Goal: Task Accomplishment & Management: Manage account settings

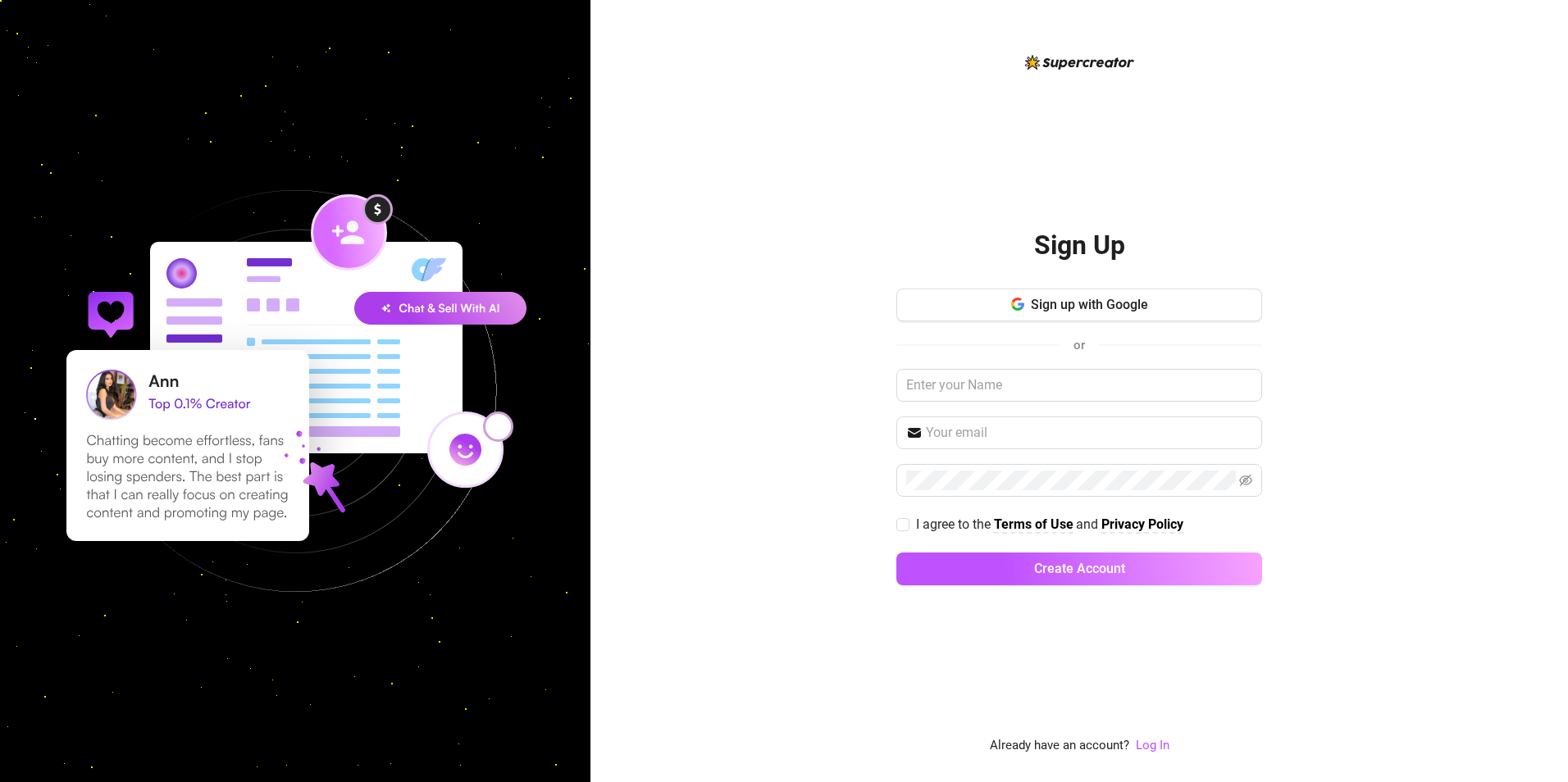
click at [1122, 325] on div "Sign up with Google or I agree to the Terms of Use and Privacy Policy Create Ac…" at bounding box center [1079, 444] width 365 height 312
click at [1116, 308] on span "Sign up with Google" at bounding box center [1089, 305] width 118 height 16
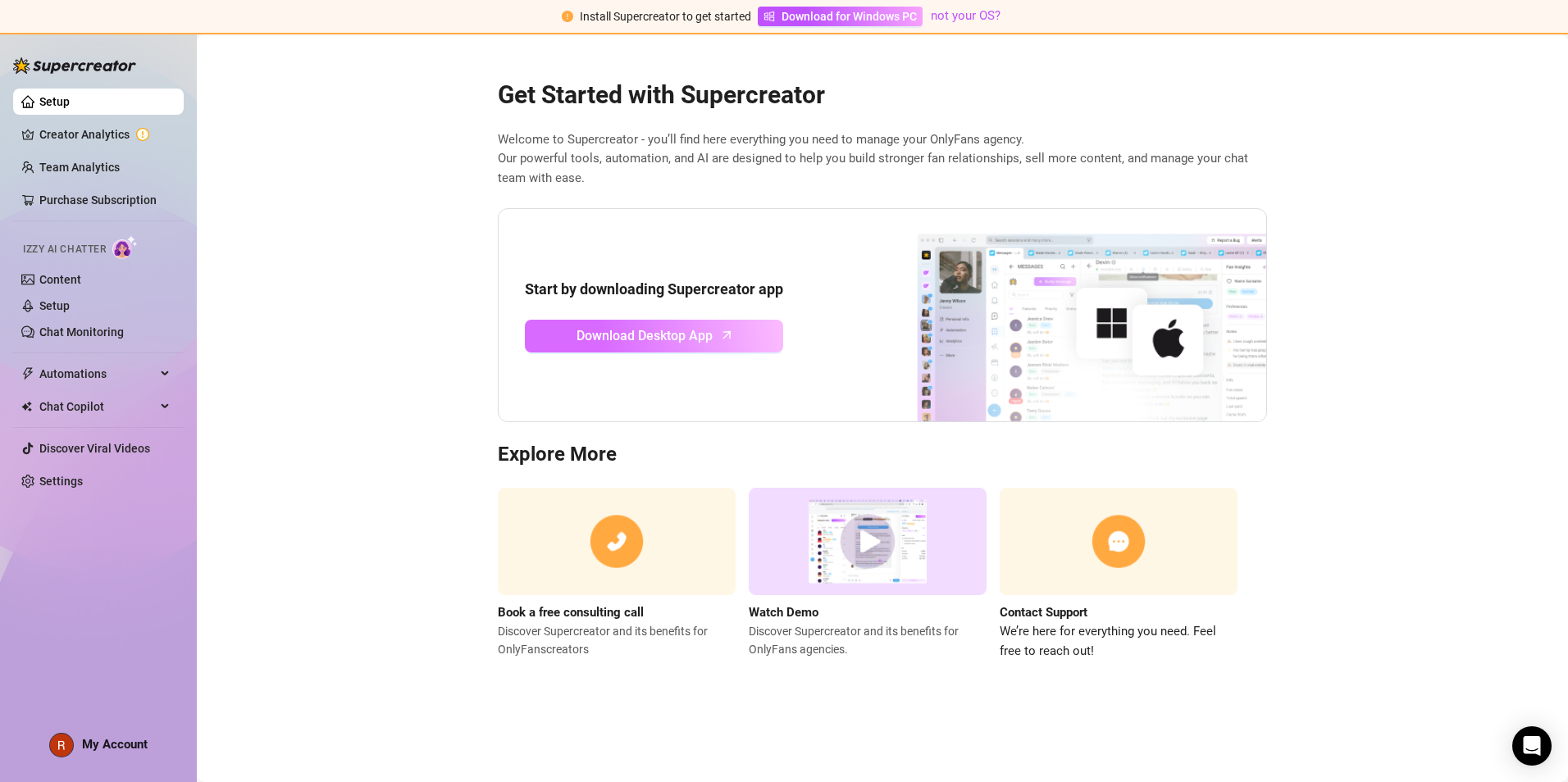
click at [670, 332] on span "Download Desktop App" at bounding box center [645, 336] width 136 height 21
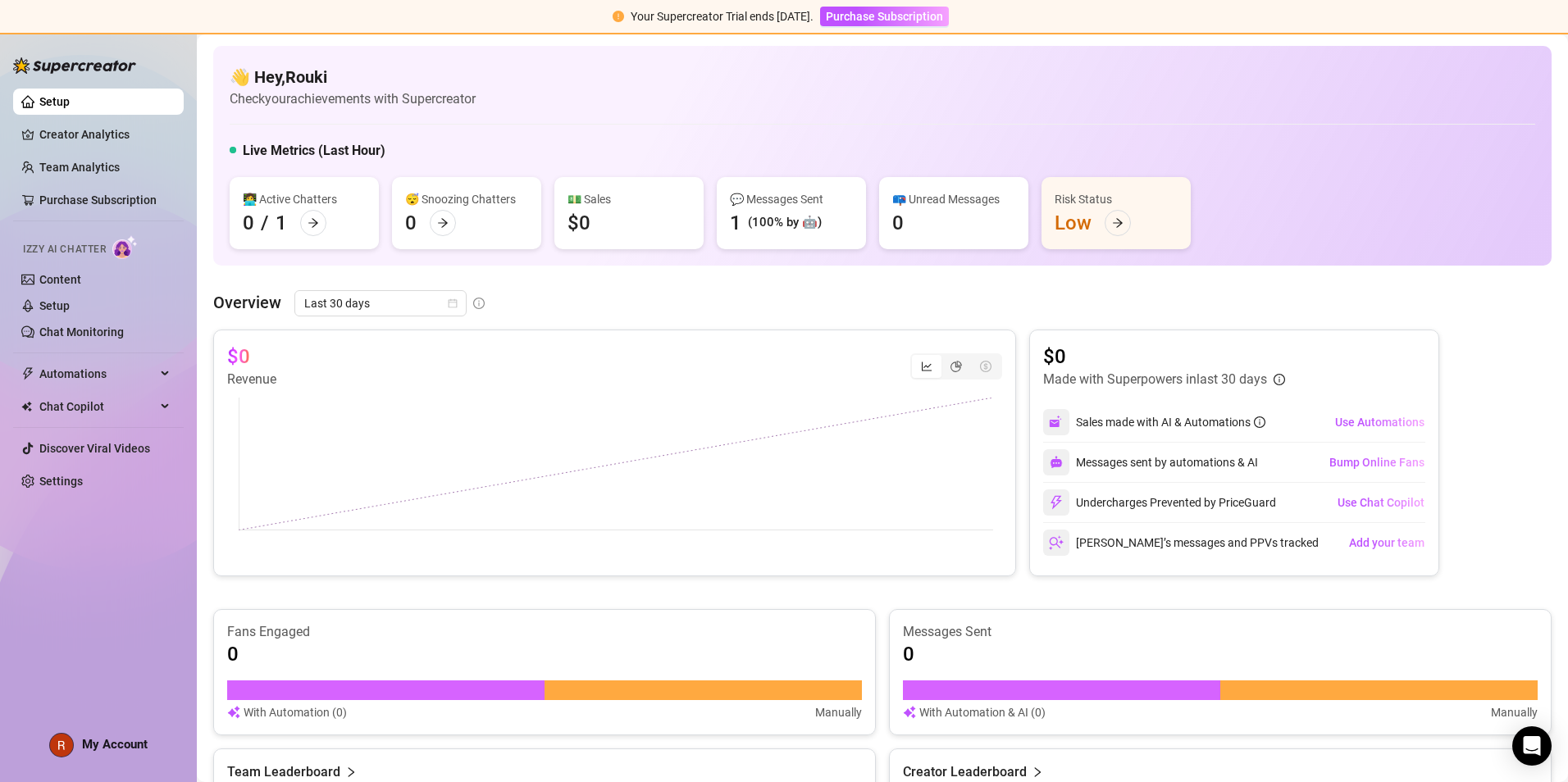
drag, startPoint x: 787, startPoint y: 215, endPoint x: 787, endPoint y: 228, distance: 13.0
click at [756, 223] on div "(100% by 🤖)" at bounding box center [785, 223] width 74 height 20
click at [57, 299] on link "Setup" at bounding box center [54, 305] width 31 height 13
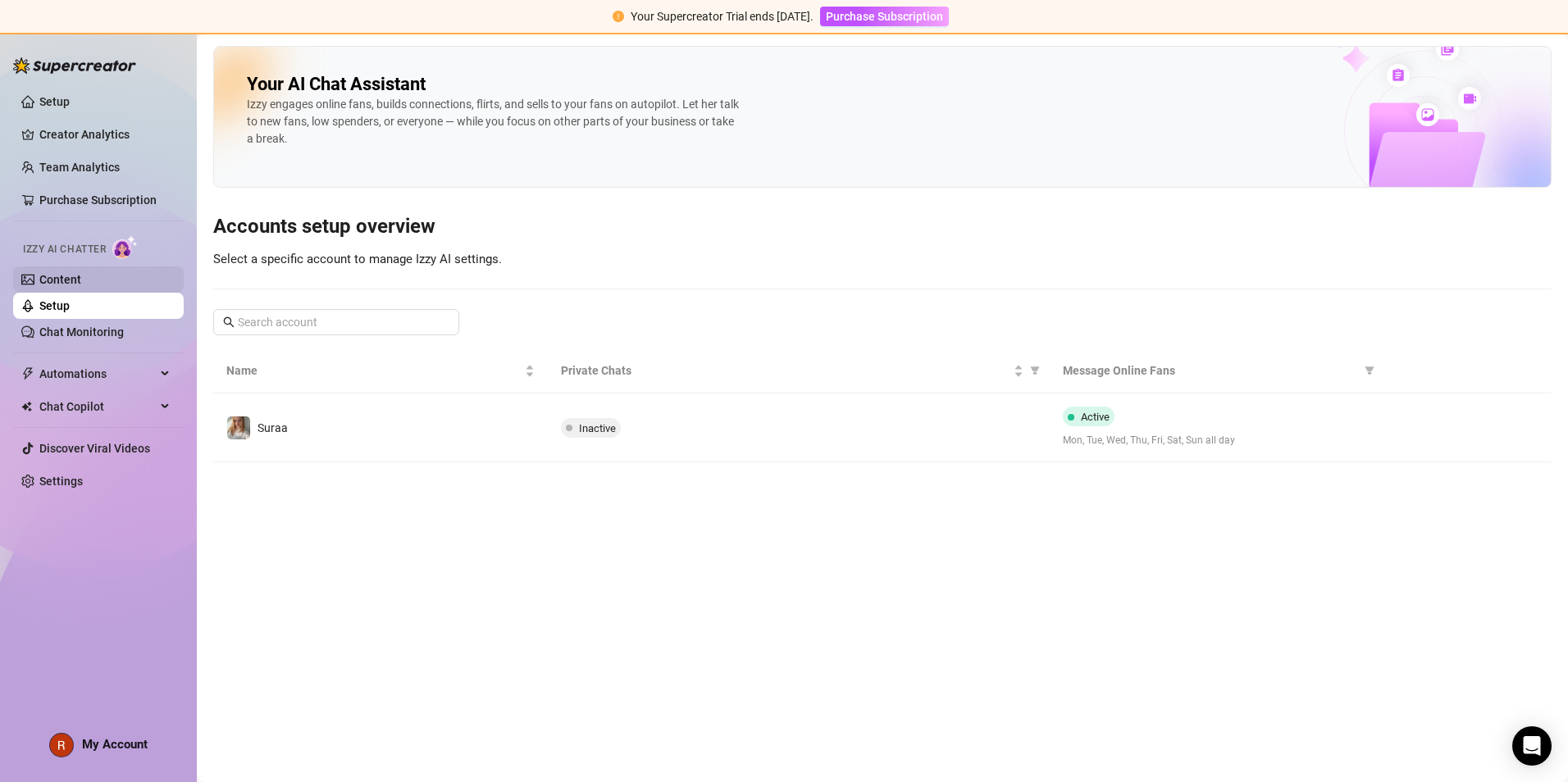
click at [81, 274] on link "Content" at bounding box center [60, 279] width 41 height 13
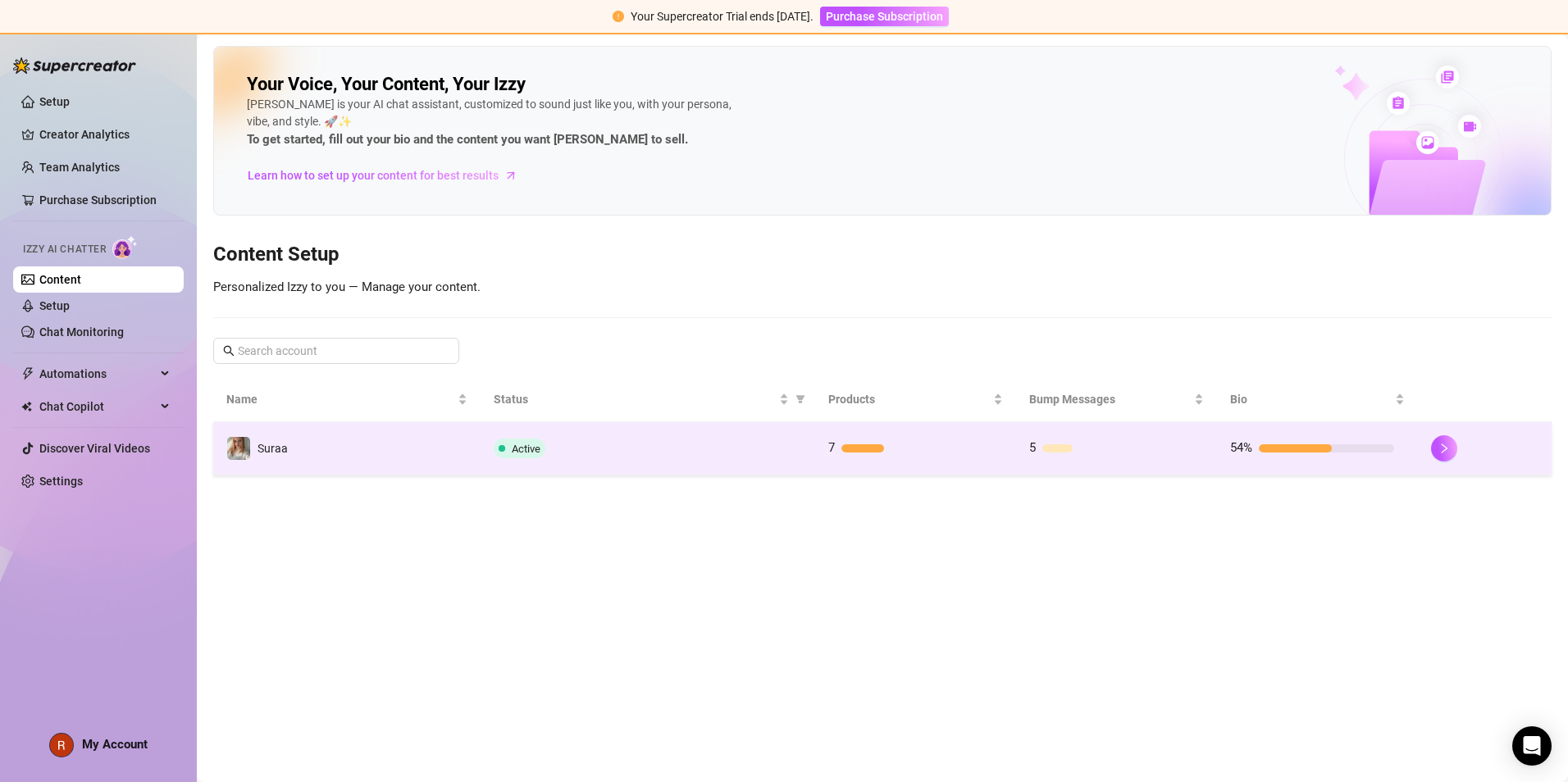
click at [663, 452] on div "Active" at bounding box center [648, 448] width 308 height 20
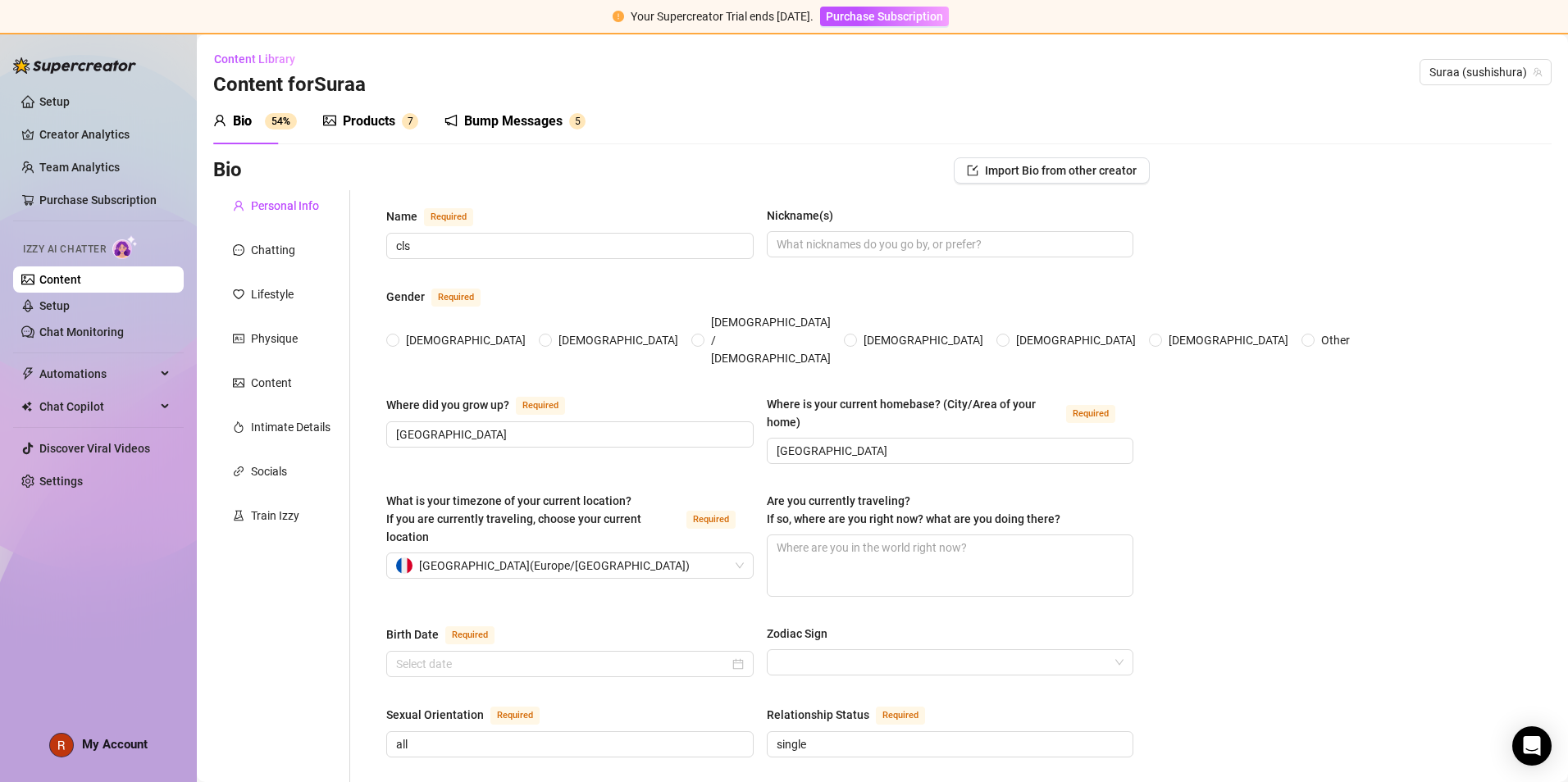
radio input "true"
type input "April 18th, 2006"
click at [352, 116] on div "Products" at bounding box center [368, 121] width 52 height 20
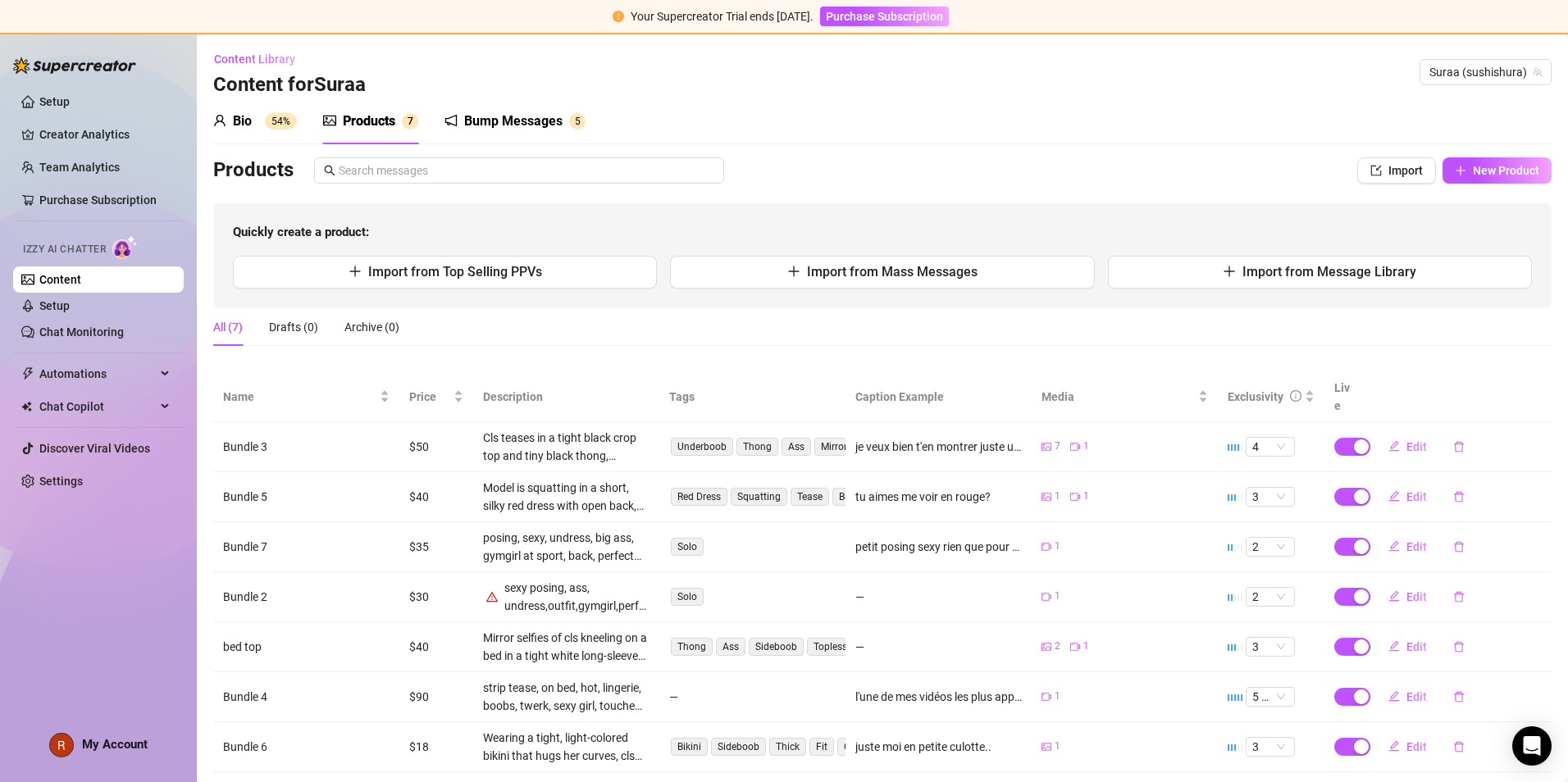
scroll to position [22, 0]
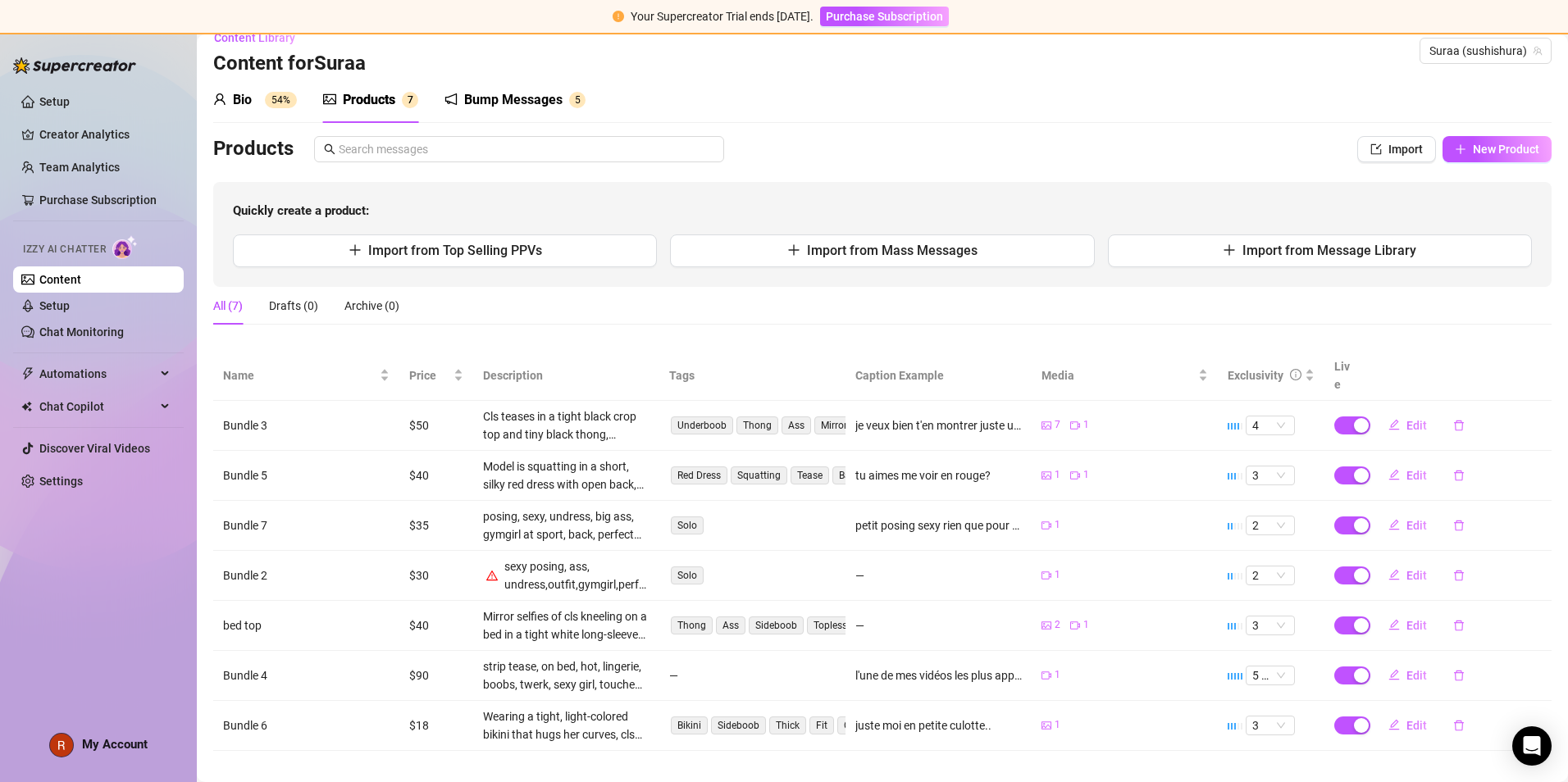
click at [537, 104] on div "Bump Messages" at bounding box center [513, 100] width 99 height 20
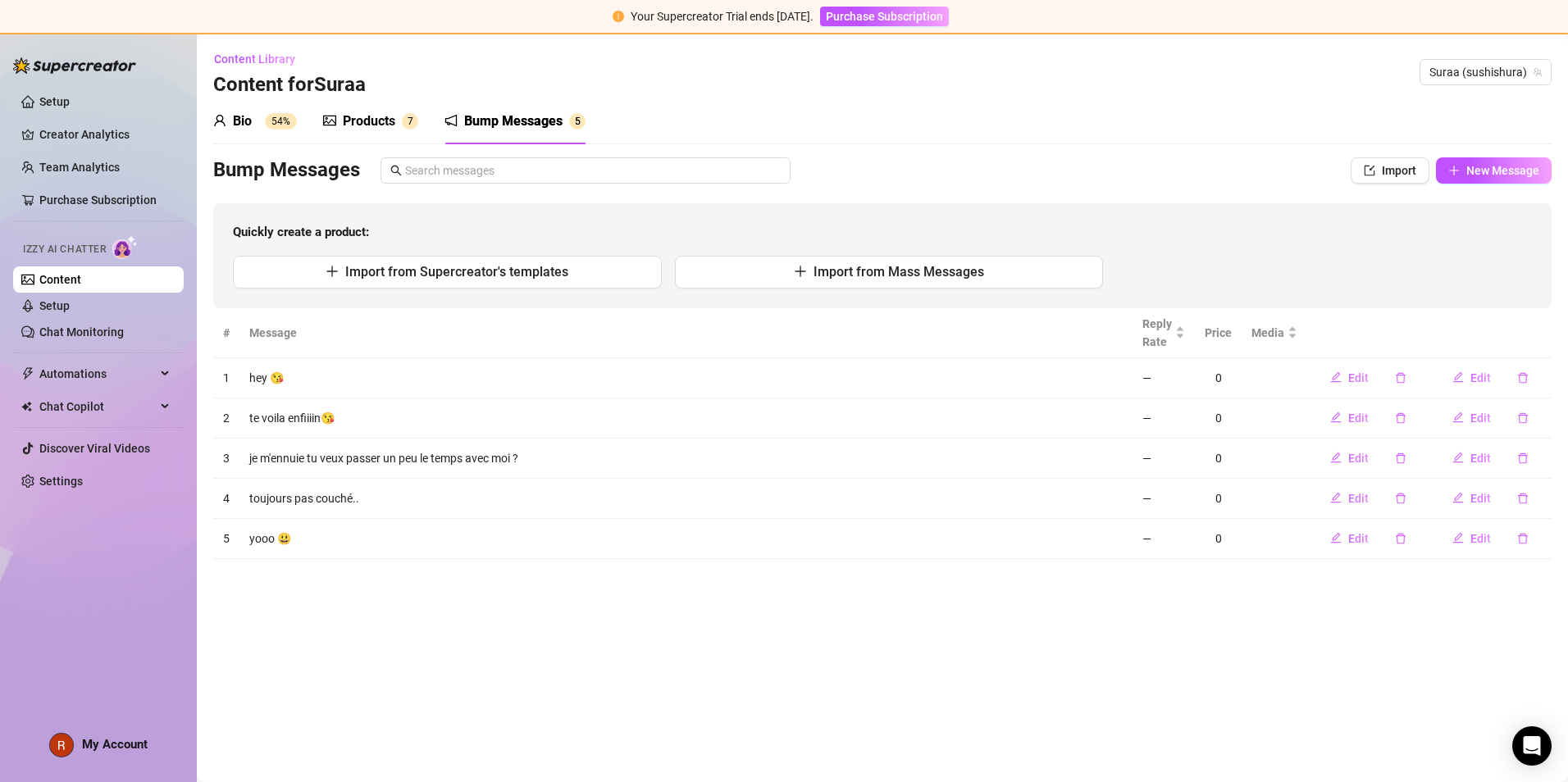
scroll to position [0, 0]
click at [756, 497] on button "Edit" at bounding box center [1350, 499] width 65 height 27
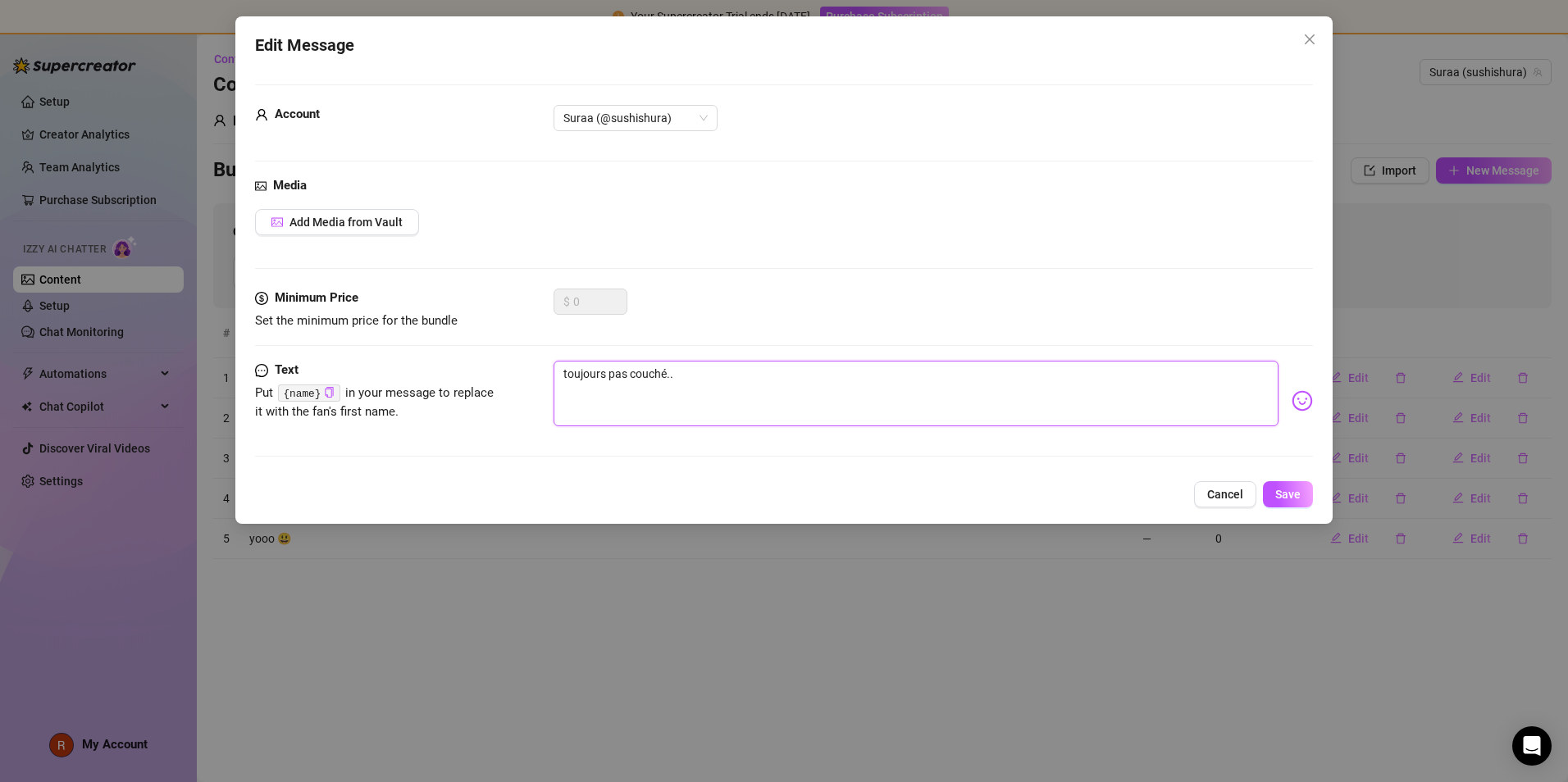
click at [696, 382] on textarea "toujours pas couché.." at bounding box center [916, 393] width 725 height 65
drag, startPoint x: 696, startPoint y: 382, endPoint x: 350, endPoint y: 388, distance: 346.1
click at [350, 388] on div "Text Put {name} in your message to replace it with the fan's first name. toujou…" at bounding box center [784, 400] width 1058 height 80
type textarea "j"
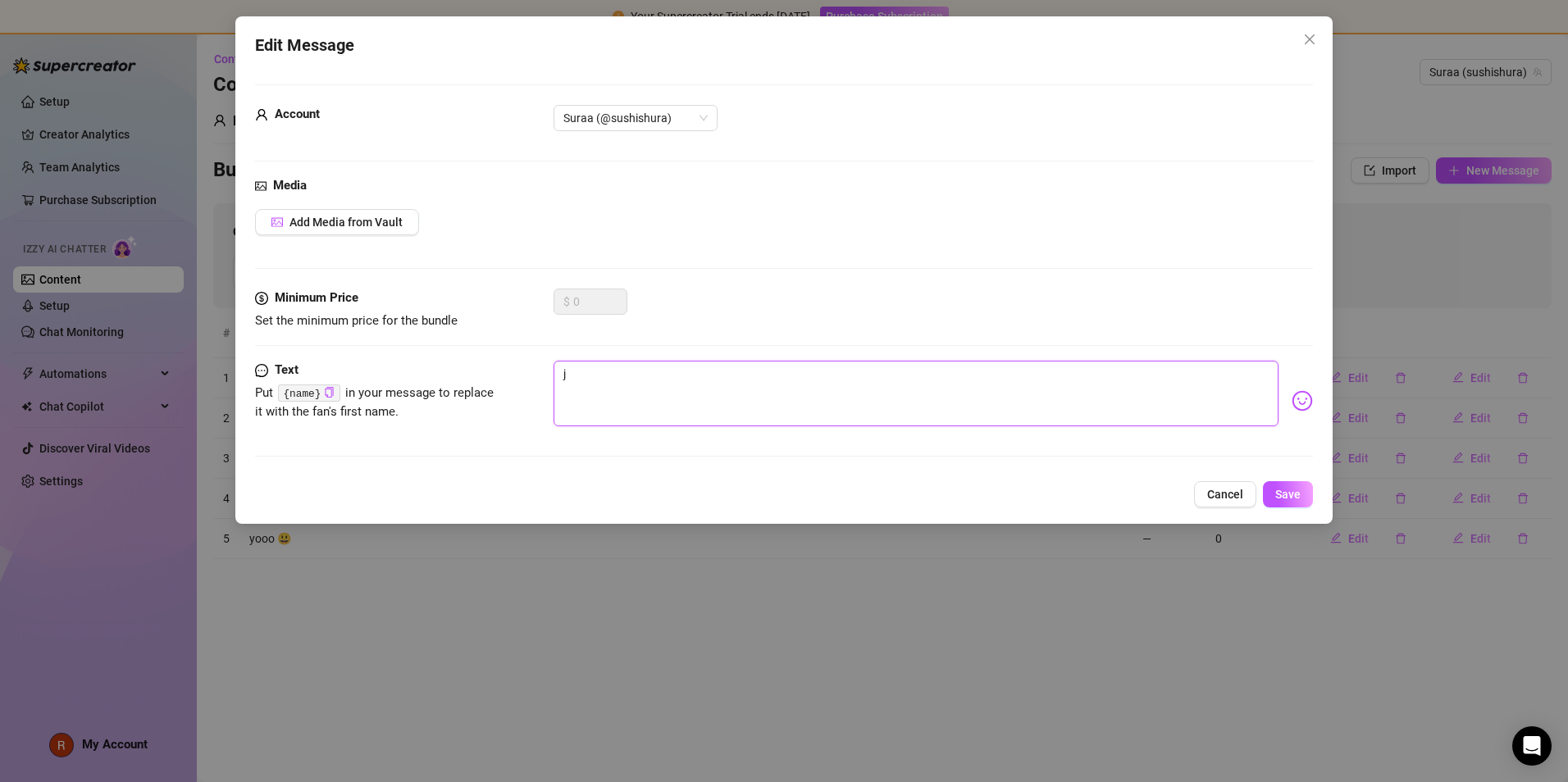
type textarea "jo"
type textarea "jou"
type textarea "jour"
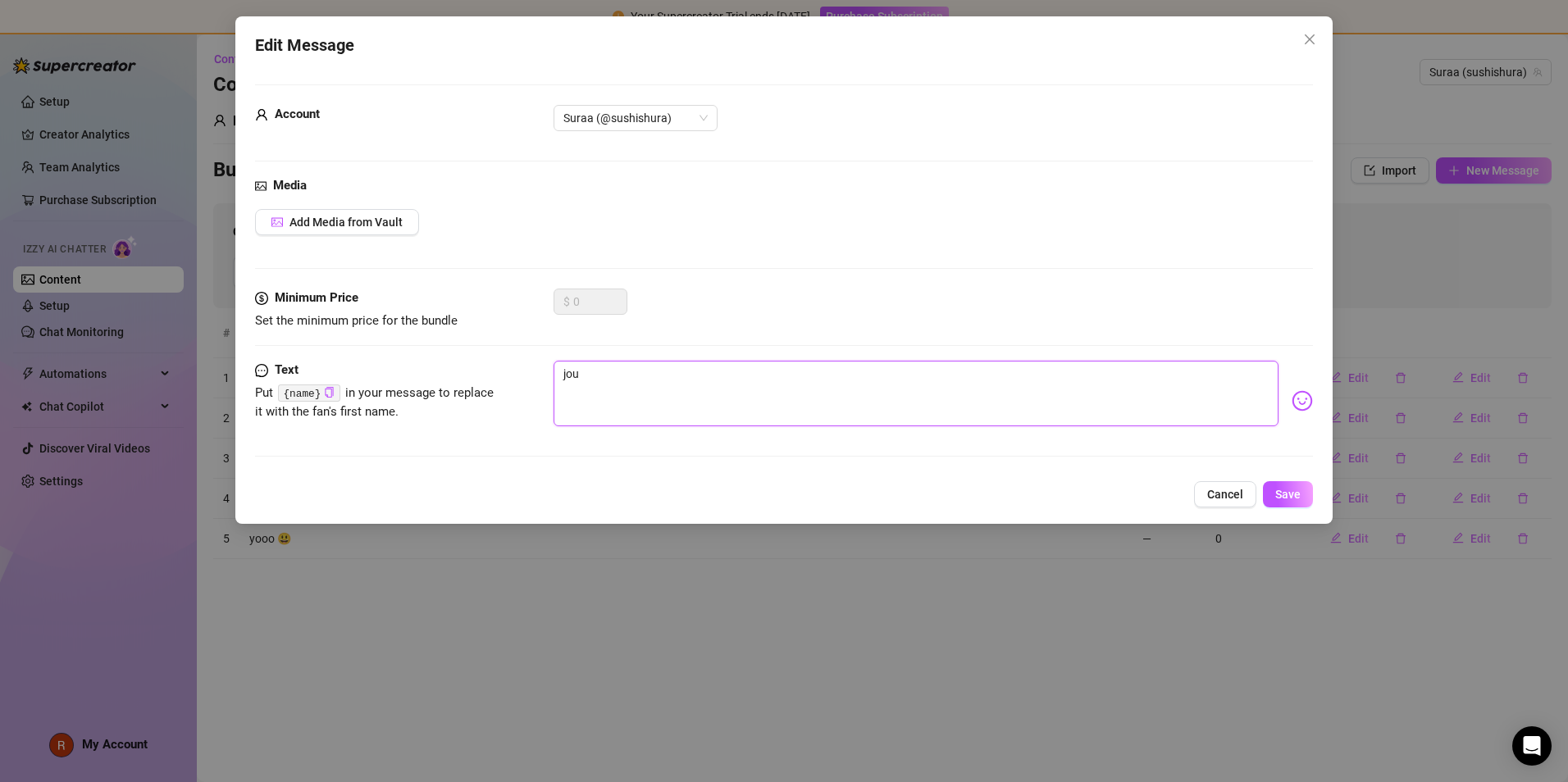
type textarea "jour"
type textarea "journ"
type textarea "journé"
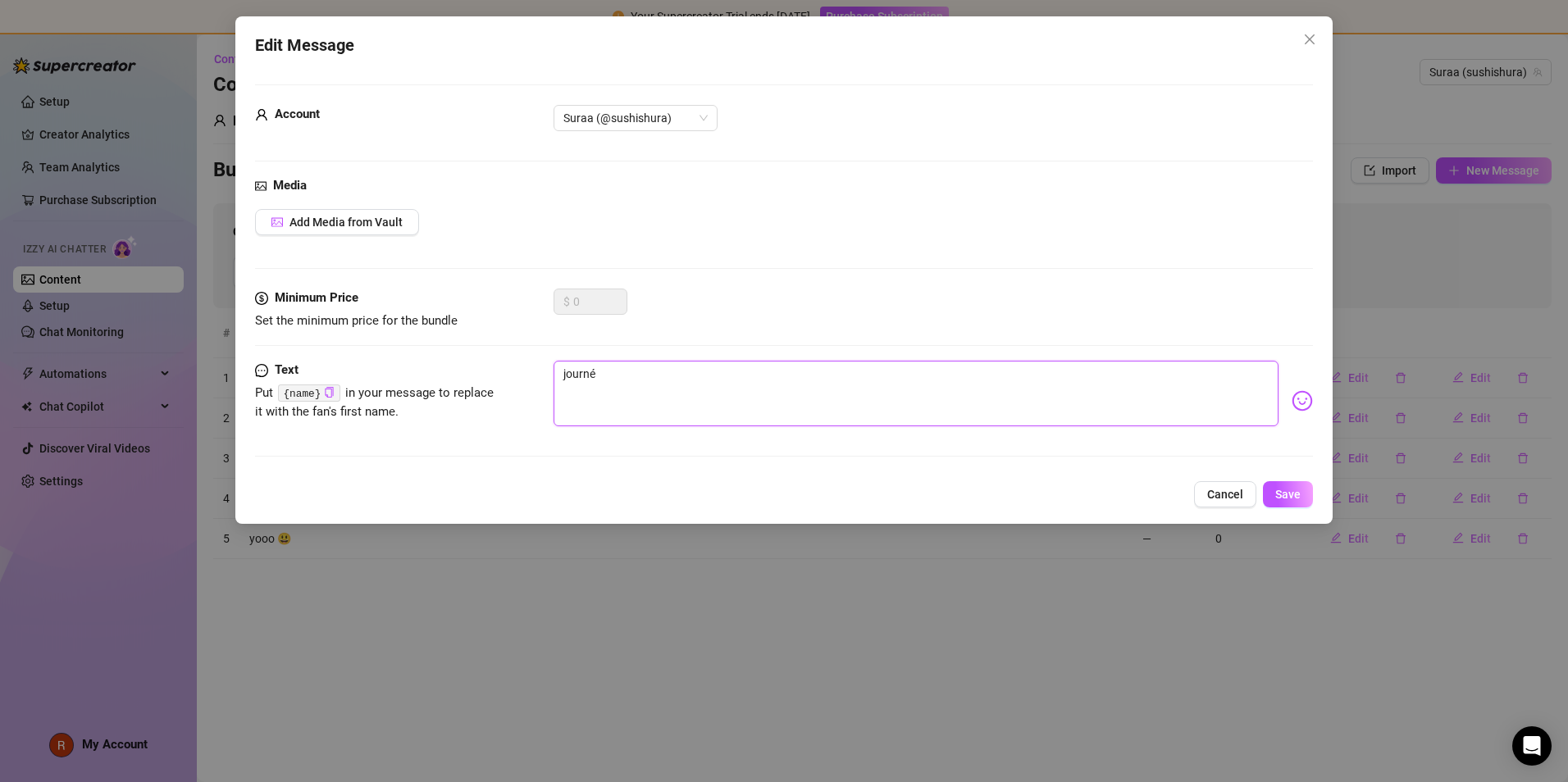
type textarea "journéé"
type textarea "journé"
type textarea "journ"
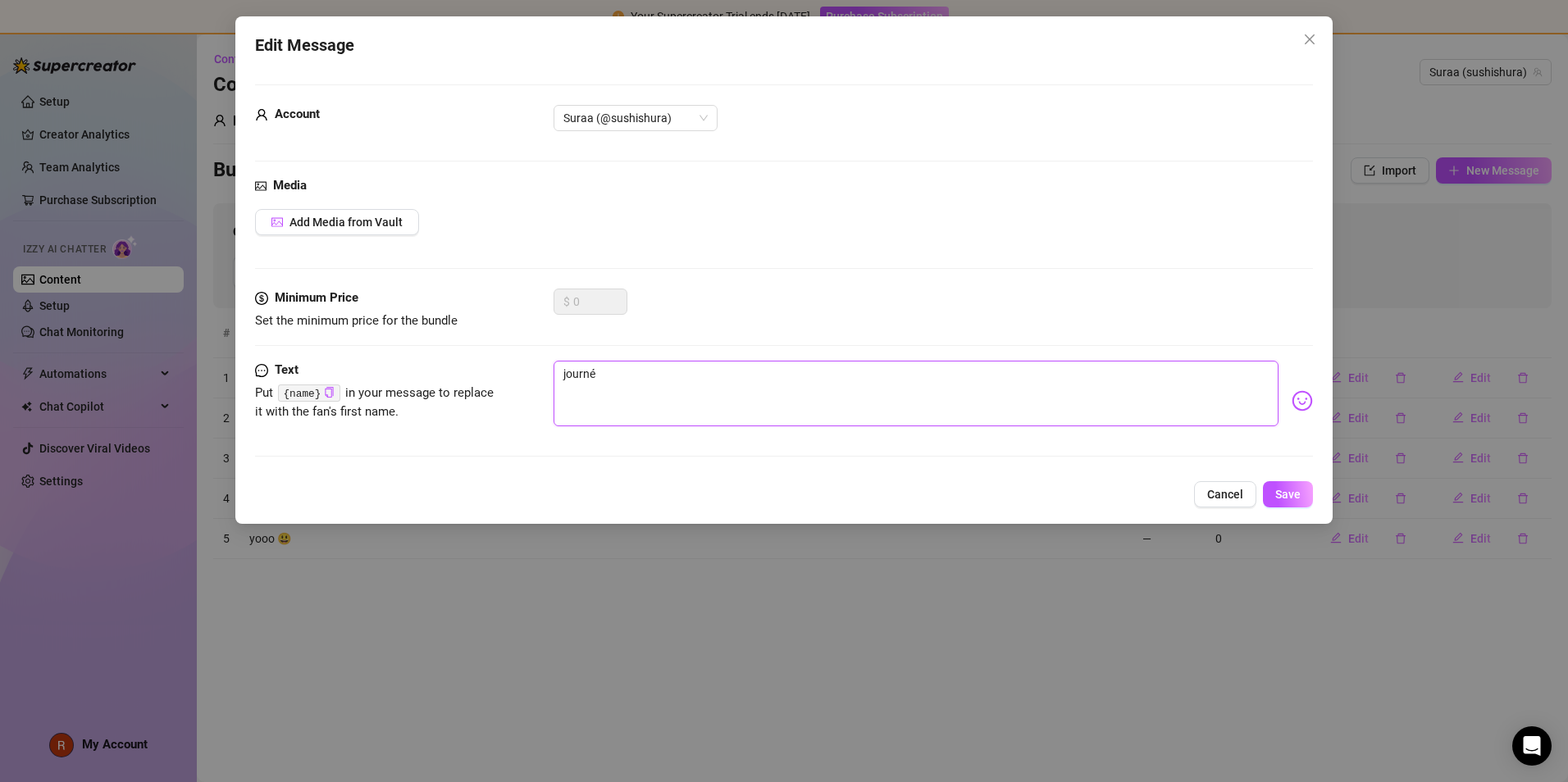
type textarea "journ"
type textarea "journé"
type textarea "journée"
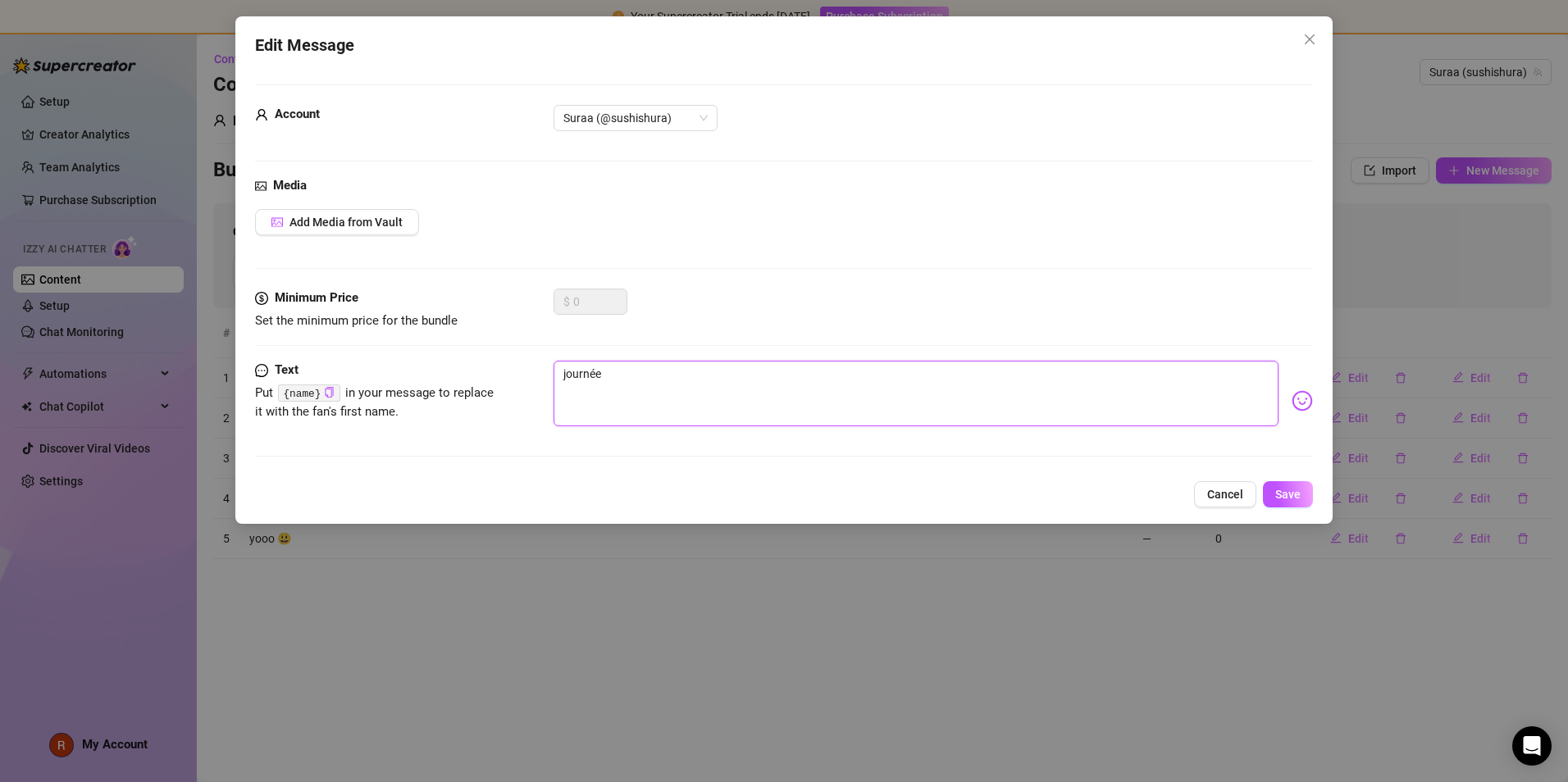
type textarea "journée"
type textarea "journée t"
type textarea "journée tr"
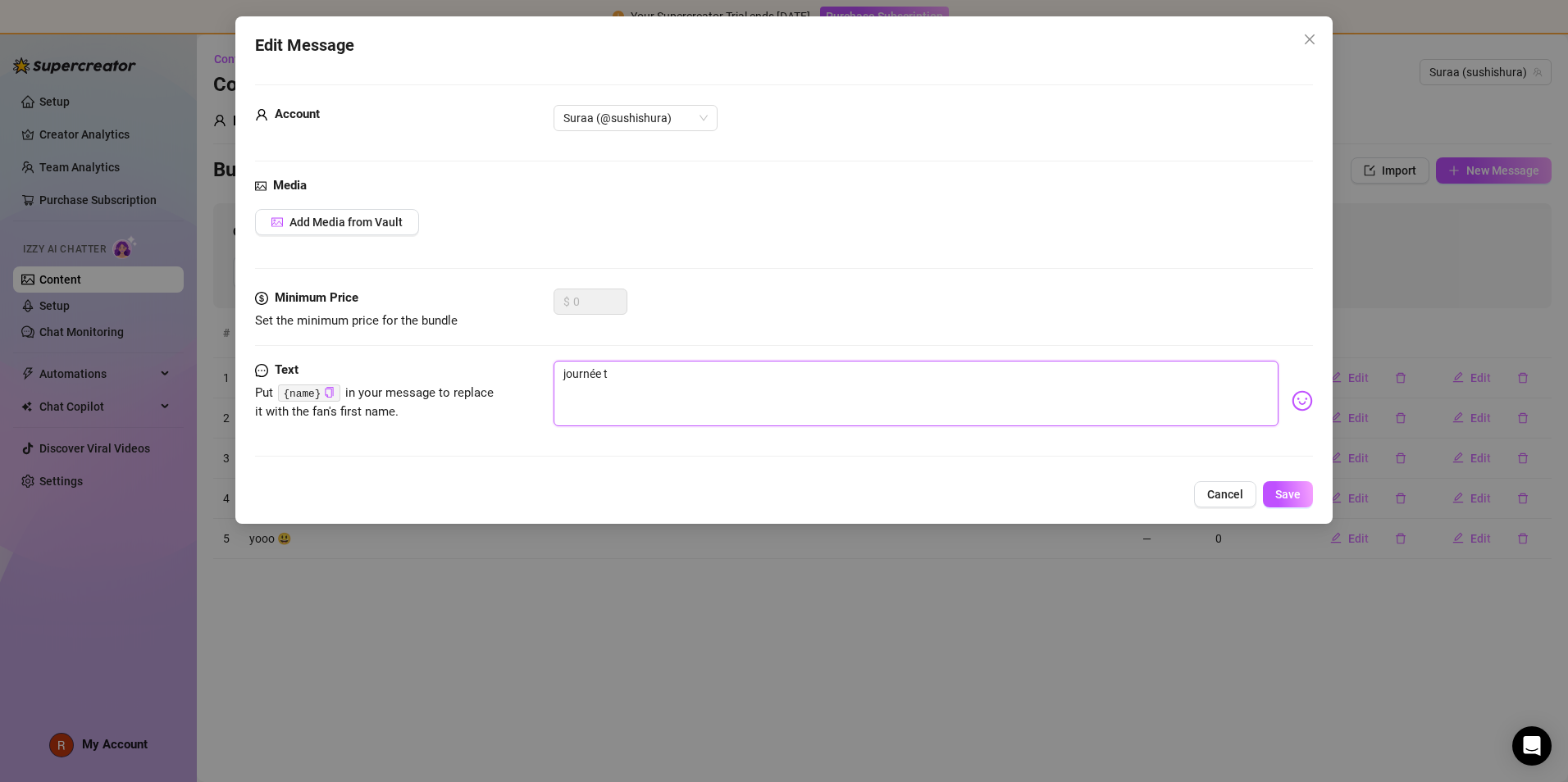
type textarea "journée tr"
type textarea "journée tra"
type textarea "journée tran"
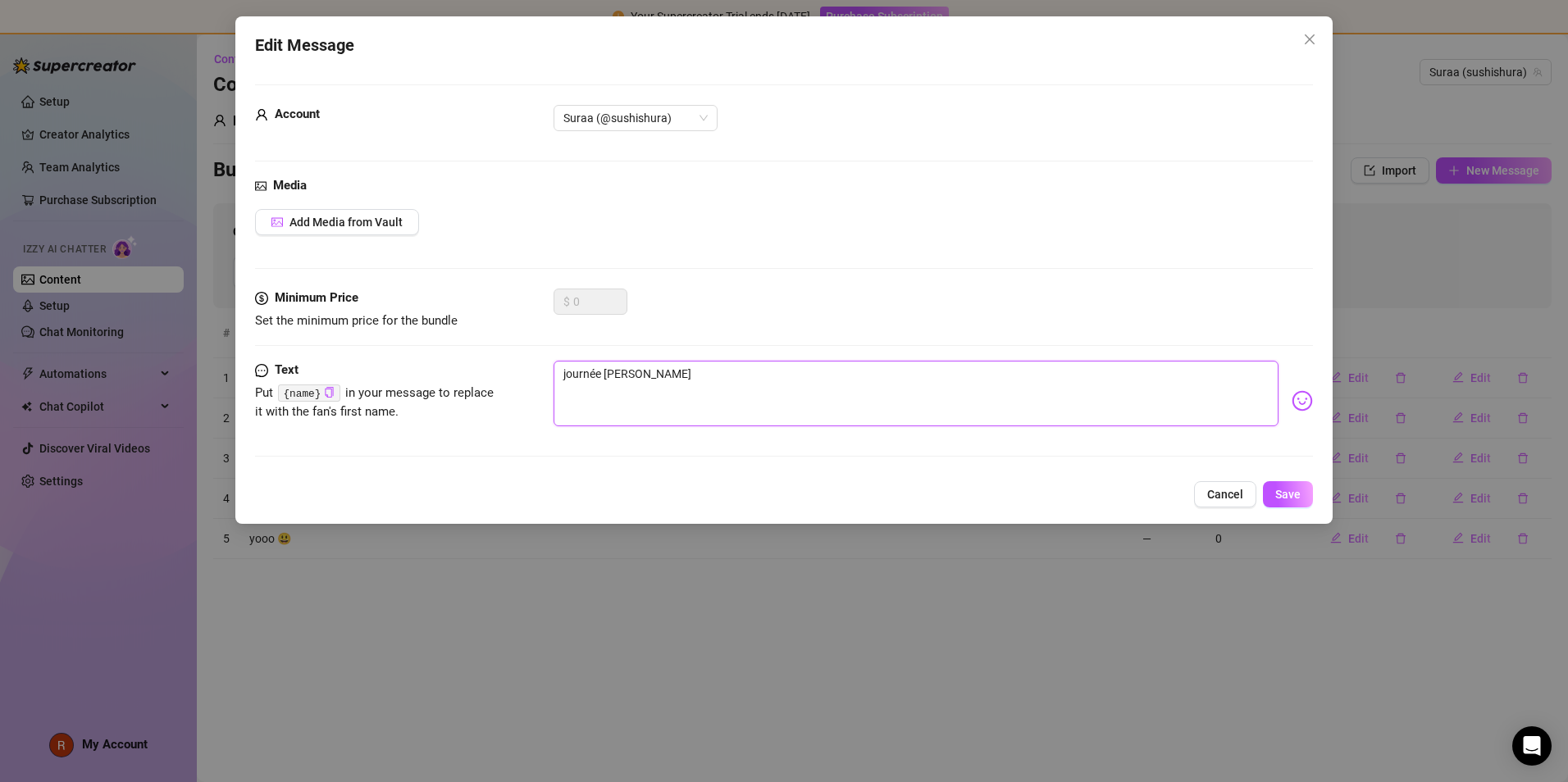
type textarea "journée tranq"
type textarea "journée tranqu"
type textarea "journée tranqui"
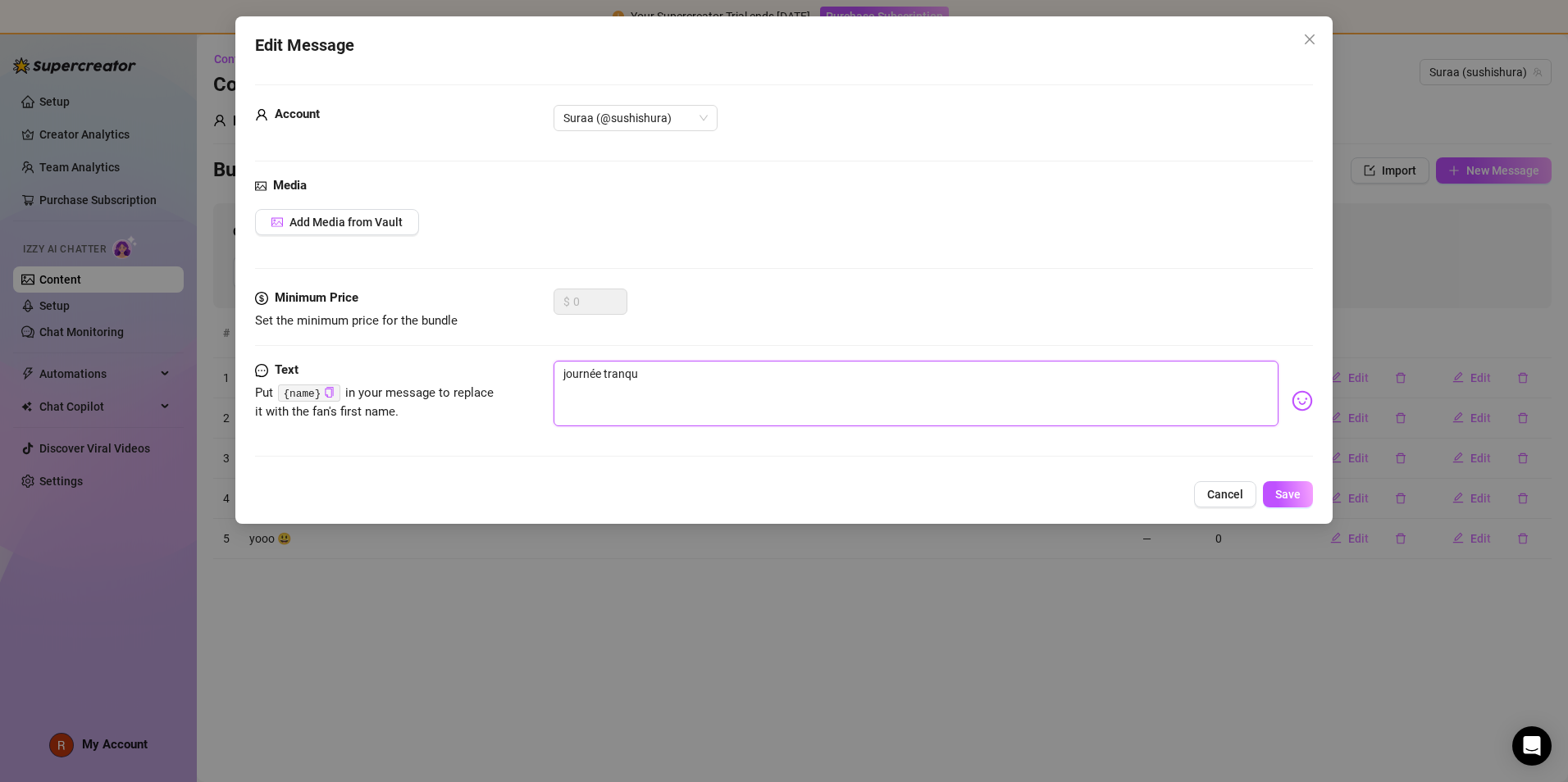
type textarea "journée tranqui"
type textarea "journée tranquil"
type textarea "journée tranquill"
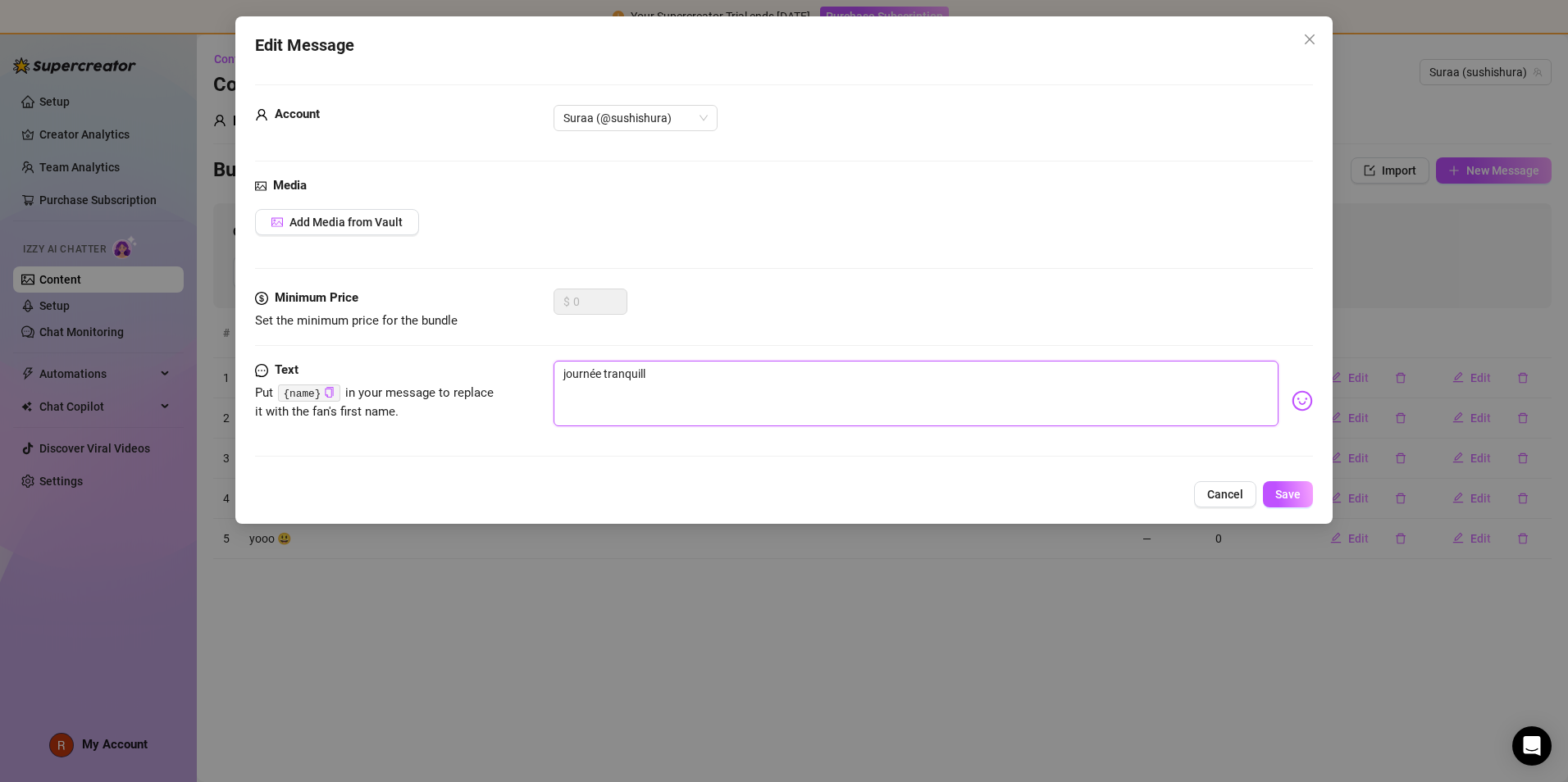
type textarea "journée tranquille"
type textarea "journée tranquille p"
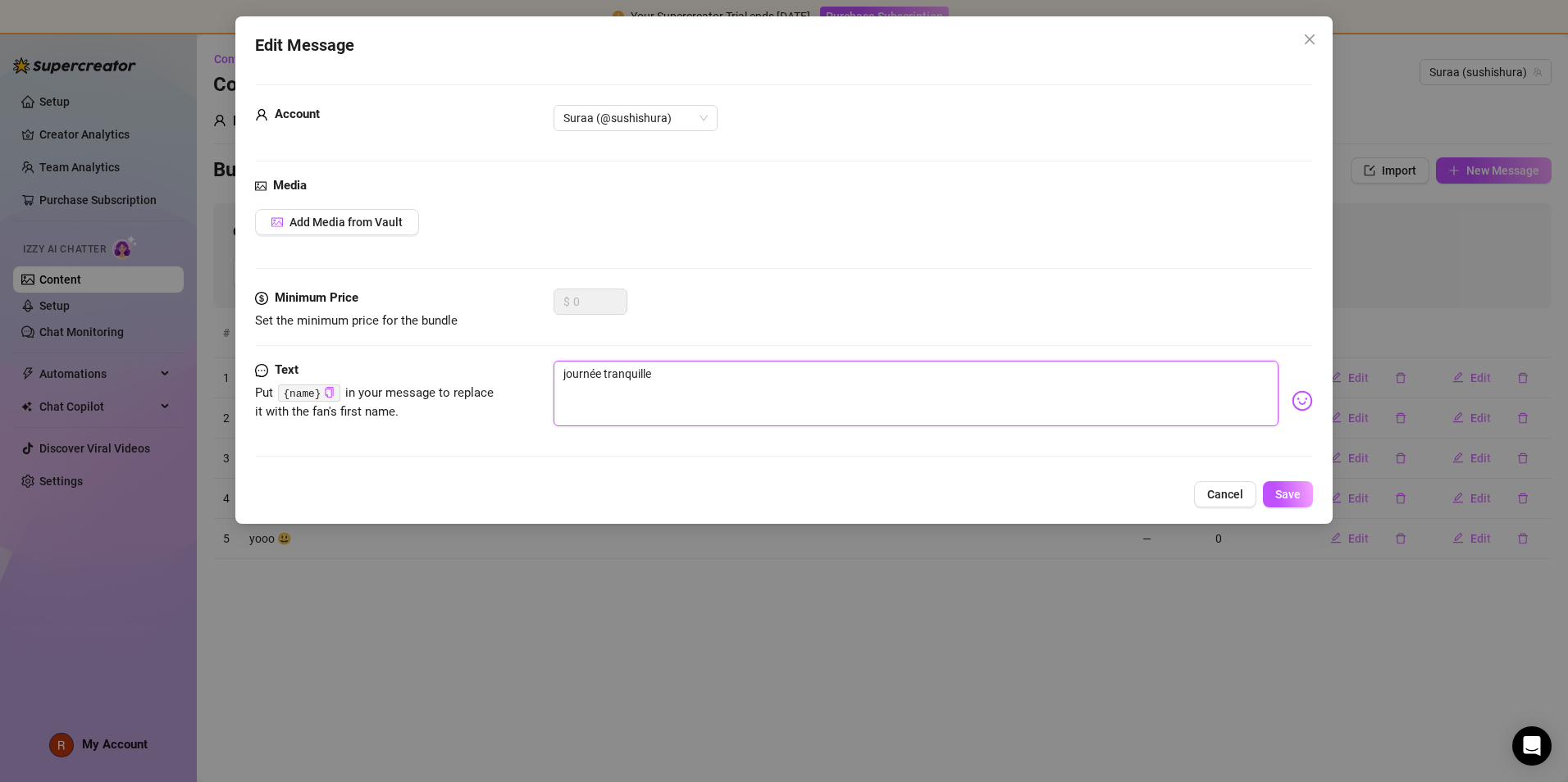
type textarea "journée tranquille p"
type textarea "journée tranquille po"
type textarea "journée tranquille poi"
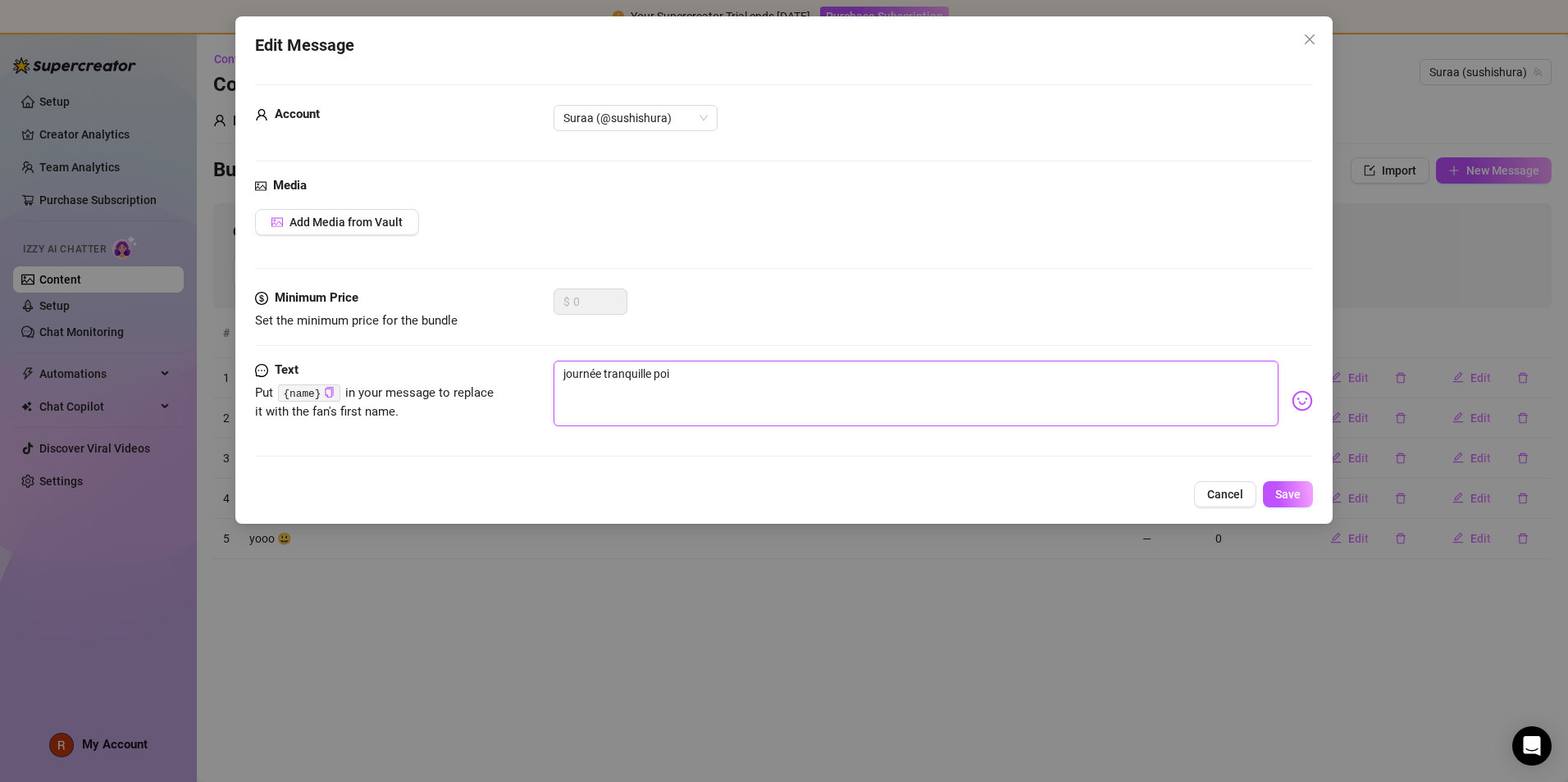
type textarea "journée tranquille poiu"
type textarea "journée tranquille poiur"
type textarea "journée tranquille poiu"
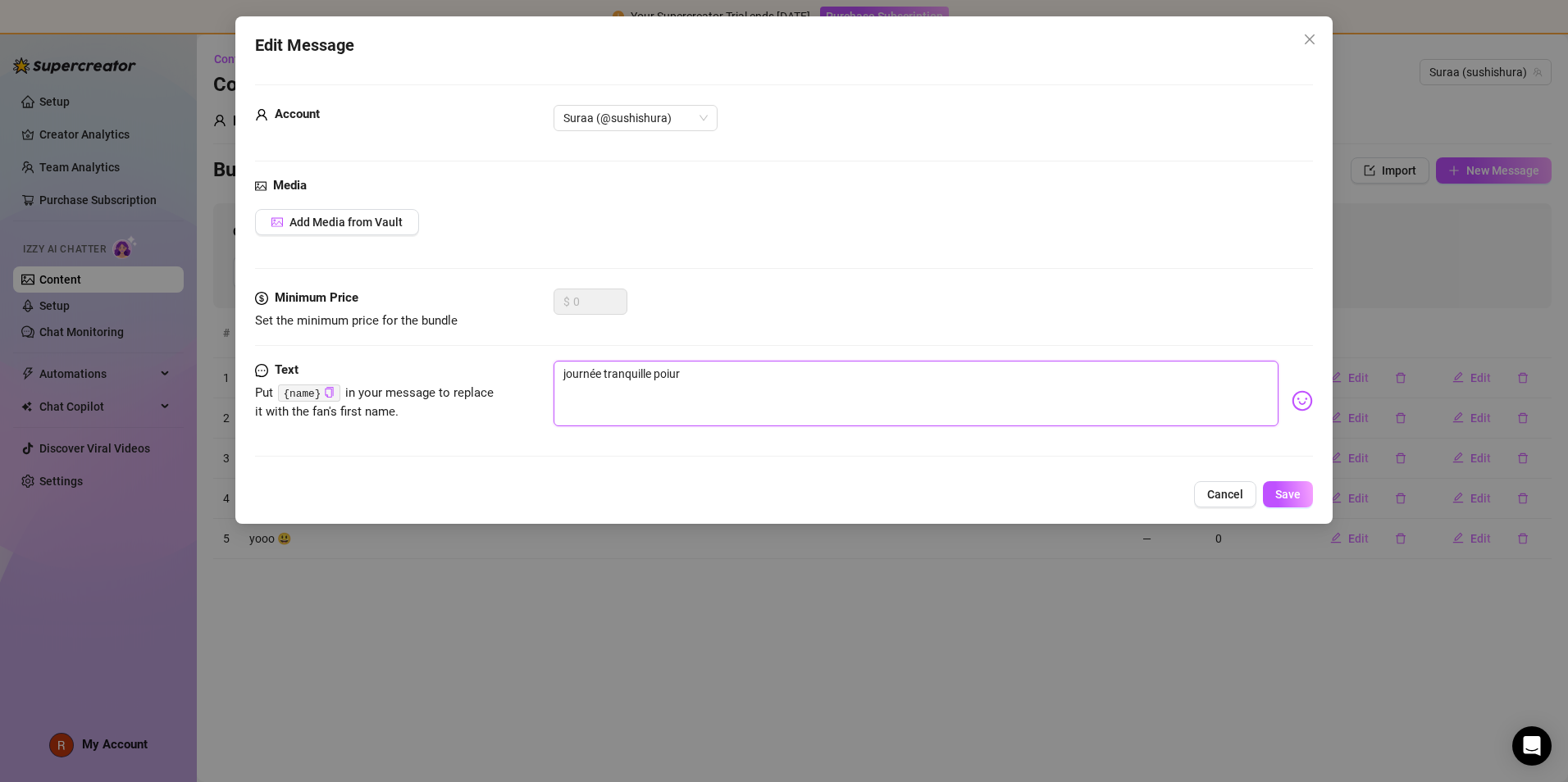
type textarea "journée tranquille poiu"
type textarea "journée tranquille poi"
type textarea "journée tranquille po"
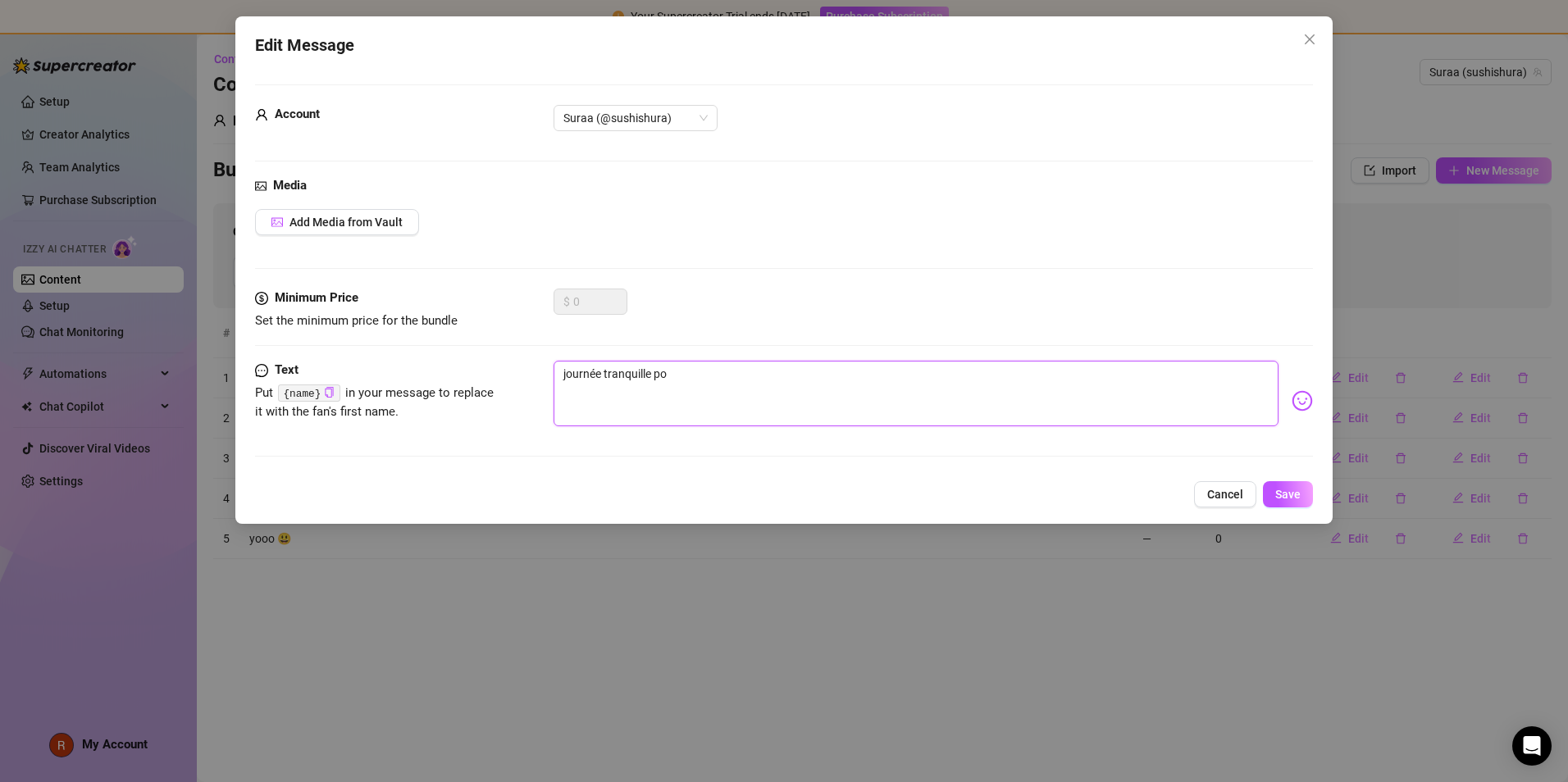
type textarea "journée tranquille pou"
type textarea "journée tranquille pour"
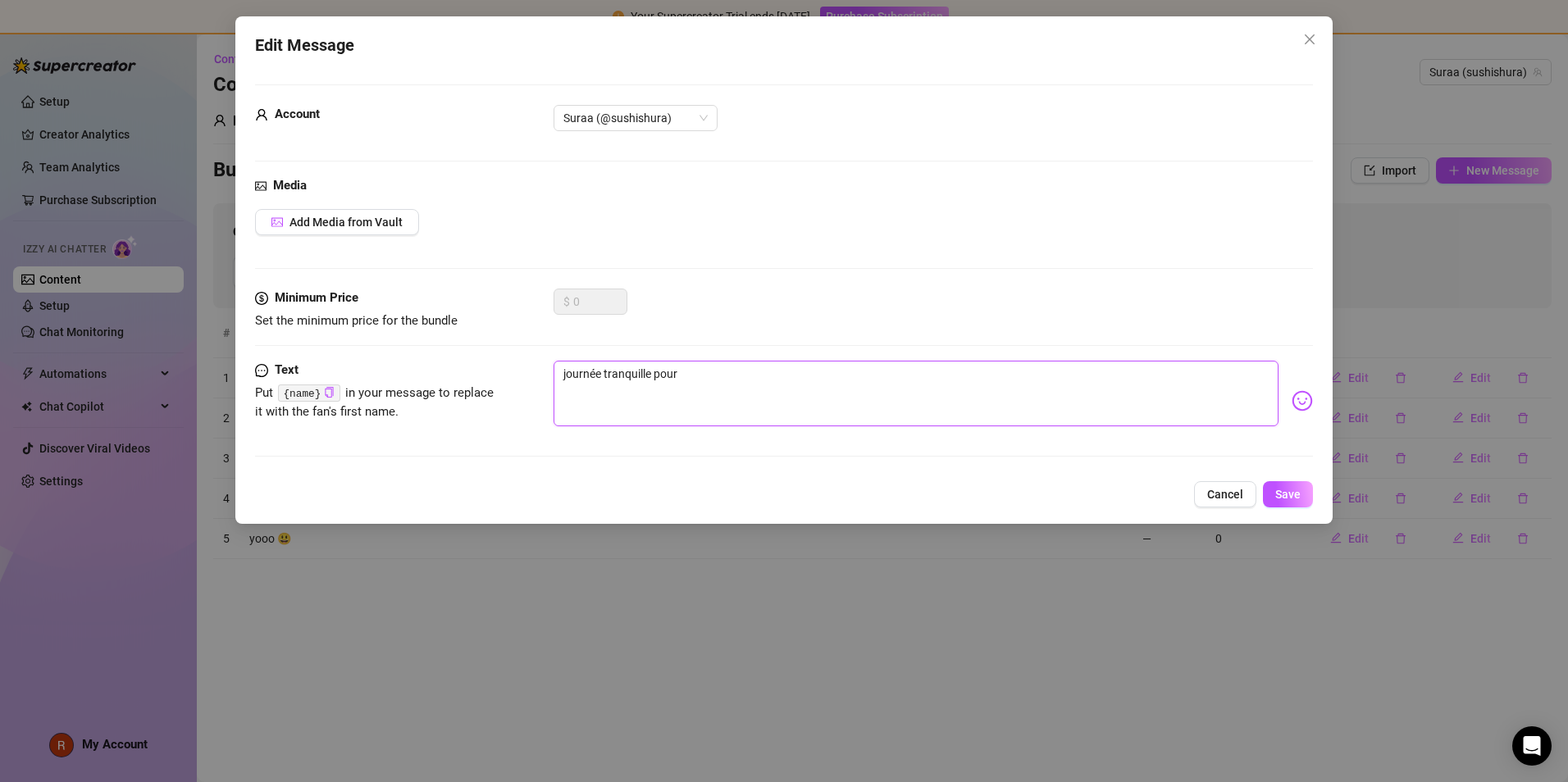
type textarea "journée tranquille pour"
type textarea "journée tranquille pour m"
type textarea "journée tranquille pour mo"
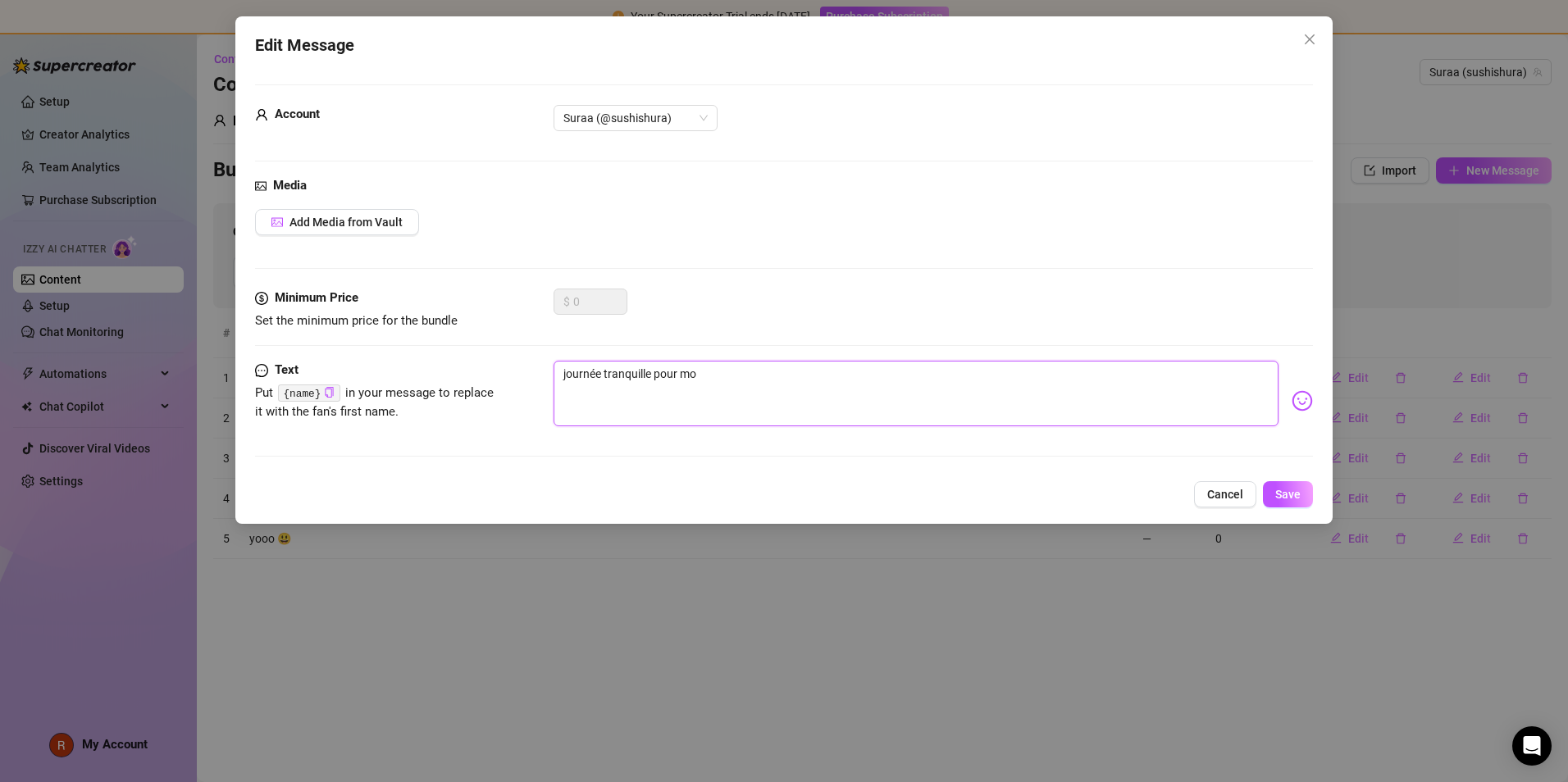
type textarea "journée tranquille pour moi"
type textarea "journée tranquille pour moi?"
type textarea "journée tranquille pour moi??"
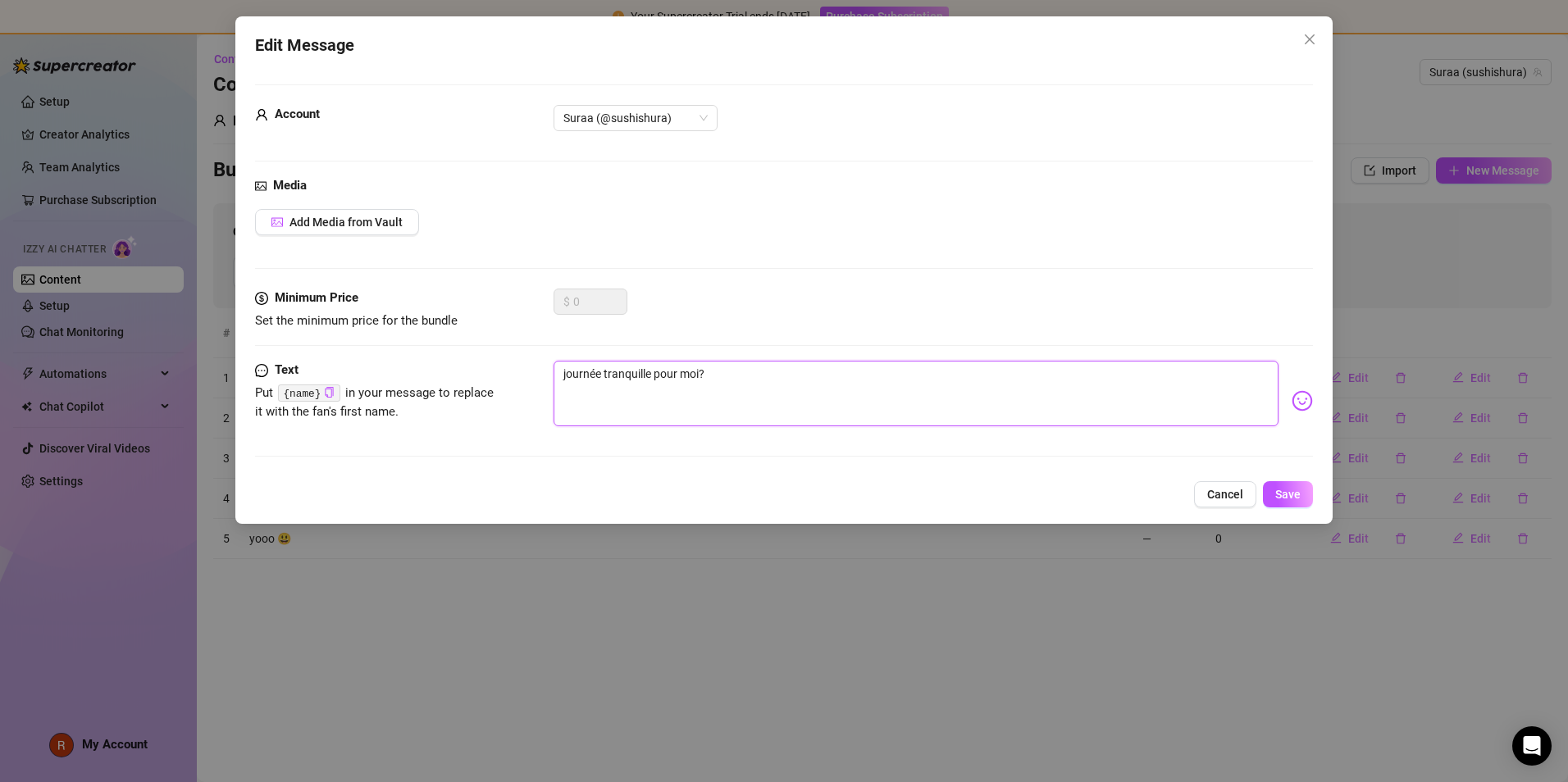
type textarea "journée tranquille pour moi??"
type textarea "journée tranquille pour moi?"
type textarea "journée tranquille pour moi"
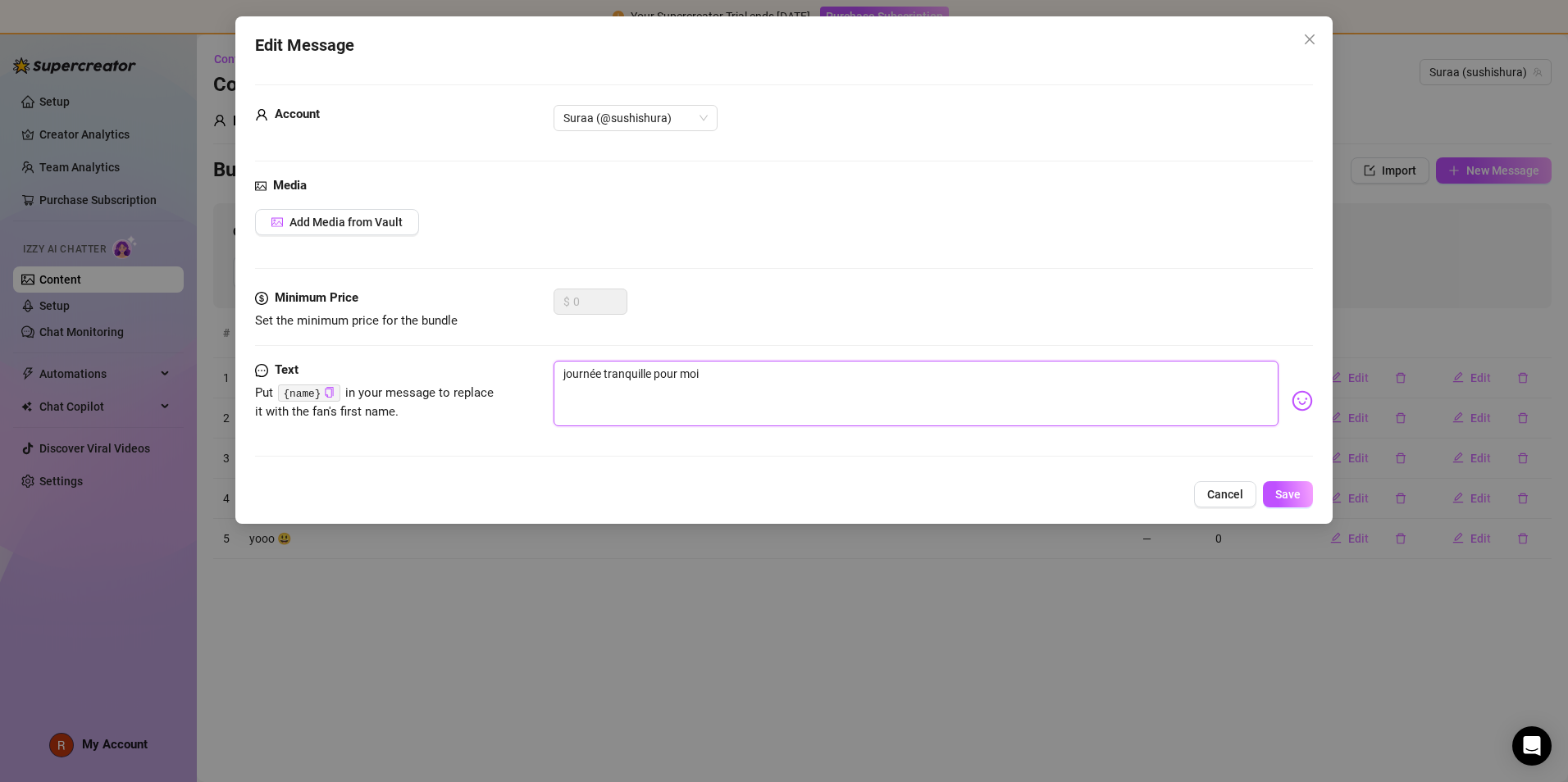
type textarea "journée tranquille pour moi."
type textarea "journée tranquille pour moi.."
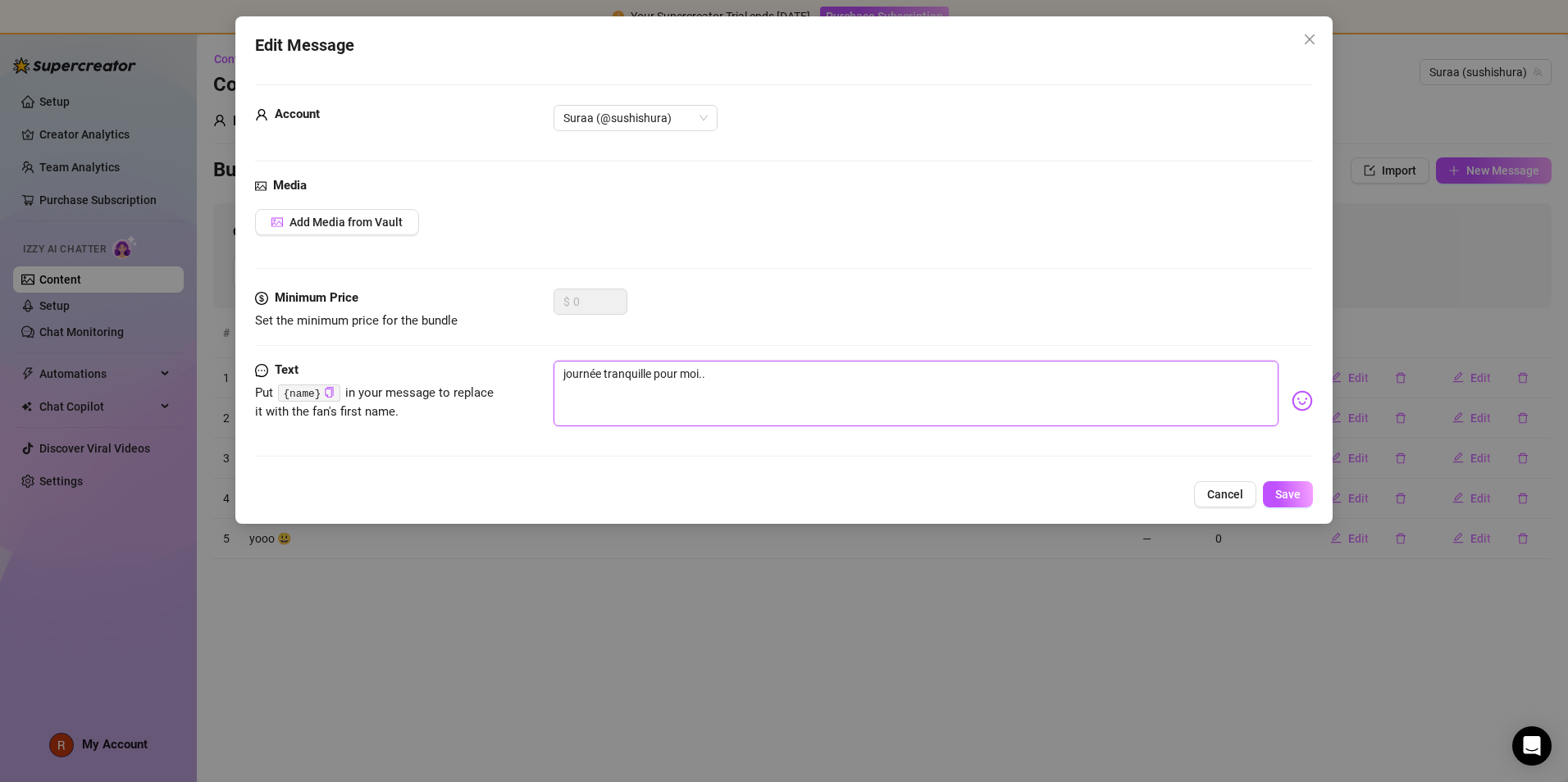
type textarea "journée tranquille pour moi.."
type textarea "journée tranquille pour moi.. j"
type textarea "journée tranquille pour moi.. ja"
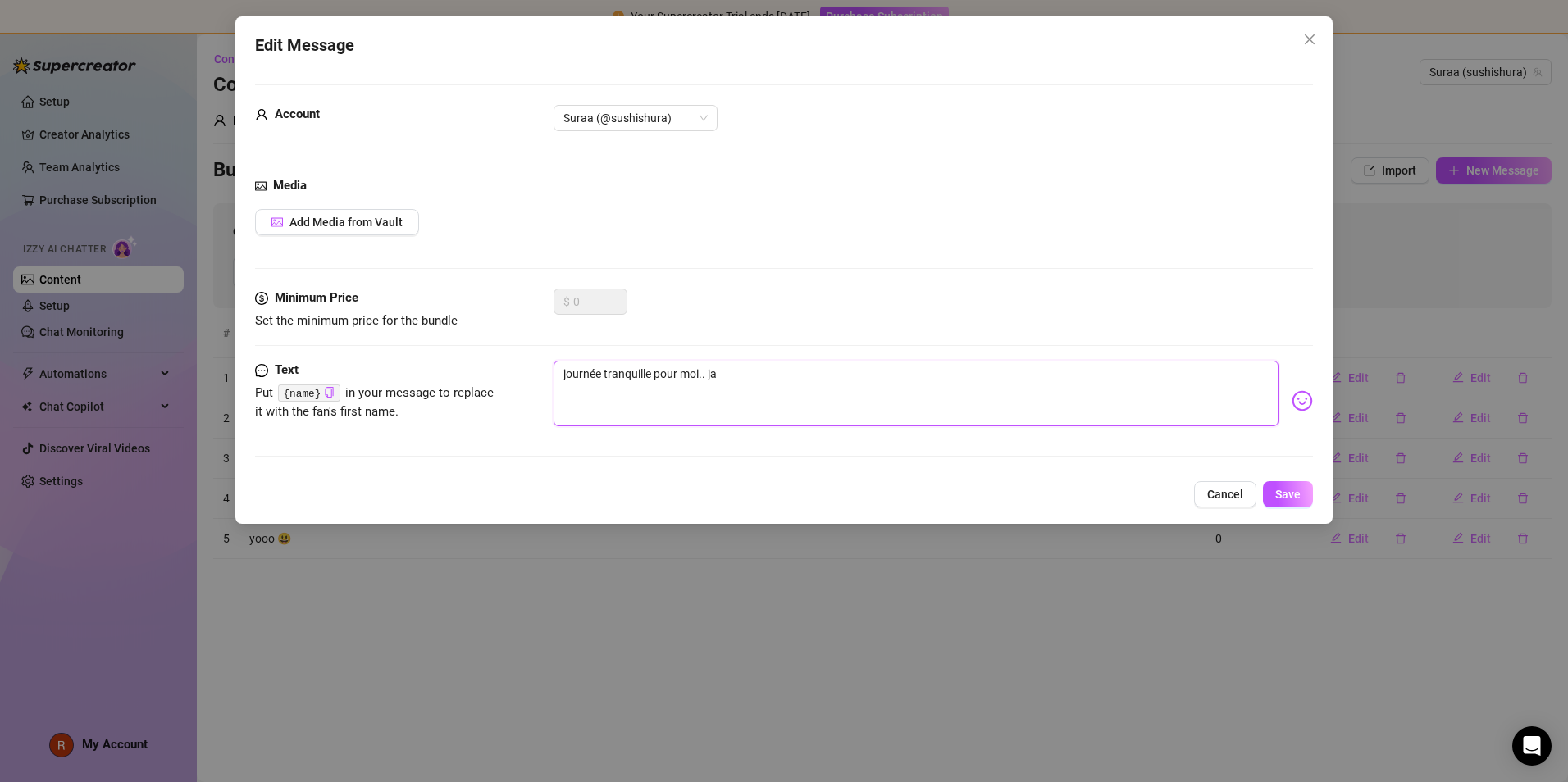
type textarea "journée tranquille pour moi.. jai"
type textarea "journée tranquille pour moi.. jai p"
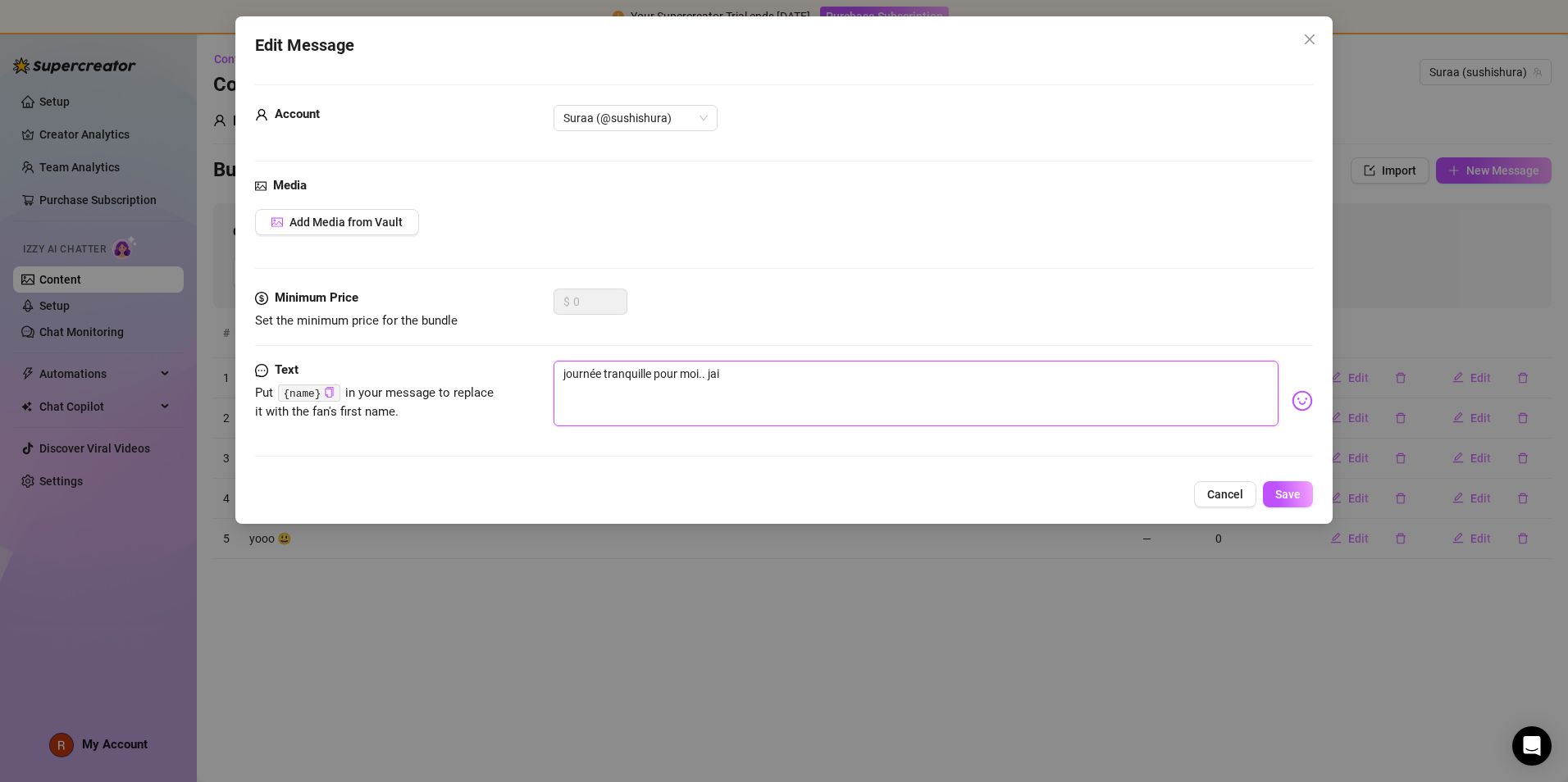
type textarea "journée tranquille pour moi.. jai p"
type textarea "journée tranquille pour moi.. jai pe"
type textarea "journée tranquille pour moi.. jai pet"
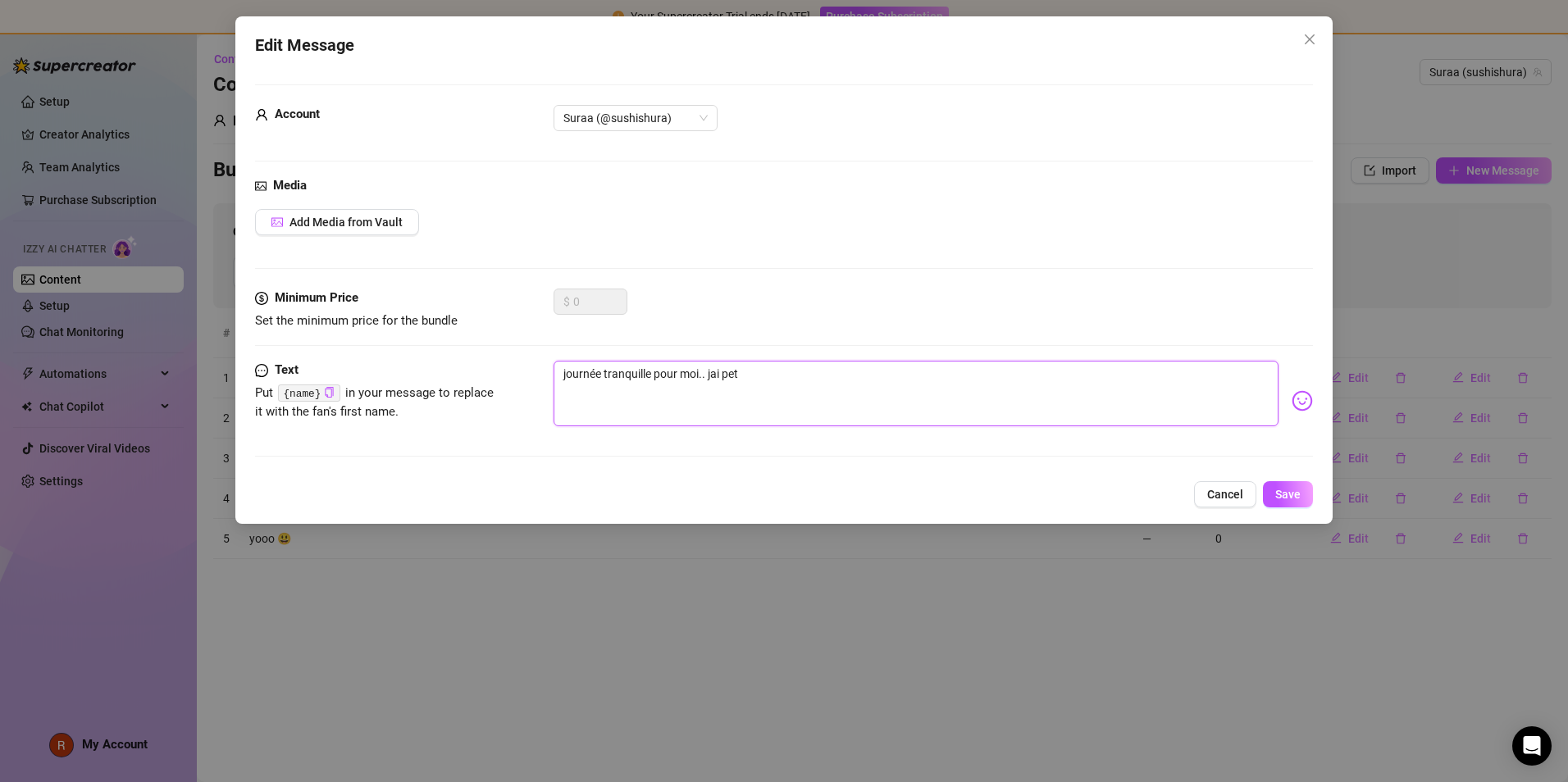
type textarea "journée tranquille pour moi.. jai peti"
type textarea "journée tranquille pour moi.. jai petit"
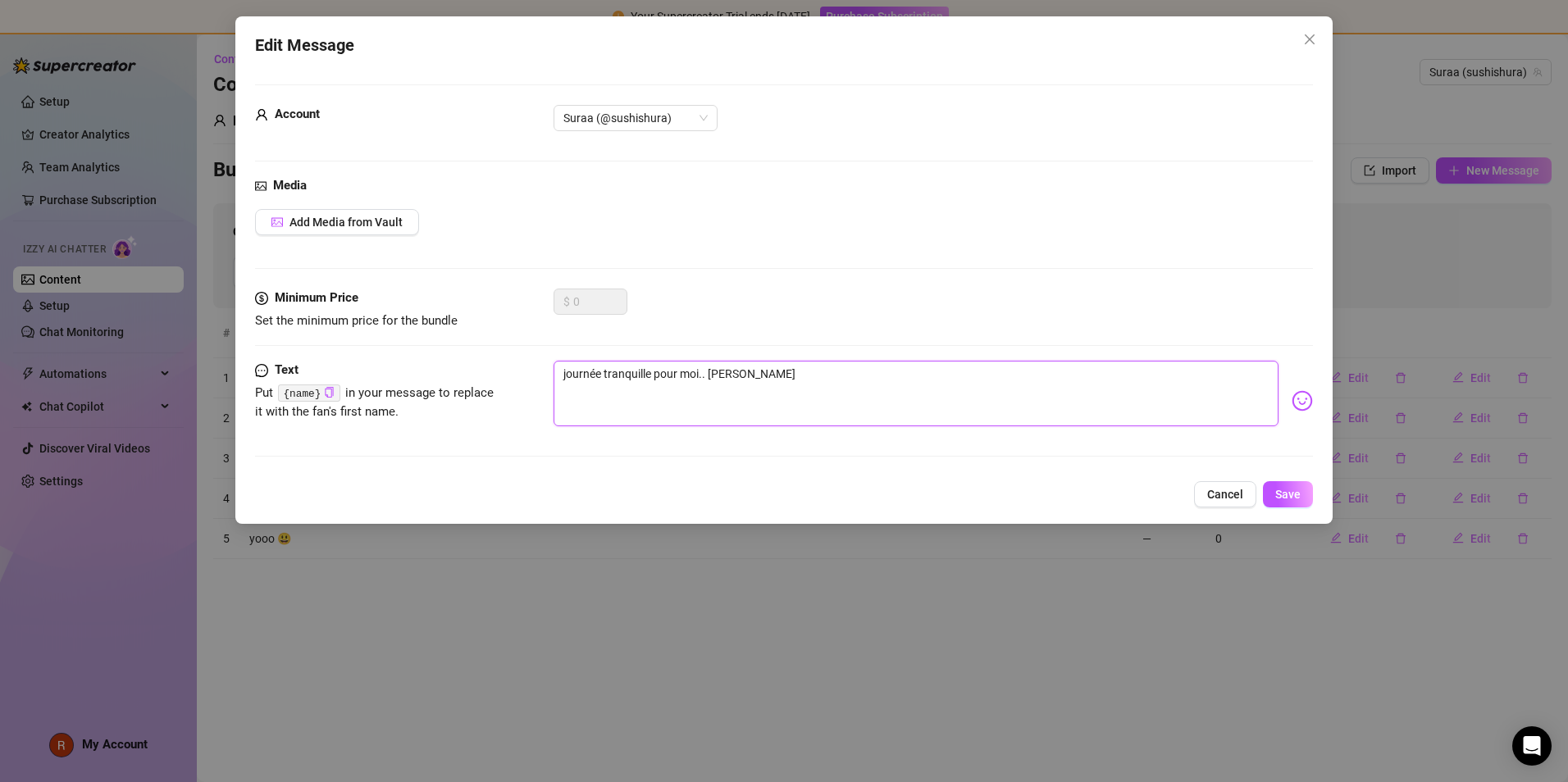
type textarea "journée tranquille pour moi.. jai petit"
type textarea "journée tranquille pour moi.. jai petit p"
type textarea "journée tranquille pour moi.. jai petit pe"
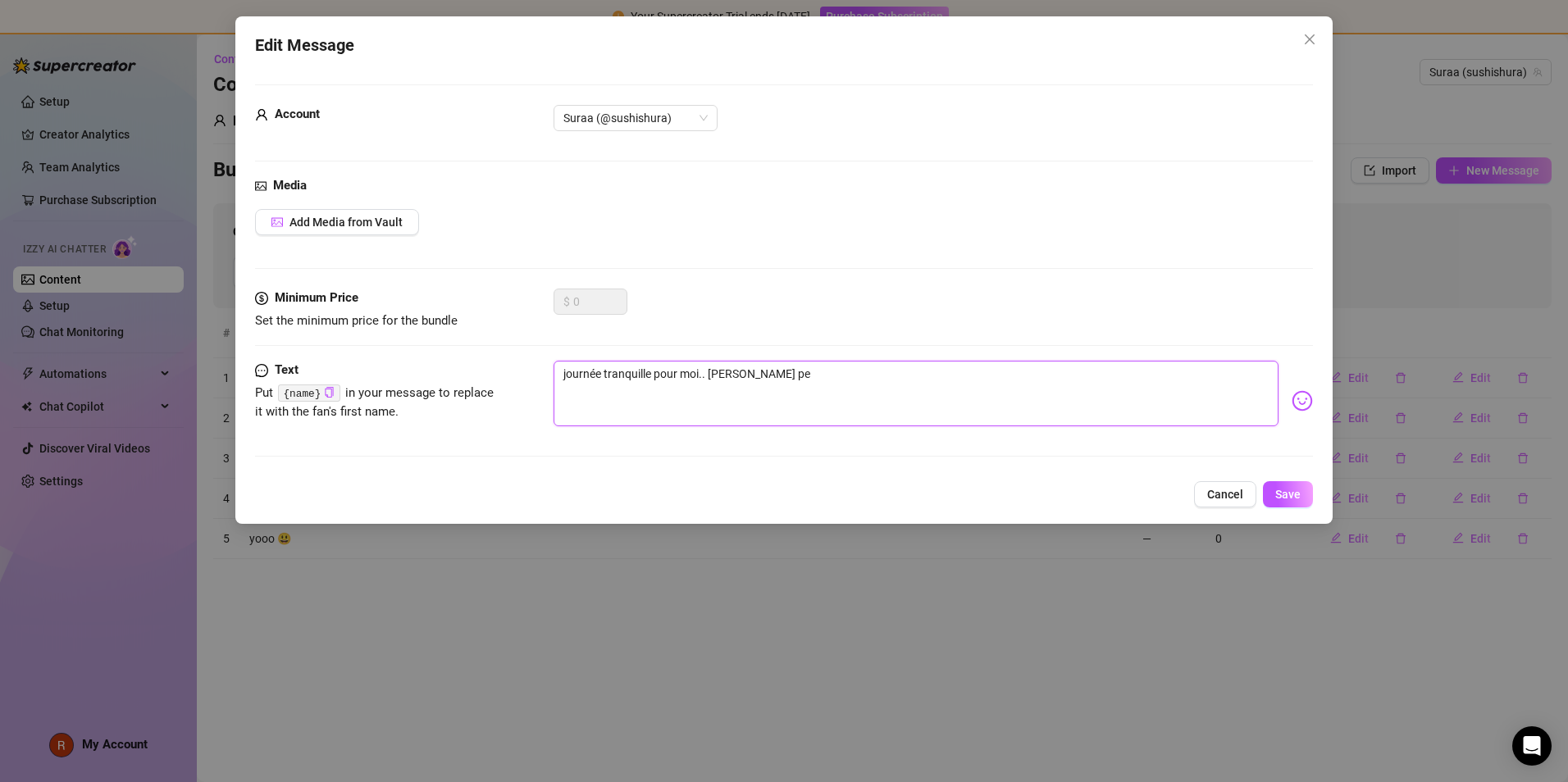
type textarea "journée tranquille pour moi.. jai petit peu"
type textarea "journée tranquille pour moi.. jai petit peu d"
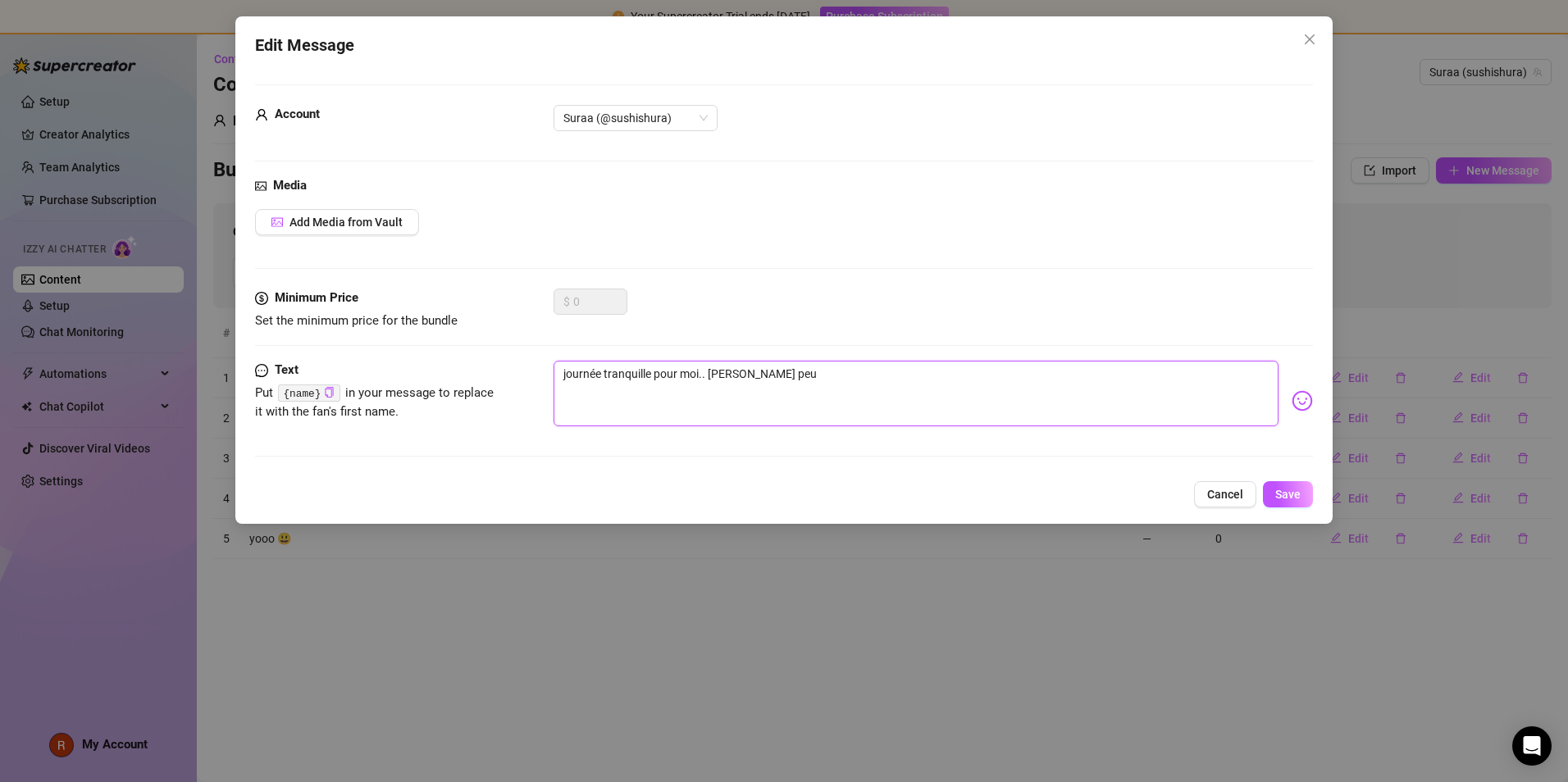
type textarea "journée tranquille pour moi.. jai petit peu d"
type textarea "journée tranquille pour moi.. jai petit peu de"
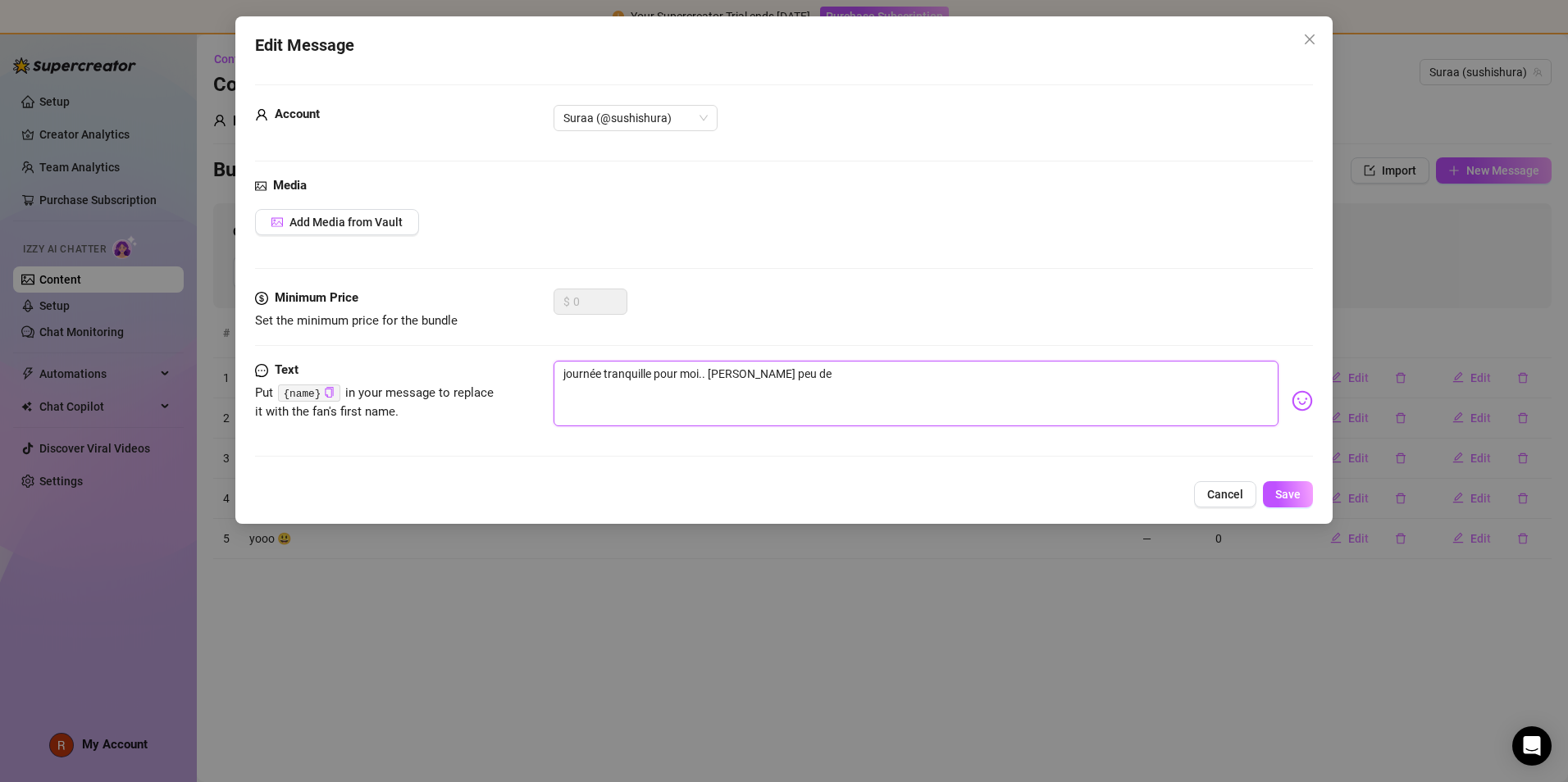
type textarea "journée tranquille pour moi.. jai petit peu de t"
type textarea "journée tranquille pour moi.. jai petit peu de te"
type textarea "journée tranquille pour moi.. jai petit peu de tem"
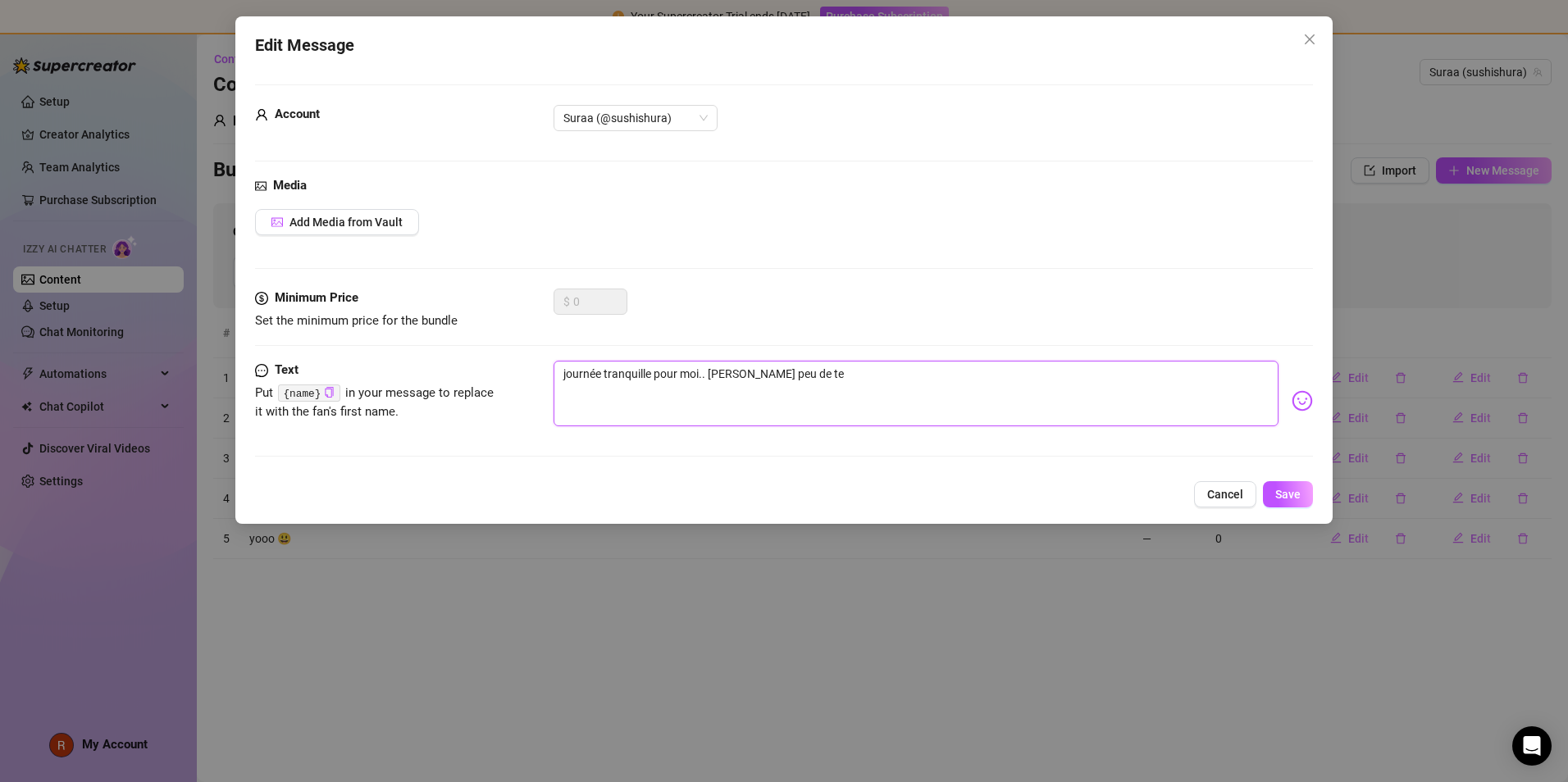
type textarea "journée tranquille pour moi.. jai petit peu de tem"
type textarea "journée tranquille pour moi.. jai petit peu de temp"
type textarea "journée tranquille pour moi.. jai petit peu de temps"
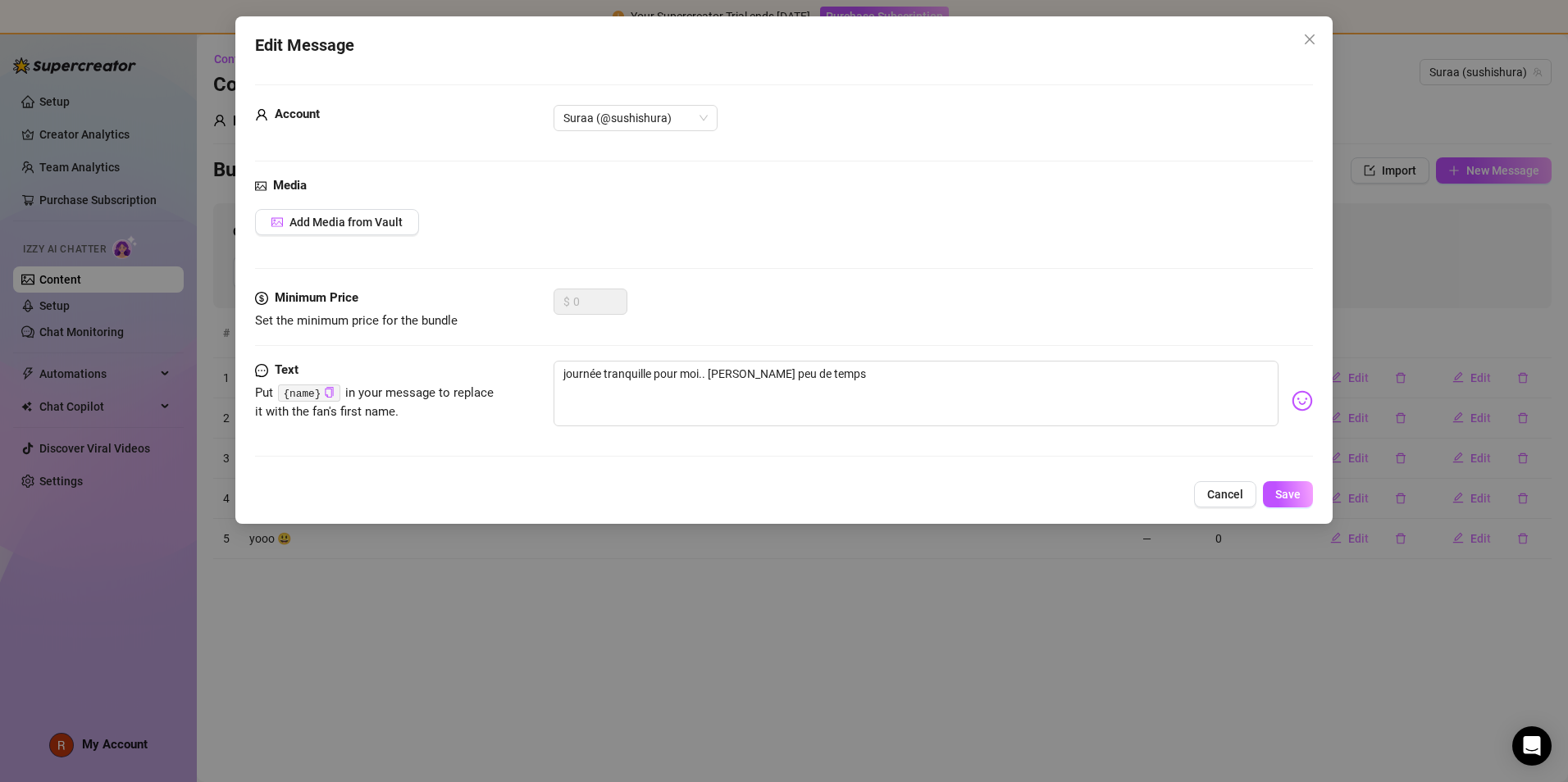
click at [756, 414] on div "journée tranquille pour moi.. jai petit peu de temps" at bounding box center [933, 400] width 759 height 80
click at [756, 405] on img at bounding box center [1302, 401] width 22 height 22
click at [756, 404] on img at bounding box center [1302, 401] width 22 height 22
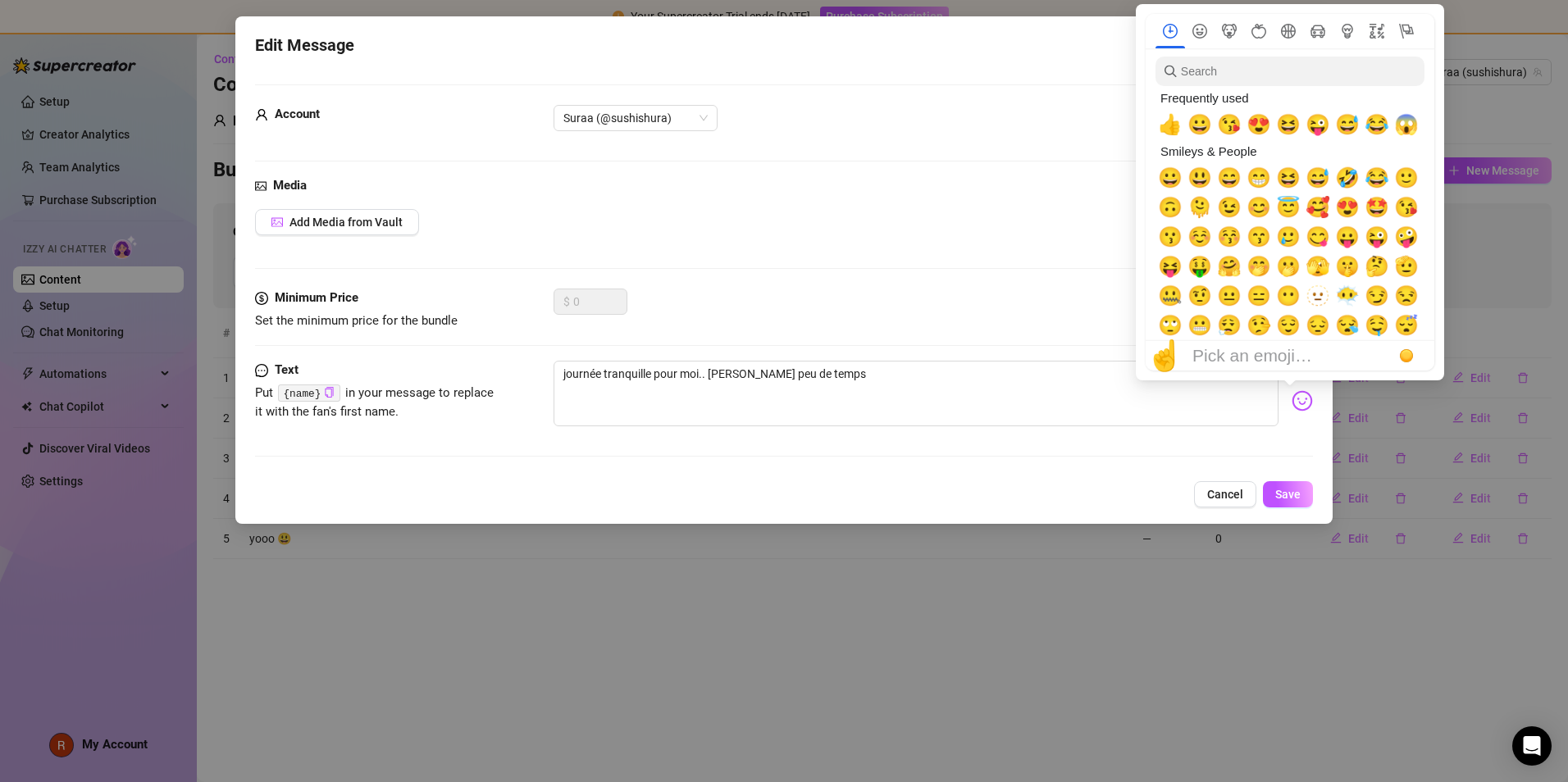
click at [756, 404] on img at bounding box center [1302, 401] width 22 height 22
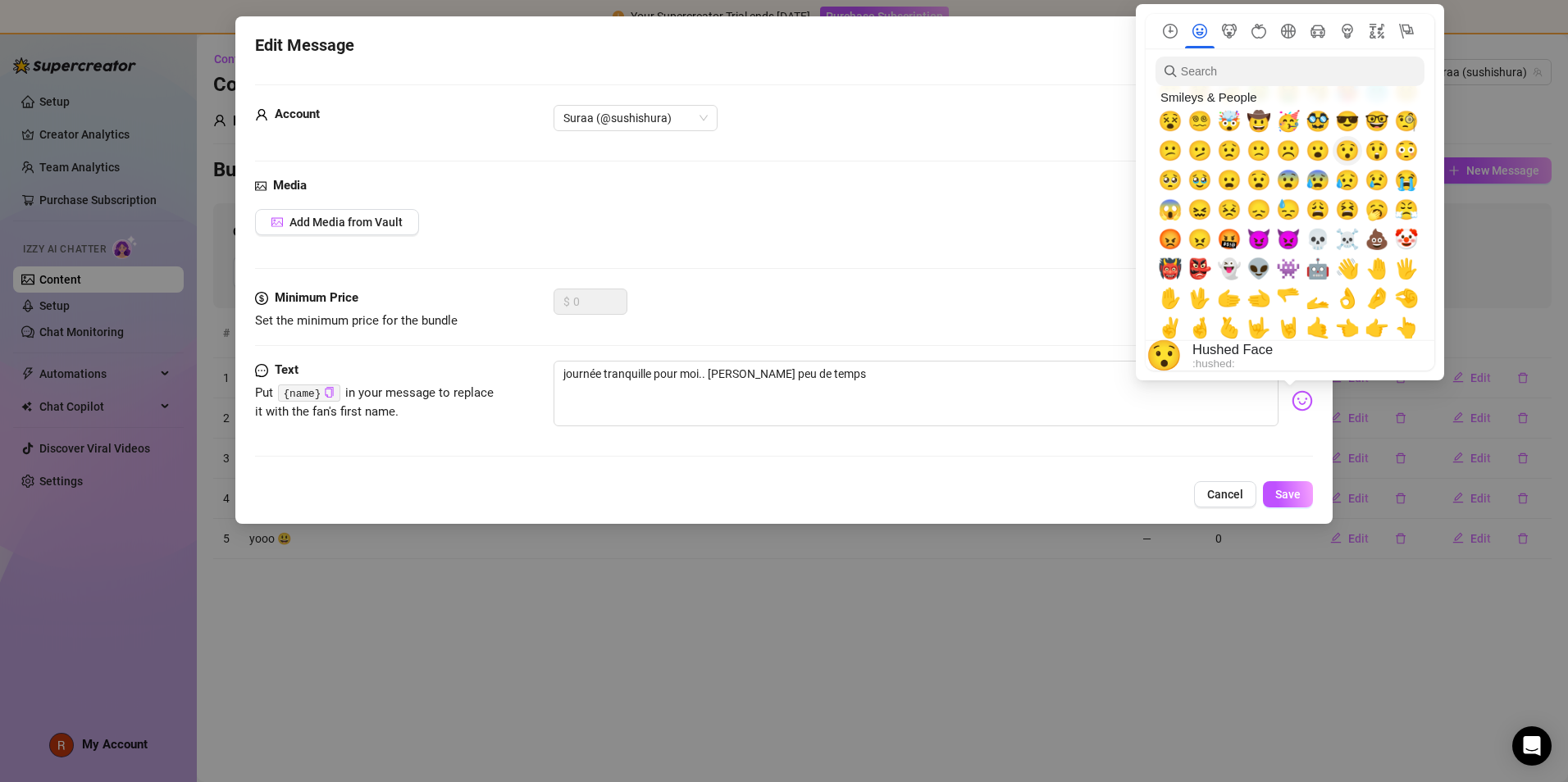
scroll to position [264, 0]
click at [756, 160] on span "😲" at bounding box center [1376, 149] width 25 height 23
type textarea "journée tranquille pour moi.. jai petit peu de temps 😲"
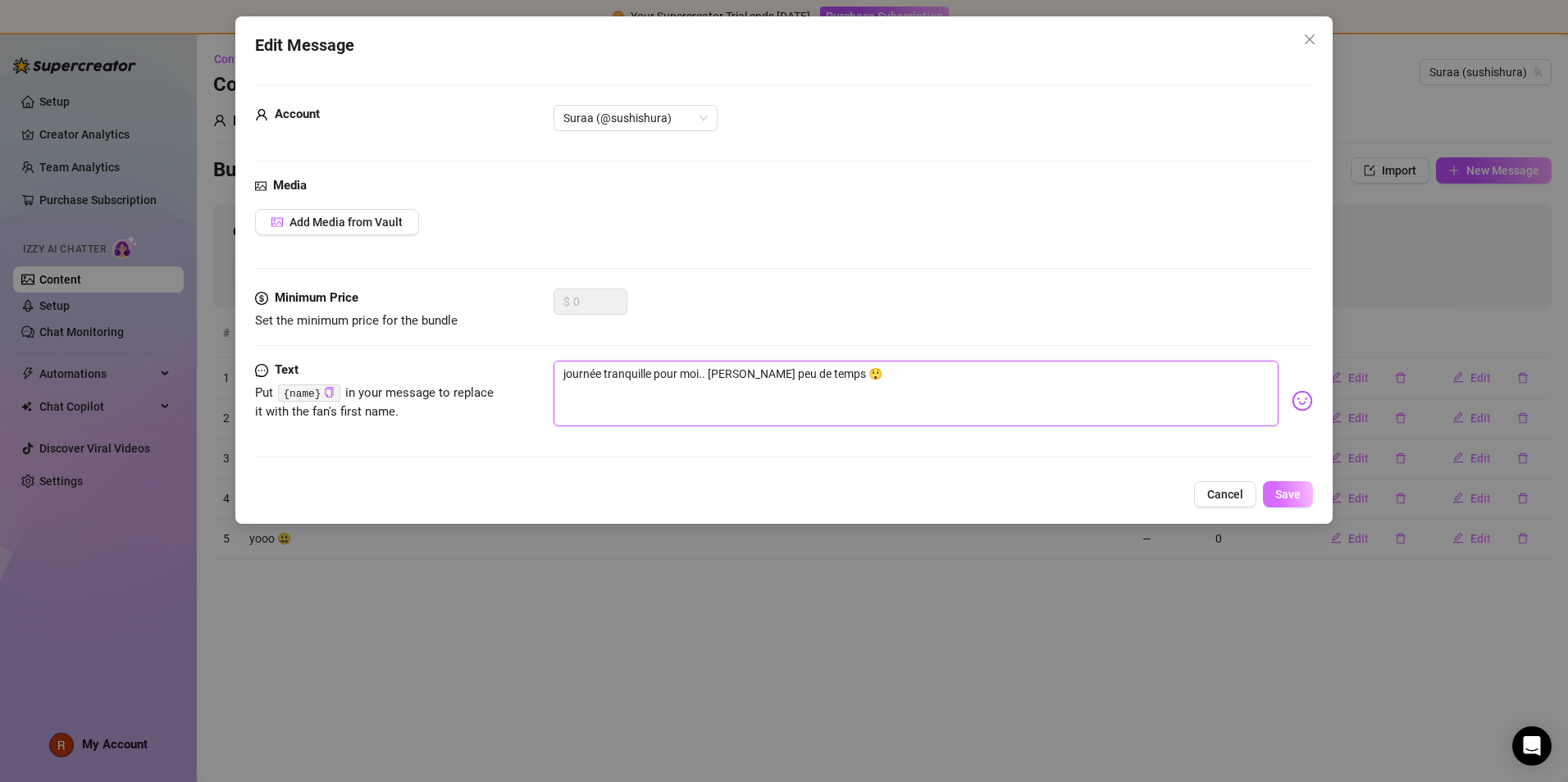
type textarea "journée tranquille pour moi.. jai petit peu de temps 😲"
click at [756, 488] on span "Save" at bounding box center [1289, 494] width 26 height 13
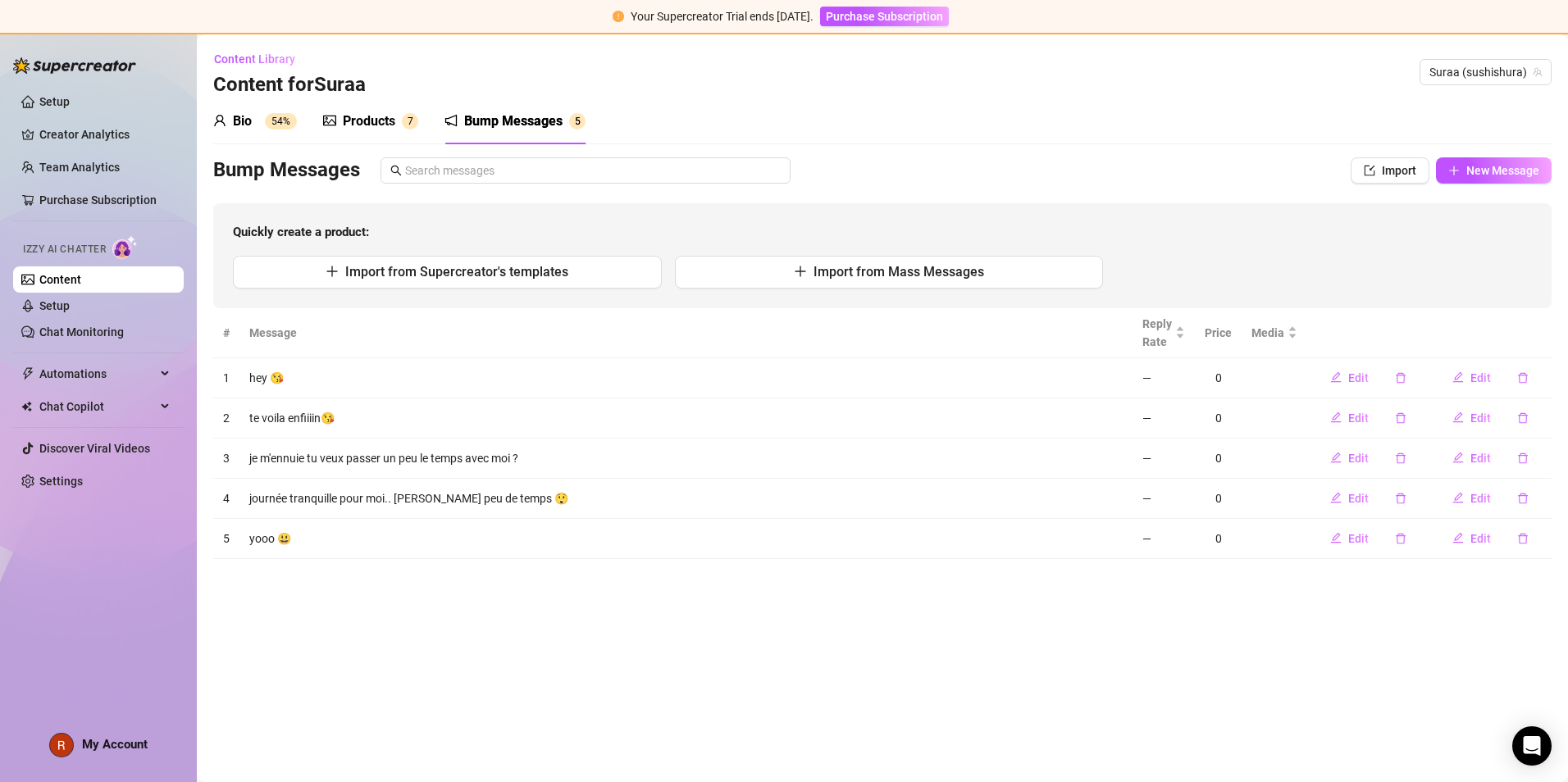
click at [402, 112] on div "Products 7" at bounding box center [370, 121] width 95 height 46
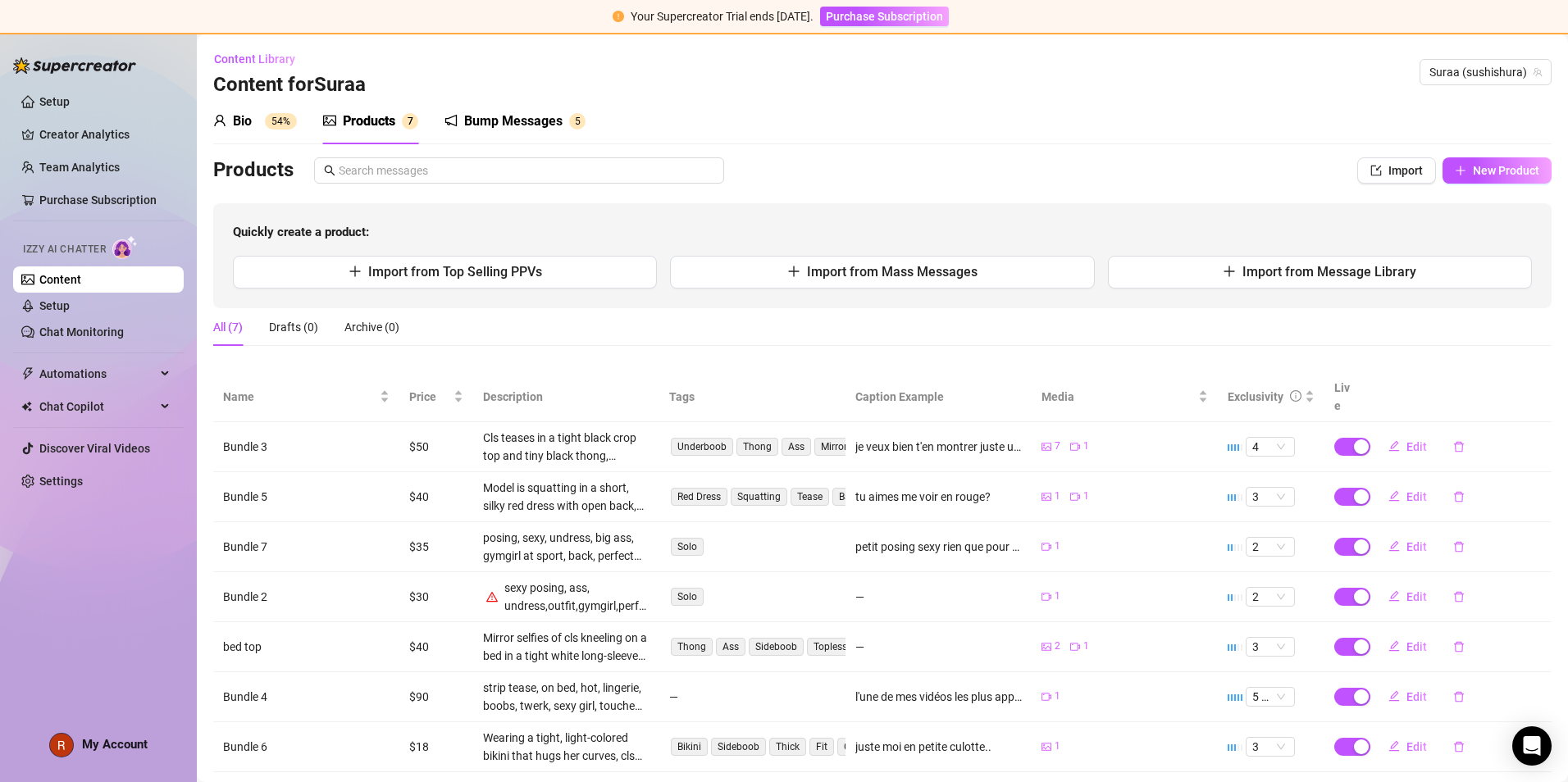
drag, startPoint x: 401, startPoint y: 112, endPoint x: 265, endPoint y: 123, distance: 136.4
click at [265, 123] on span "54%" at bounding box center [280, 121] width 32 height 17
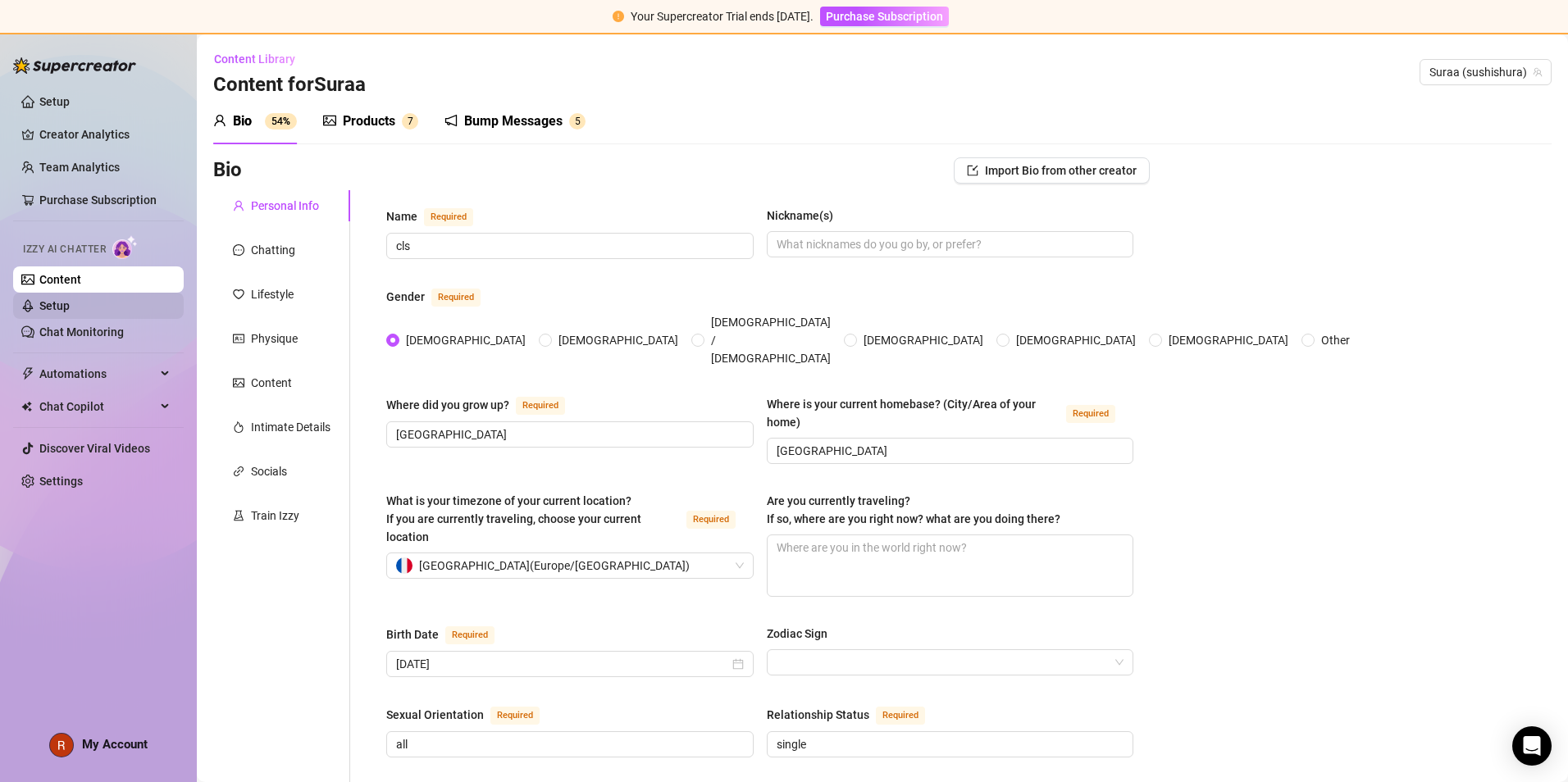
click at [70, 299] on link "Setup" at bounding box center [54, 305] width 31 height 13
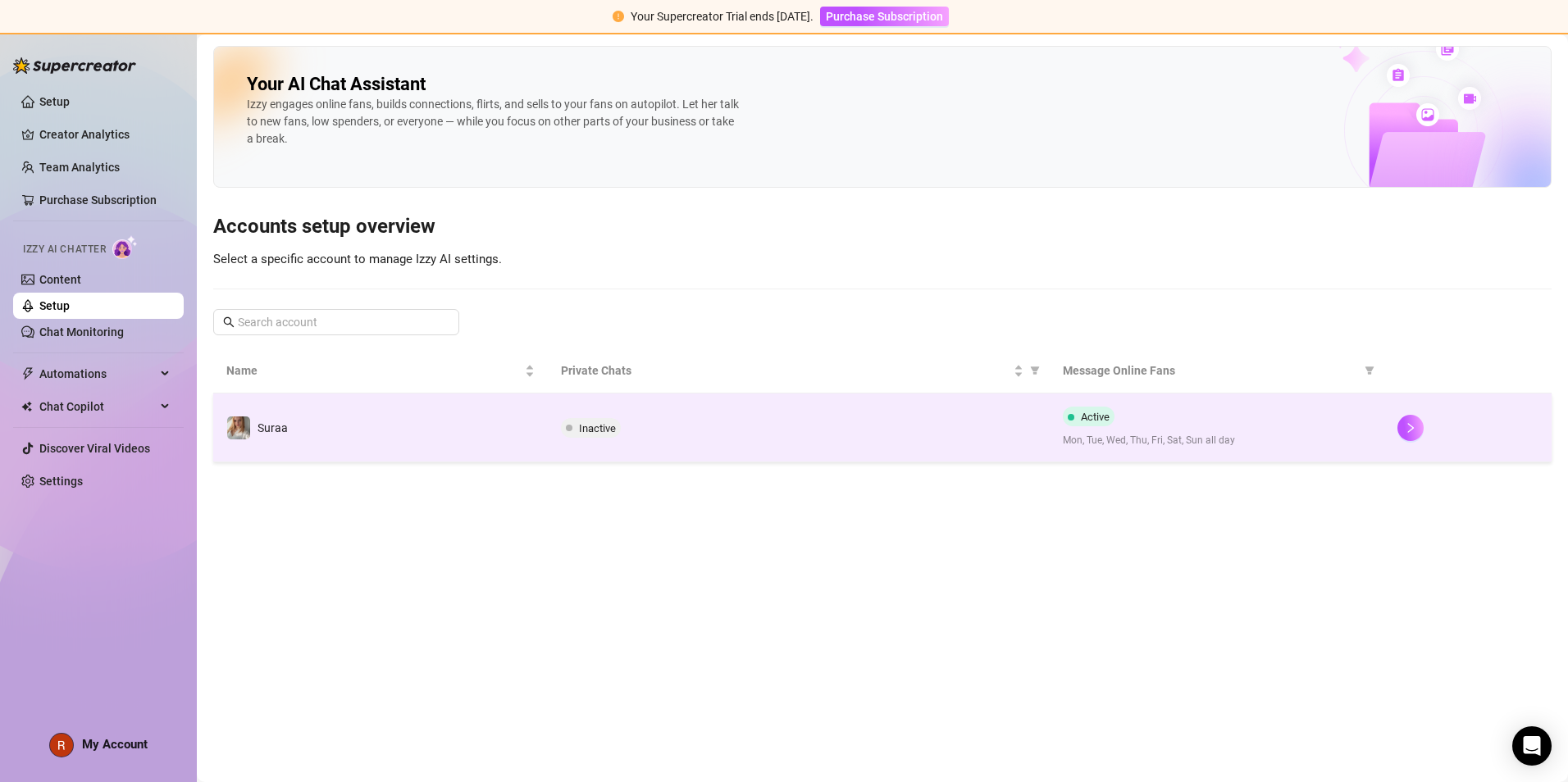
click at [305, 421] on td "Suraa" at bounding box center [380, 429] width 335 height 69
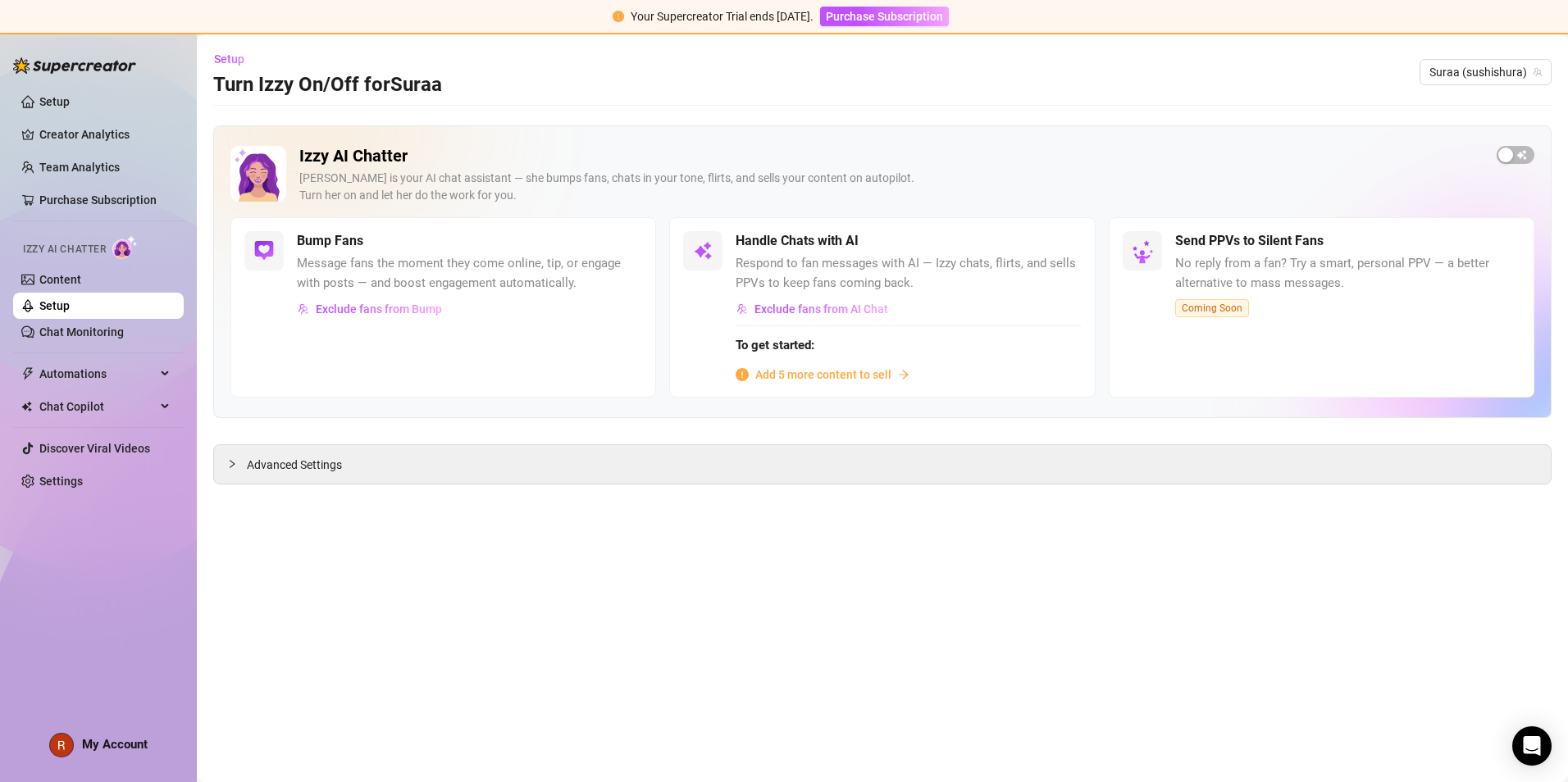
click at [756, 164] on div "Izzy AI Chatter Izzy is your AI chat assistant — she bumps fans, chats in your …" at bounding box center [882, 182] width 1304 height 71
click at [756, 160] on span "button" at bounding box center [1516, 155] width 38 height 18
click at [756, 375] on span "Add 5 more content to sell" at bounding box center [823, 374] width 136 height 18
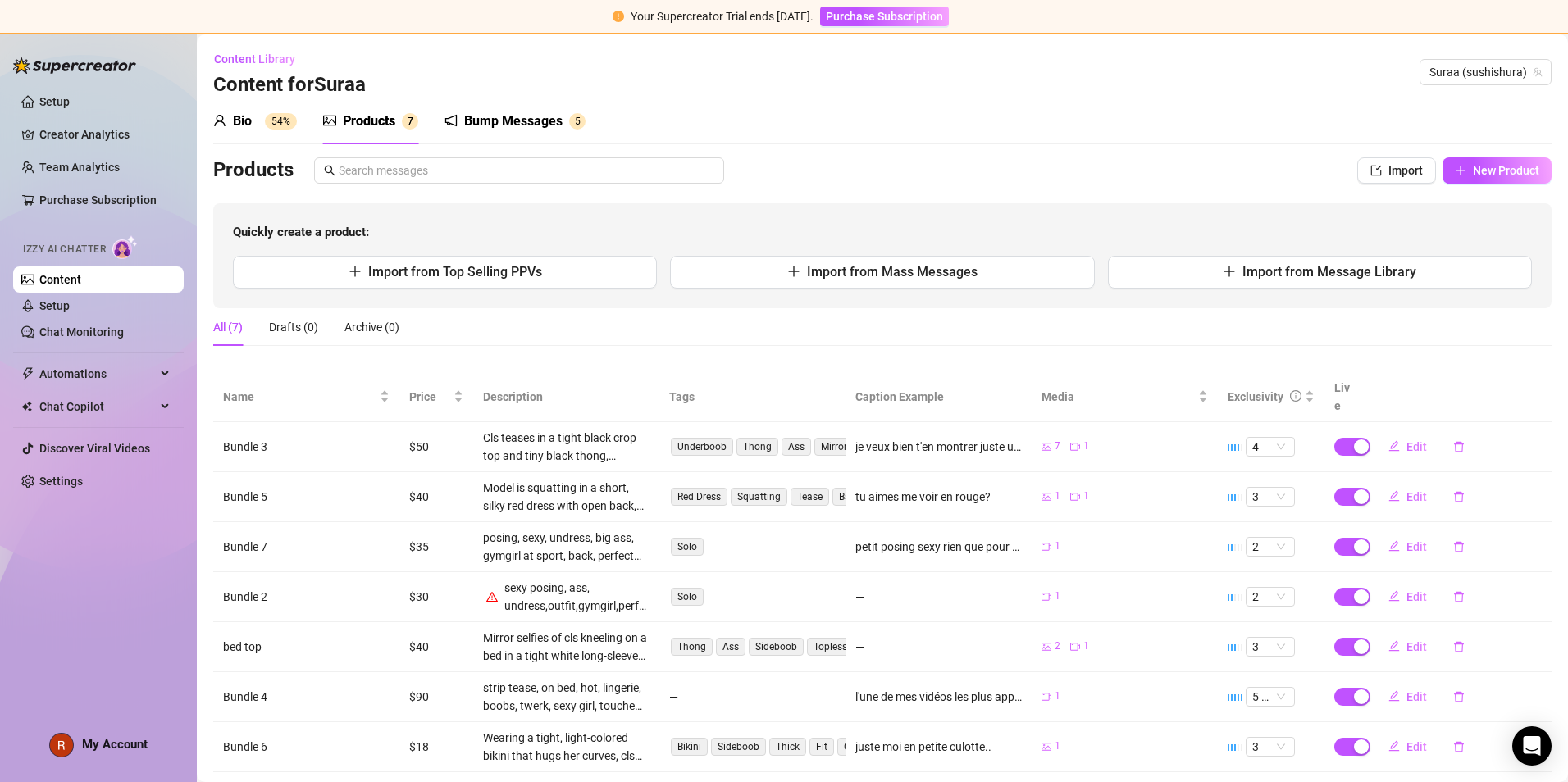
scroll to position [22, 0]
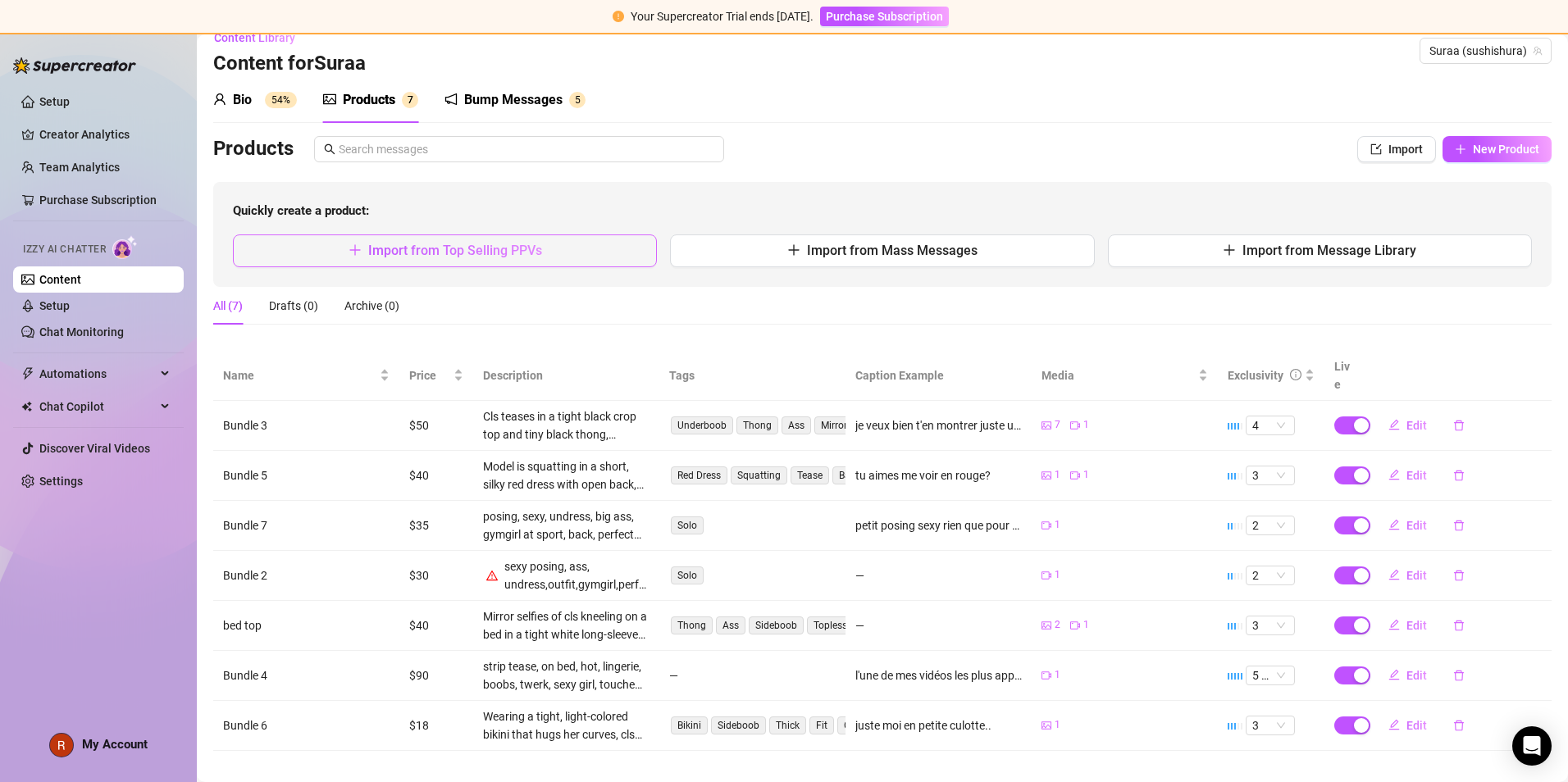
click at [462, 246] on span "Import from Top Selling PPVs" at bounding box center [455, 251] width 174 height 16
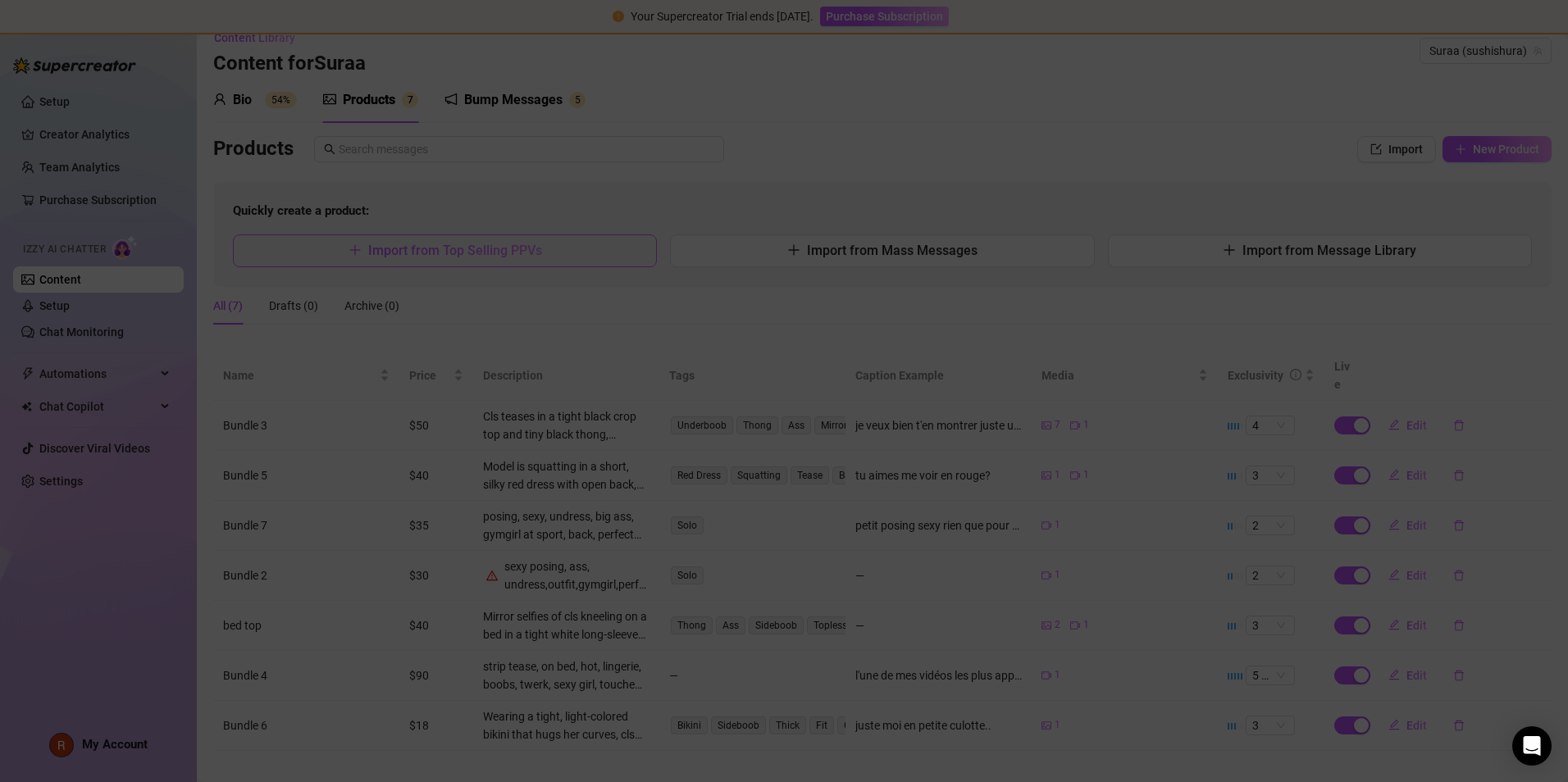
type textarea "Type your message here..."
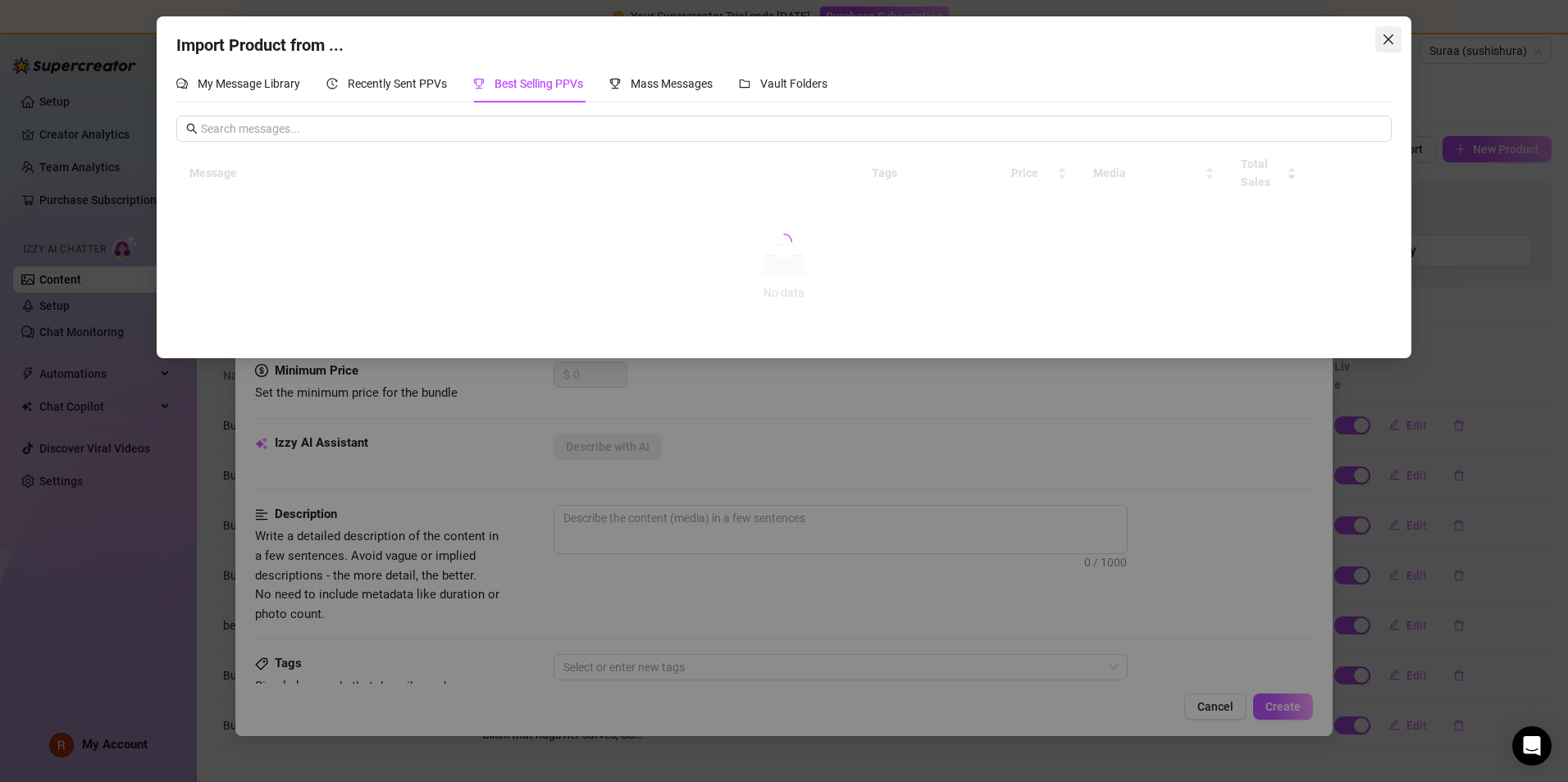
click at [756, 43] on icon "close" at bounding box center [1388, 39] width 10 height 10
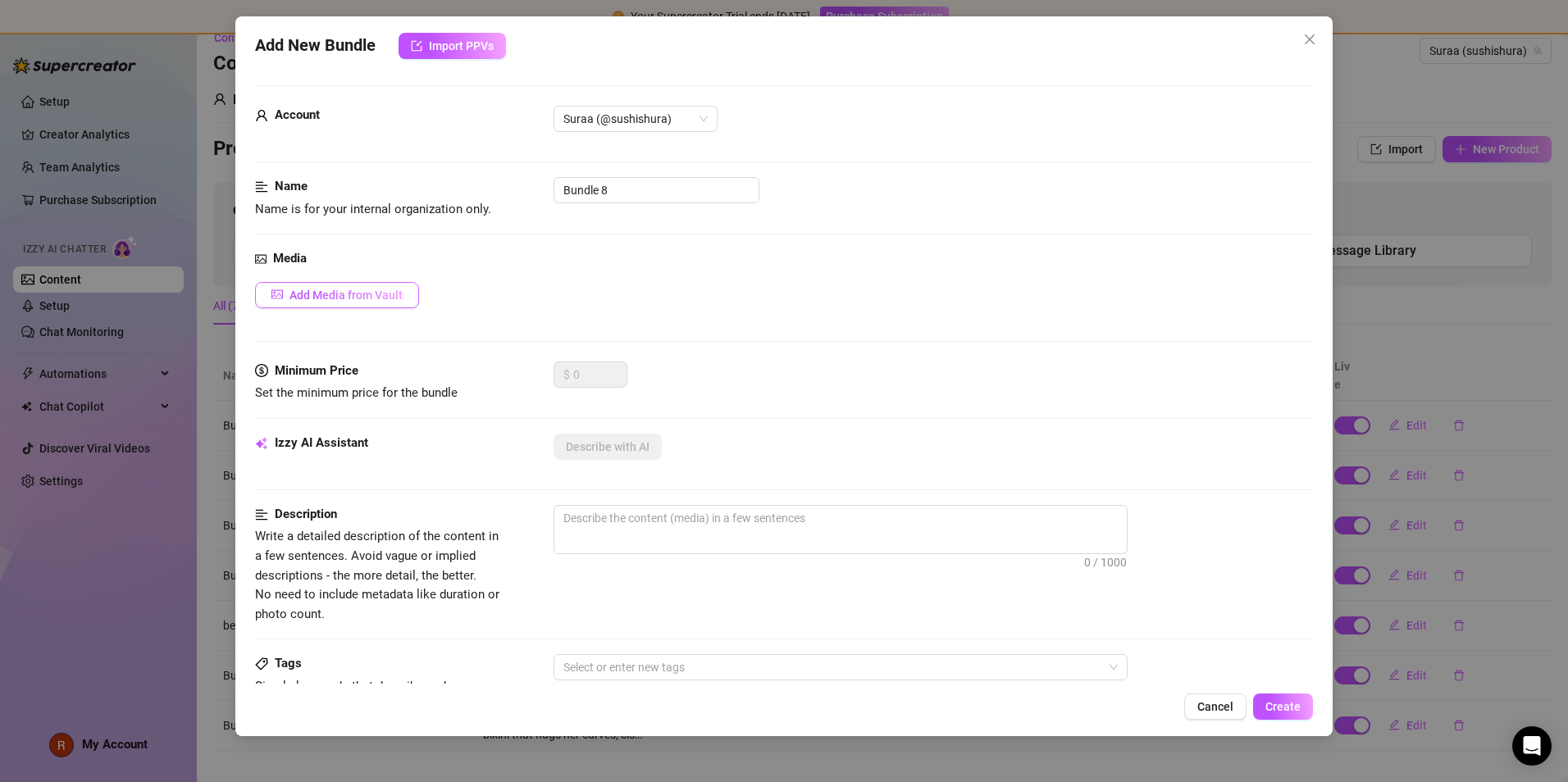
click at [369, 301] on span "Add Media from Vault" at bounding box center [346, 294] width 114 height 13
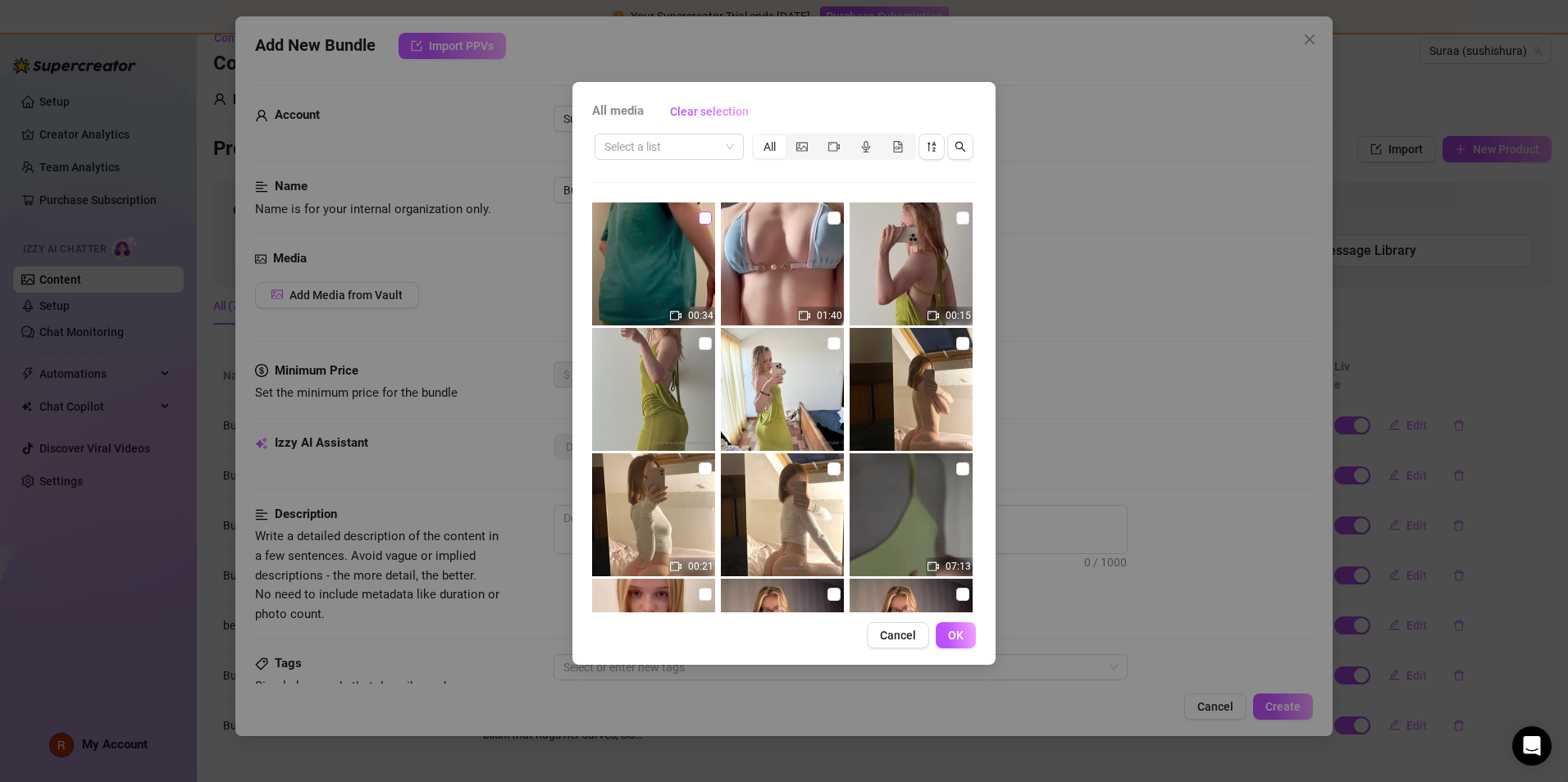
click at [700, 218] on input "checkbox" at bounding box center [705, 217] width 13 height 13
checkbox input "true"
click at [756, 497] on button "OK" at bounding box center [956, 635] width 40 height 27
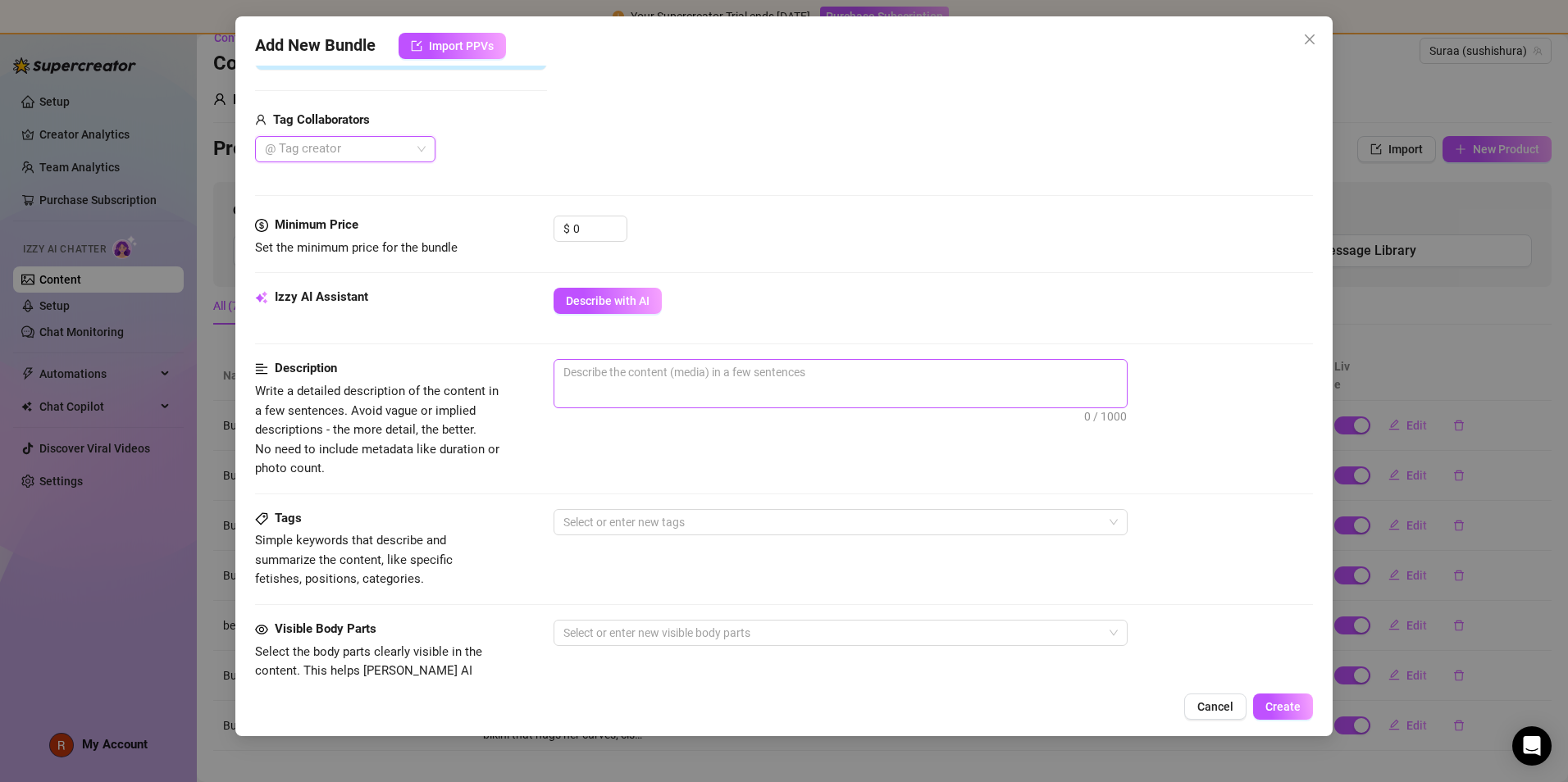
scroll to position [380, 0]
click at [639, 327] on div "Izzy AI Assistant Describe with AI" at bounding box center [784, 308] width 1058 height 41
click at [645, 312] on button "Describe with AI" at bounding box center [608, 300] width 109 height 27
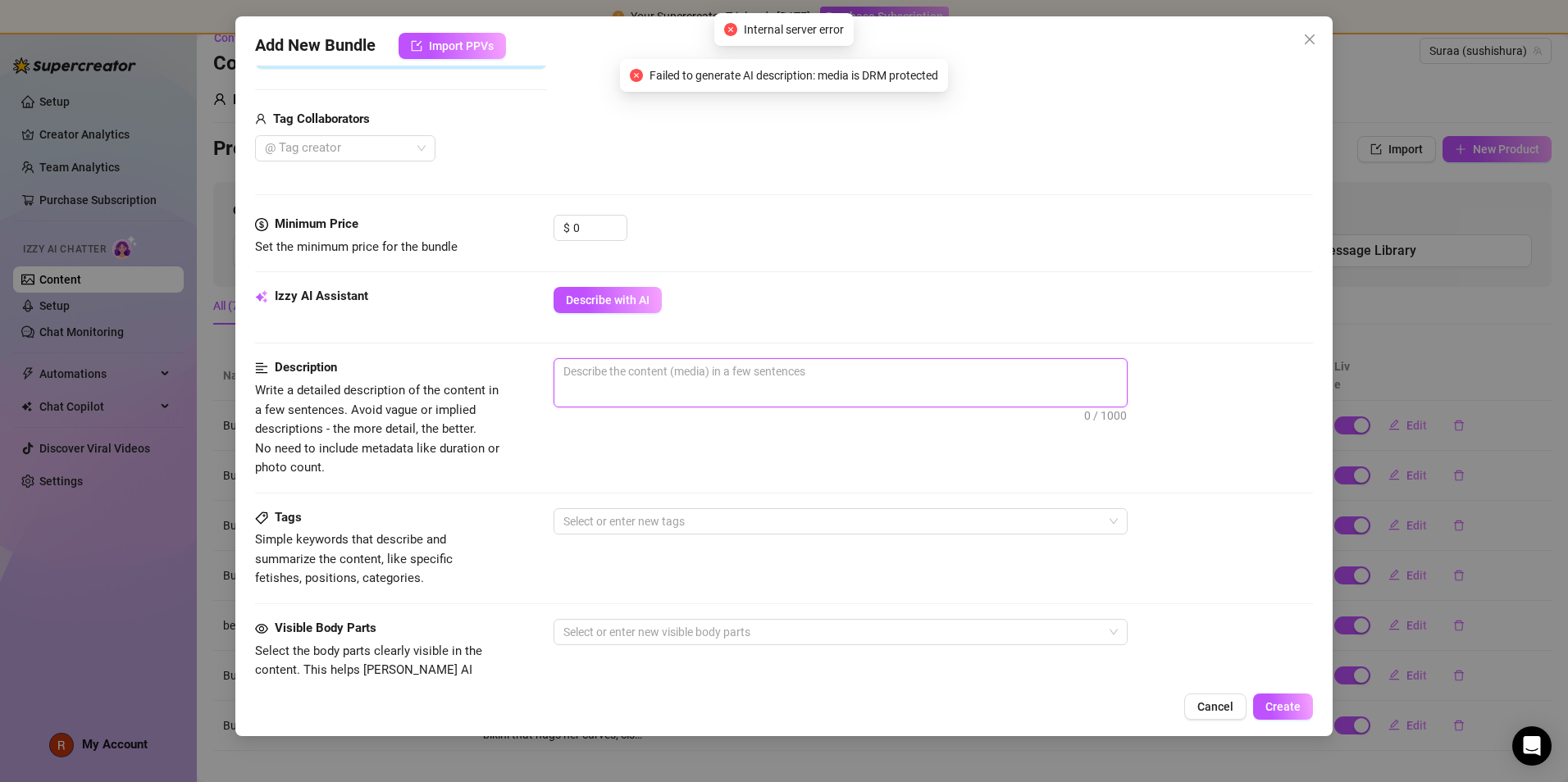
click at [700, 375] on textarea at bounding box center [841, 371] width 573 height 25
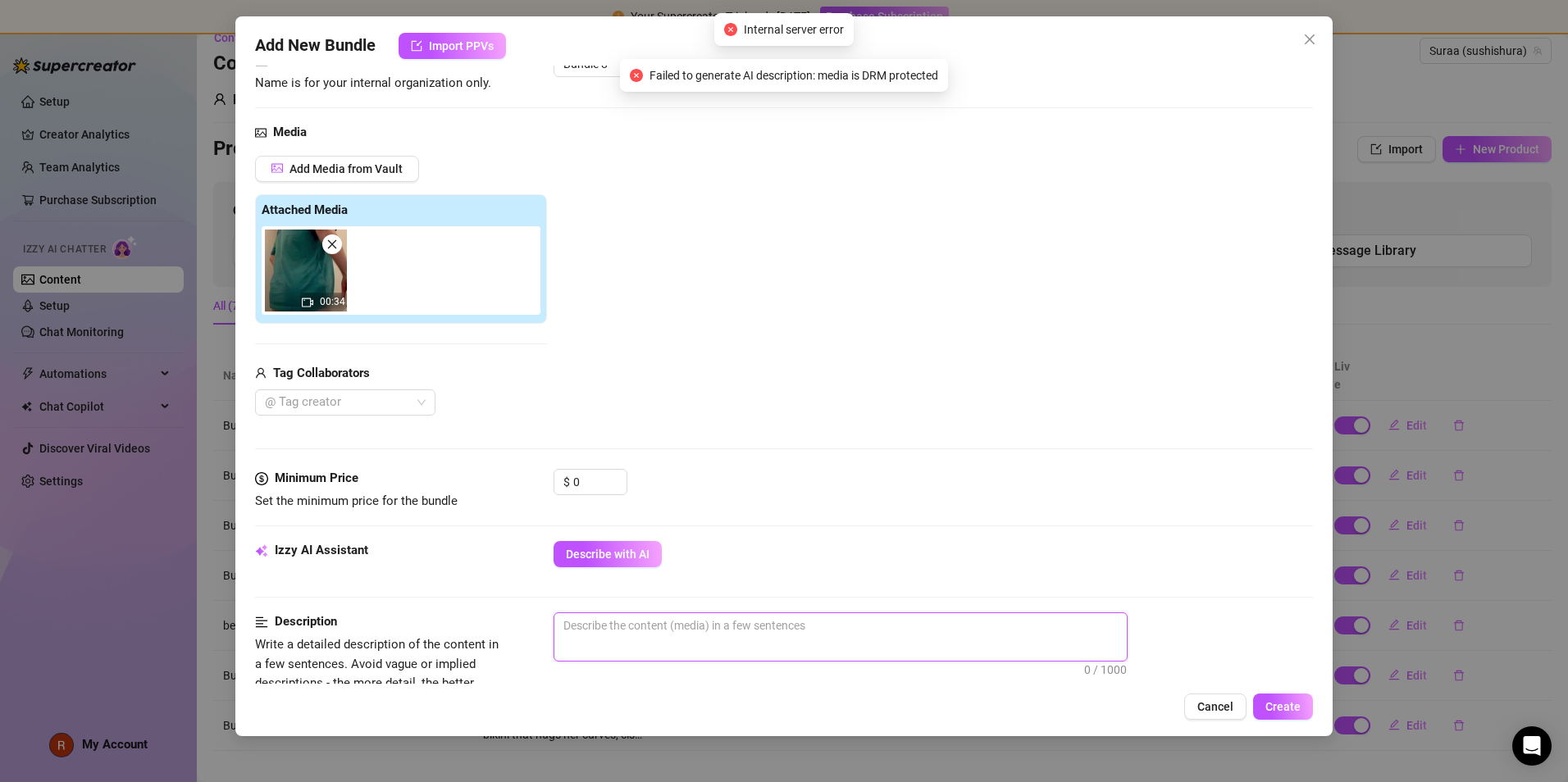
scroll to position [124, 0]
type textarea "a"
type textarea "as"
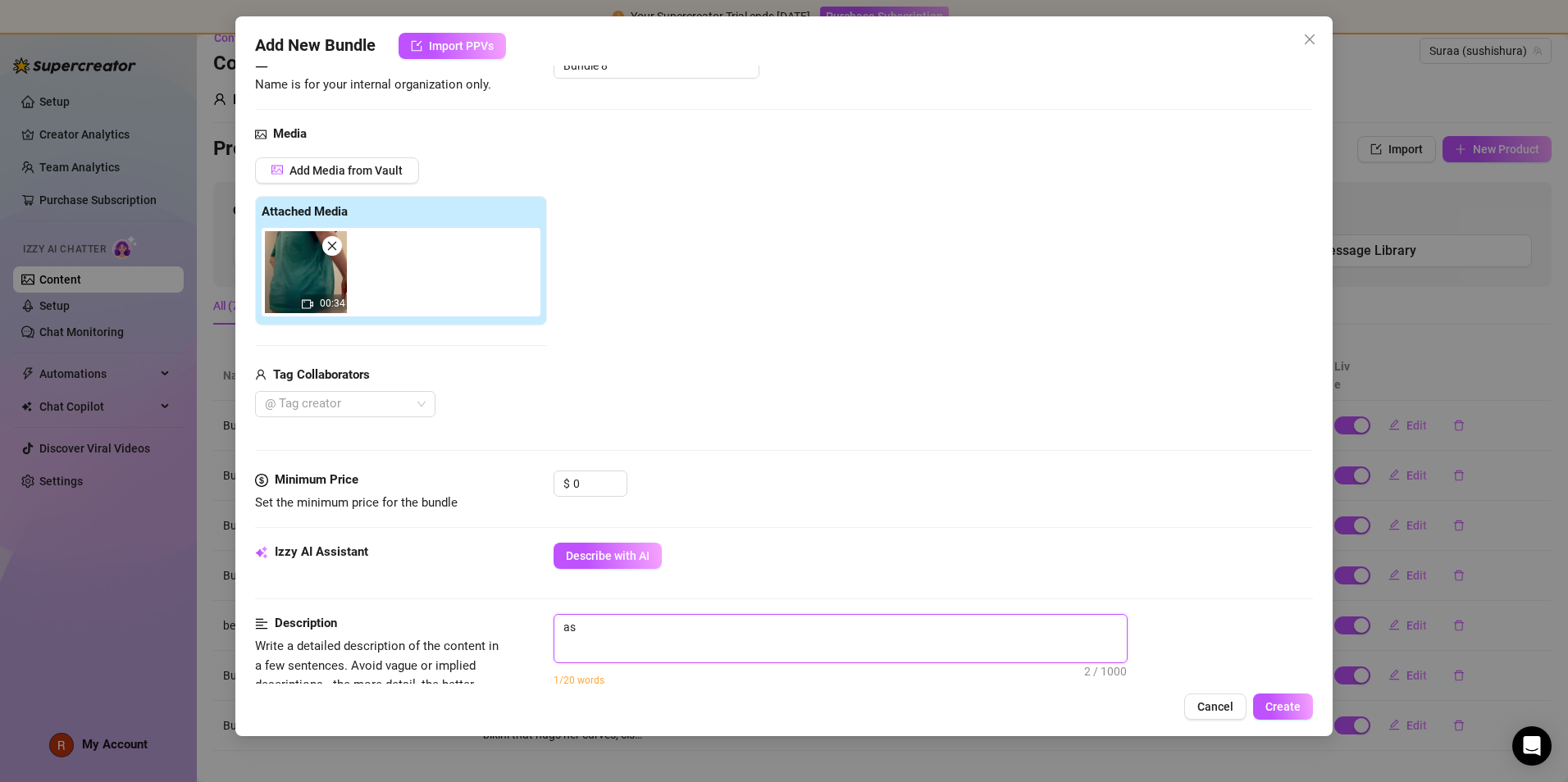
type textarea "ass"
type textarea "ass,"
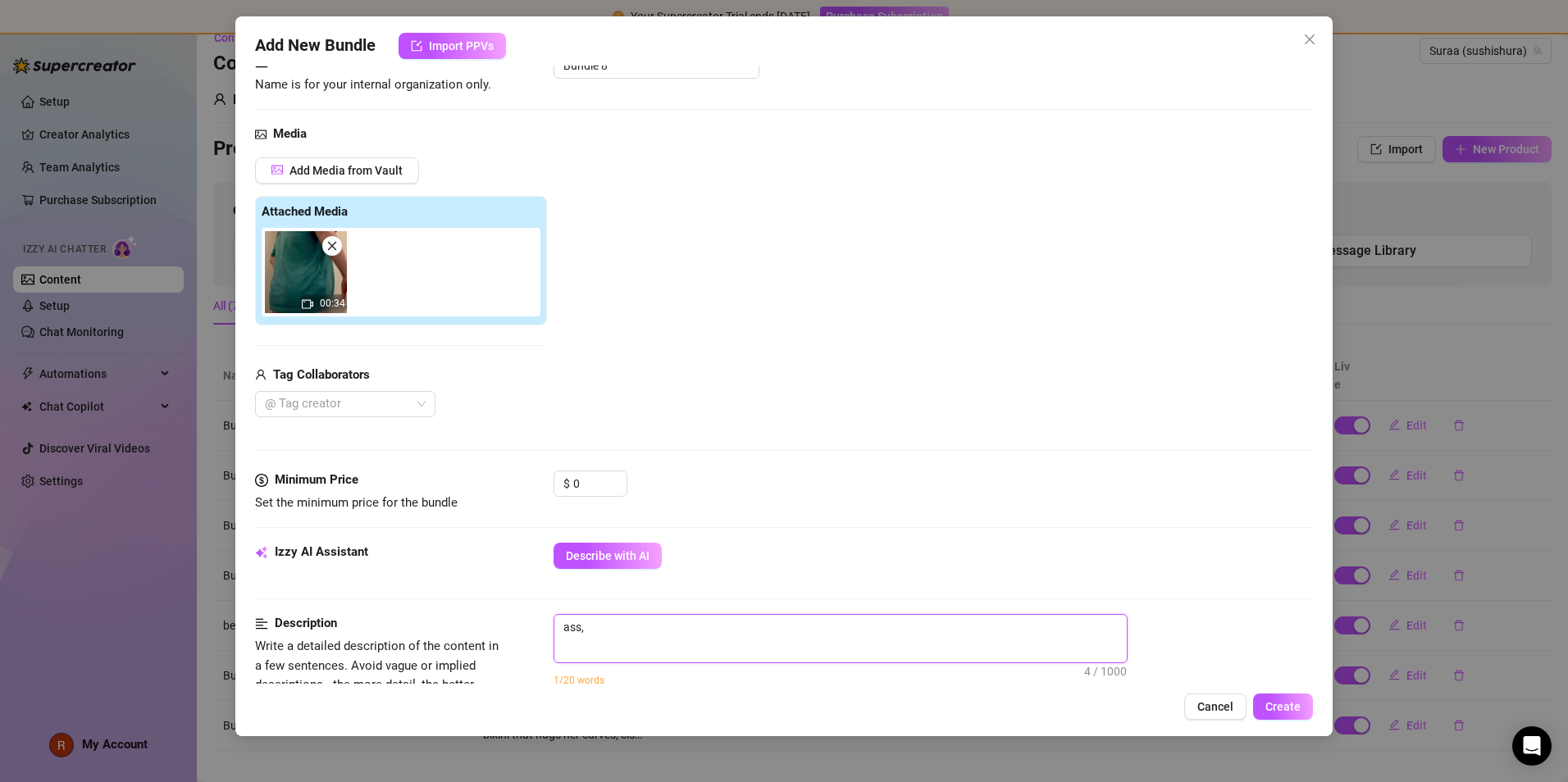
type textarea "ass,"
type textarea "ass, r"
type textarea "ass,"
type textarea "ass, t"
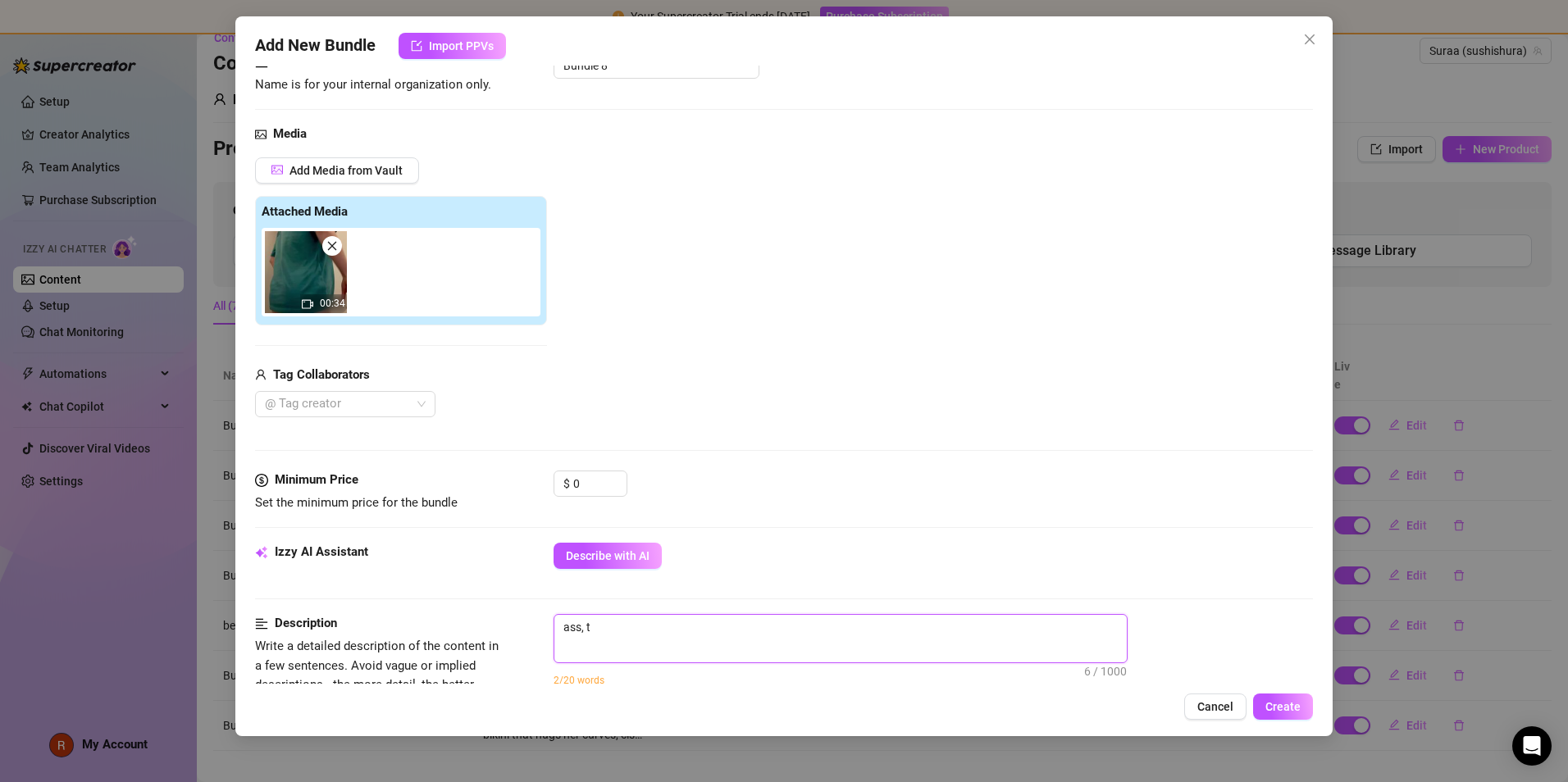
type textarea "ass, tw"
type textarea "ass, twe"
type textarea "ass, twer"
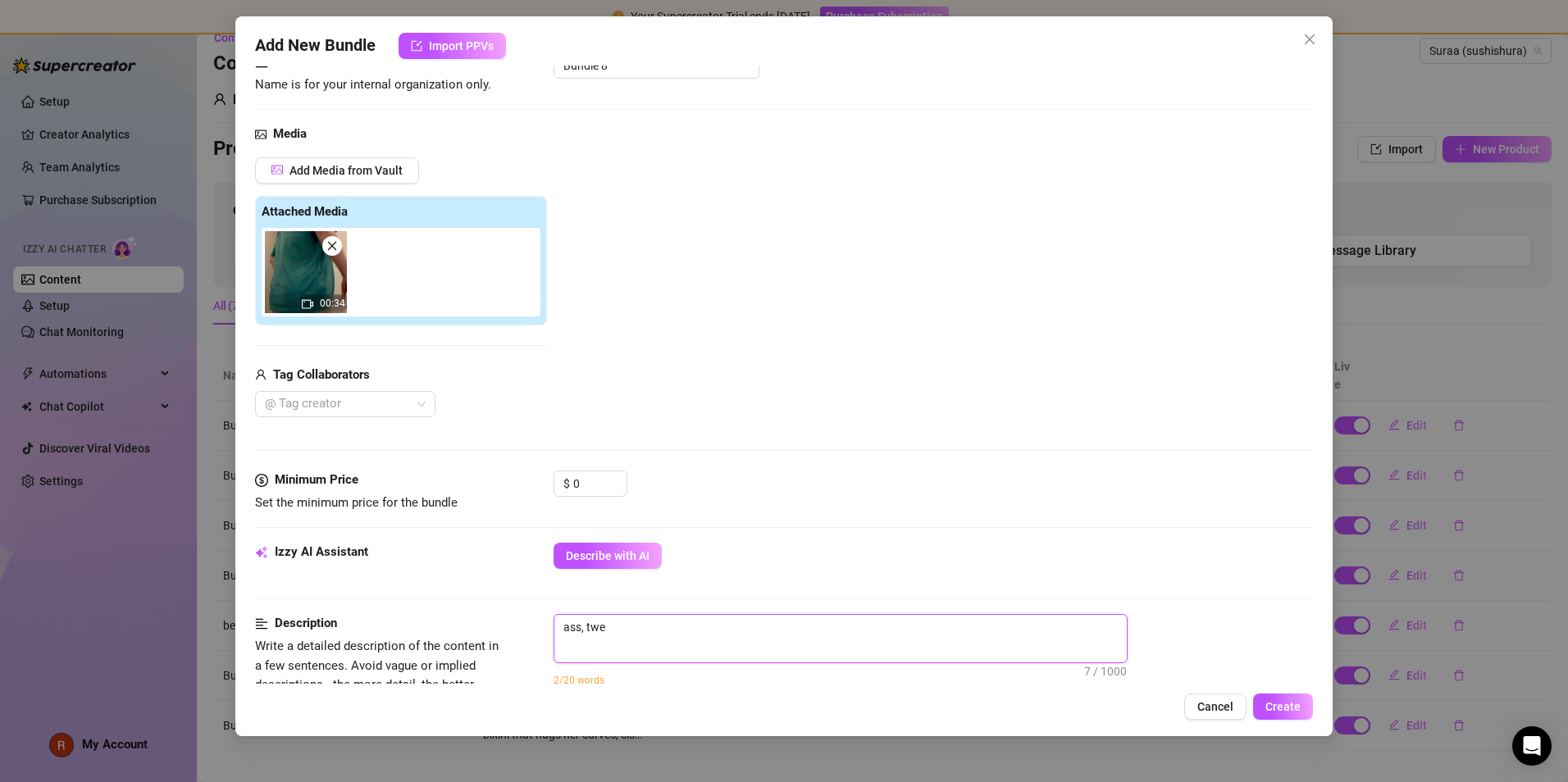
type textarea "ass, twer"
type textarea "ass, twerk"
type textarea "ass, twerk,"
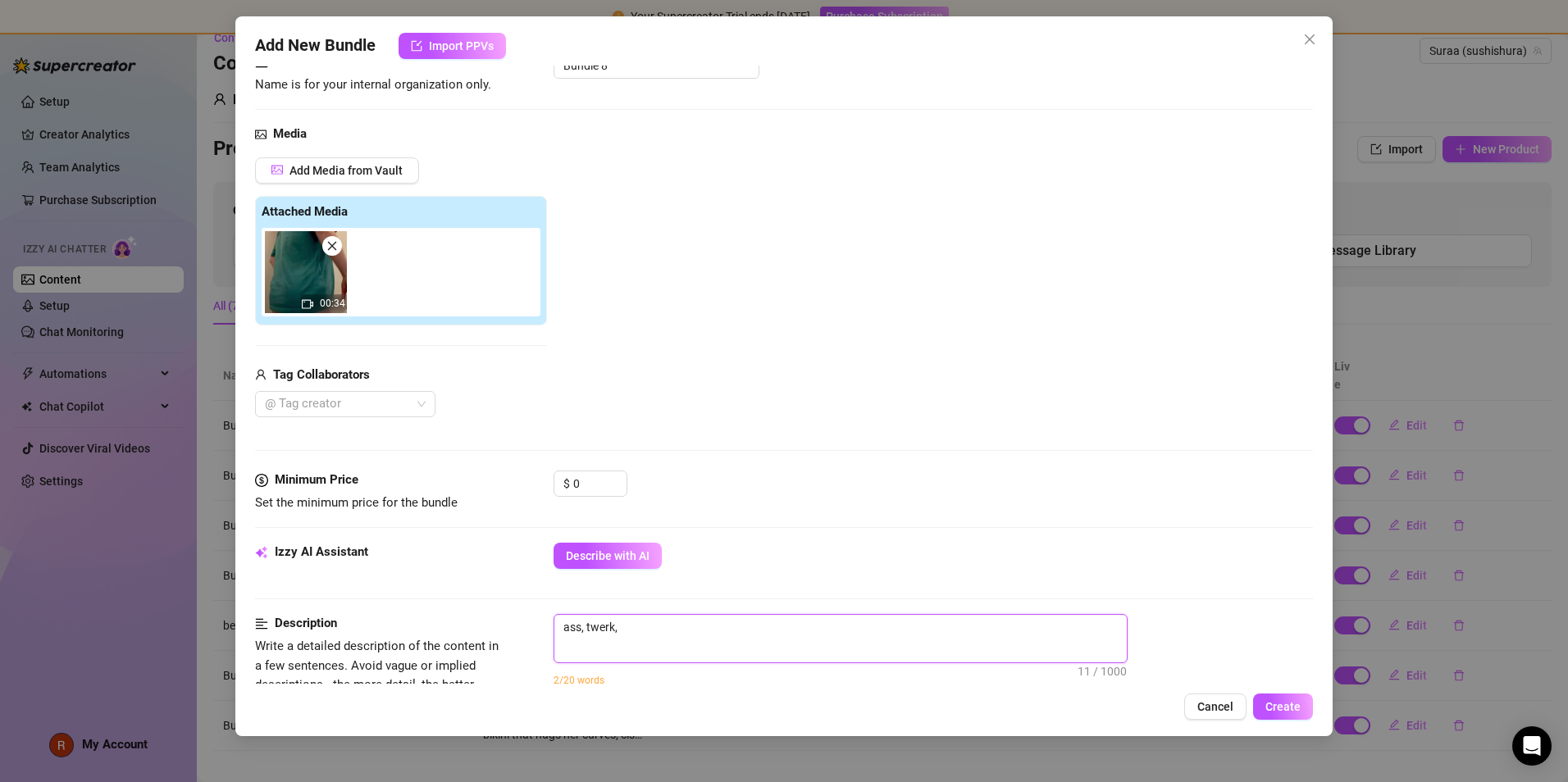
type textarea "ass, twerk,"
type textarea "ass, twerk, b"
type textarea "ass, twerk, bi"
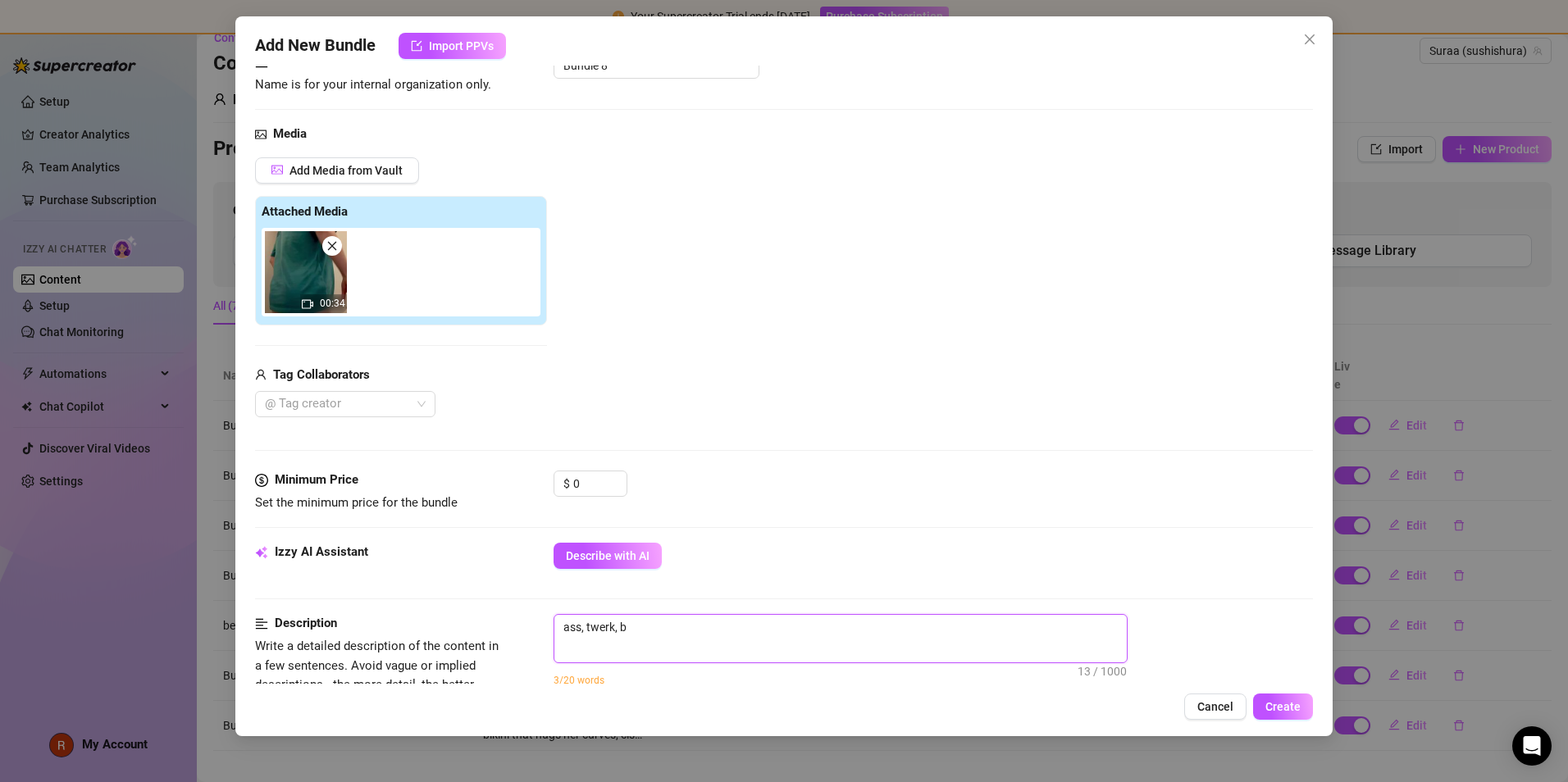
type textarea "ass, twerk, bi"
type textarea "ass, twerk, big"
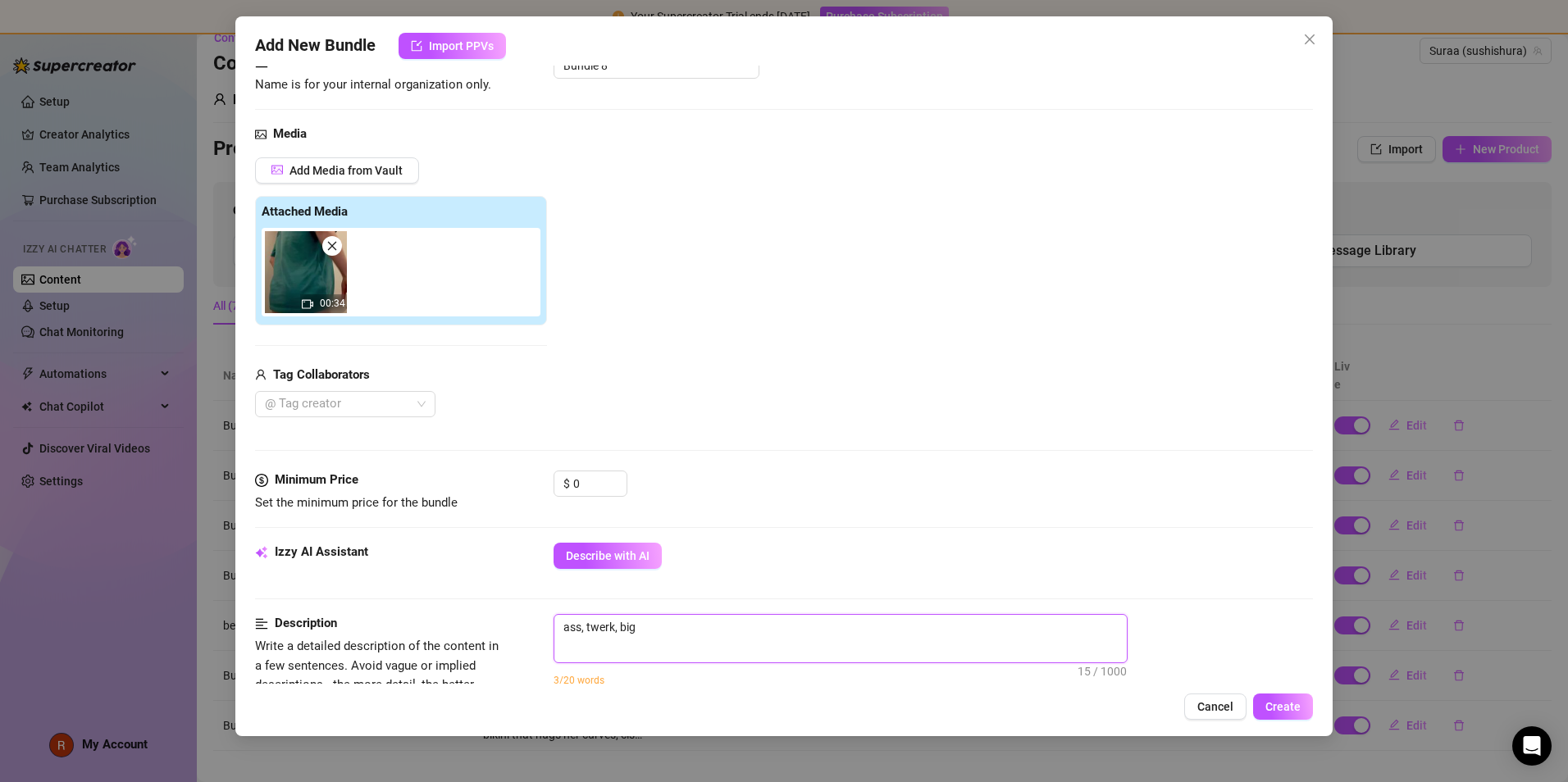
type textarea "ass, twerk, big a"
type textarea "ass, twerk, big as"
type textarea "ass, twerk, big ass"
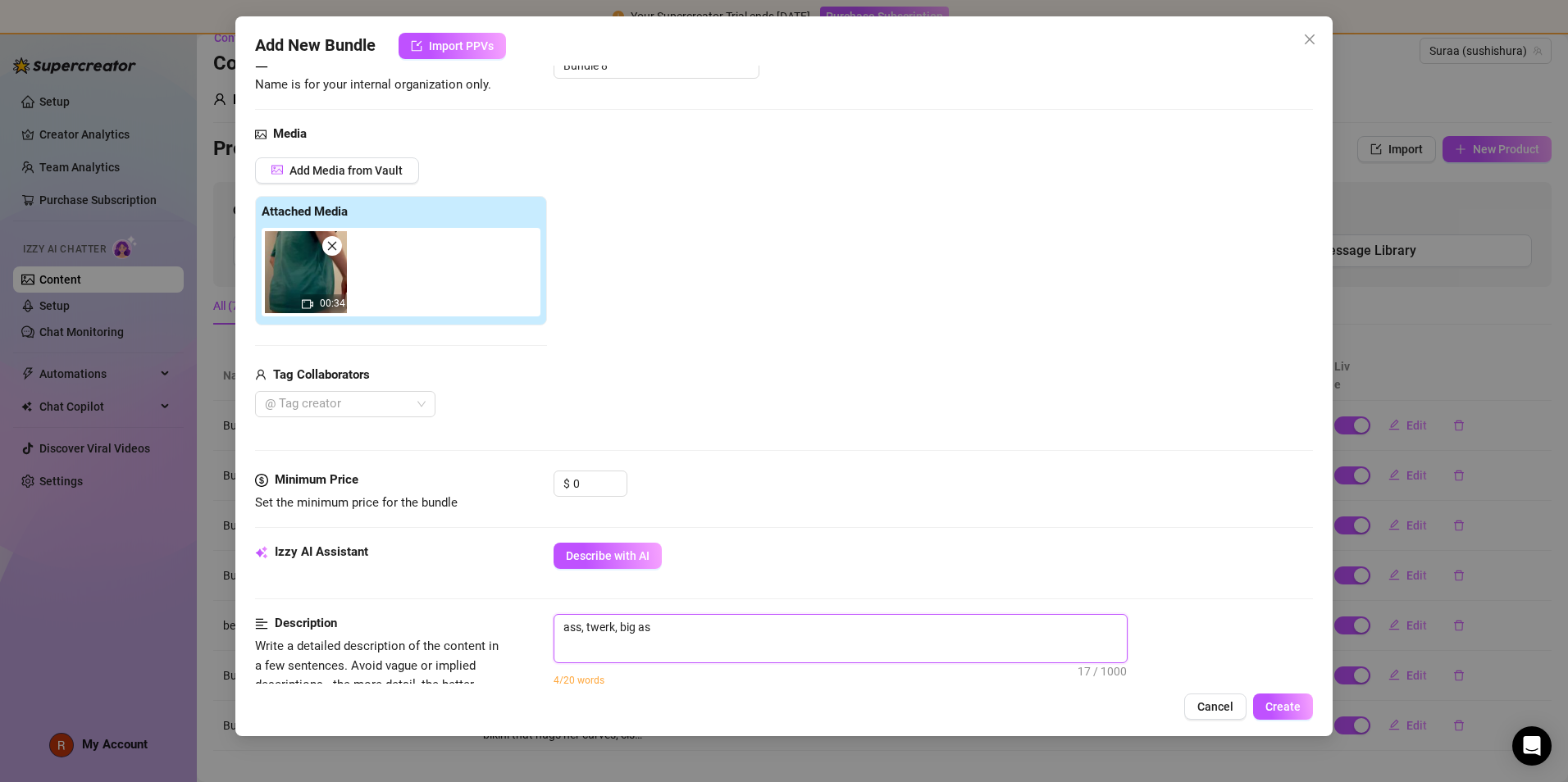
type textarea "ass, twerk, big ass"
type textarea "ass, twerk, big ass,"
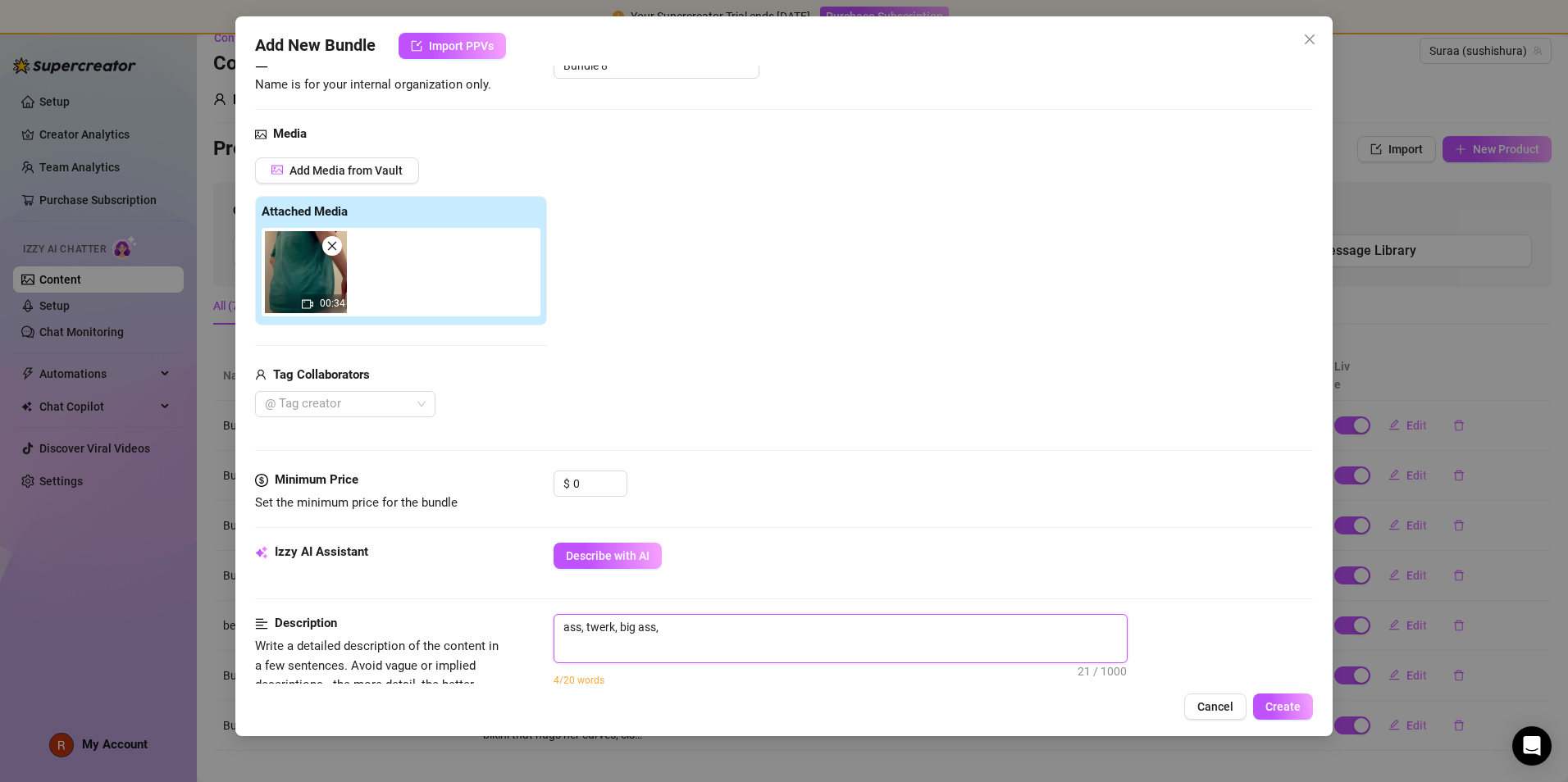
type textarea "ass, twerk, big ass, b"
type textarea "ass, twerk, big ass, ba"
type textarea "ass, twerk, big ass, bat"
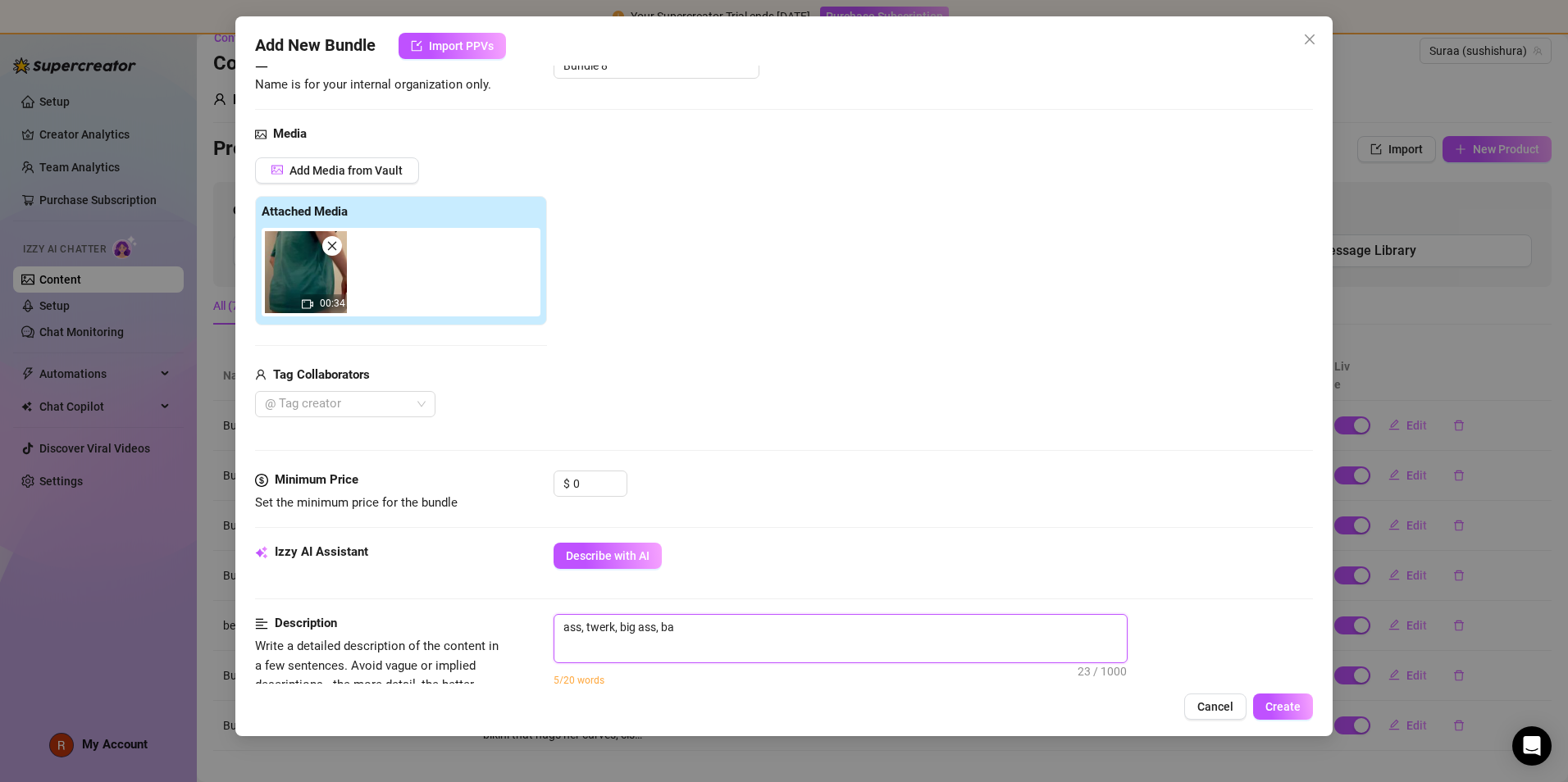
type textarea "ass, twerk, big ass, bat"
type textarea "ass, twerk, big ass, bath"
type textarea "ass, twerk, big ass, bathr"
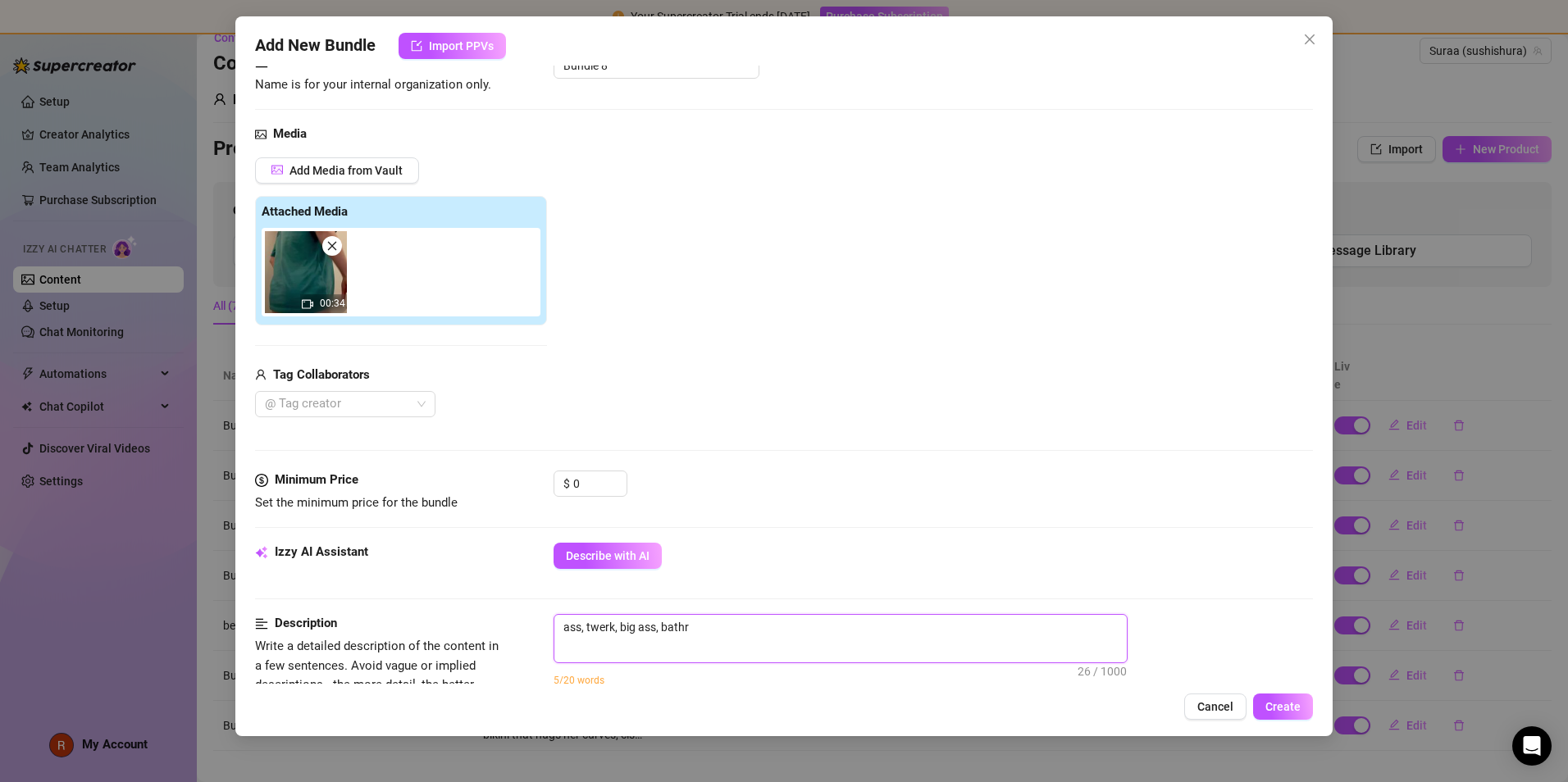
type textarea "ass, twerk, big ass, bathro"
type textarea "ass, twerk, big ass, bathroo"
type textarea "ass, twerk, big ass, bathroom"
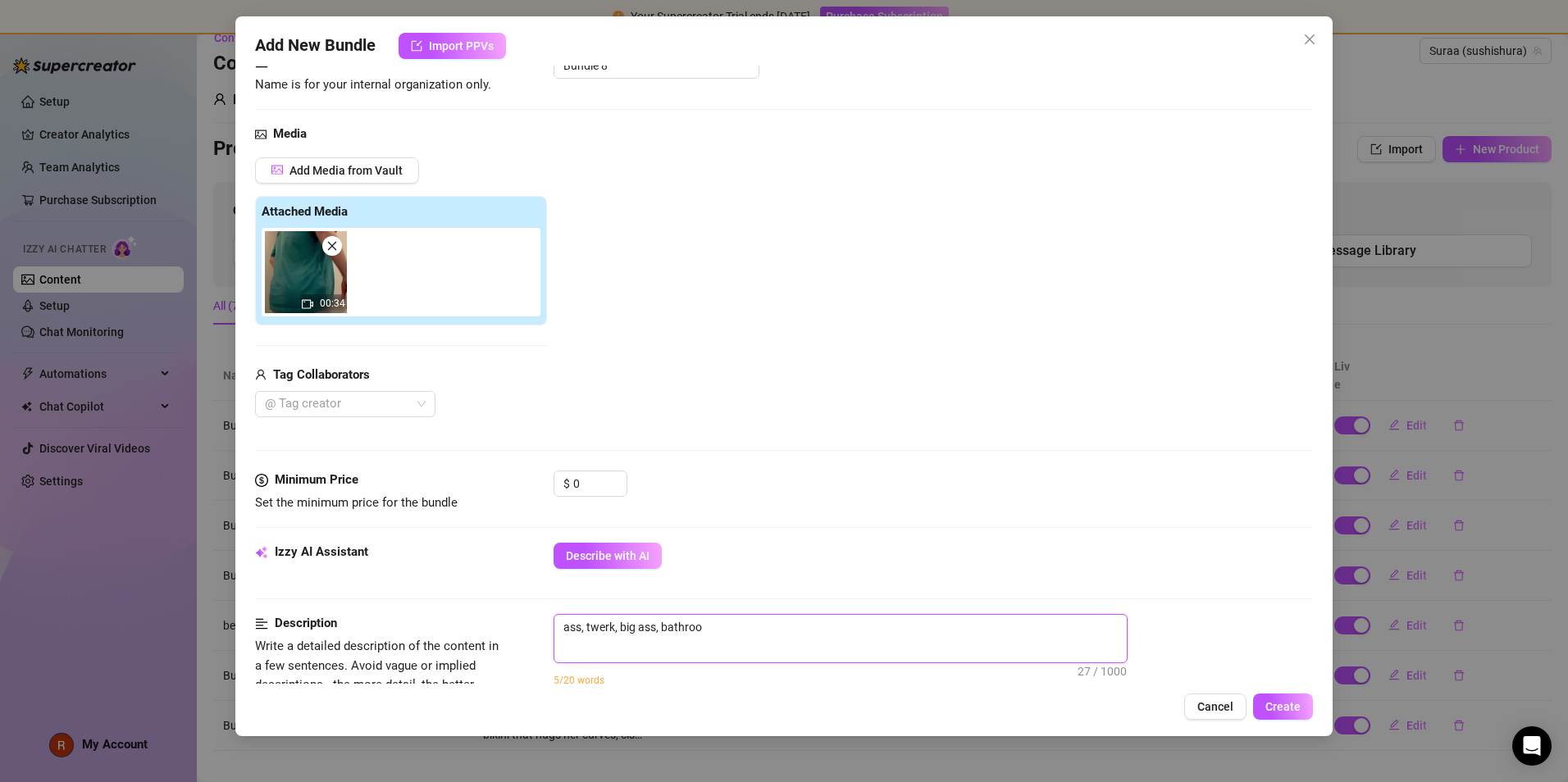
type textarea "ass, twerk, big ass, bathroom"
type textarea "ass, twerk, big ass, bathroom,"
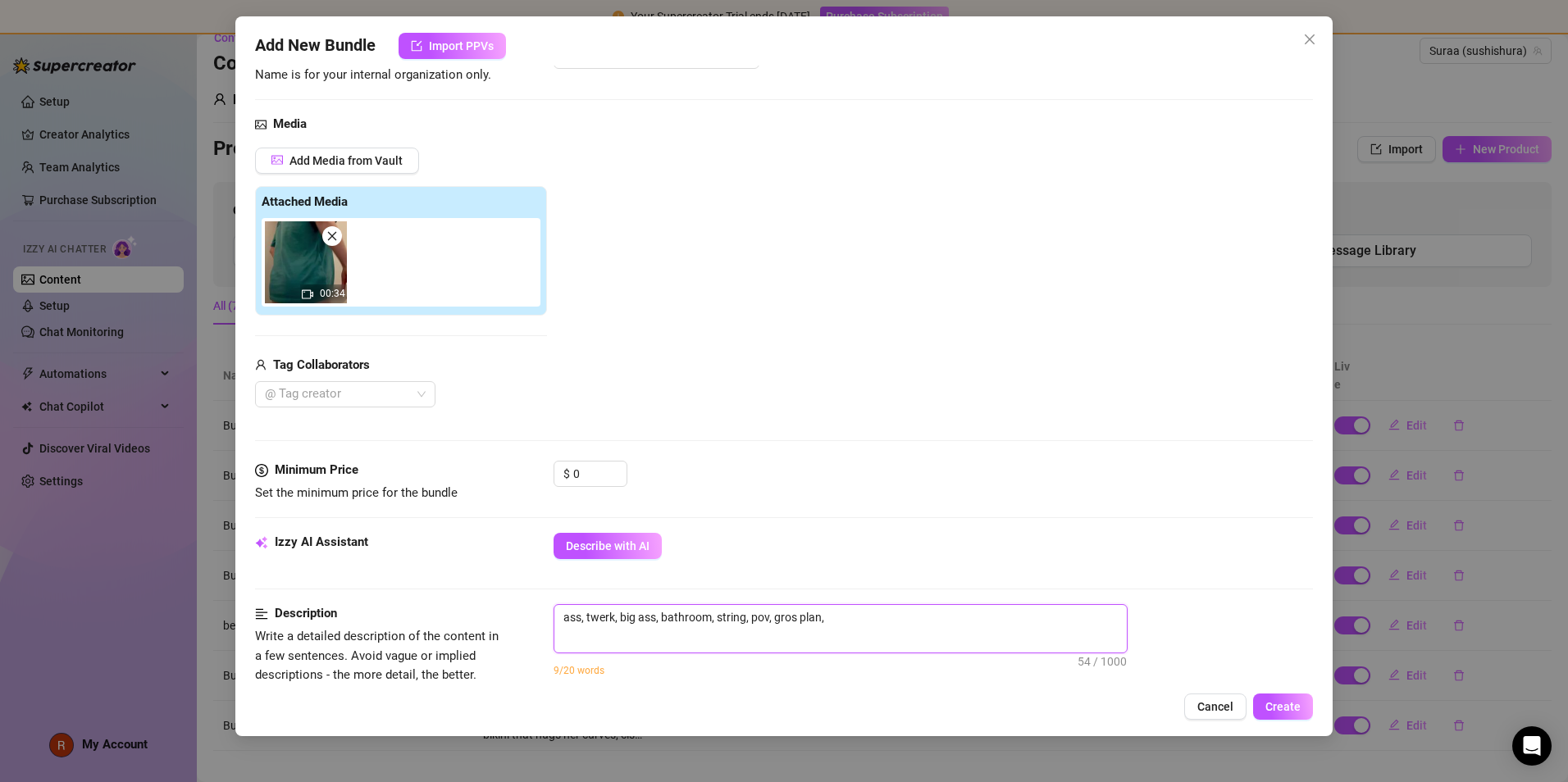
scroll to position [125, 0]
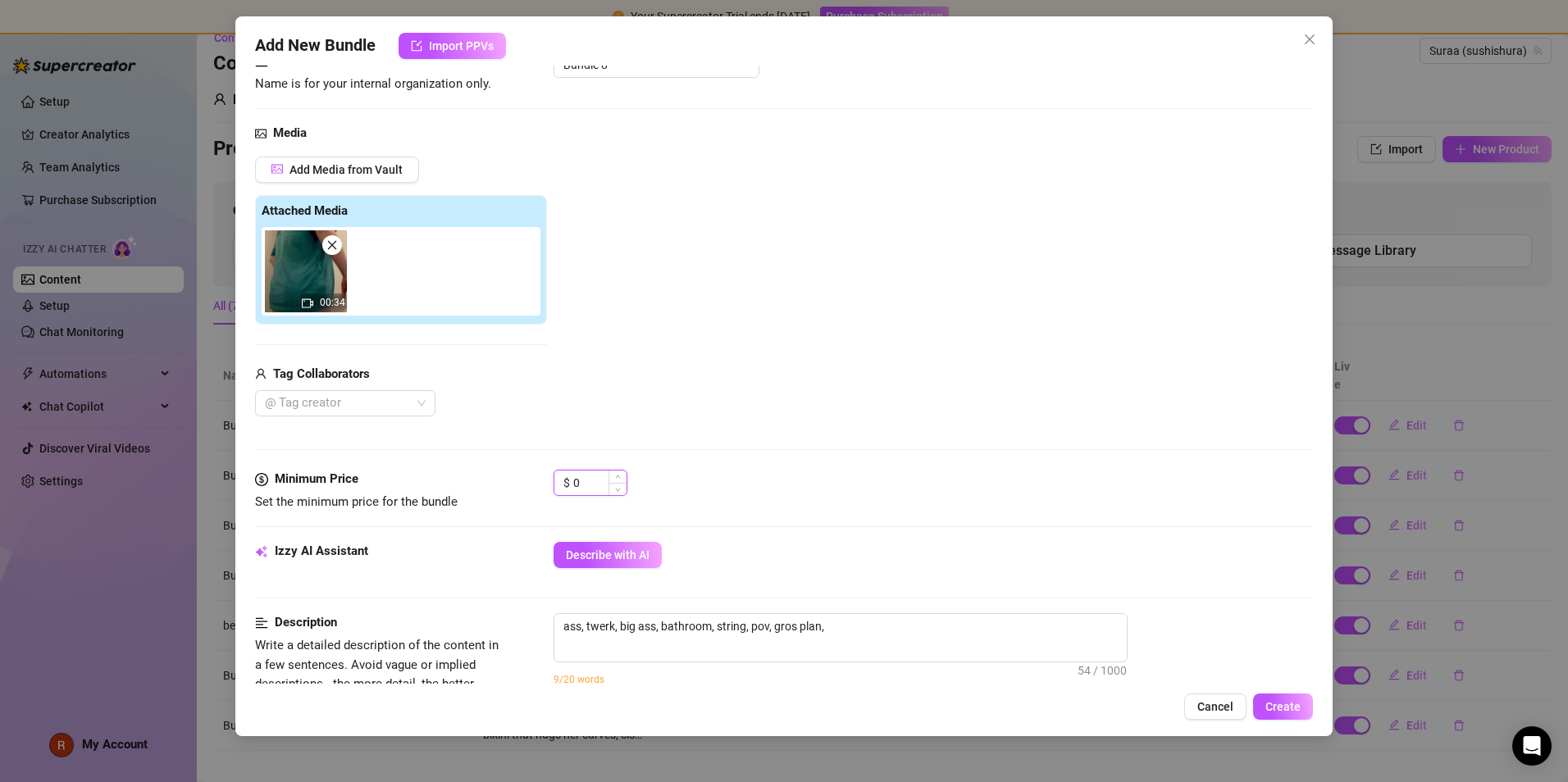
click at [605, 472] on input "0" at bounding box center [600, 483] width 53 height 25
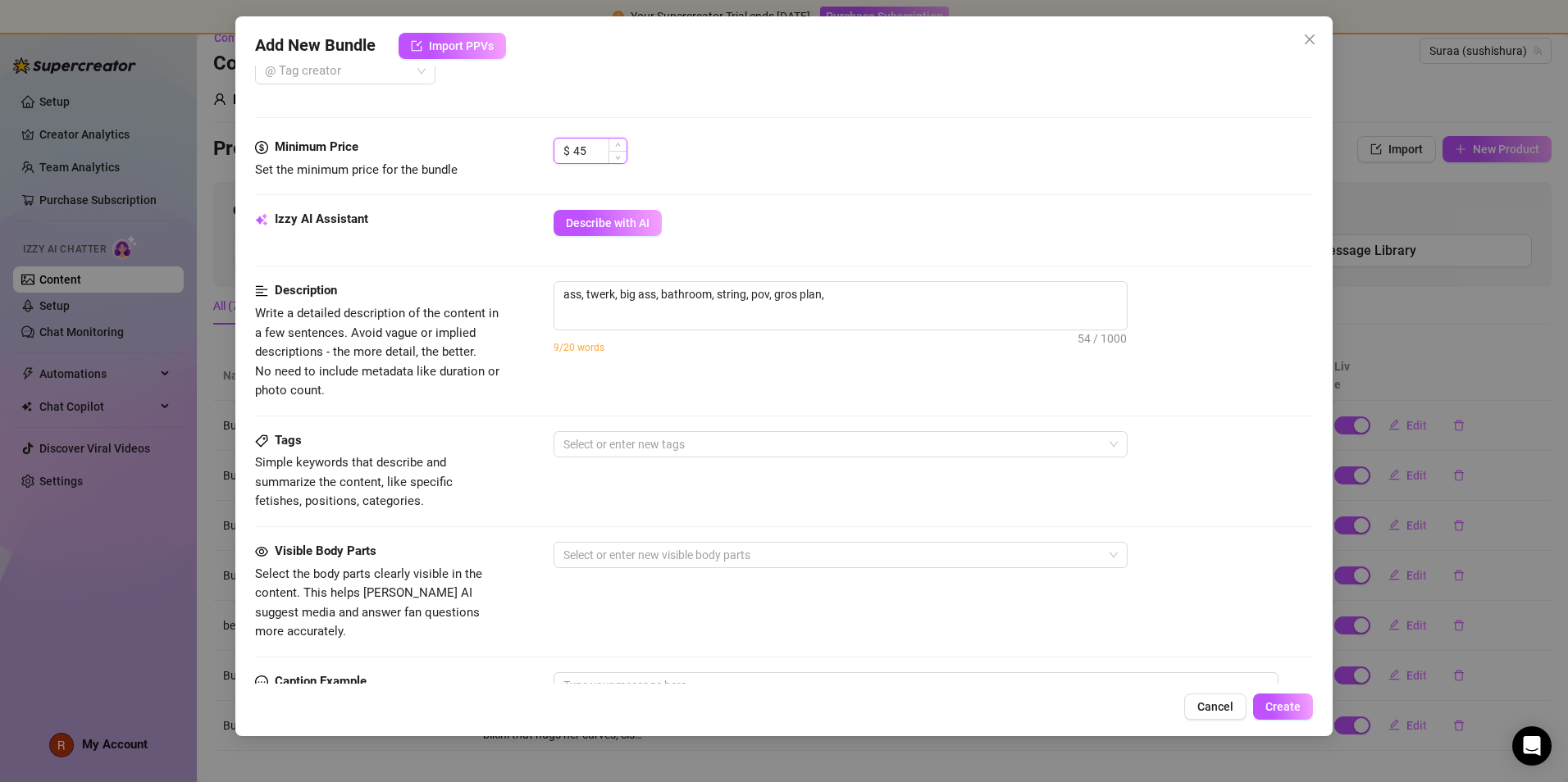
scroll to position [759, 0]
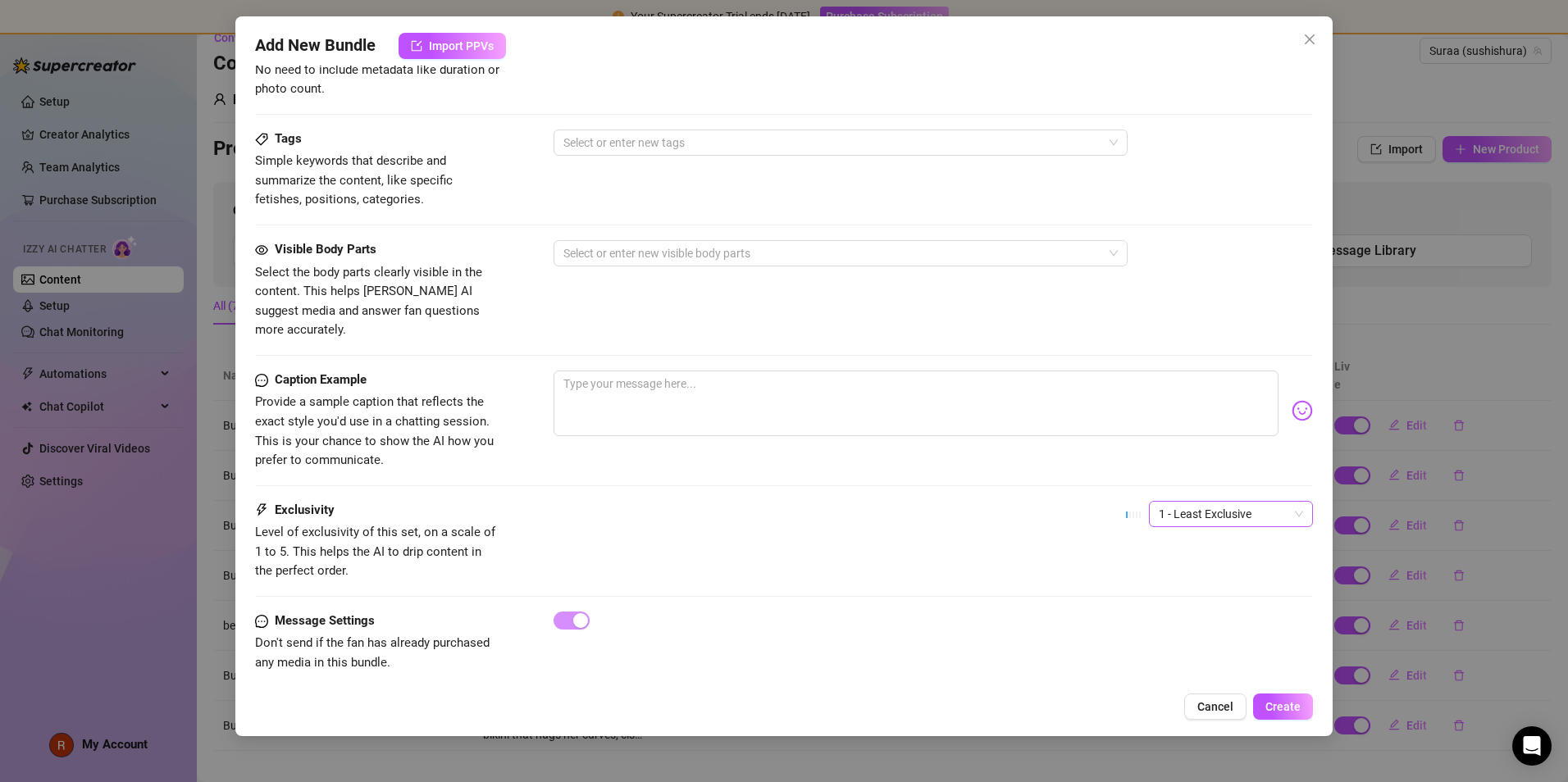
click at [756, 497] on span "1 - Least Exclusive" at bounding box center [1231, 513] width 144 height 25
click at [756, 497] on div "4" at bounding box center [1219, 606] width 138 height 18
click at [642, 370] on textarea at bounding box center [916, 403] width 725 height 65
click at [756, 400] on img at bounding box center [1302, 411] width 22 height 22
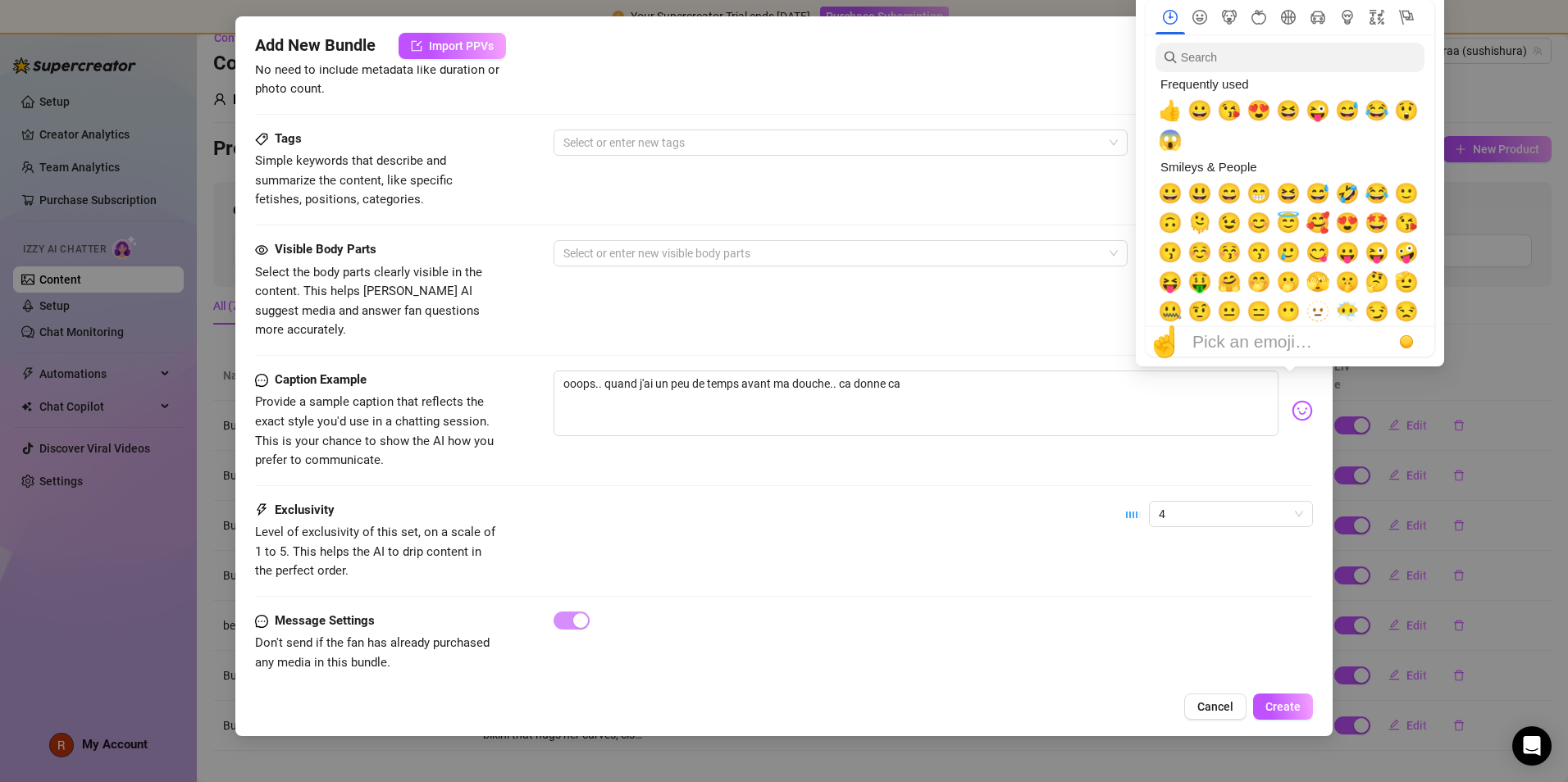
click at [756, 78] on div "Frequently used" at bounding box center [1288, 84] width 266 height 24
click at [756, 65] on input "search" at bounding box center [1290, 57] width 269 height 30
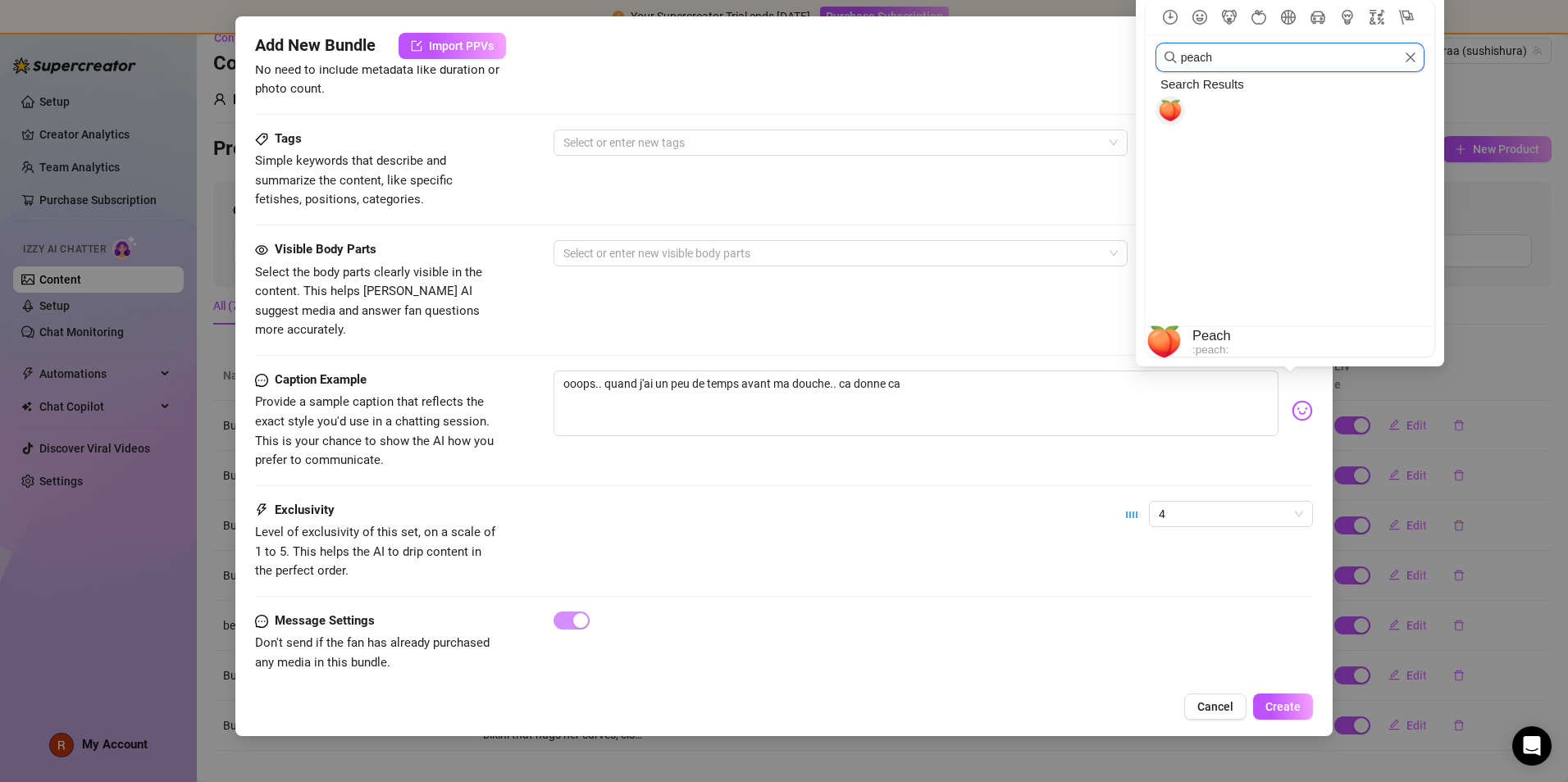
click at [756, 103] on span "🍑" at bounding box center [1170, 111] width 25 height 23
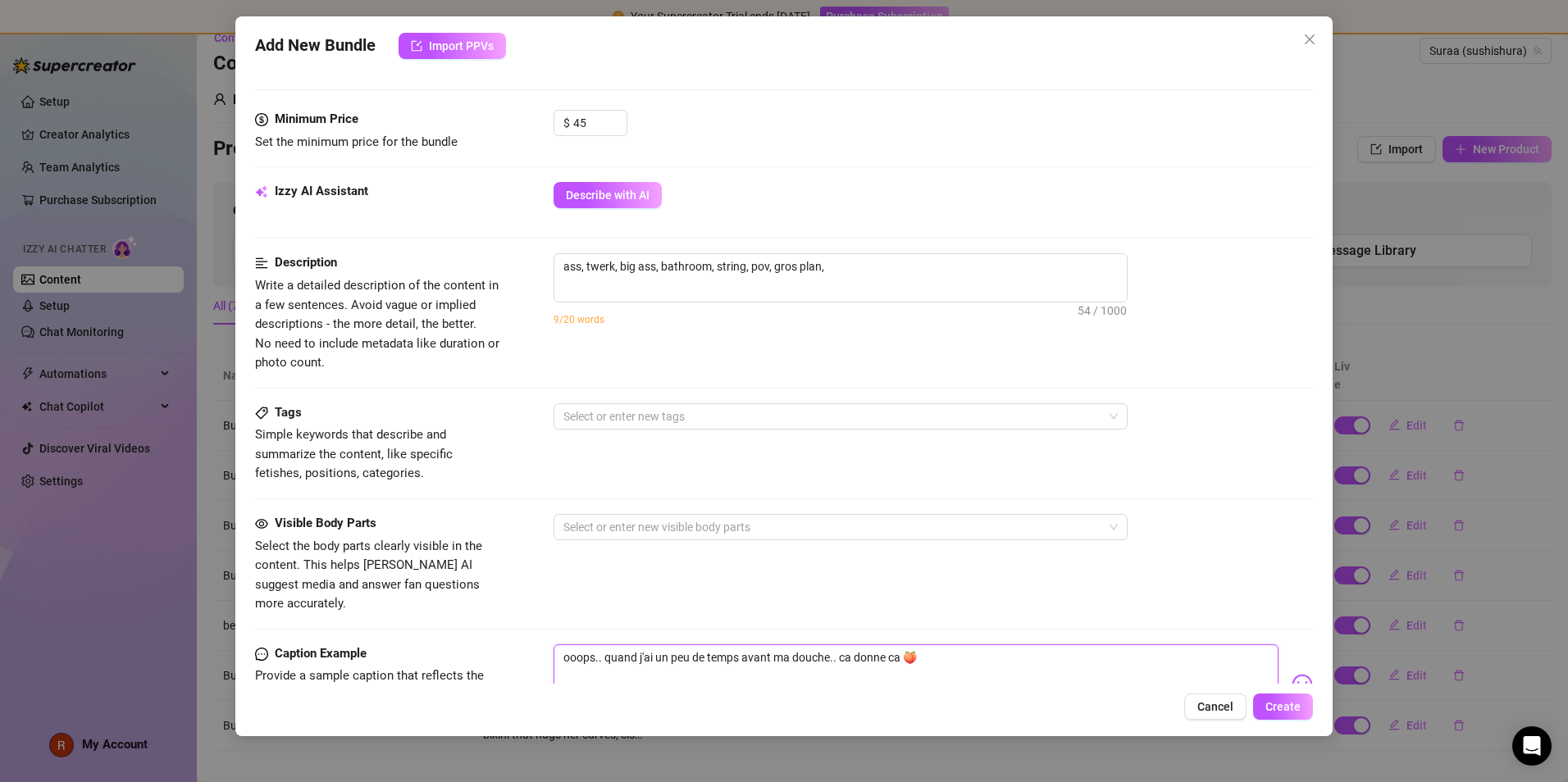
scroll to position [485, 0]
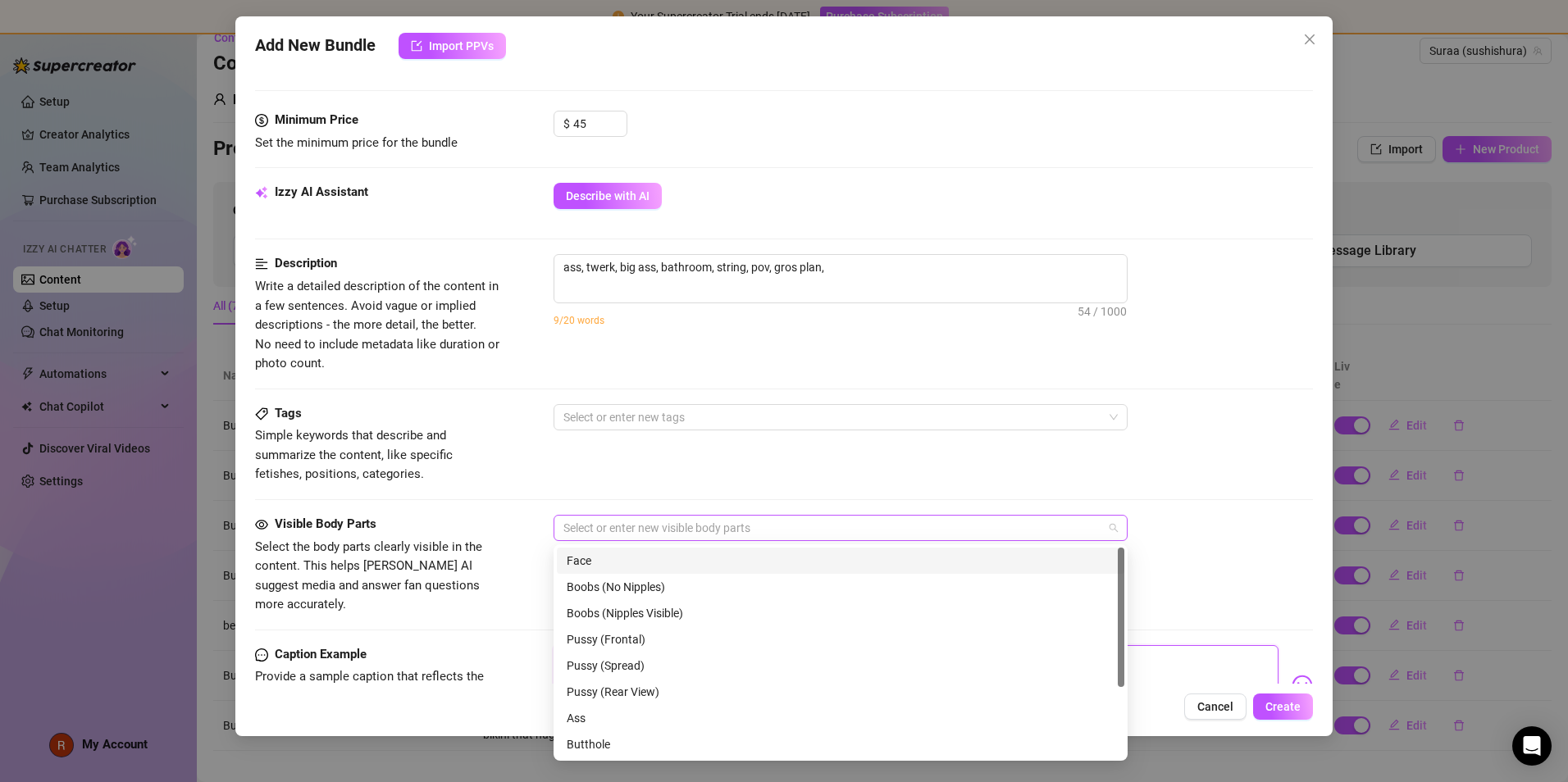
click at [745, 497] on div at bounding box center [831, 527] width 550 height 23
click at [594, 497] on div "Ass" at bounding box center [840, 719] width 548 height 18
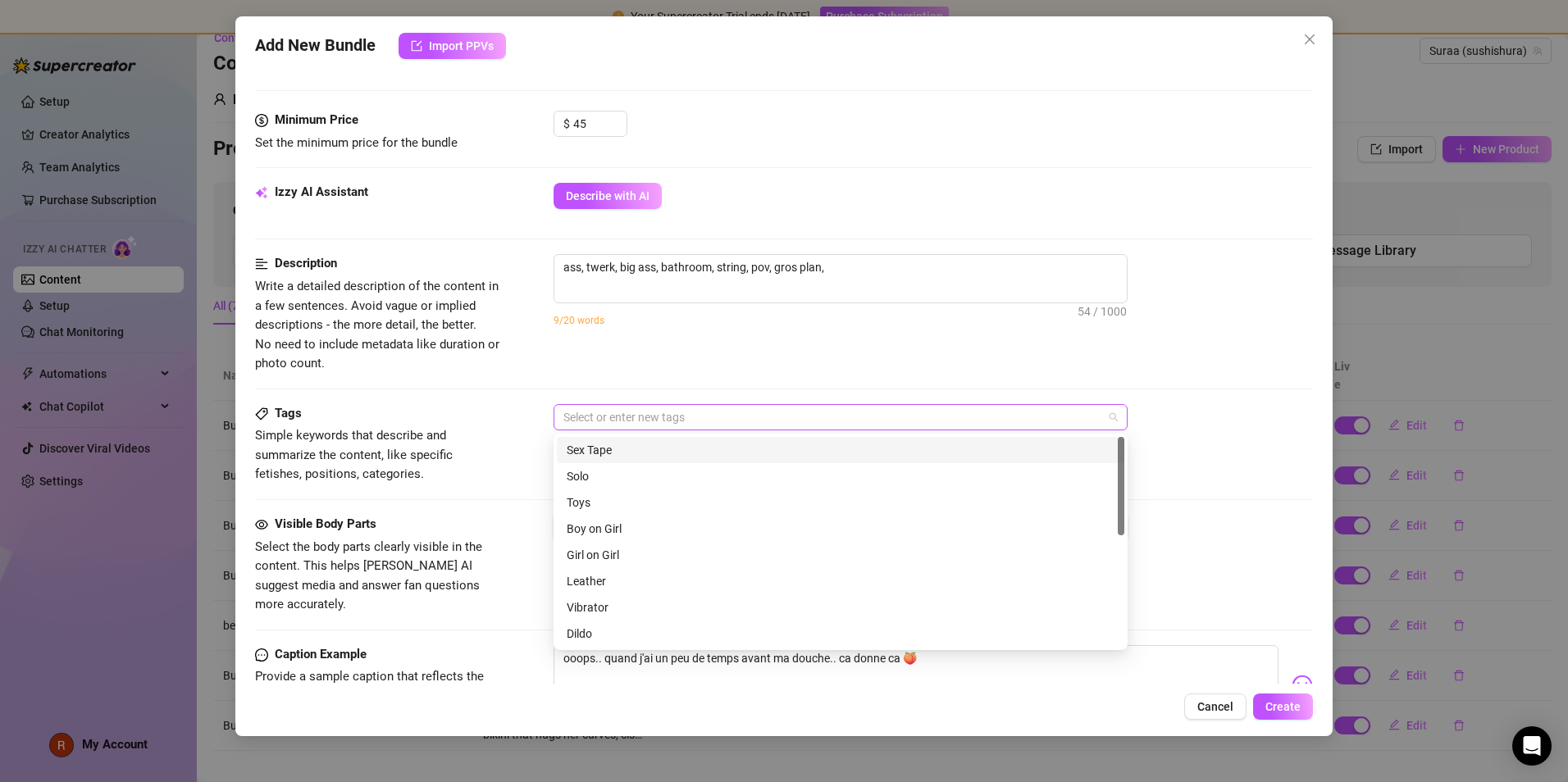
click at [586, 418] on div at bounding box center [831, 417] width 550 height 23
click at [607, 473] on div "Solo" at bounding box center [840, 476] width 548 height 18
click at [597, 342] on div "ass, twerk, big ass, bathroom, string, pov, gros plan, 54 / 1000 9/20 words" at bounding box center [933, 301] width 759 height 94
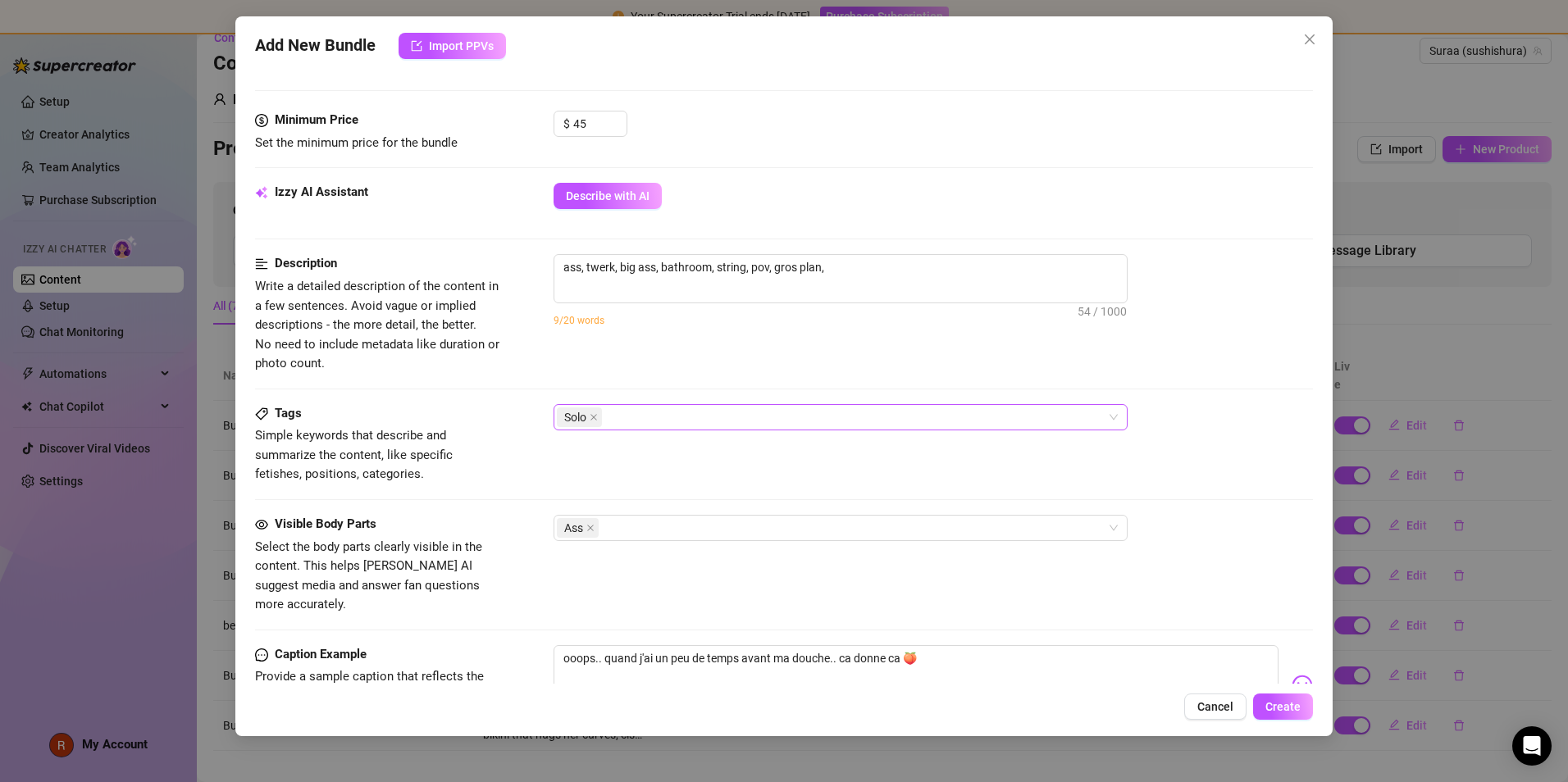
click at [657, 408] on div "Solo" at bounding box center [831, 417] width 550 height 23
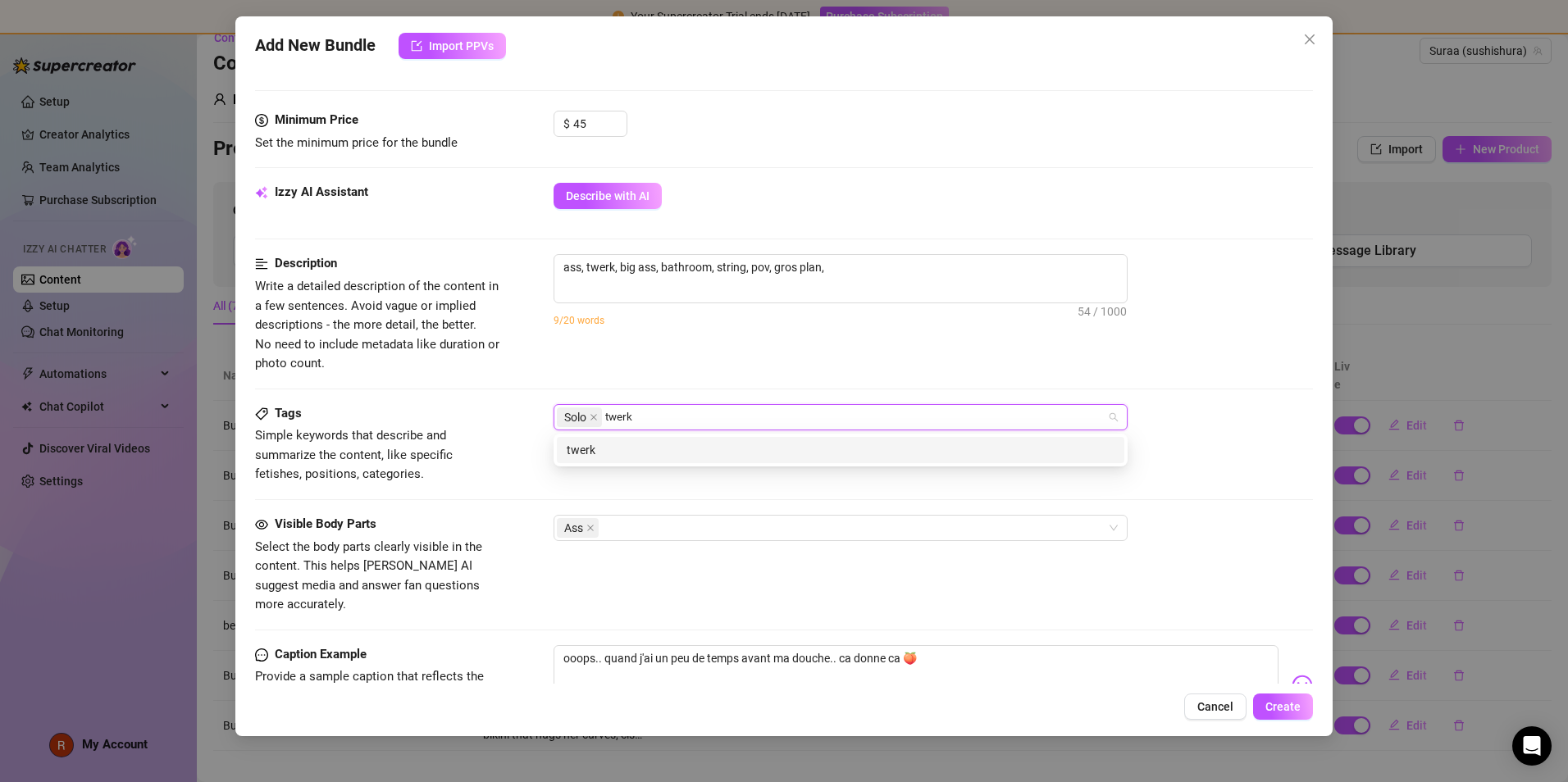
click at [613, 450] on div "twerk" at bounding box center [840, 450] width 548 height 18
click at [695, 442] on div "big ass" at bounding box center [840, 450] width 548 height 18
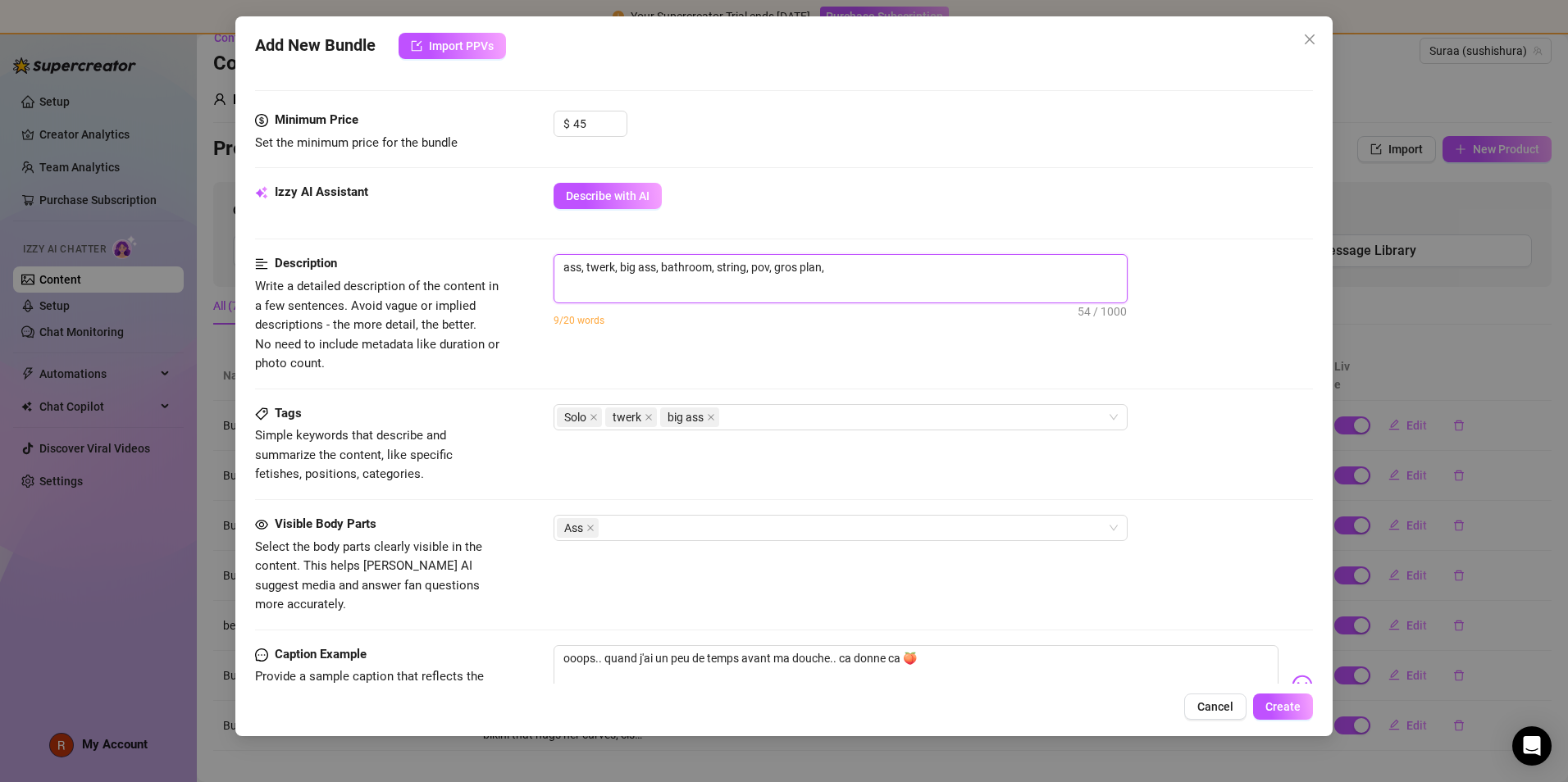
click at [756, 274] on textarea "ass, twerk, big ass, bathroom, string, pov, gros plan," at bounding box center [841, 267] width 573 height 25
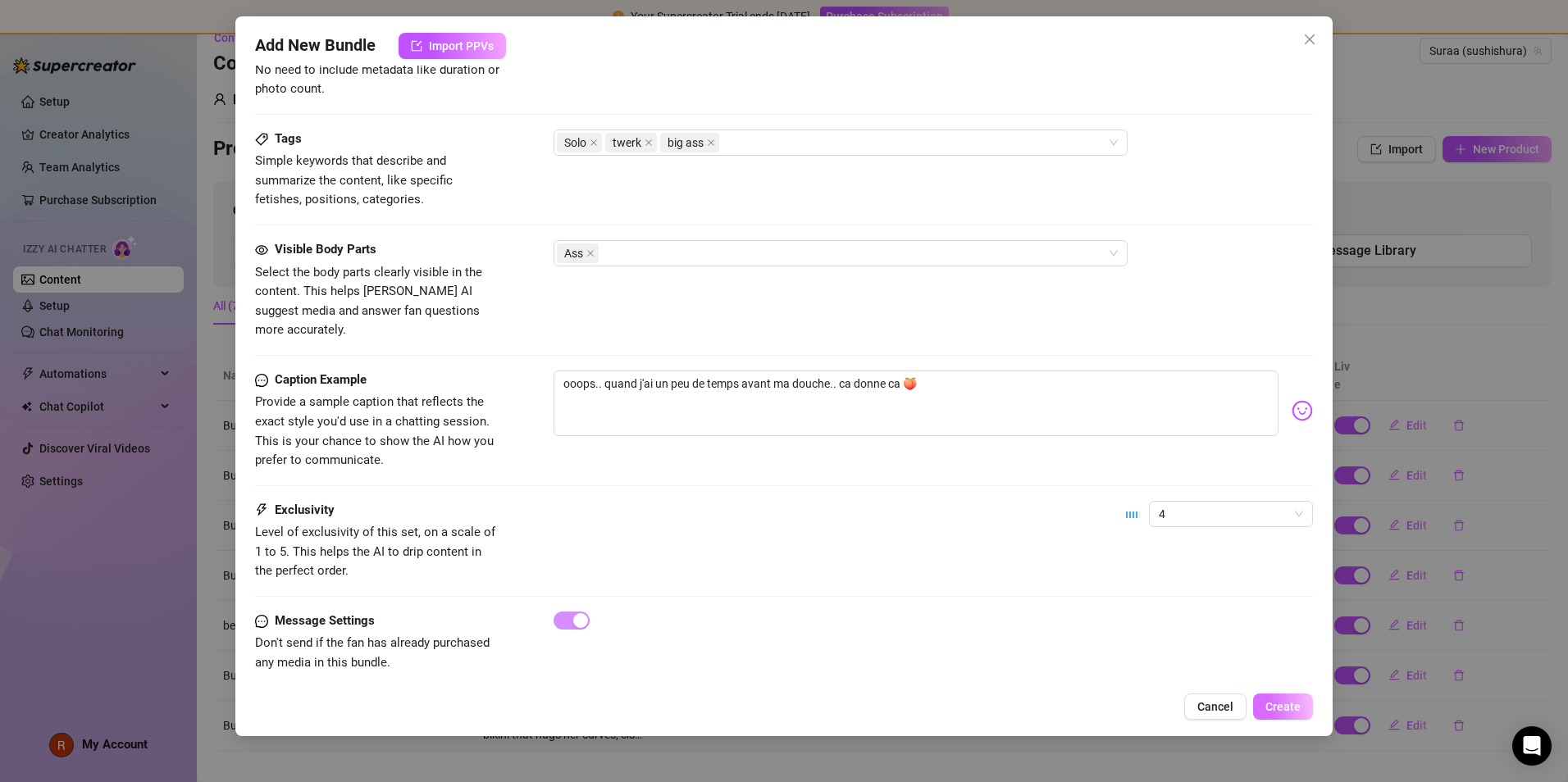
click at [756, 497] on span "Create" at bounding box center [1284, 706] width 36 height 13
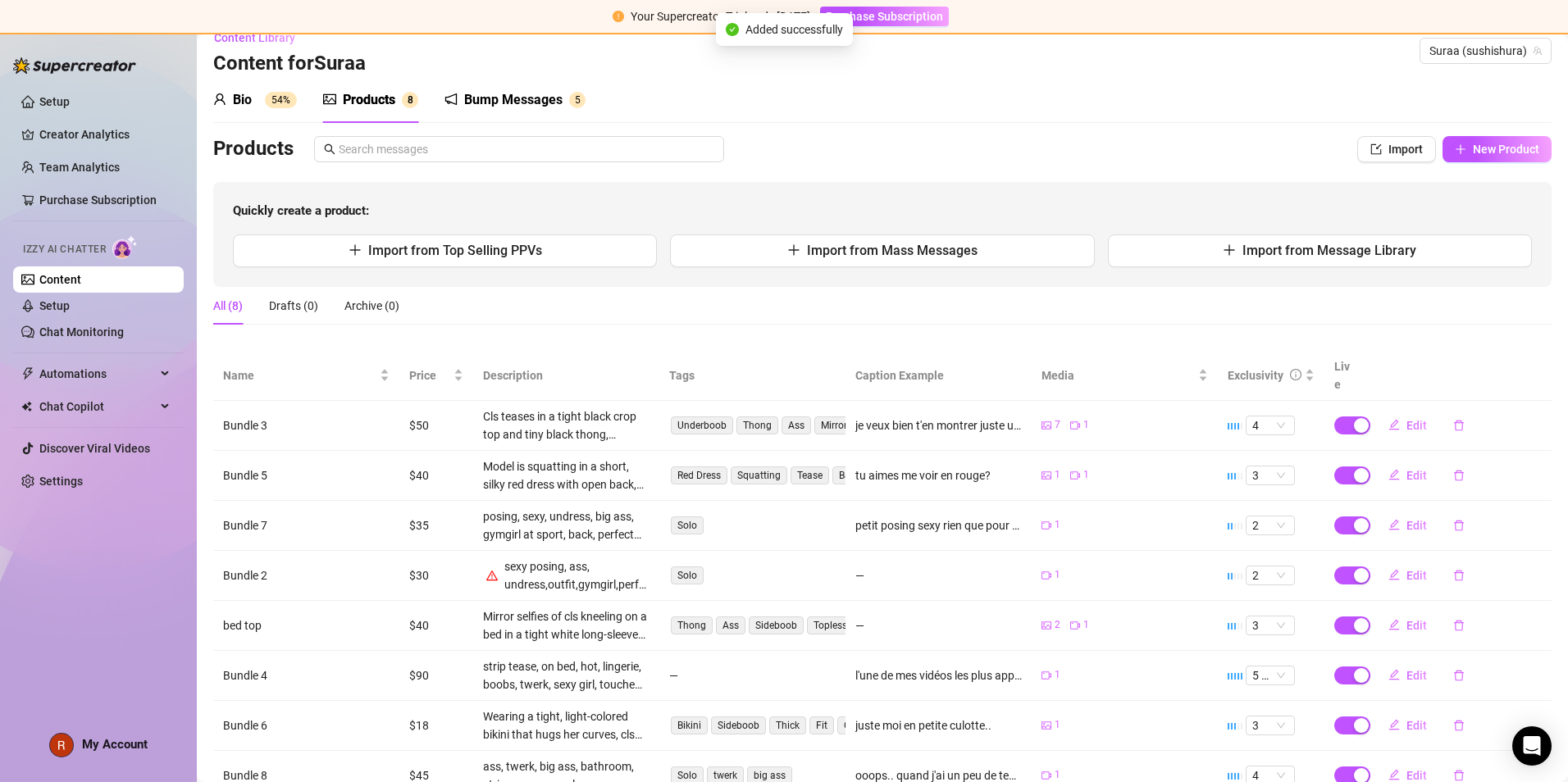
scroll to position [71, 0]
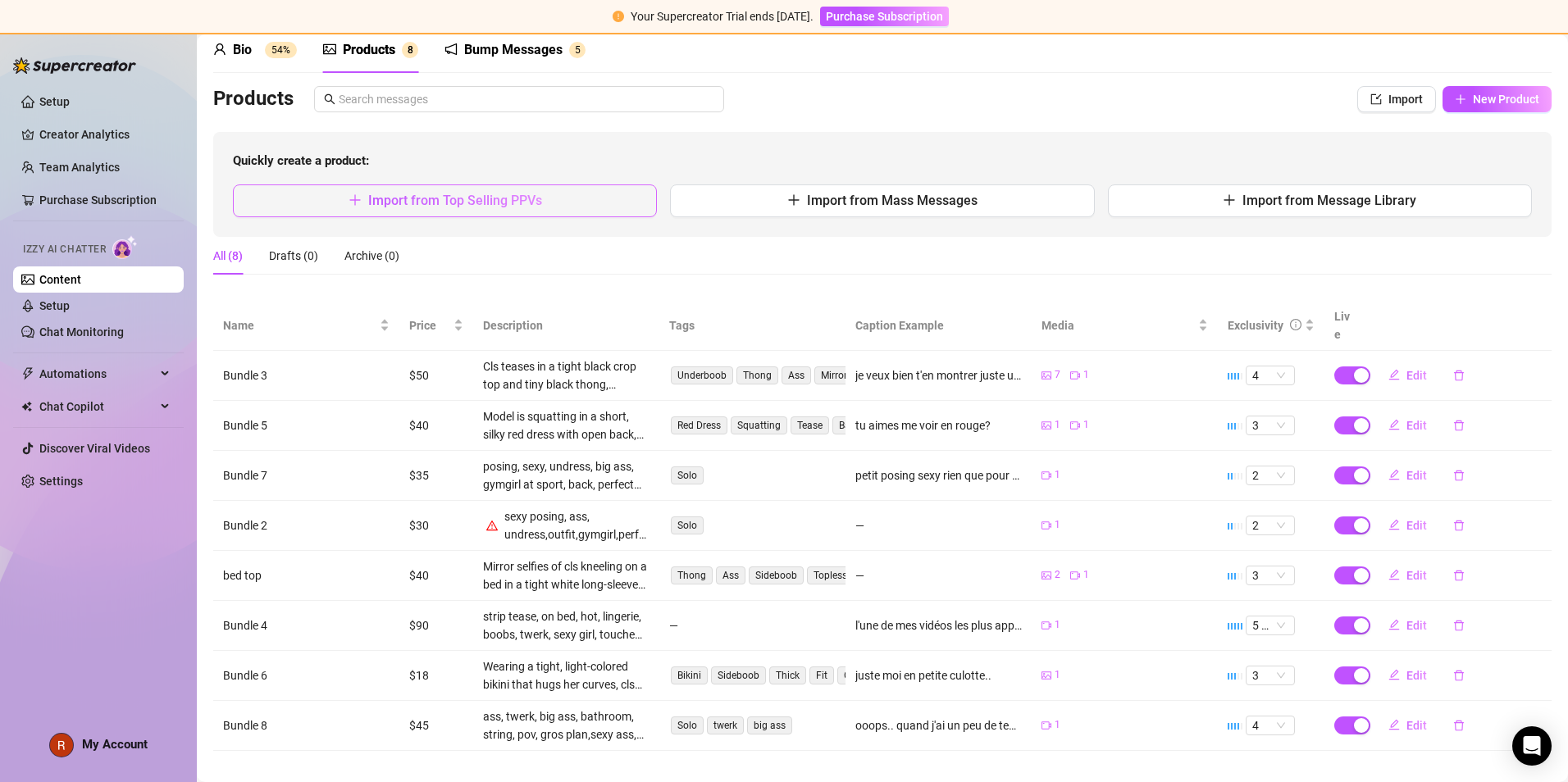
click at [336, 196] on button "Import from Top Selling PPVs" at bounding box center [444, 200] width 424 height 33
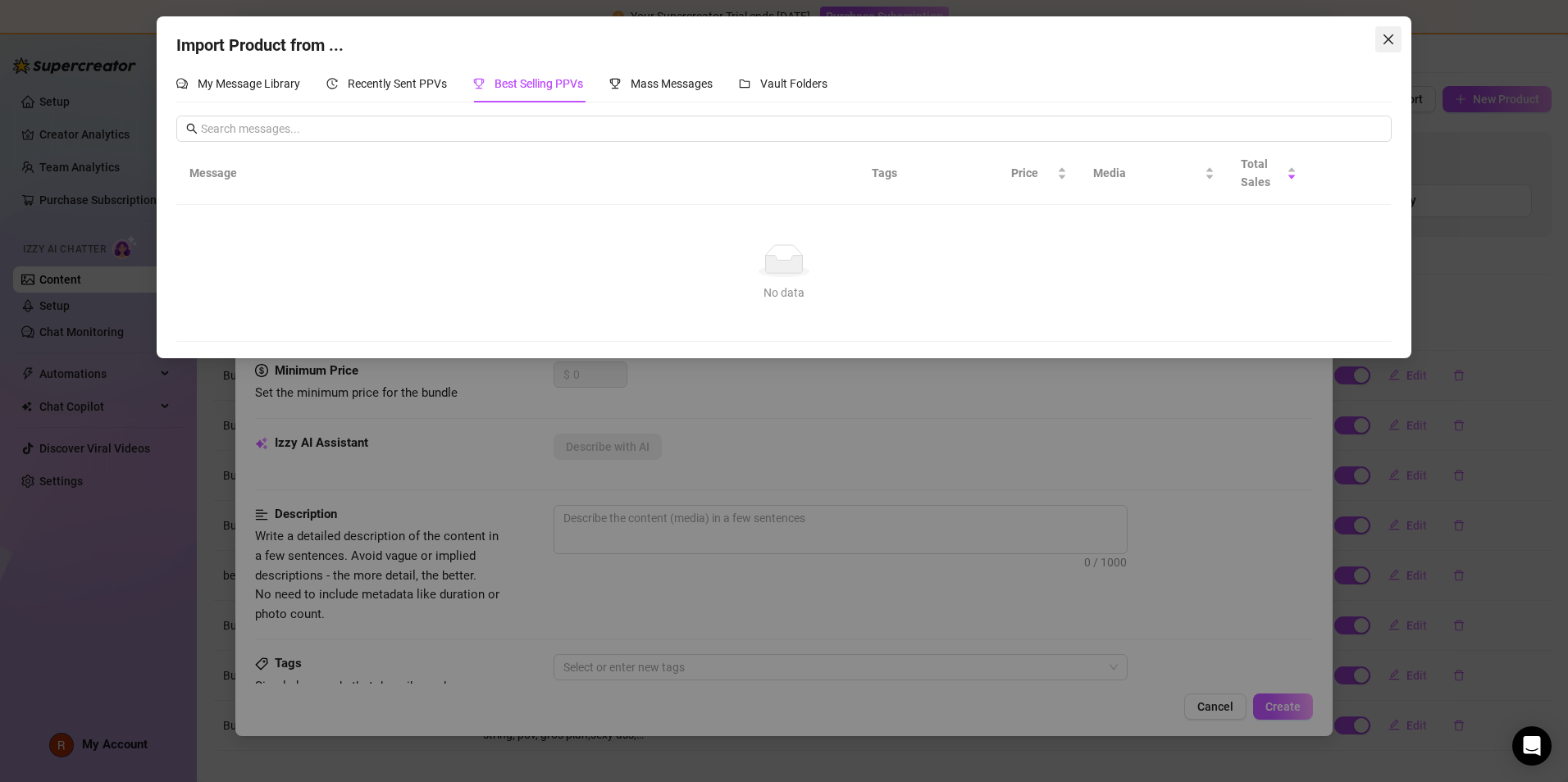
click at [756, 47] on button "Close" at bounding box center [1388, 39] width 27 height 27
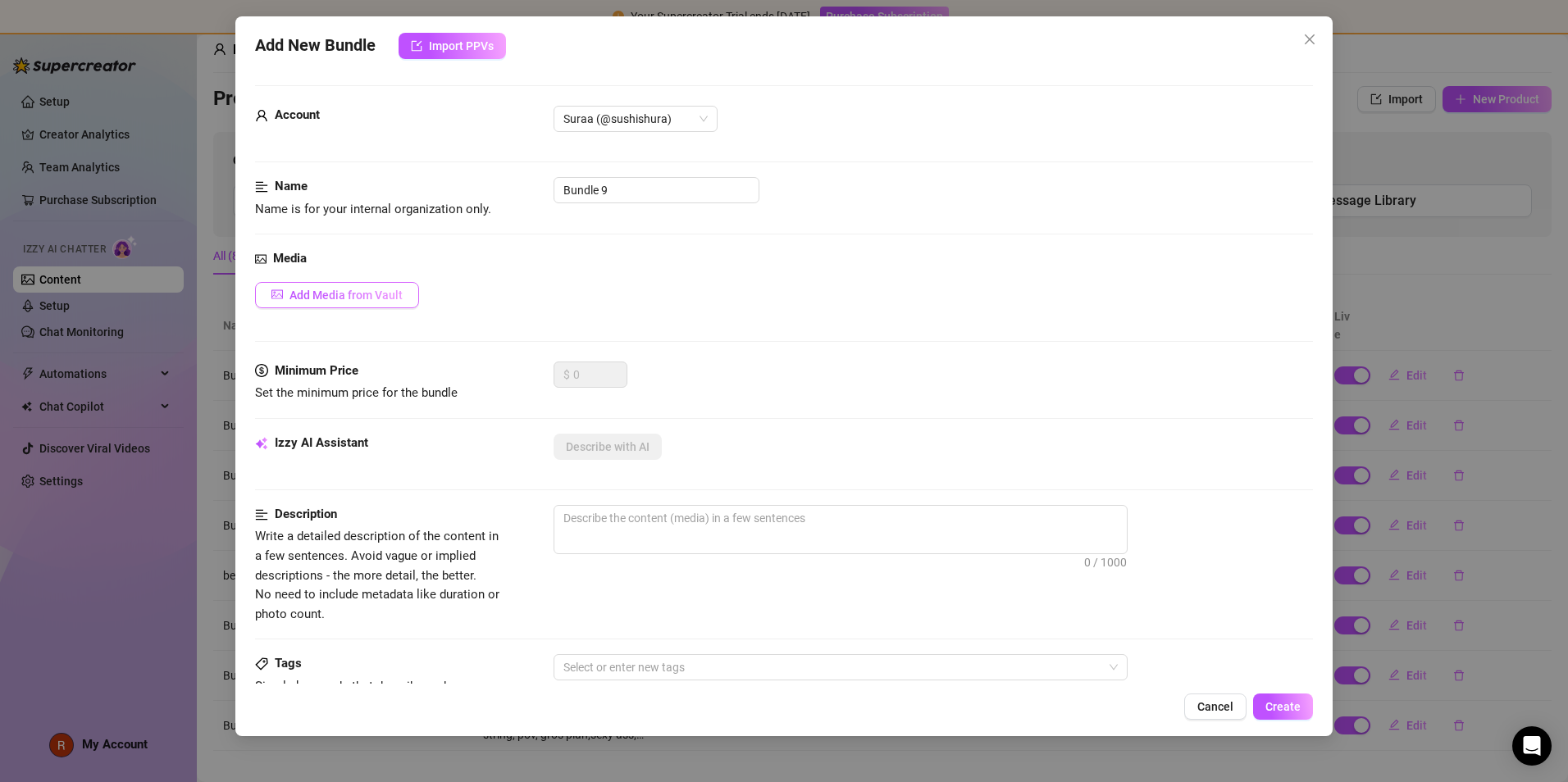
click at [314, 297] on span "Add Media from Vault" at bounding box center [346, 294] width 114 height 13
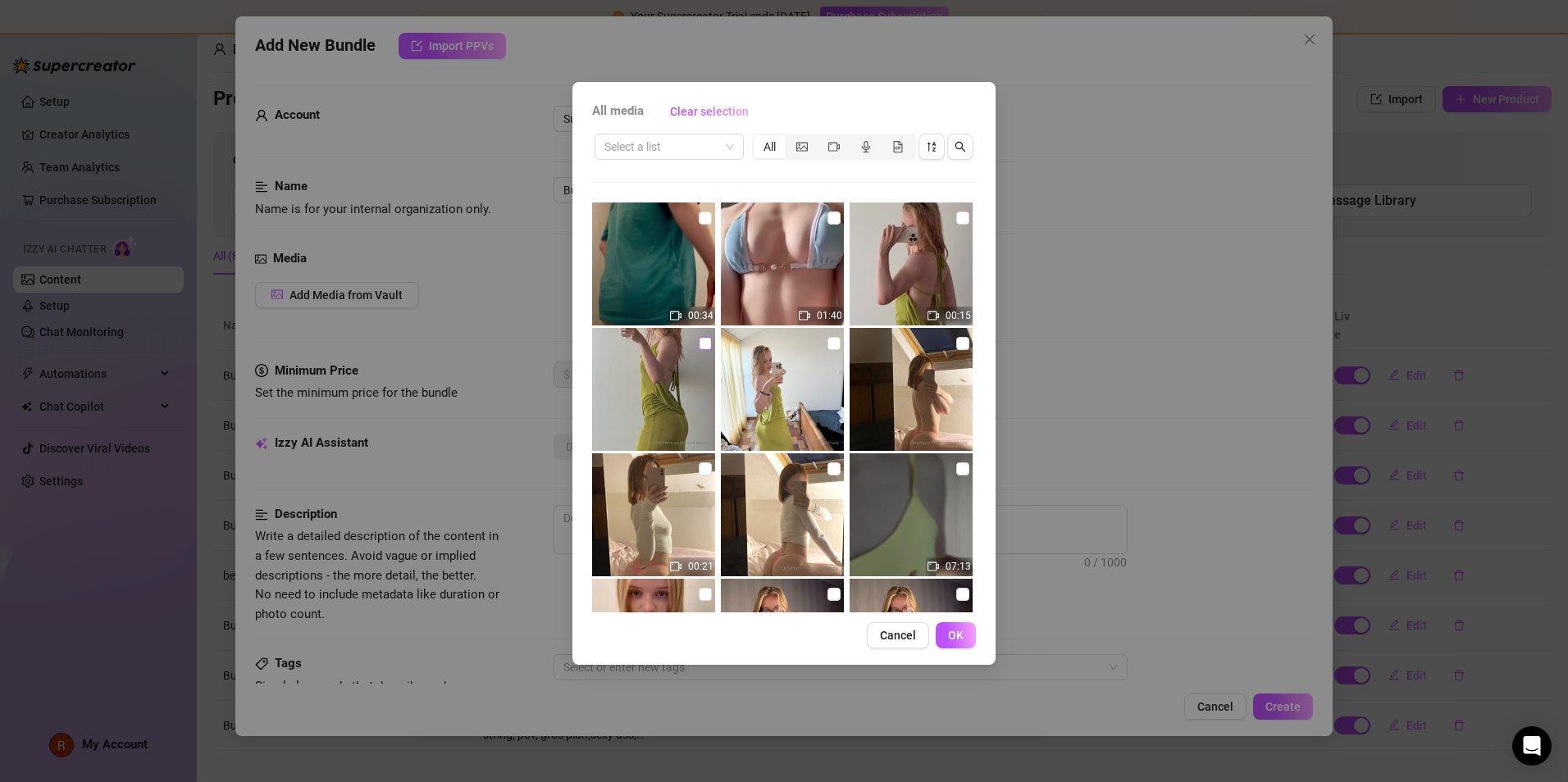
click at [701, 340] on input "checkbox" at bounding box center [705, 343] width 13 height 13
click at [756, 344] on div at bounding box center [784, 389] width 126 height 123
click at [756, 346] on input "checkbox" at bounding box center [833, 343] width 13 height 13
click at [756, 221] on input "checkbox" at bounding box center [963, 217] width 13 height 13
click at [756, 497] on button "OK" at bounding box center [956, 635] width 40 height 27
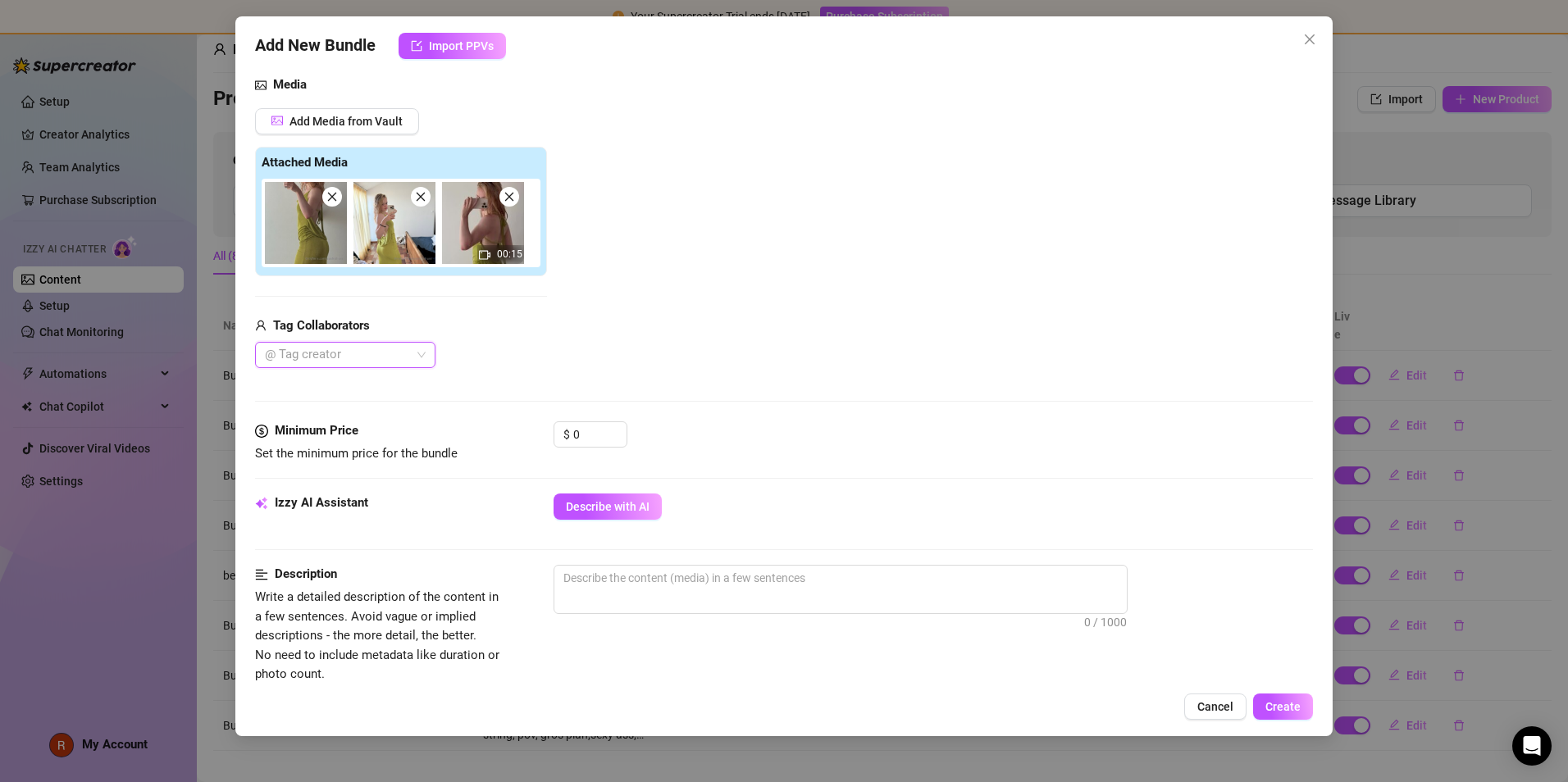
scroll to position [175, 0]
click at [607, 428] on input "0" at bounding box center [600, 433] width 53 height 25
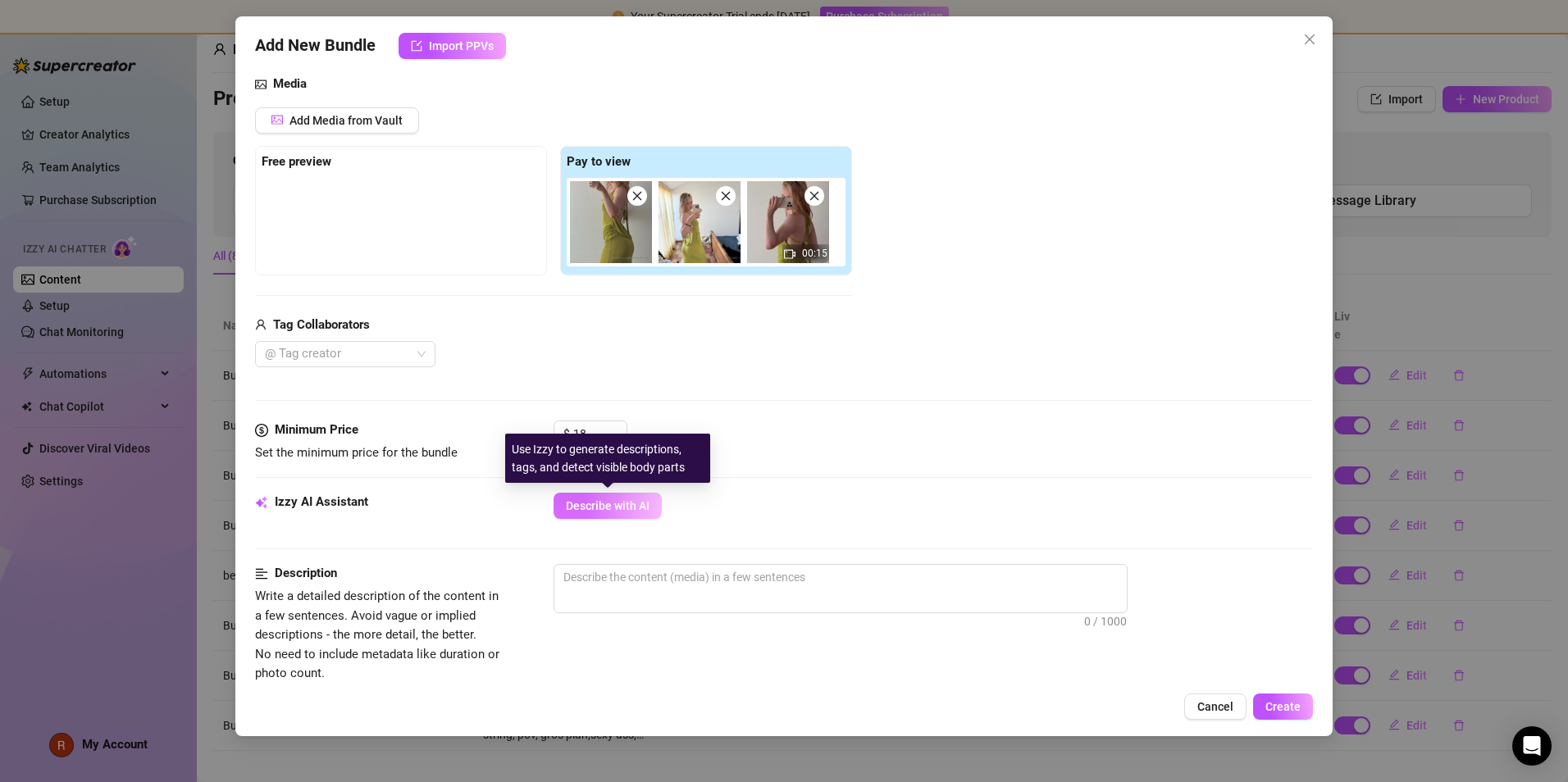
click at [632, 497] on button "Describe with AI" at bounding box center [608, 506] width 109 height 27
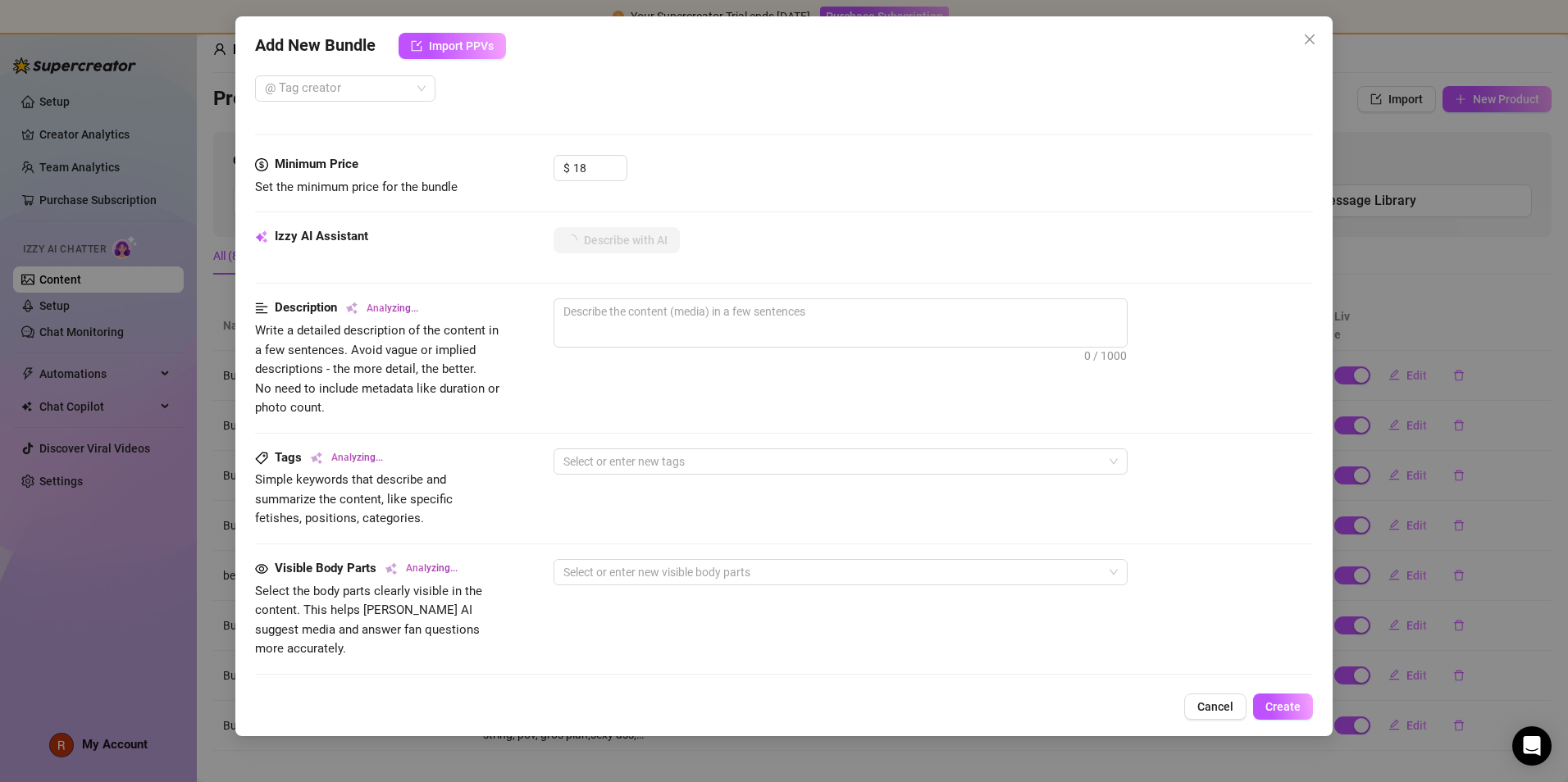
scroll to position [441, 0]
click at [718, 312] on textarea at bounding box center [841, 310] width 573 height 25
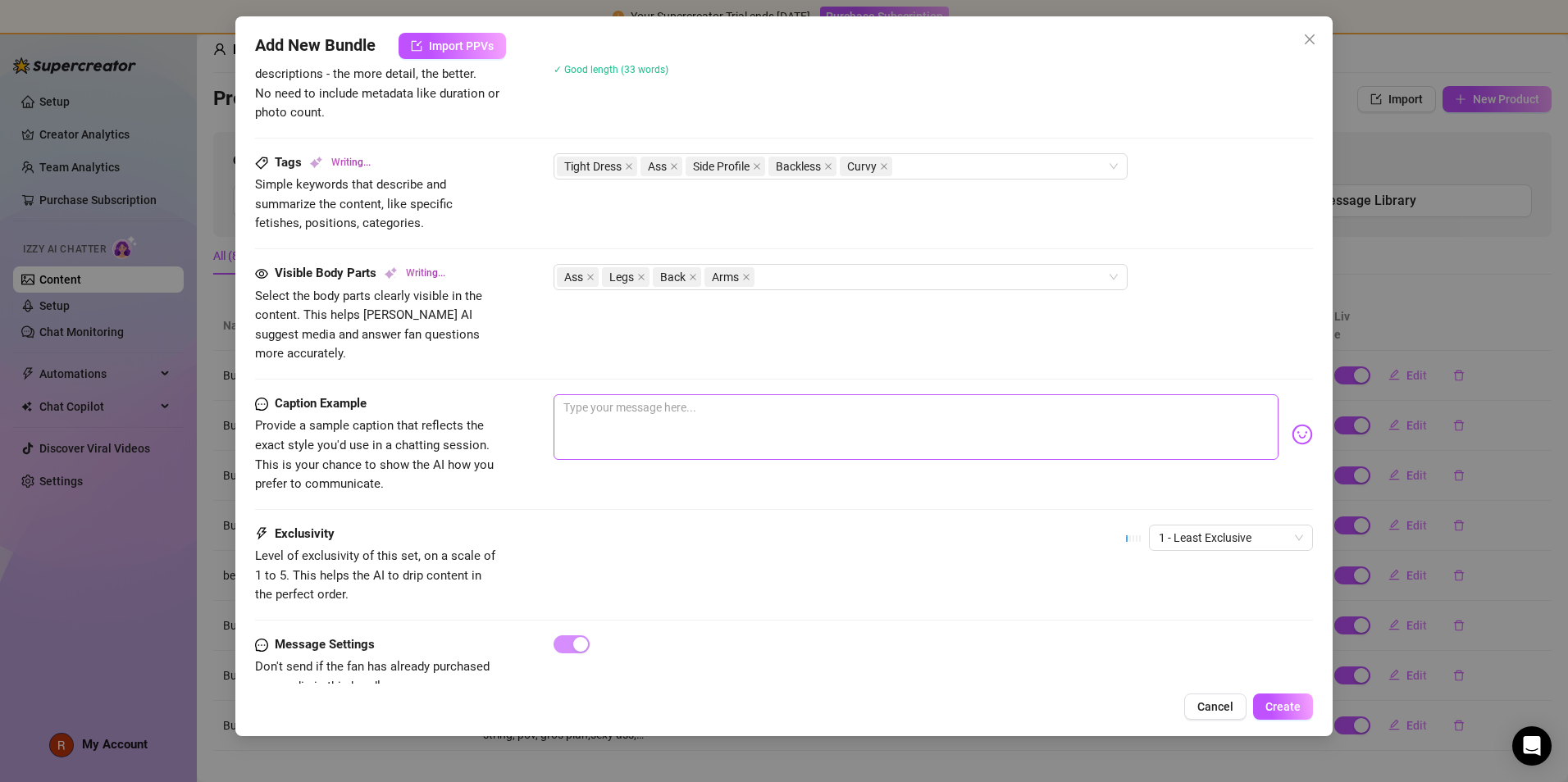
scroll to position [737, 0]
click at [658, 396] on textarea at bounding box center [916, 427] width 725 height 65
click at [756, 497] on span "1 - Least Exclusive" at bounding box center [1231, 537] width 144 height 25
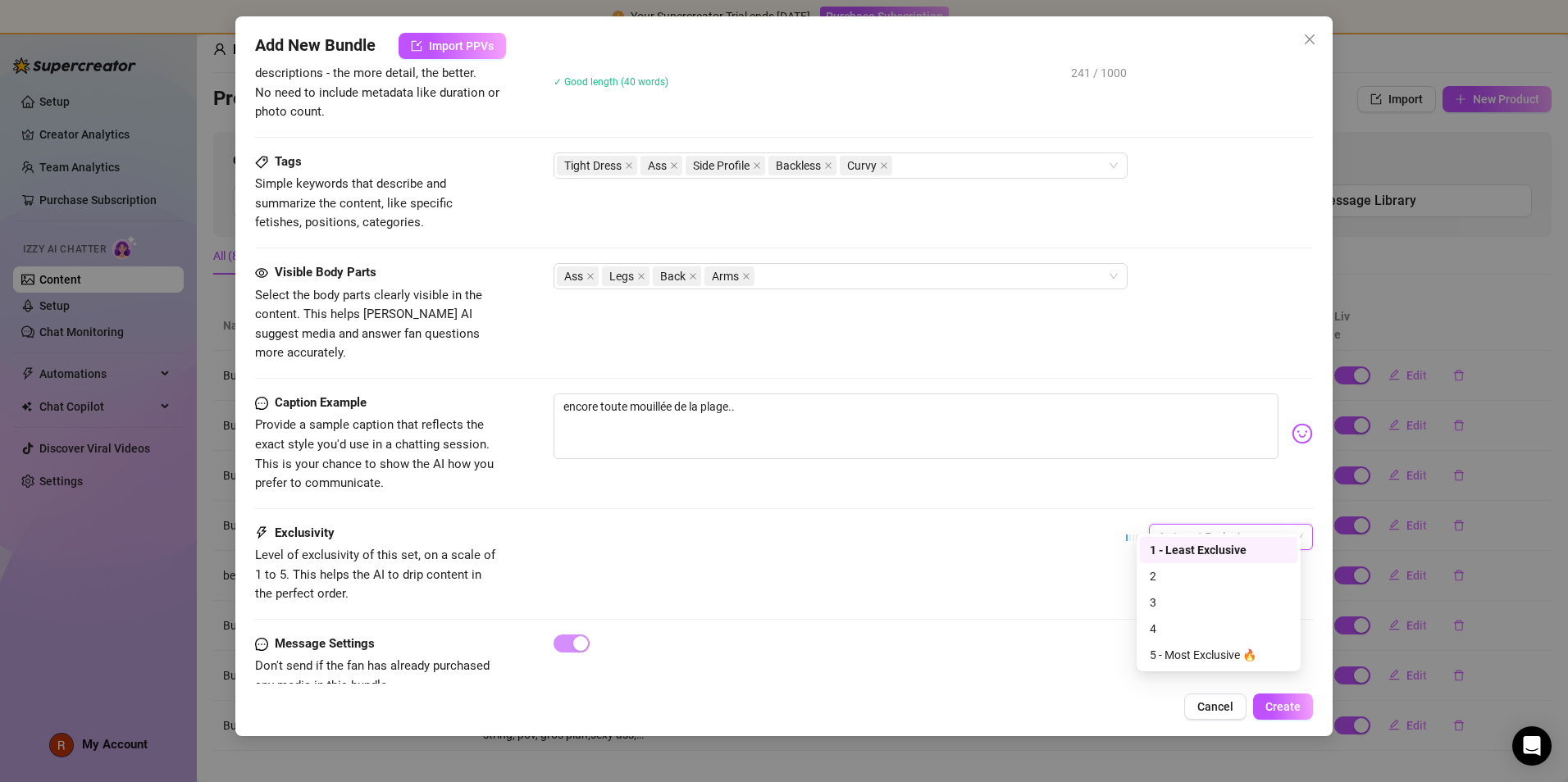
click at [756, 497] on div "Exclusivity Level of exclusivity of this set, on a scale of 1 to 5. This helps …" at bounding box center [784, 564] width 1058 height 80
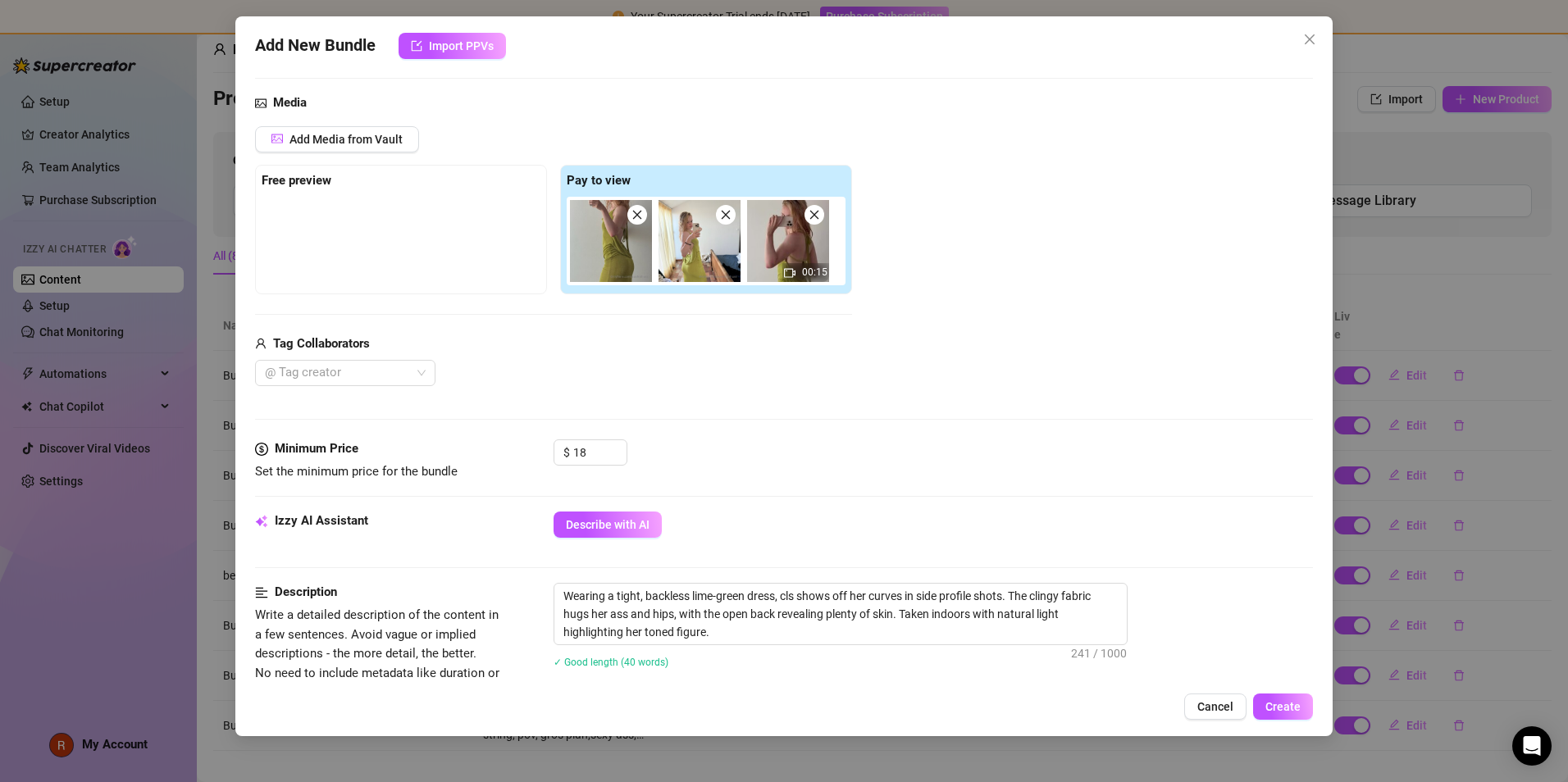
scroll to position [100, 0]
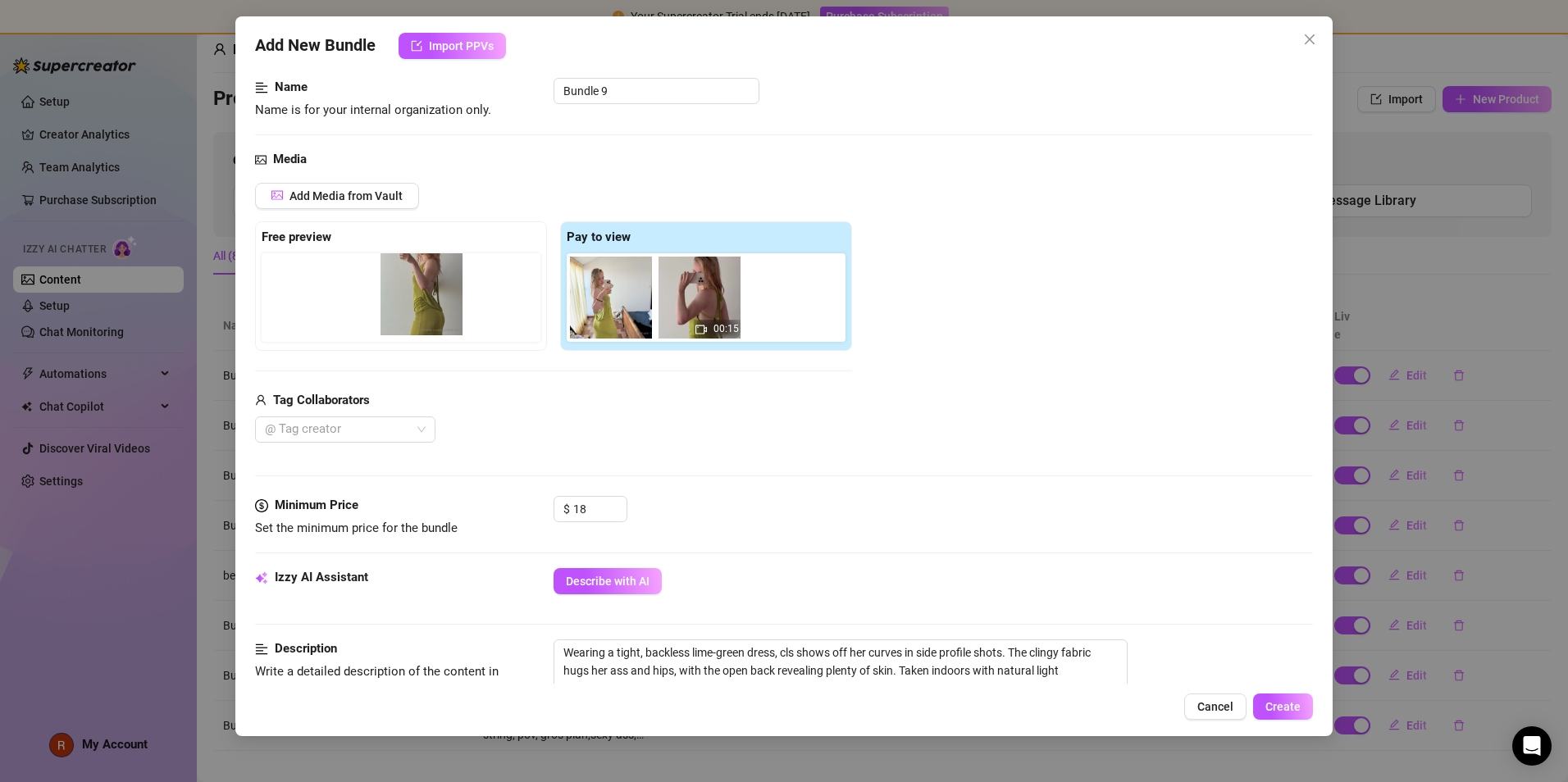
drag, startPoint x: 611, startPoint y: 308, endPoint x: 417, endPoint y: 305, distance: 194.0
click at [417, 305] on div "Free preview Pay to view 00:15" at bounding box center [553, 285] width 597 height 129
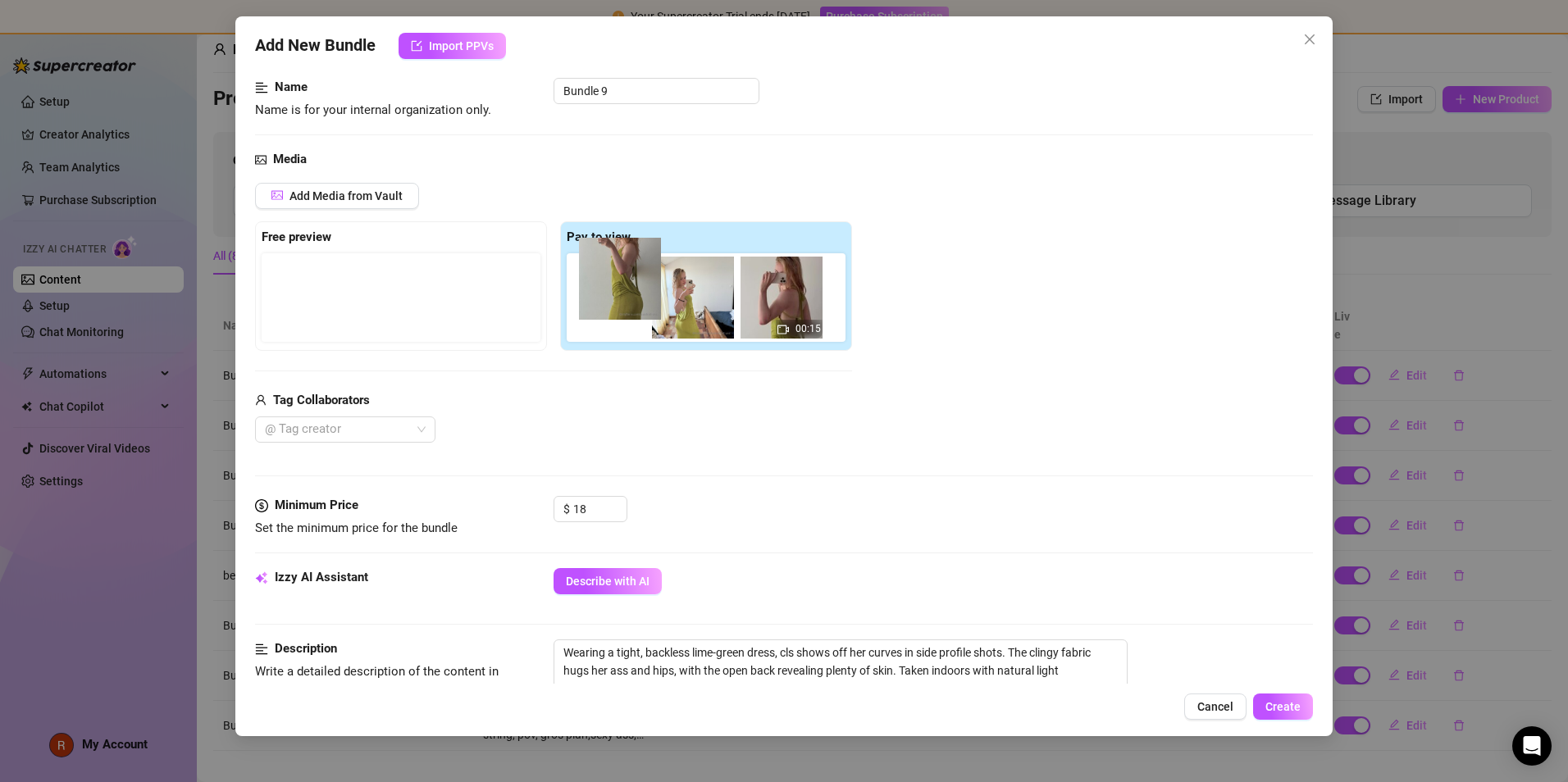
drag, startPoint x: 288, startPoint y: 316, endPoint x: 607, endPoint y: 298, distance: 319.5
click at [607, 298] on div "Free preview Pay to view 00:15" at bounding box center [553, 285] width 597 height 129
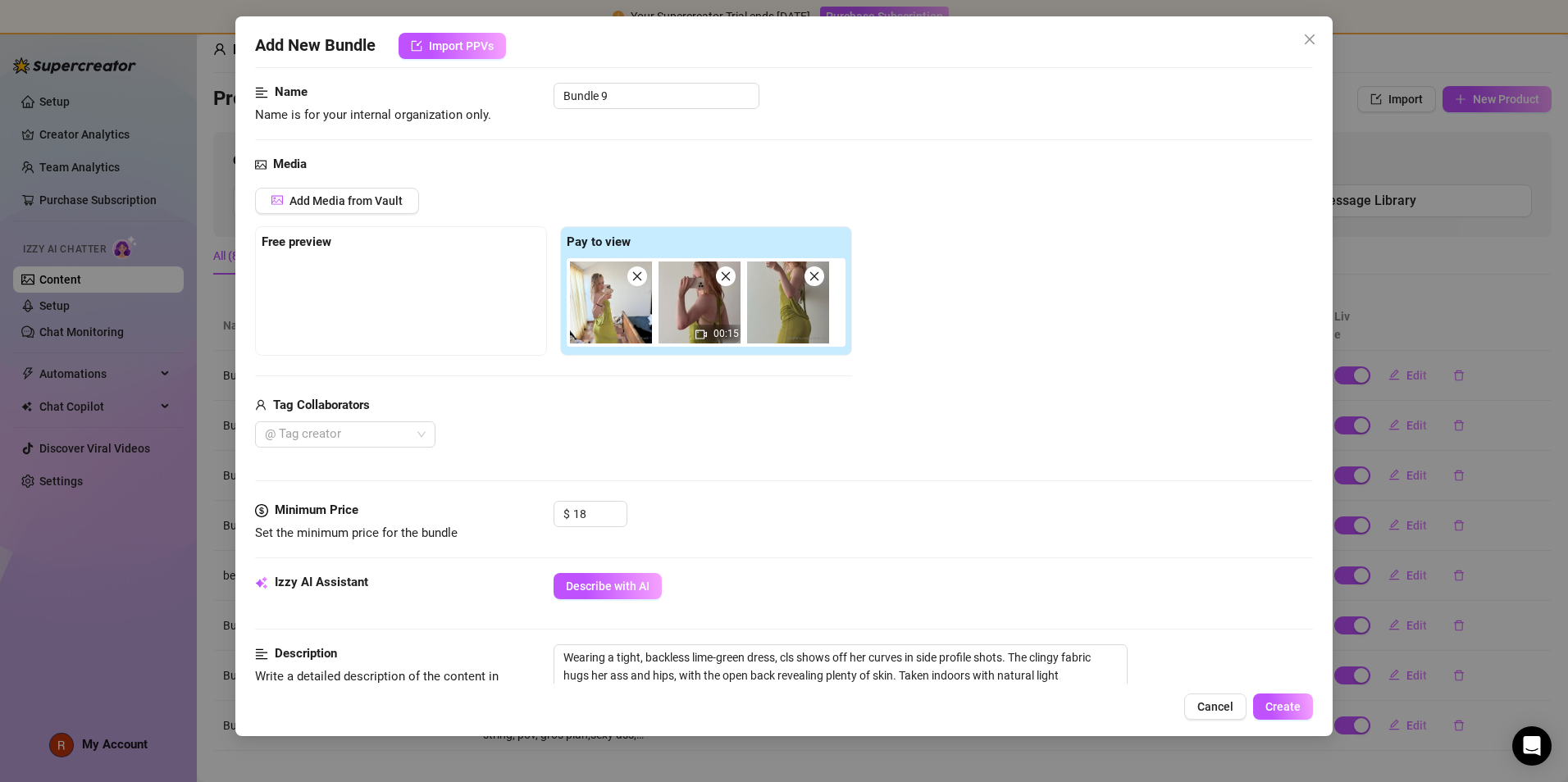
scroll to position [0, 0]
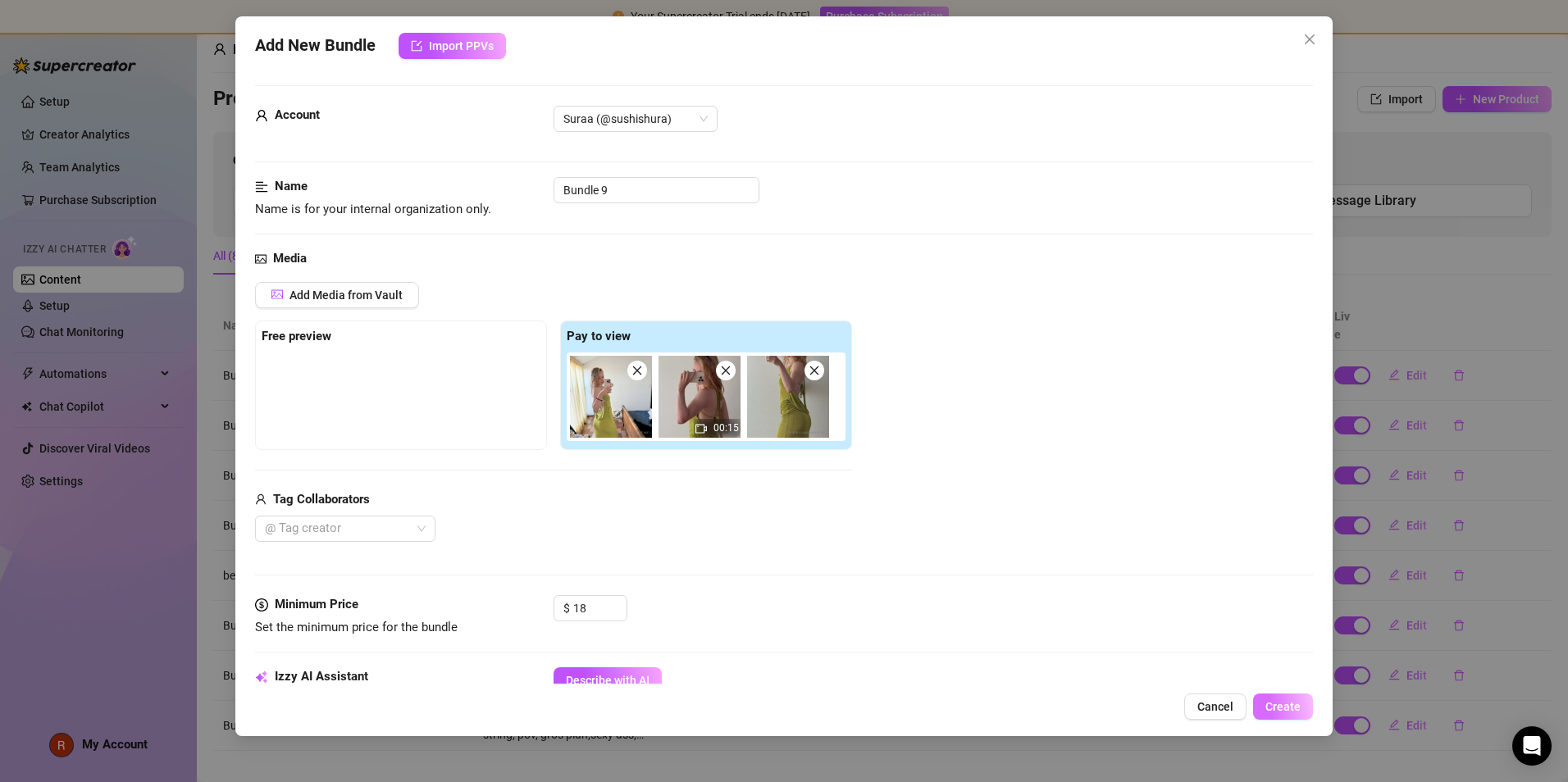
click at [756, 497] on span "Create" at bounding box center [1284, 706] width 36 height 13
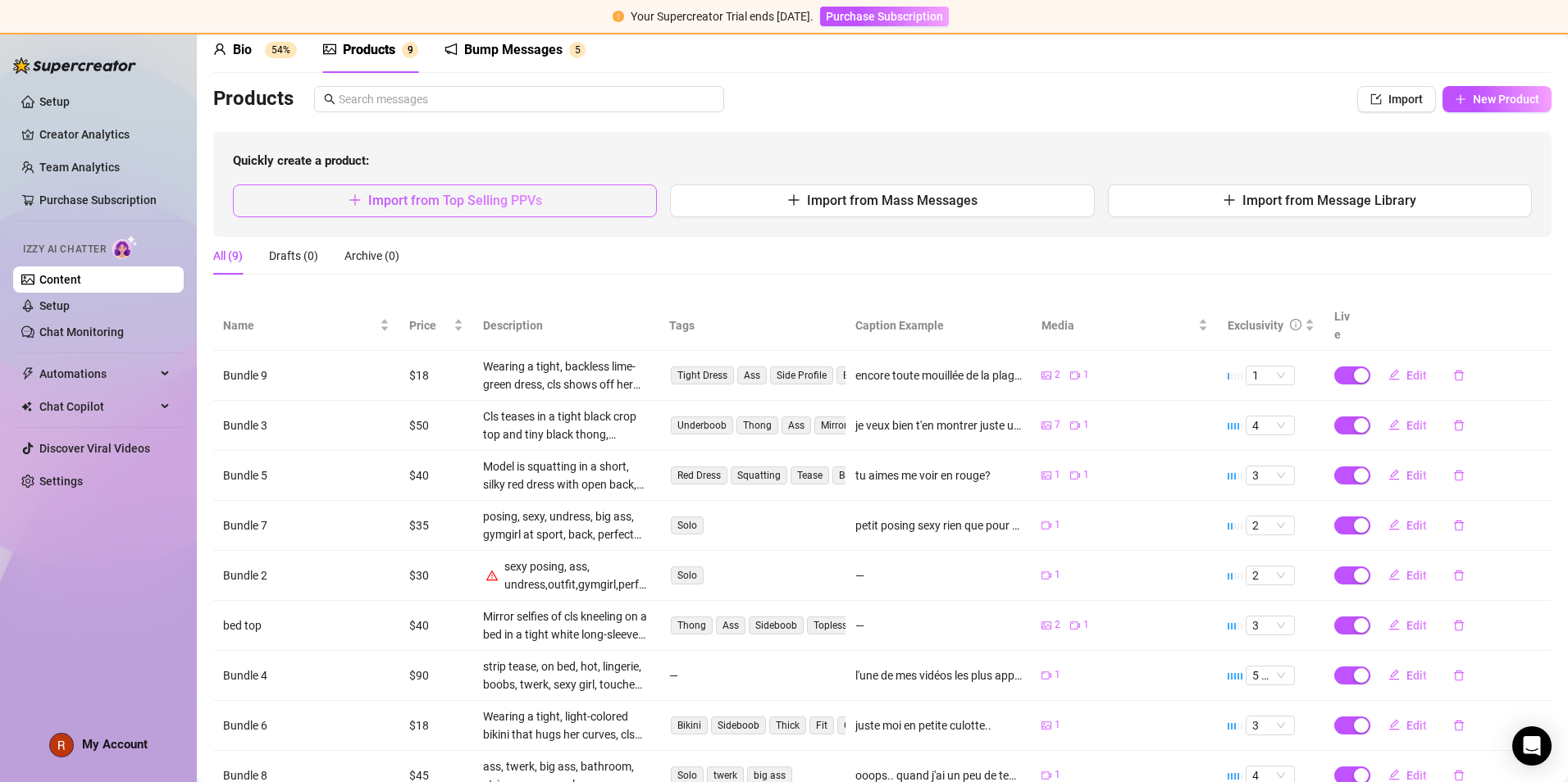
click at [427, 208] on span "Import from Top Selling PPVs" at bounding box center [455, 200] width 174 height 16
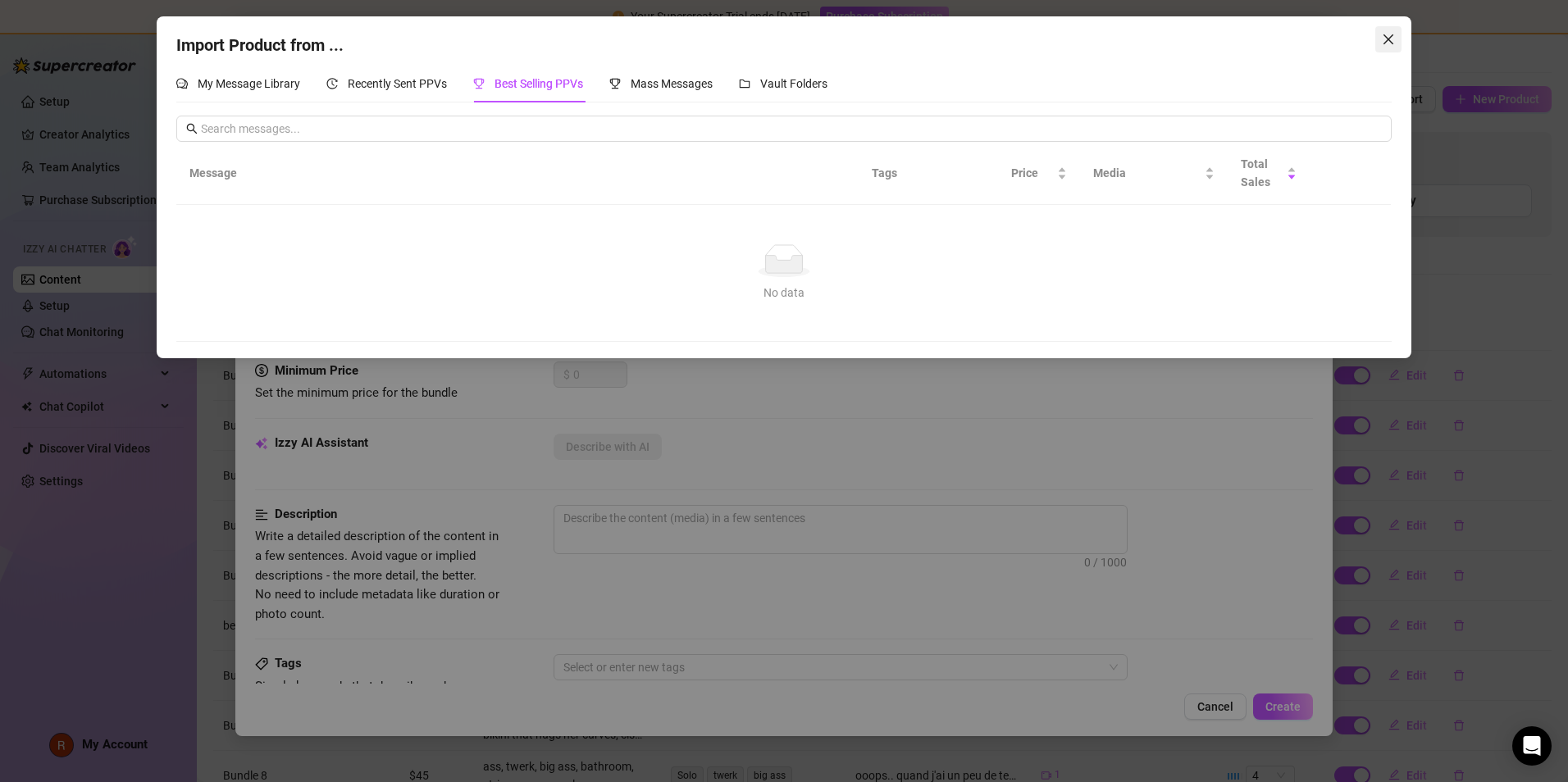
click at [756, 48] on button "Close" at bounding box center [1388, 39] width 27 height 27
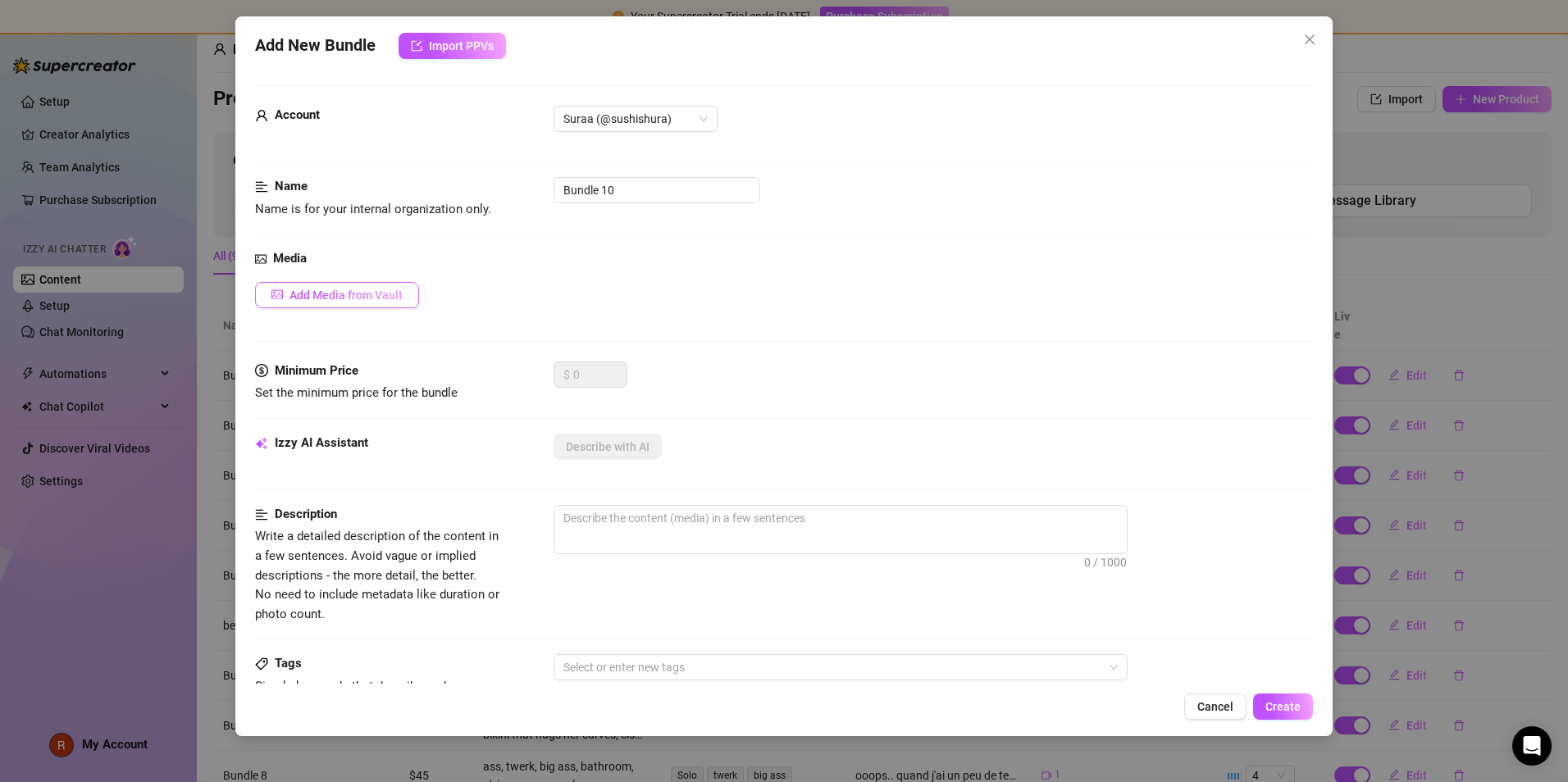
click at [359, 292] on span "Add Media from Vault" at bounding box center [346, 294] width 114 height 13
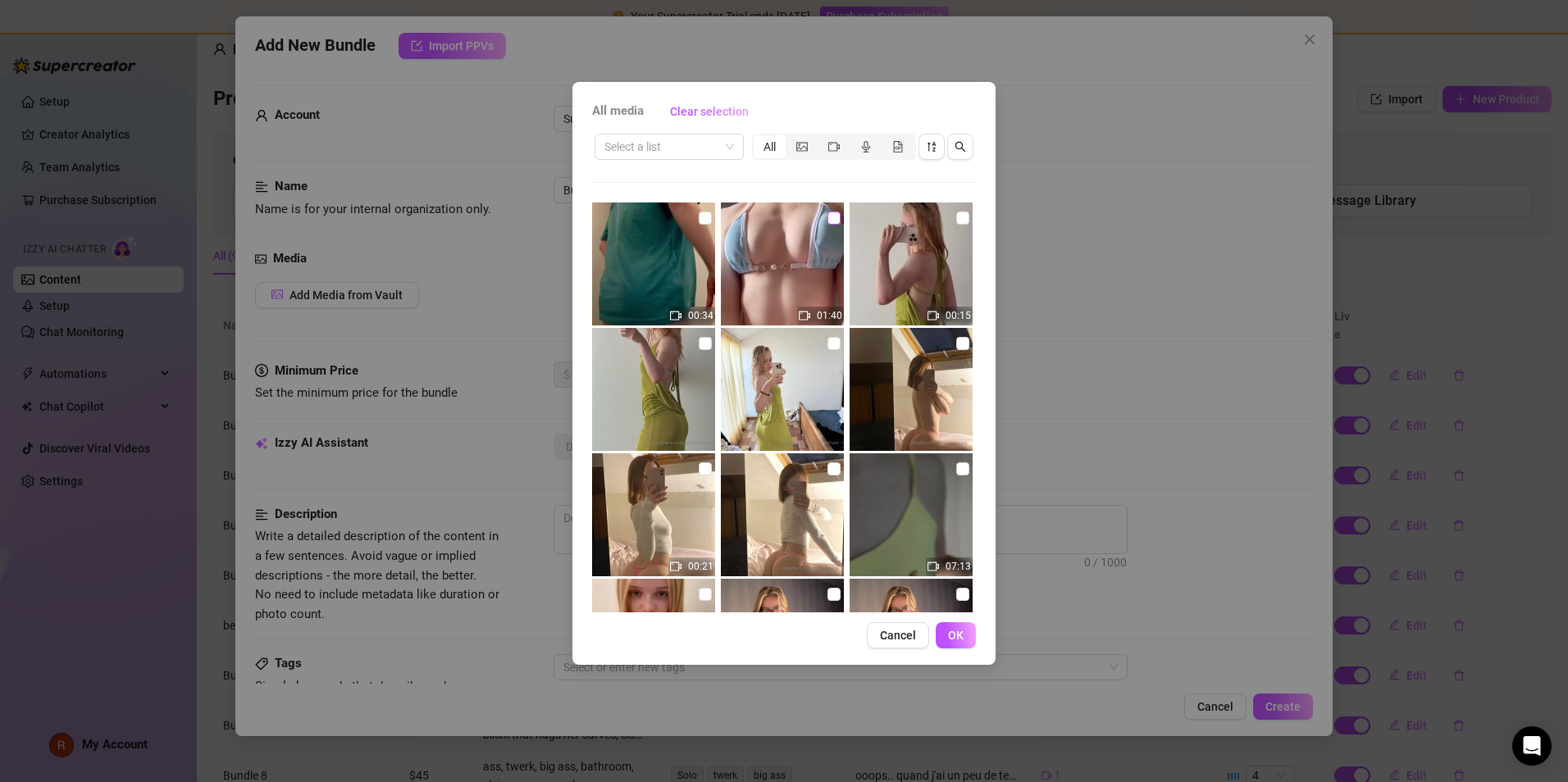
click at [756, 220] on input "checkbox" at bounding box center [833, 217] width 13 height 13
click at [756, 497] on span "OK" at bounding box center [956, 635] width 16 height 13
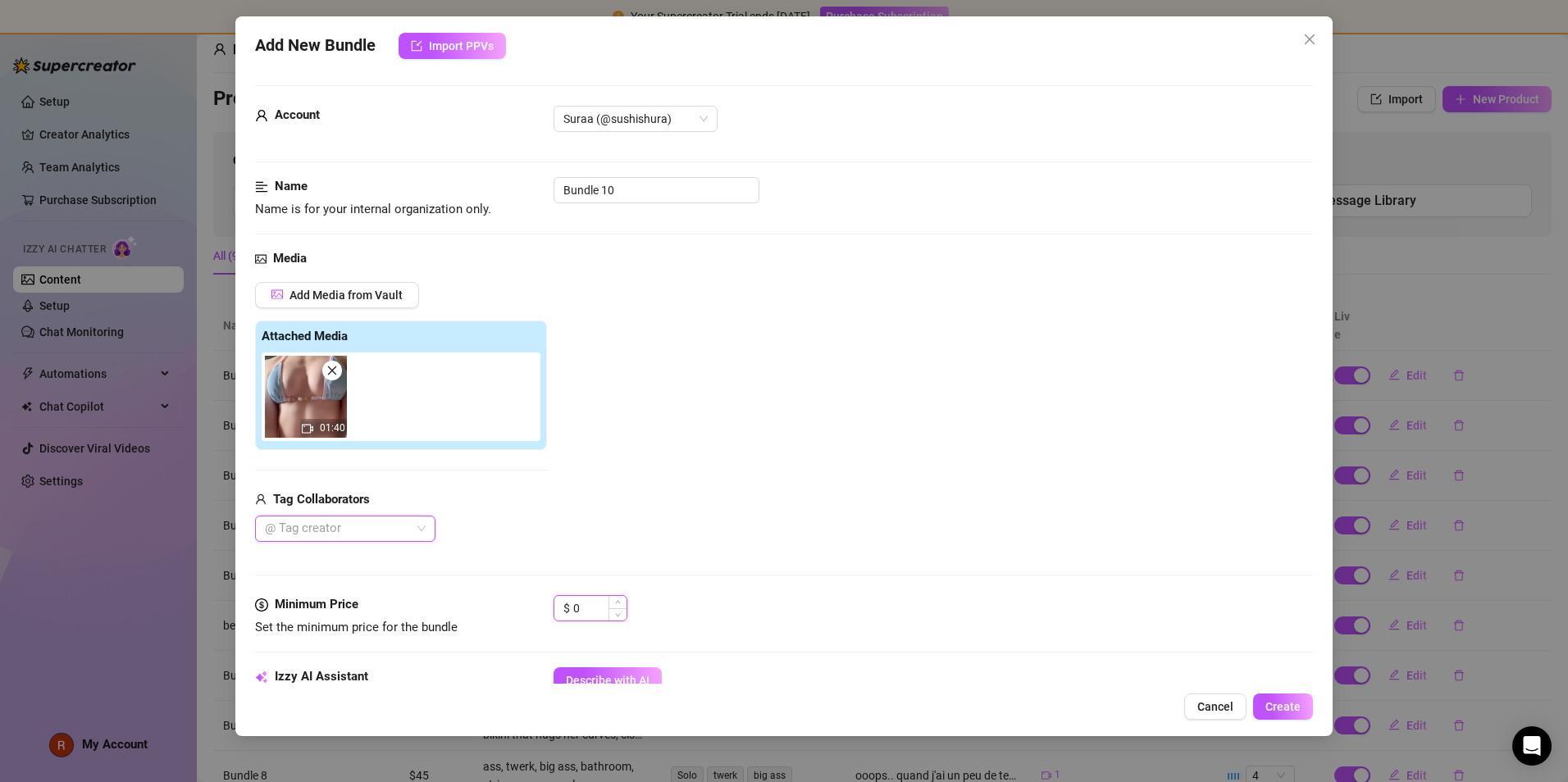
click at [589, 497] on input "0" at bounding box center [600, 608] width 53 height 25
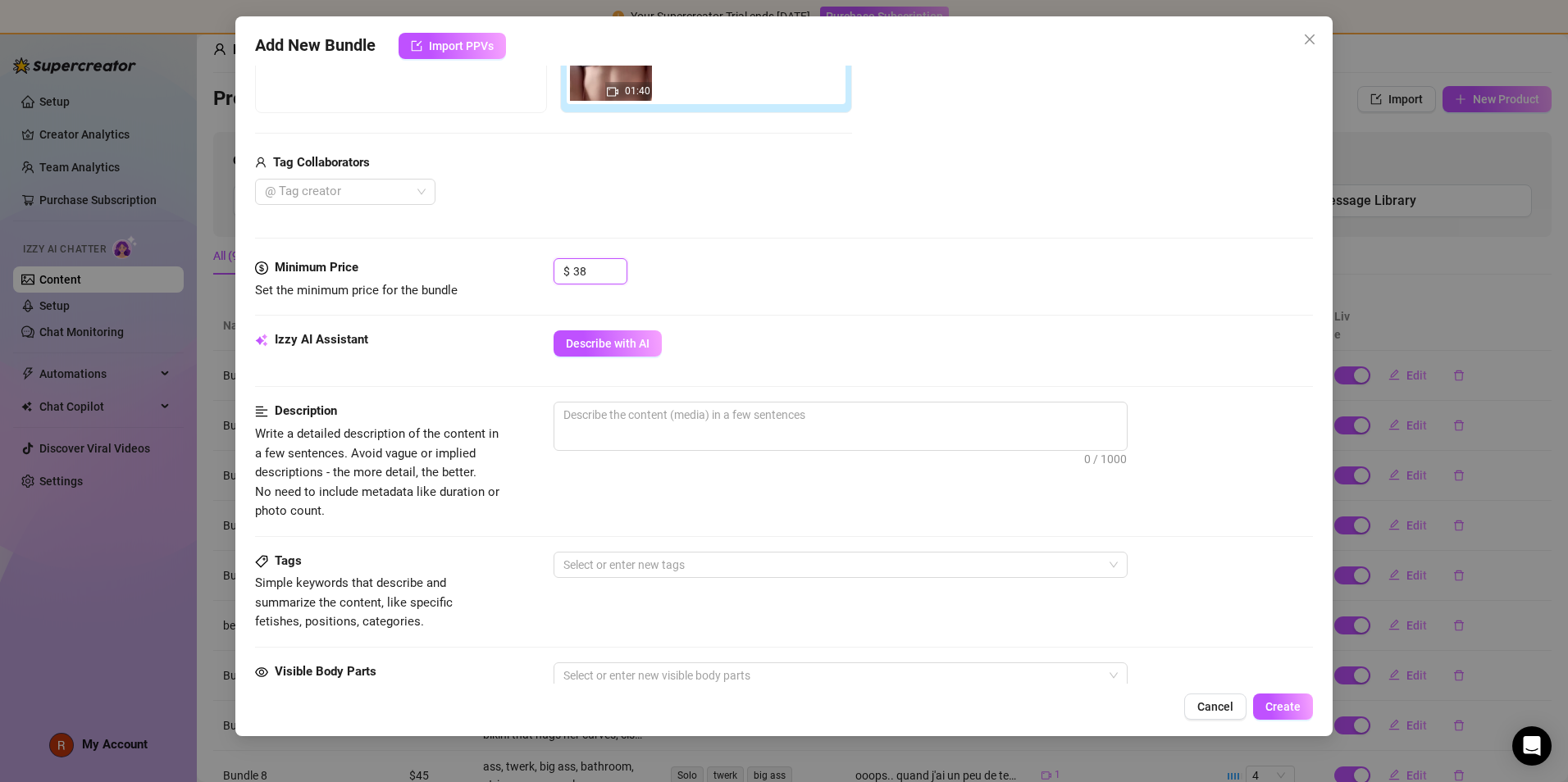
scroll to position [369, 0]
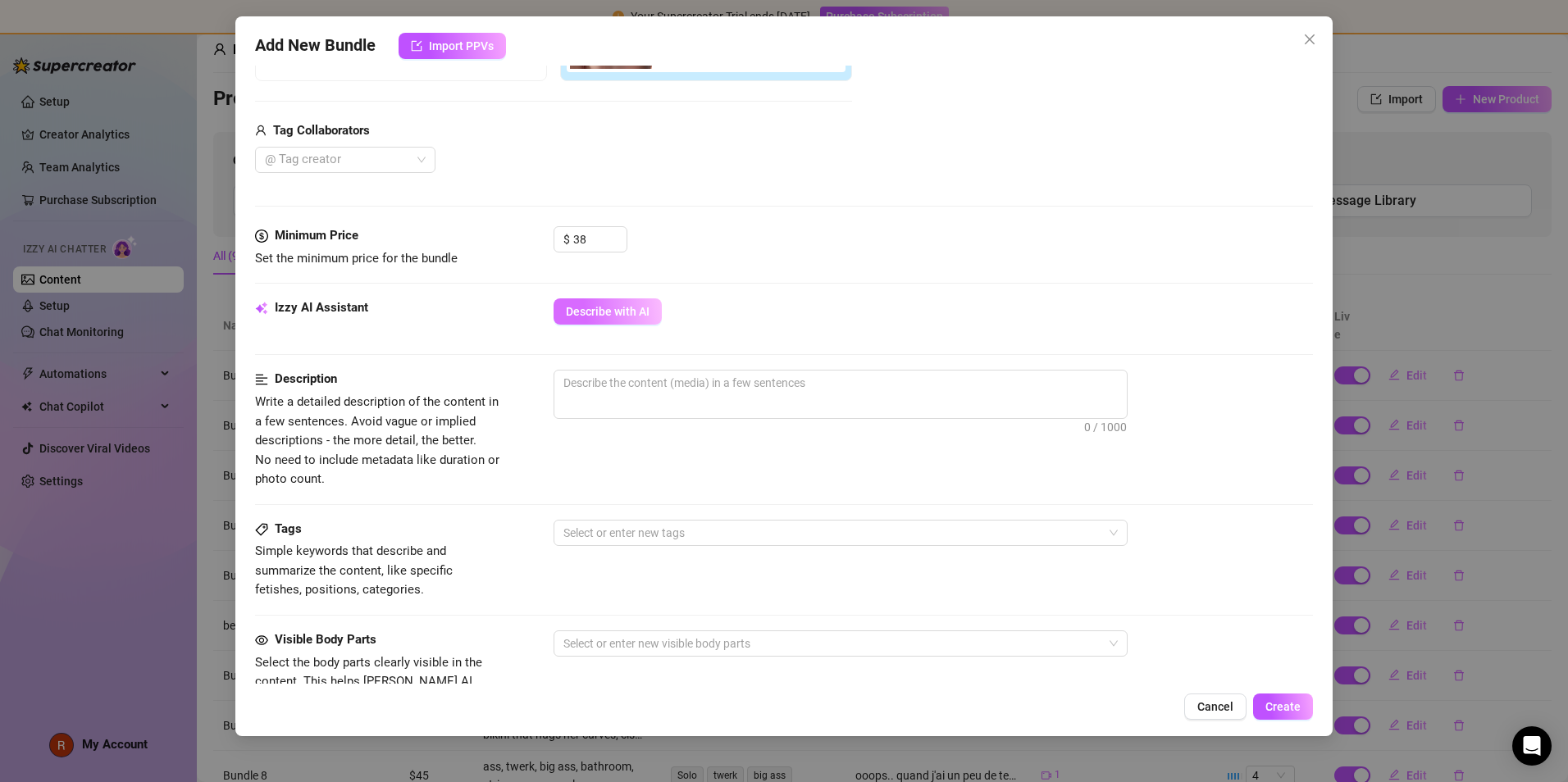
click at [636, 312] on span "Describe with AI" at bounding box center [607, 311] width 84 height 13
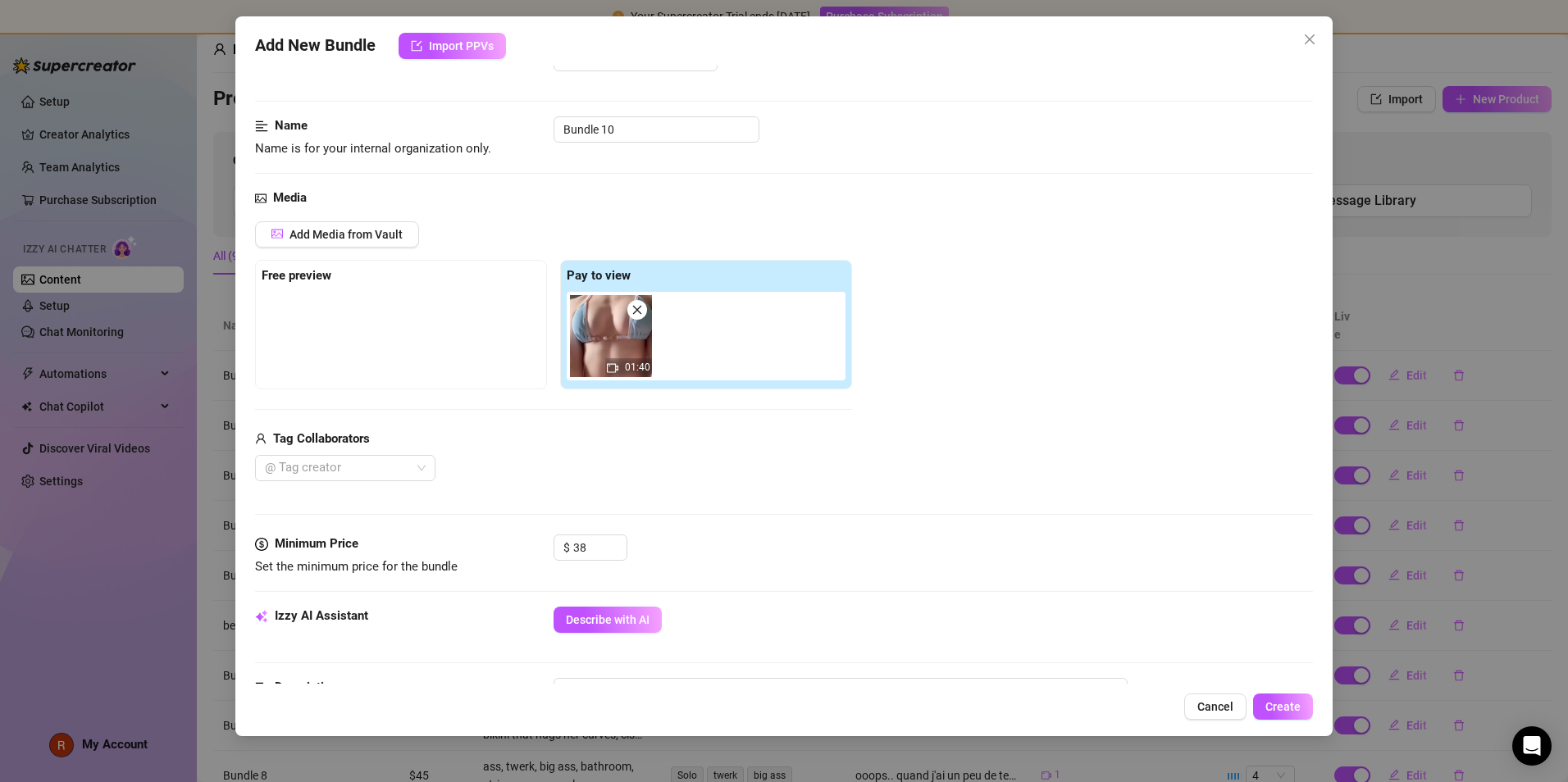
scroll to position [205, 0]
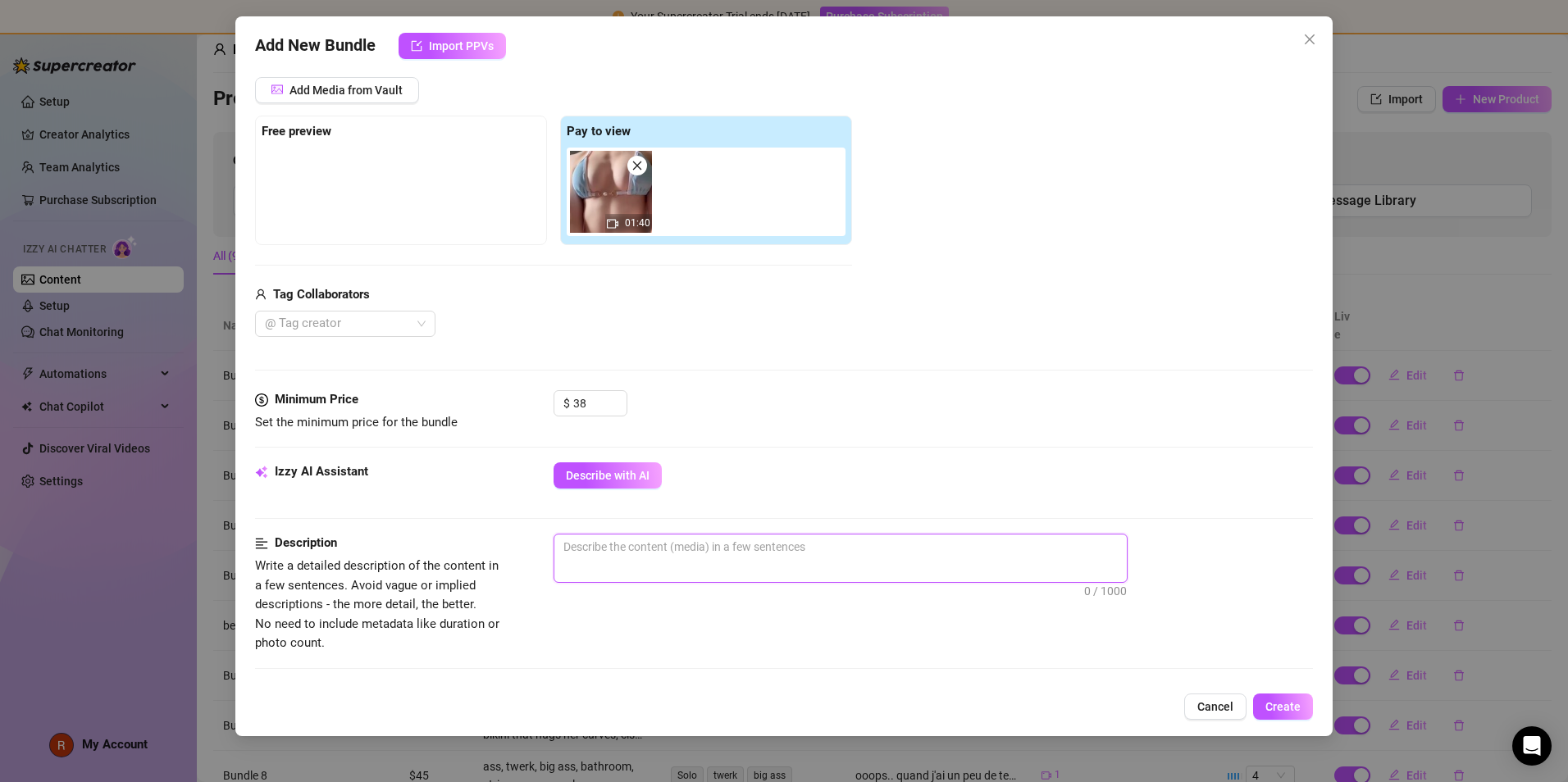
click at [710, 497] on textarea at bounding box center [841, 547] width 573 height 25
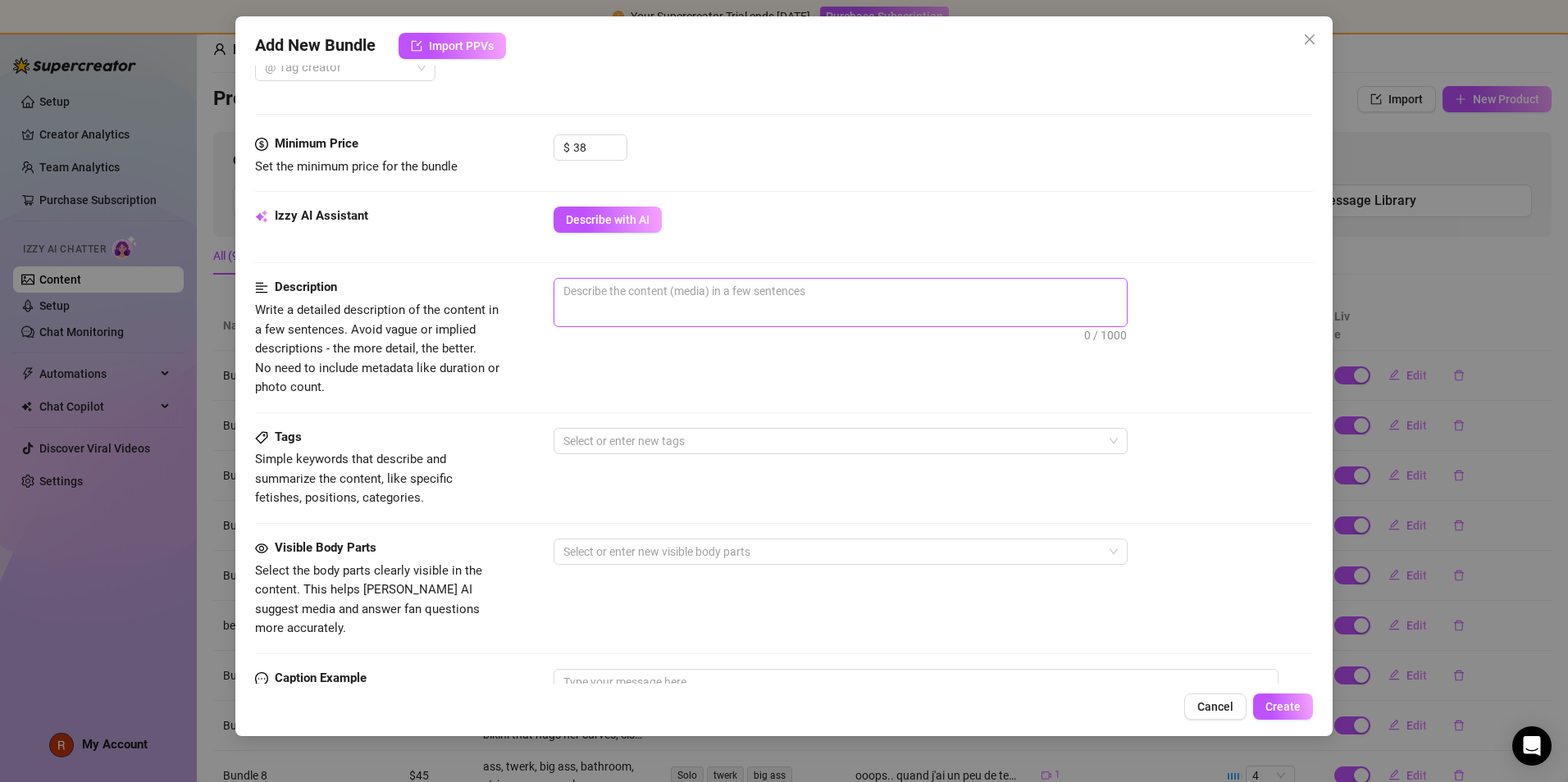
scroll to position [462, 0]
click at [649, 322] on span "0 / 1000" at bounding box center [840, 302] width 574 height 49
click at [652, 315] on span "0 / 1000" at bounding box center [840, 302] width 574 height 49
click at [593, 285] on textarea at bounding box center [841, 290] width 573 height 25
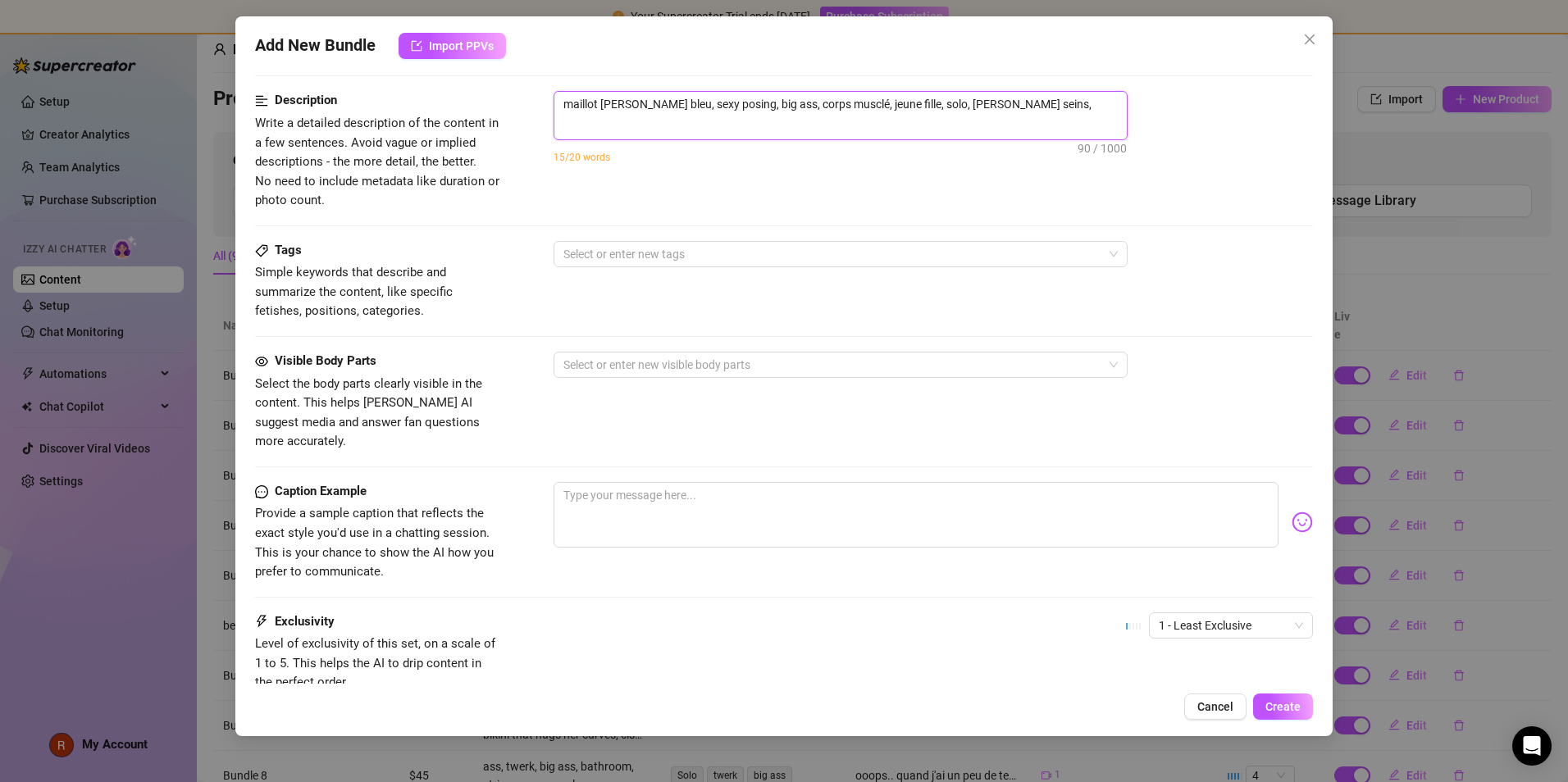
scroll to position [650, 0]
click at [589, 481] on textarea at bounding box center [916, 513] width 725 height 65
click at [698, 481] on textarea "l'un de mes maillot preferée tu en penses quoi?" at bounding box center [916, 513] width 725 height 65
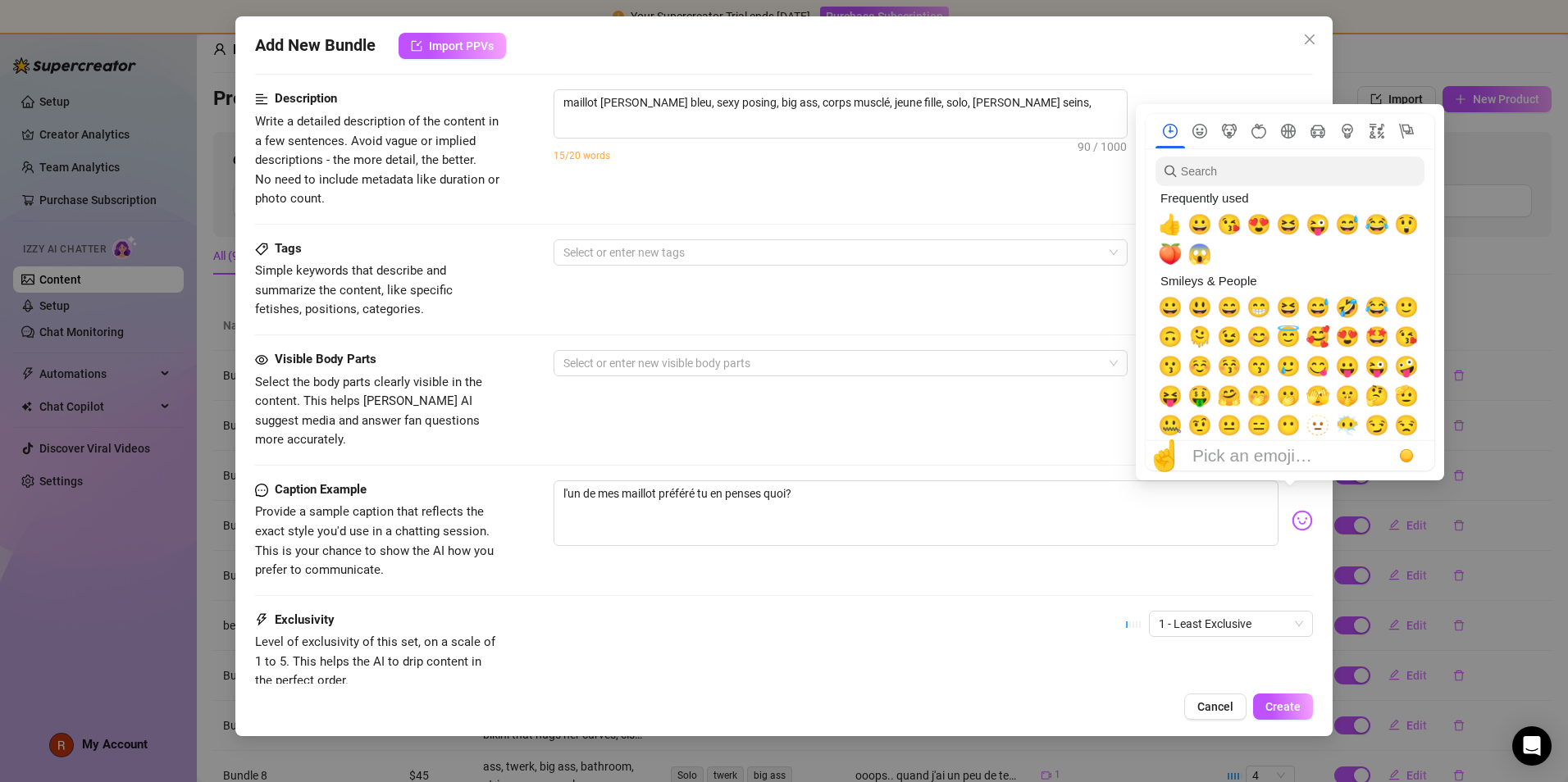
click at [756, 497] on img at bounding box center [1302, 521] width 22 height 22
click at [756, 345] on span "😍" at bounding box center [1347, 337] width 25 height 23
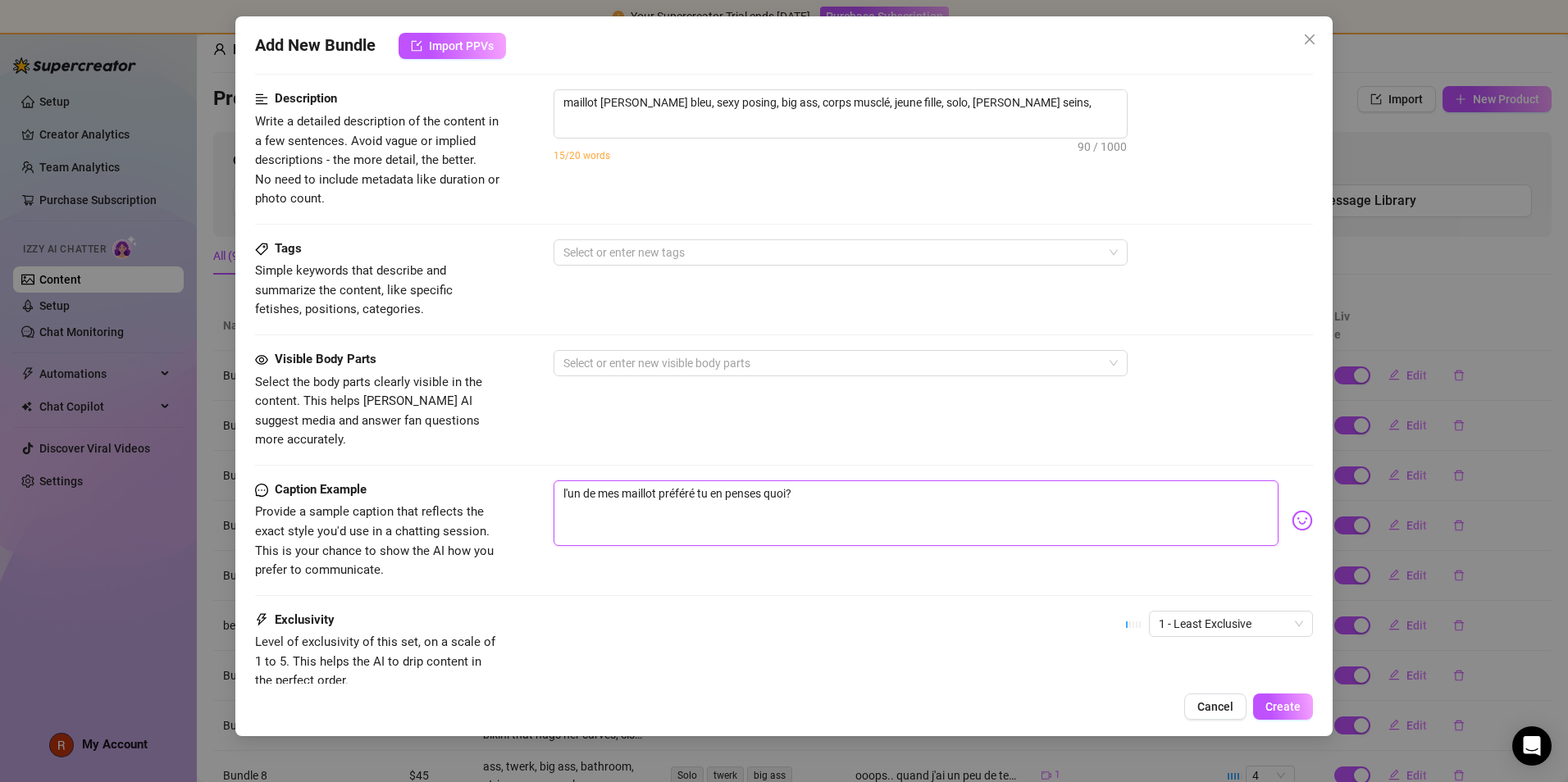
click at [756, 492] on textarea "l'un de mes maillot préféré tu en penses quoi?" at bounding box center [916, 513] width 725 height 65
click at [735, 245] on div at bounding box center [831, 252] width 550 height 23
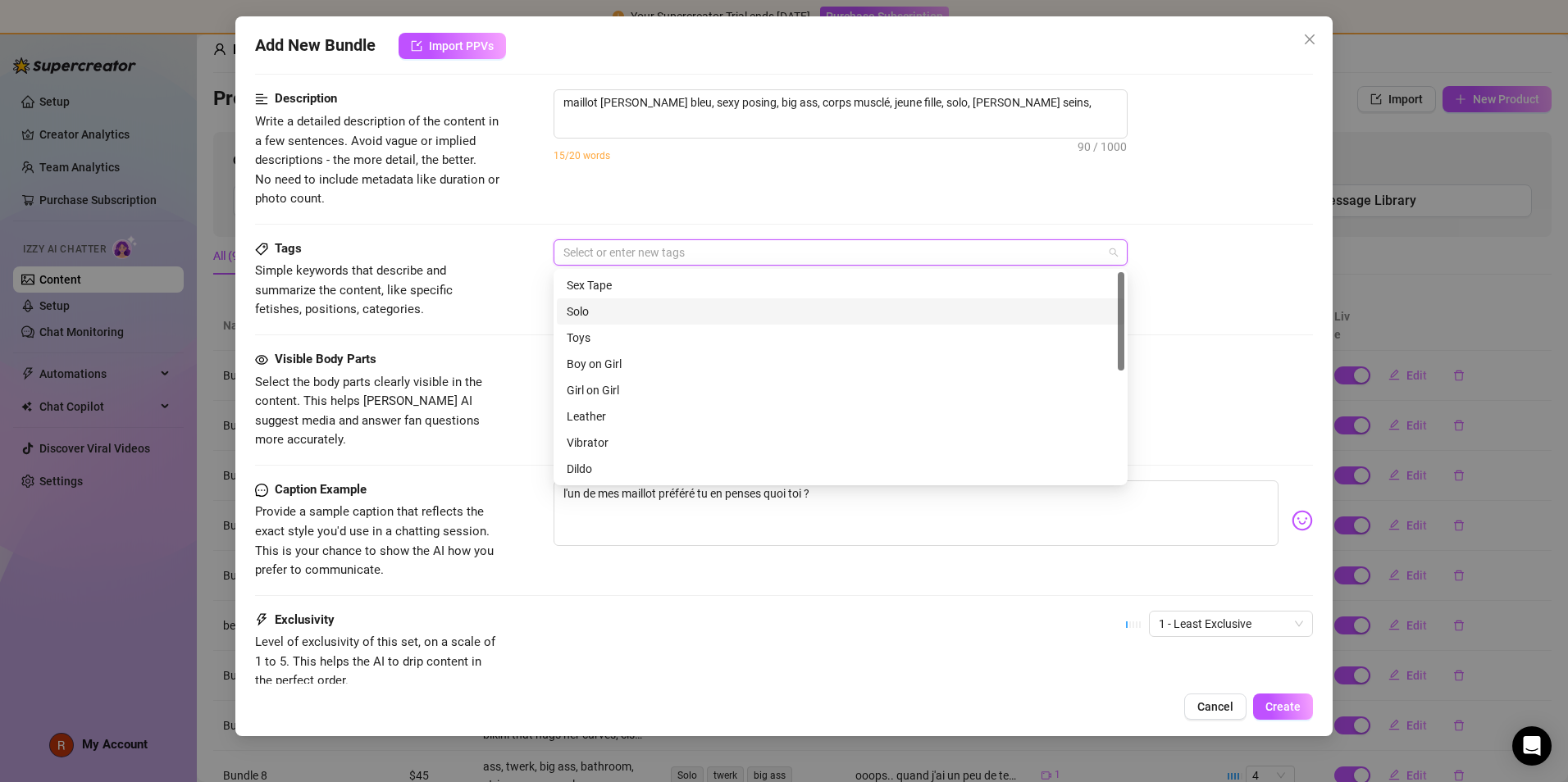
click at [637, 312] on div "Solo" at bounding box center [840, 312] width 548 height 18
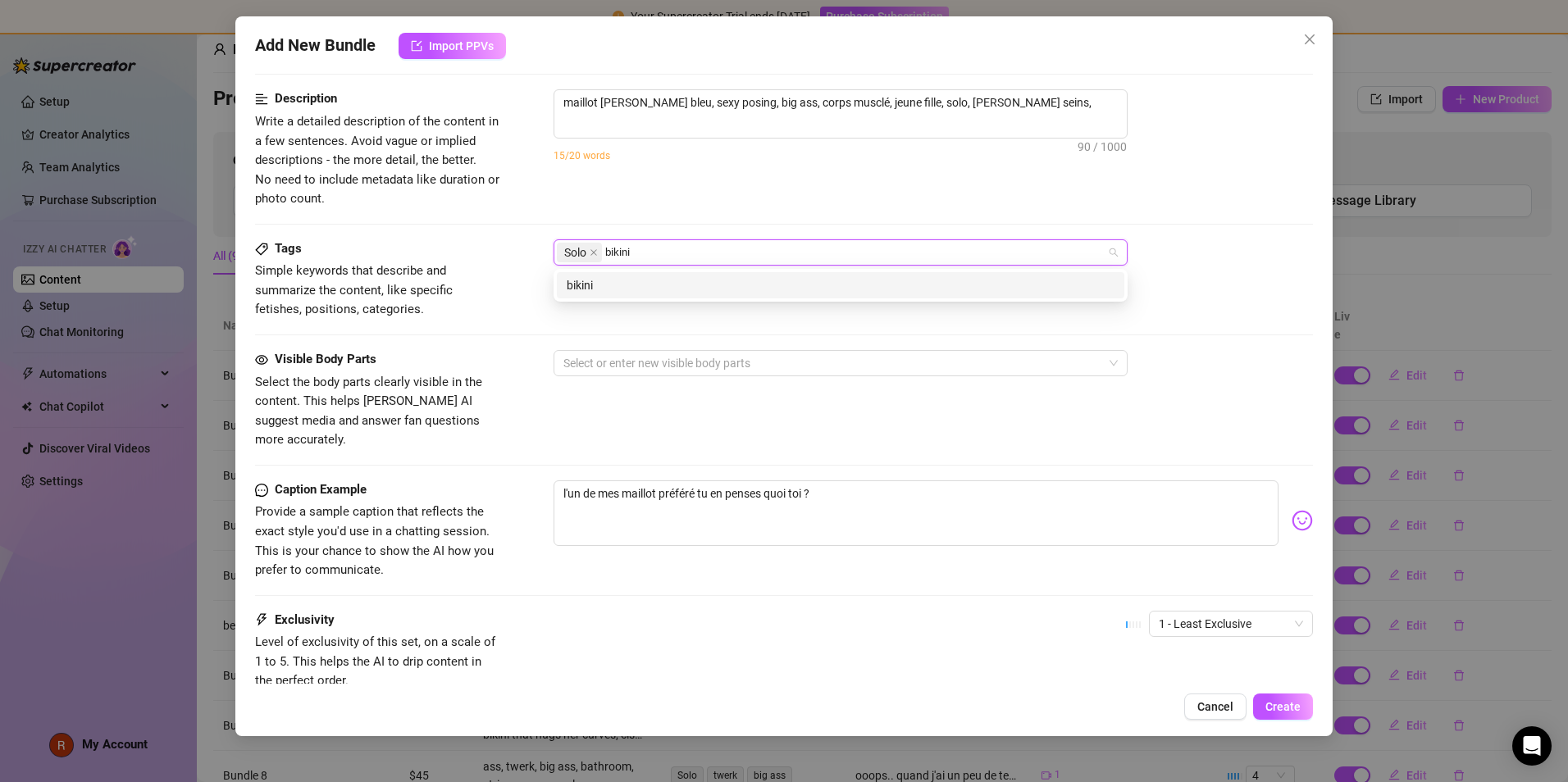
click at [595, 287] on div "bikini" at bounding box center [840, 285] width 548 height 18
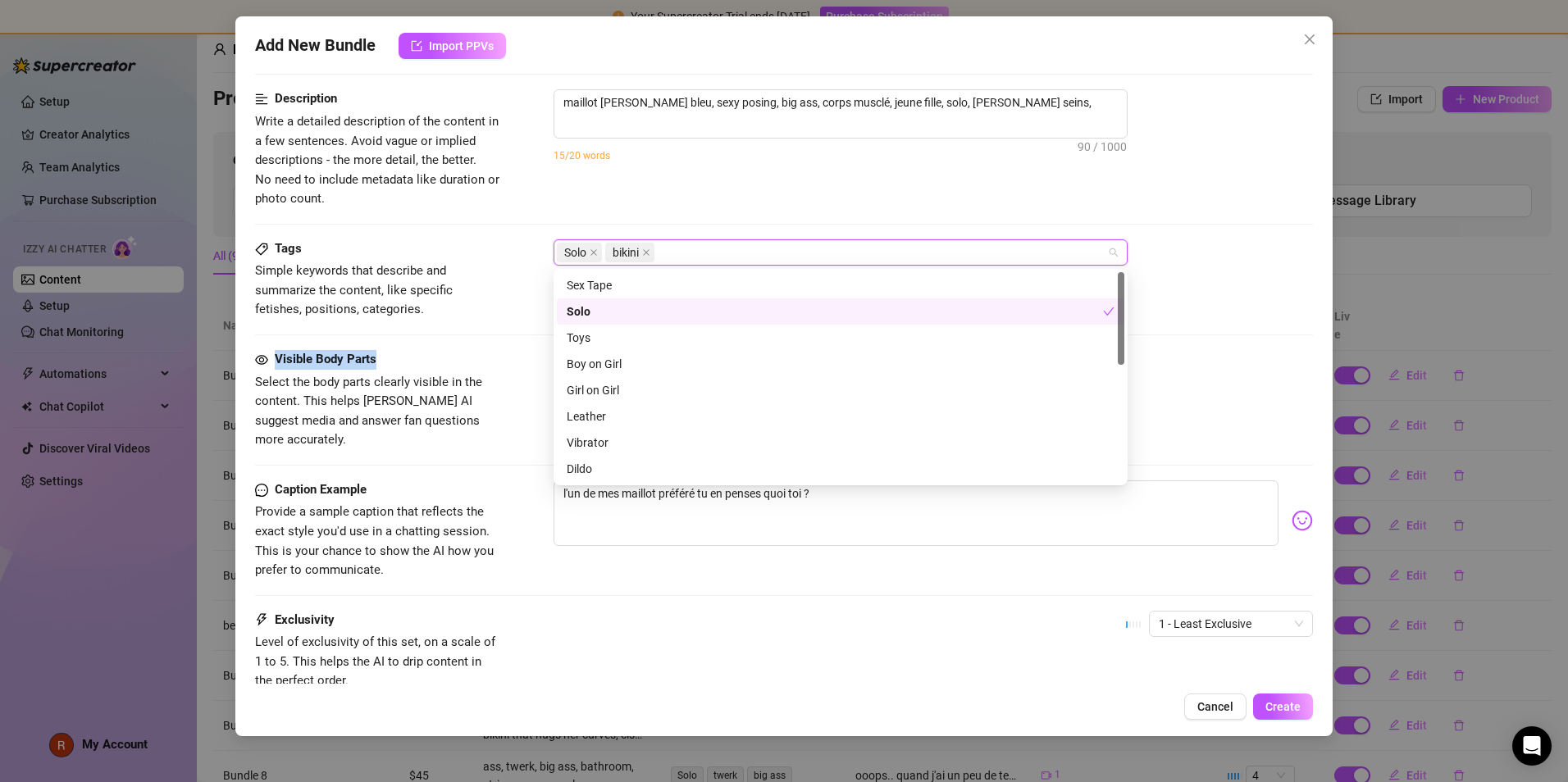
click at [493, 365] on form "Account Suraa (@sushishura) Name Name is for your internal organization only. B…" at bounding box center [784, 124] width 1058 height 1378
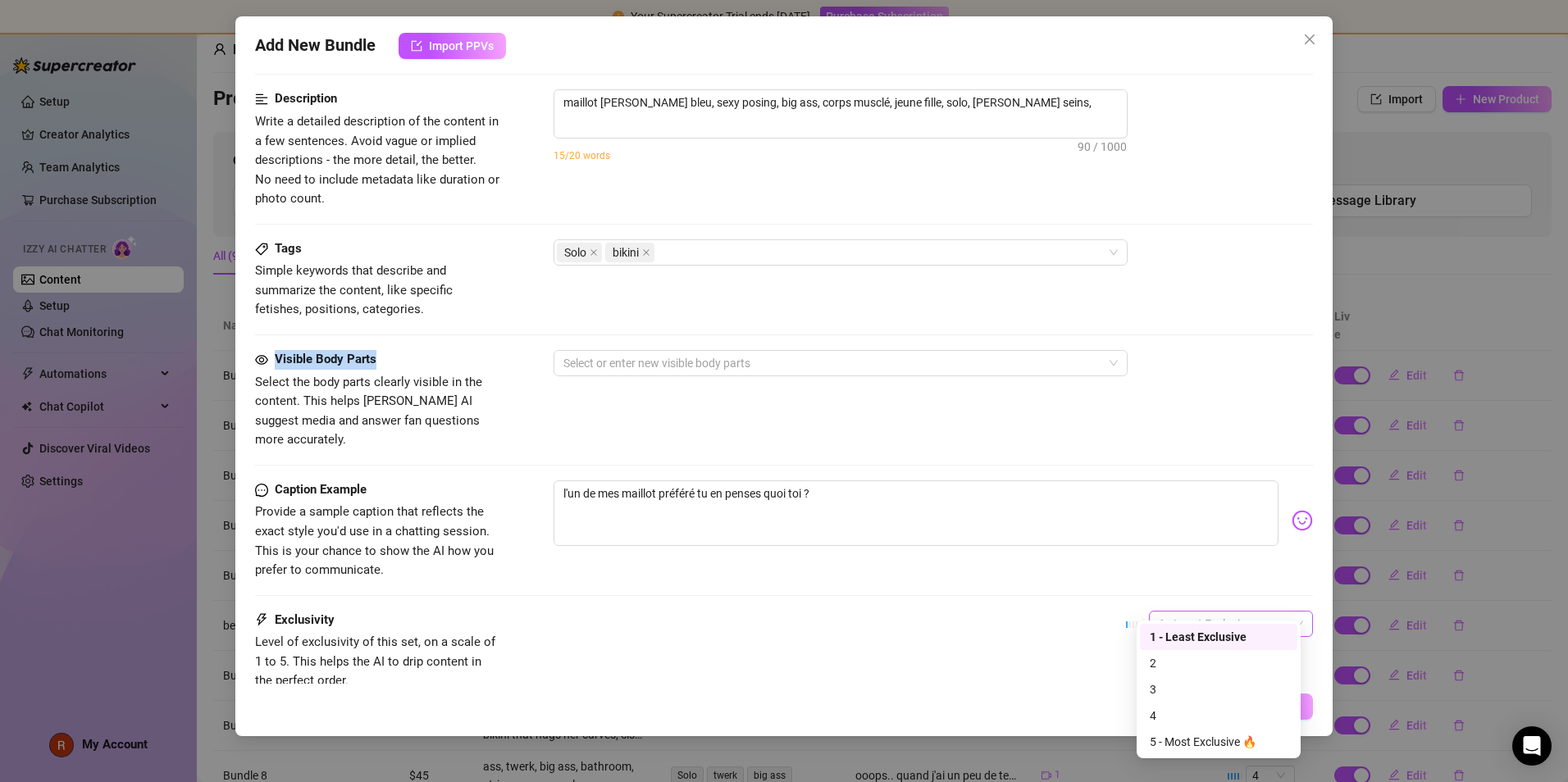
click at [756, 497] on span "1 - Least Exclusive" at bounding box center [1231, 624] width 144 height 25
click at [756, 497] on div "2" at bounding box center [1219, 664] width 138 height 18
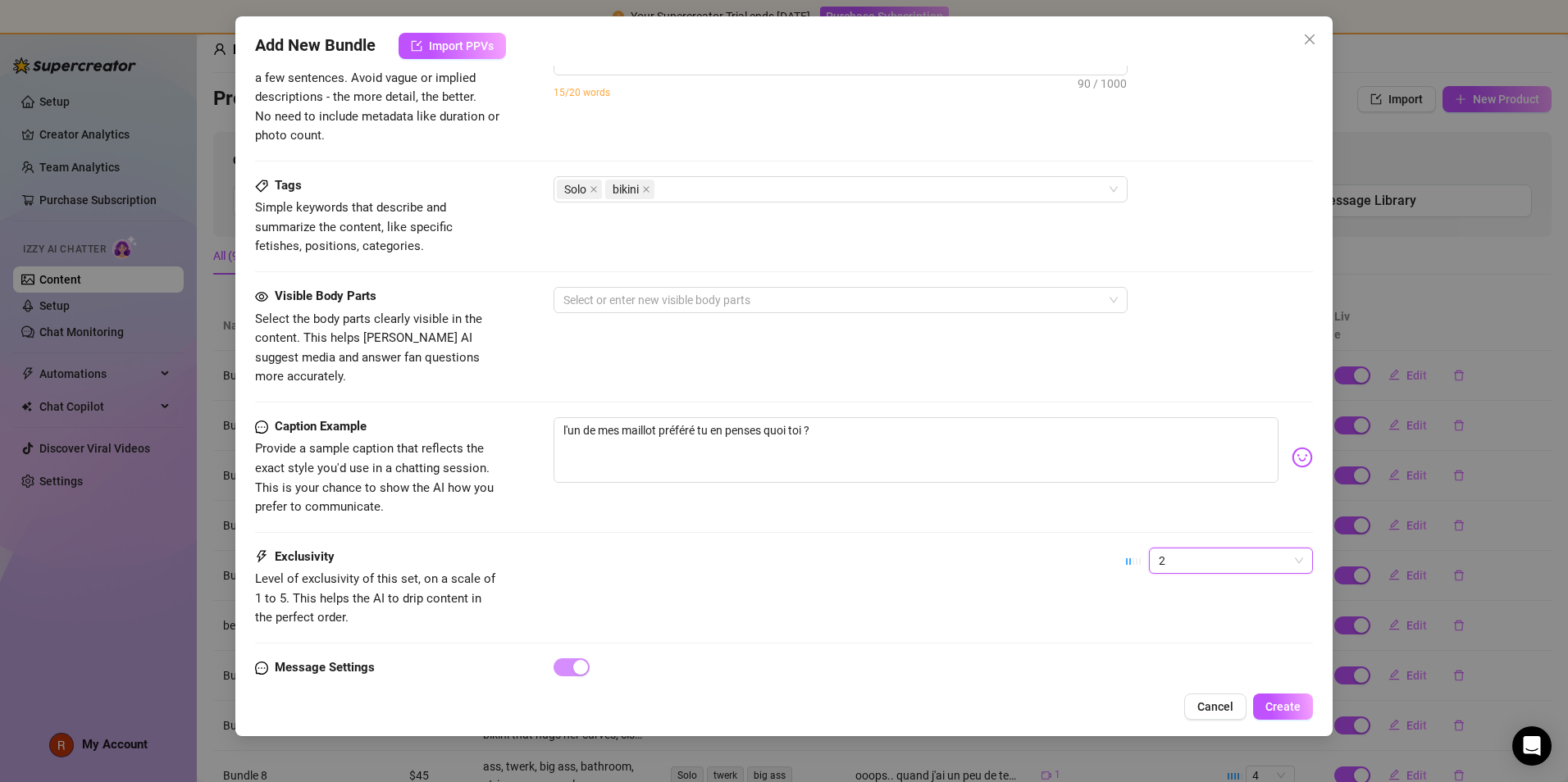
scroll to position [759, 0]
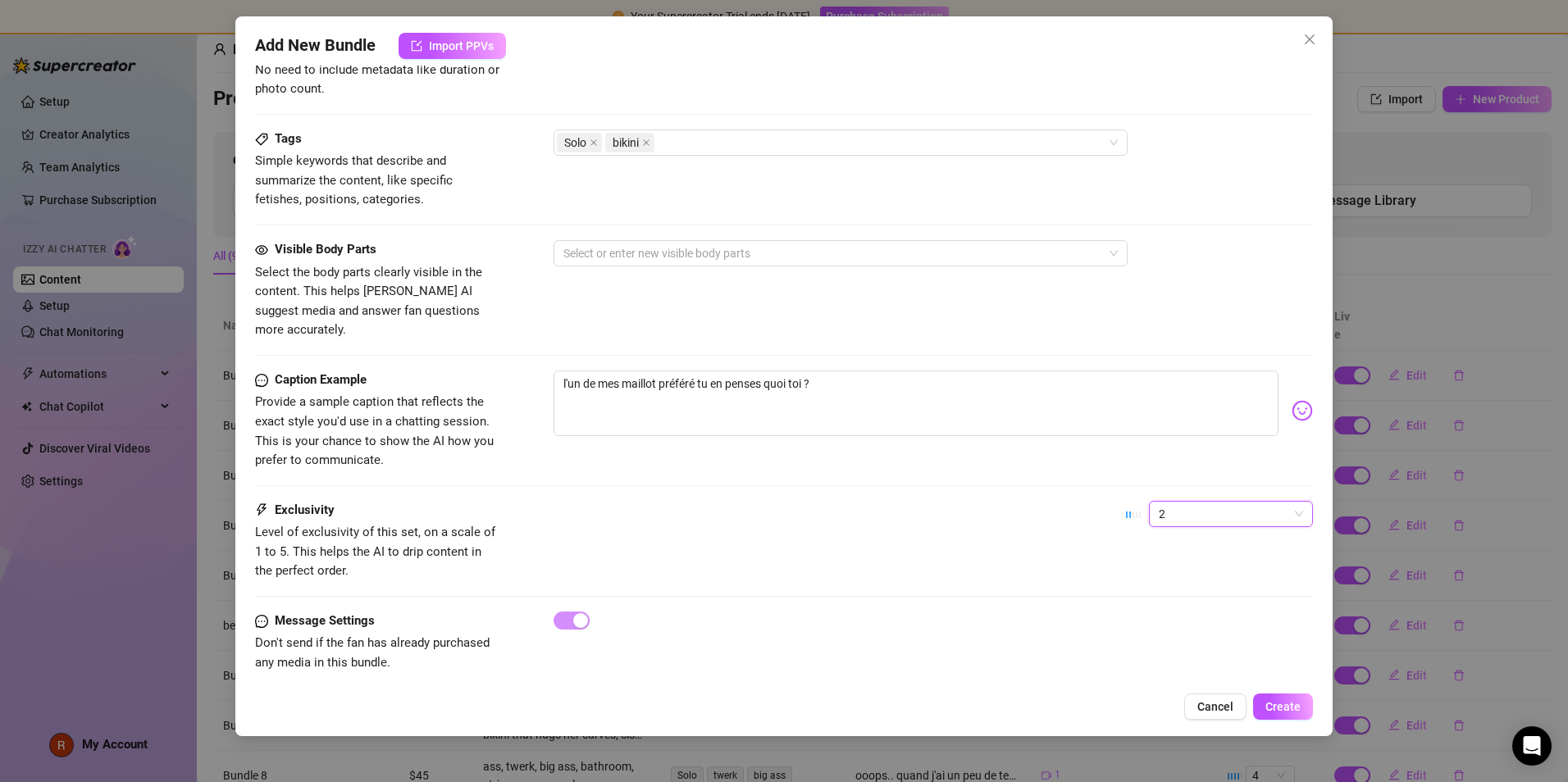
click at [756, 400] on img at bounding box center [1302, 411] width 22 height 22
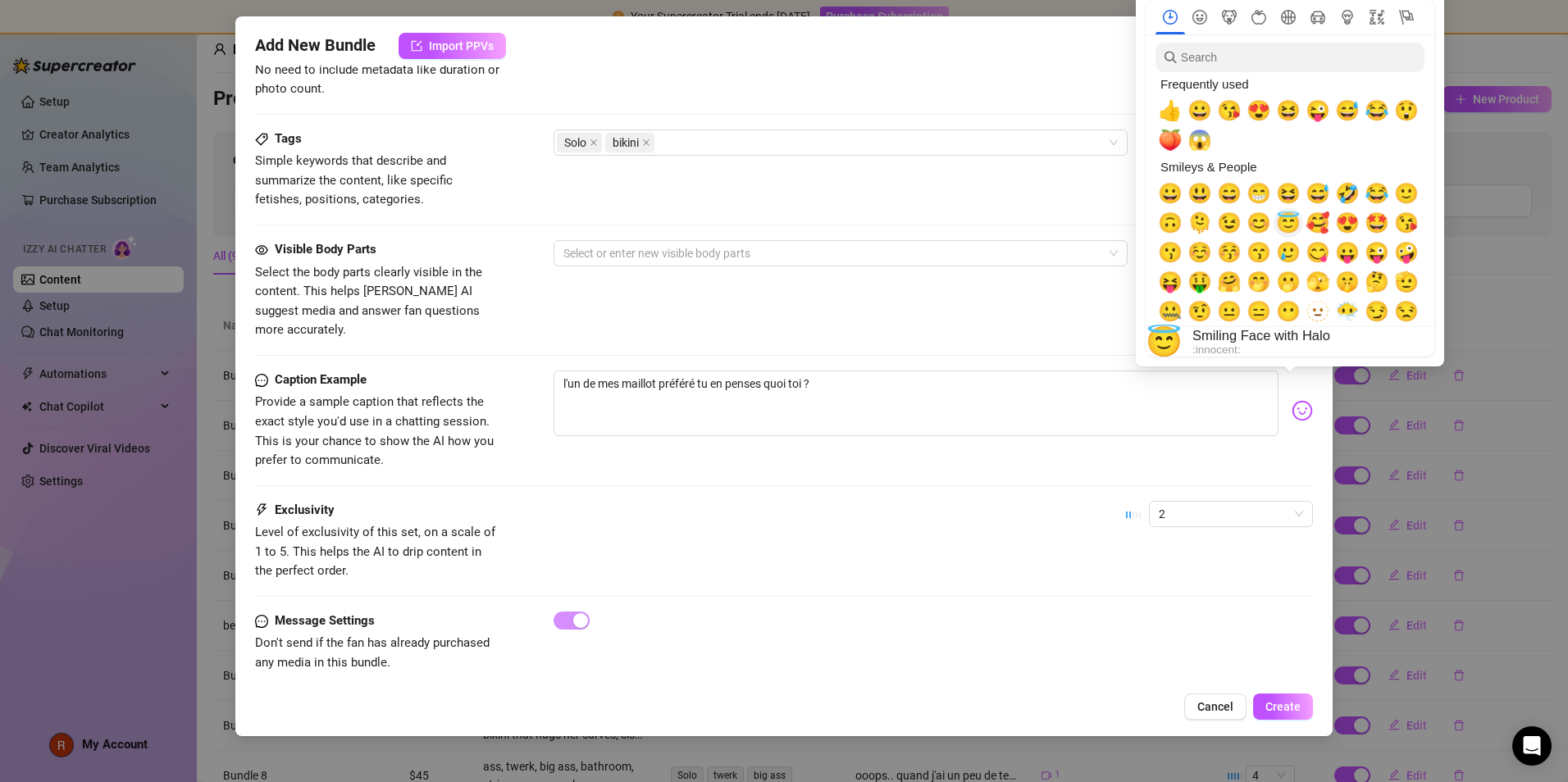
click at [756, 215] on span "😇" at bounding box center [1289, 222] width 25 height 23
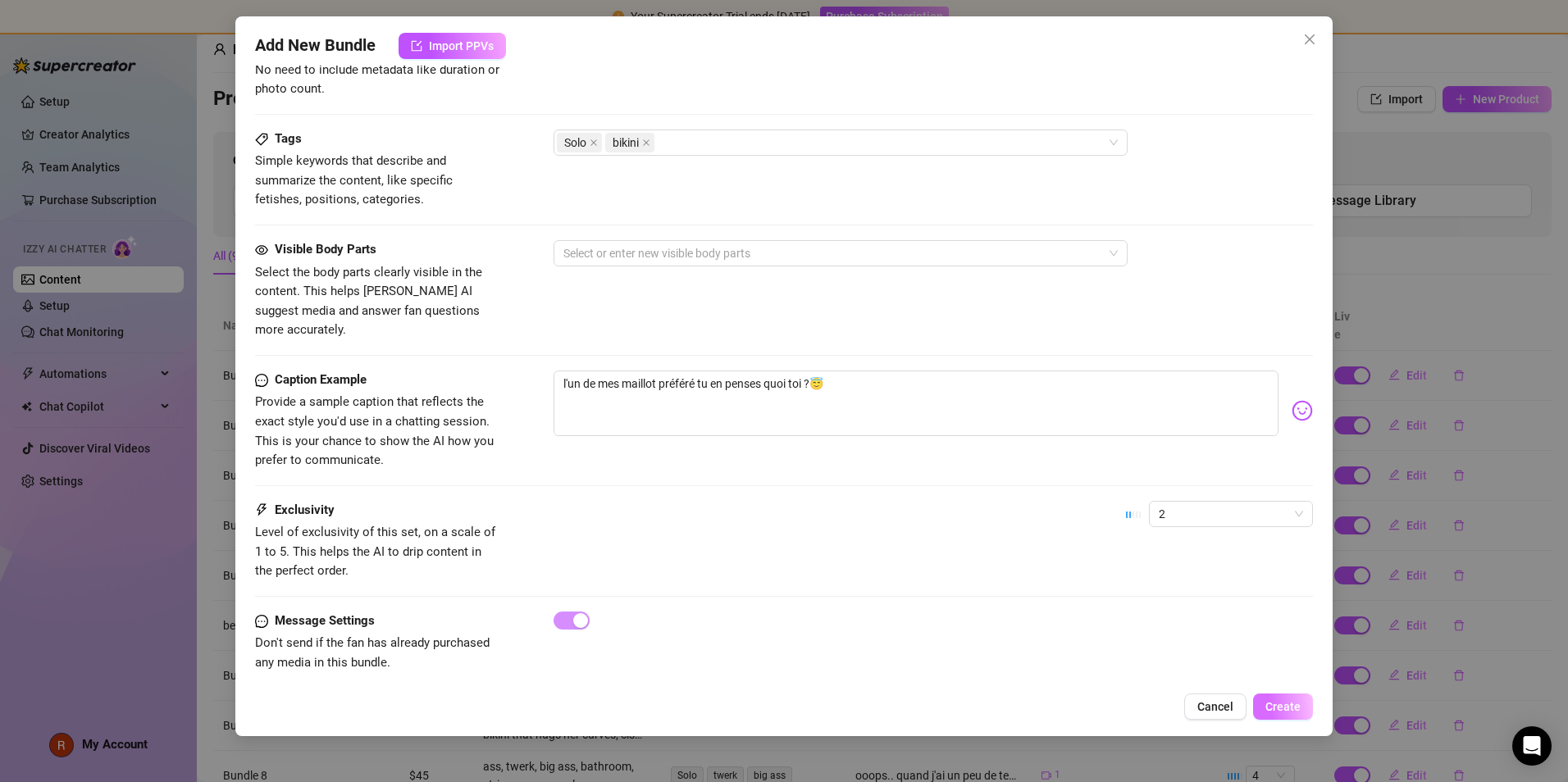
click at [756, 497] on span "Create" at bounding box center [1284, 706] width 36 height 13
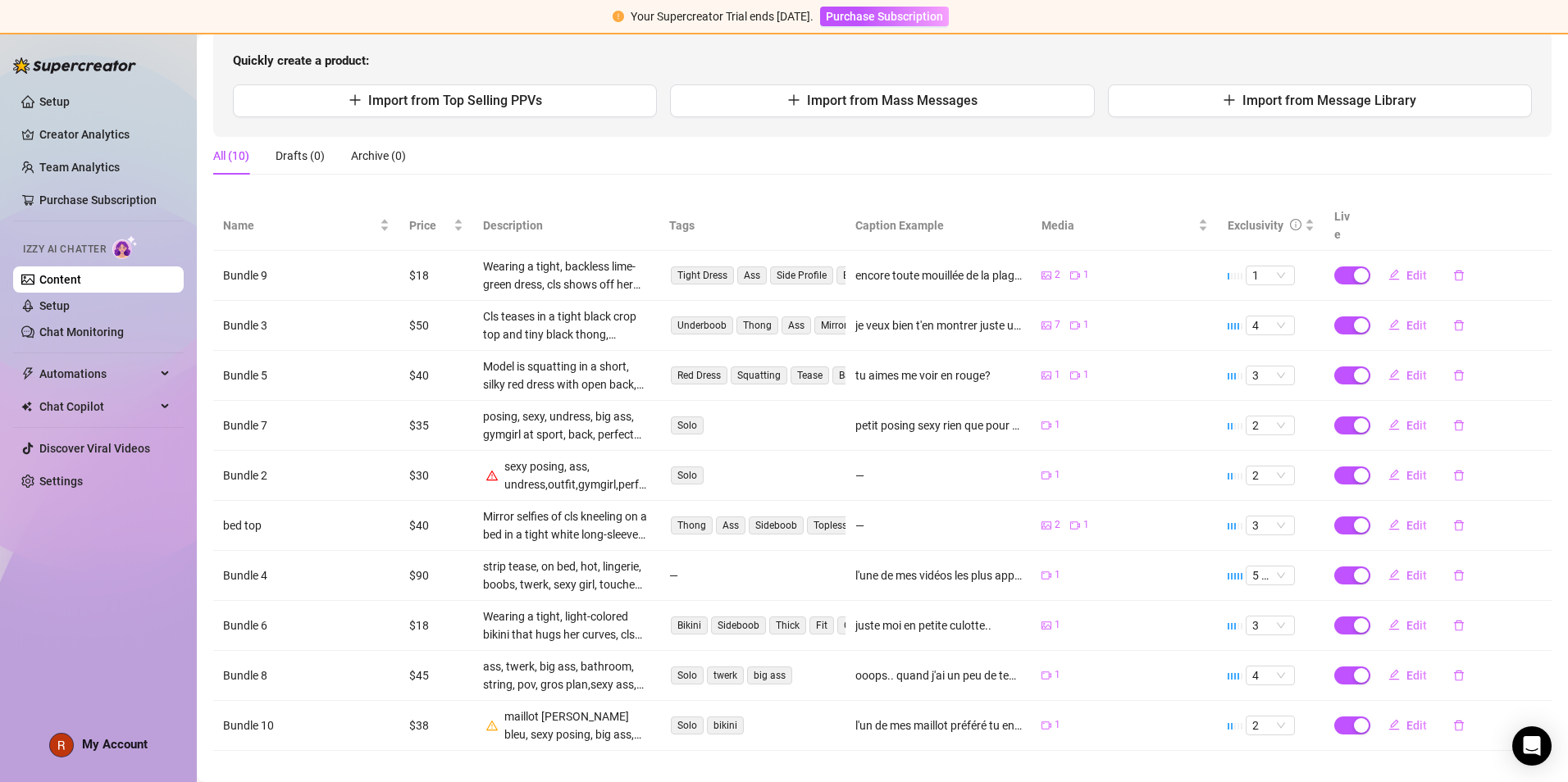
scroll to position [0, 0]
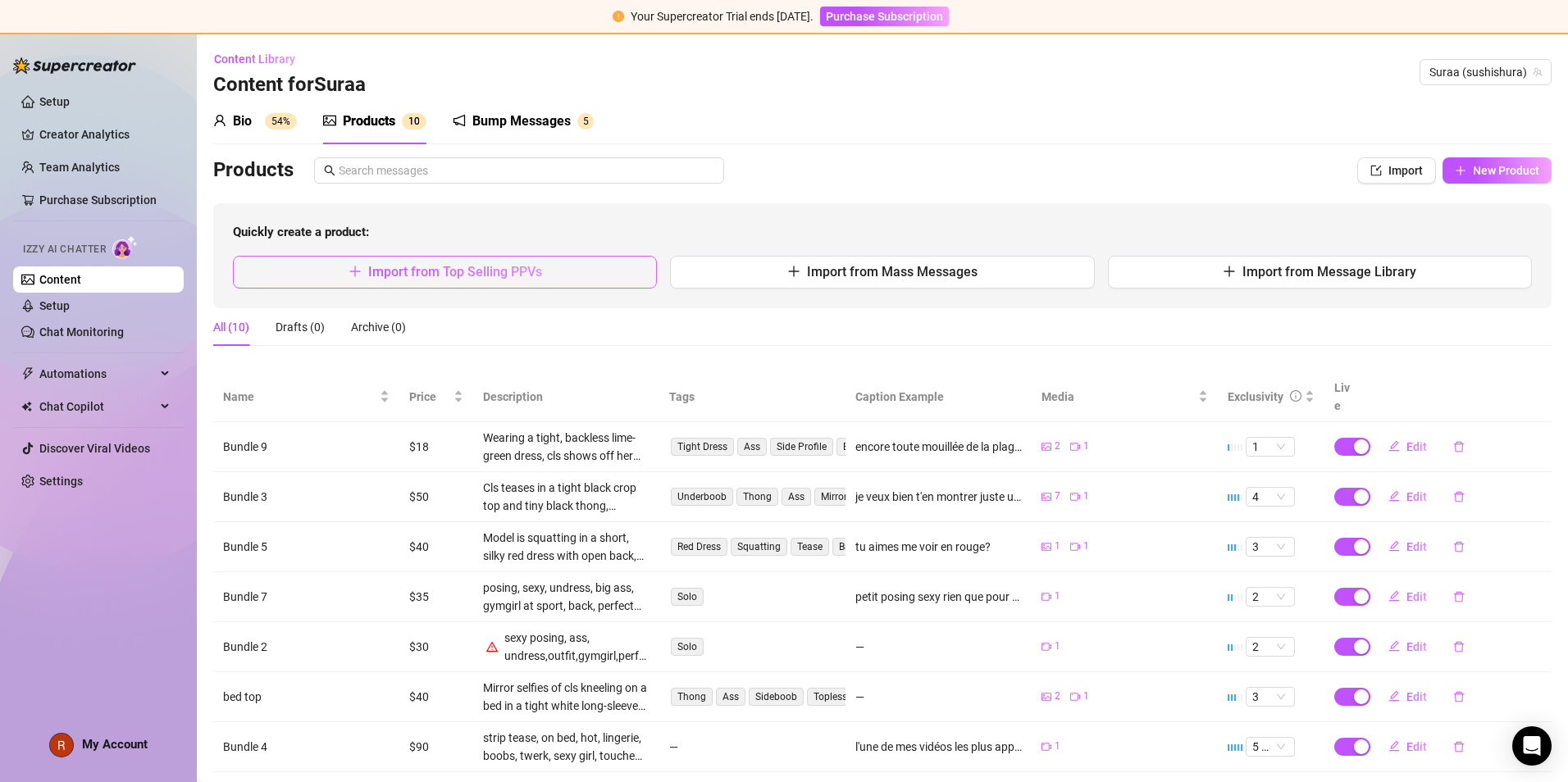
click at [354, 270] on icon "plus" at bounding box center [354, 272] width 1 height 11
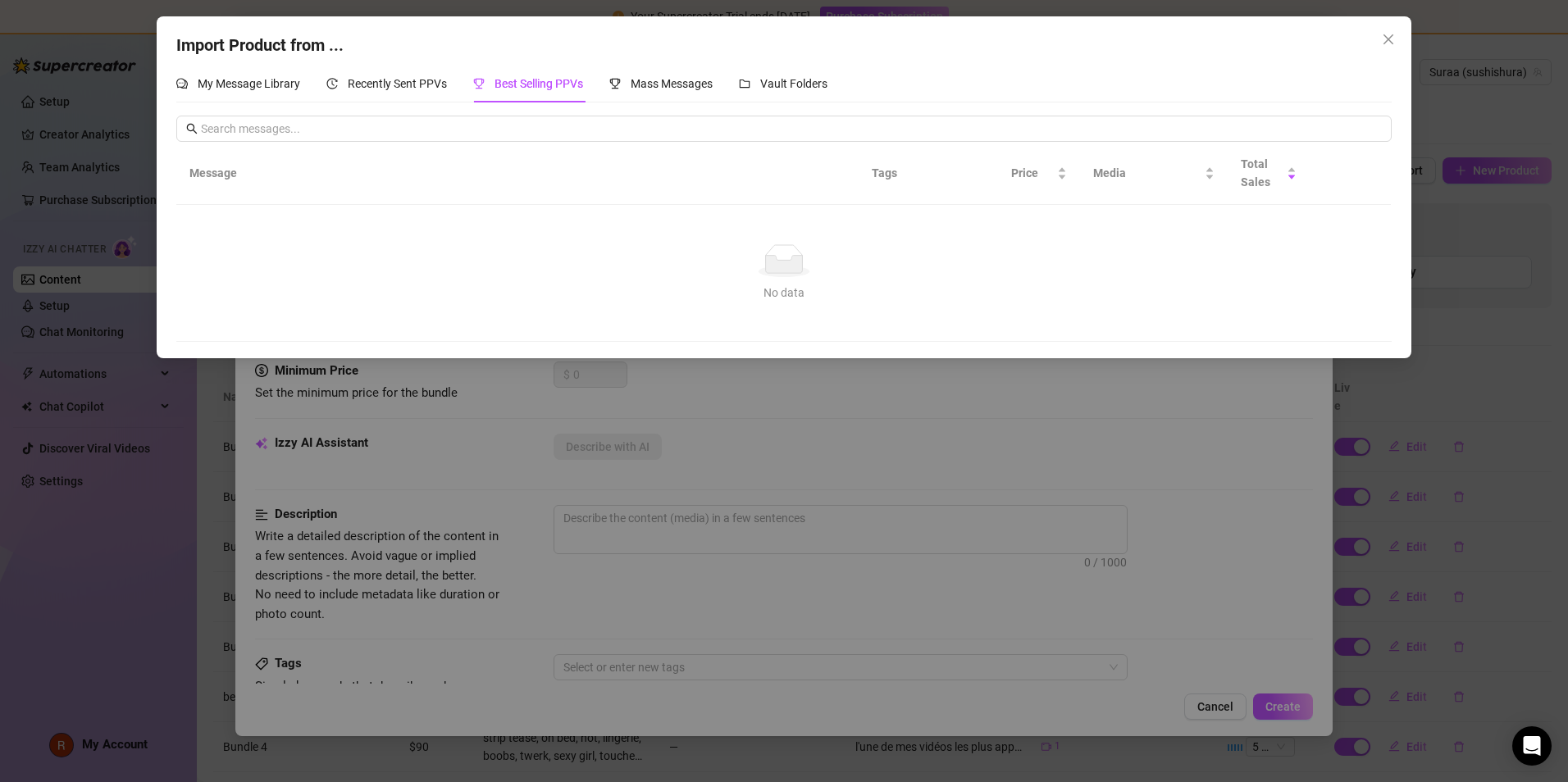
click at [756, 37] on icon "close" at bounding box center [1388, 39] width 13 height 13
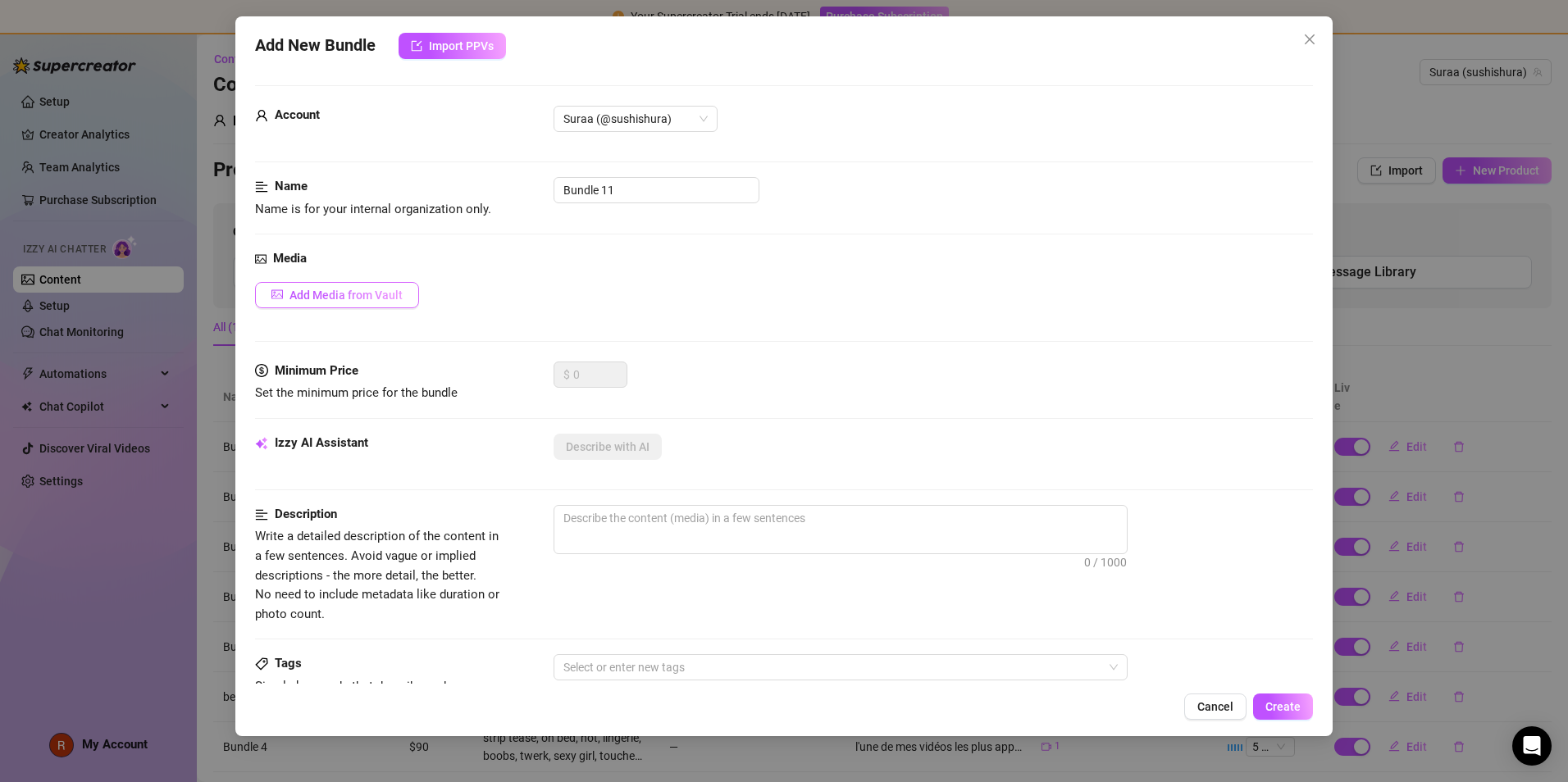
click at [389, 291] on span "Add Media from Vault" at bounding box center [346, 294] width 114 height 13
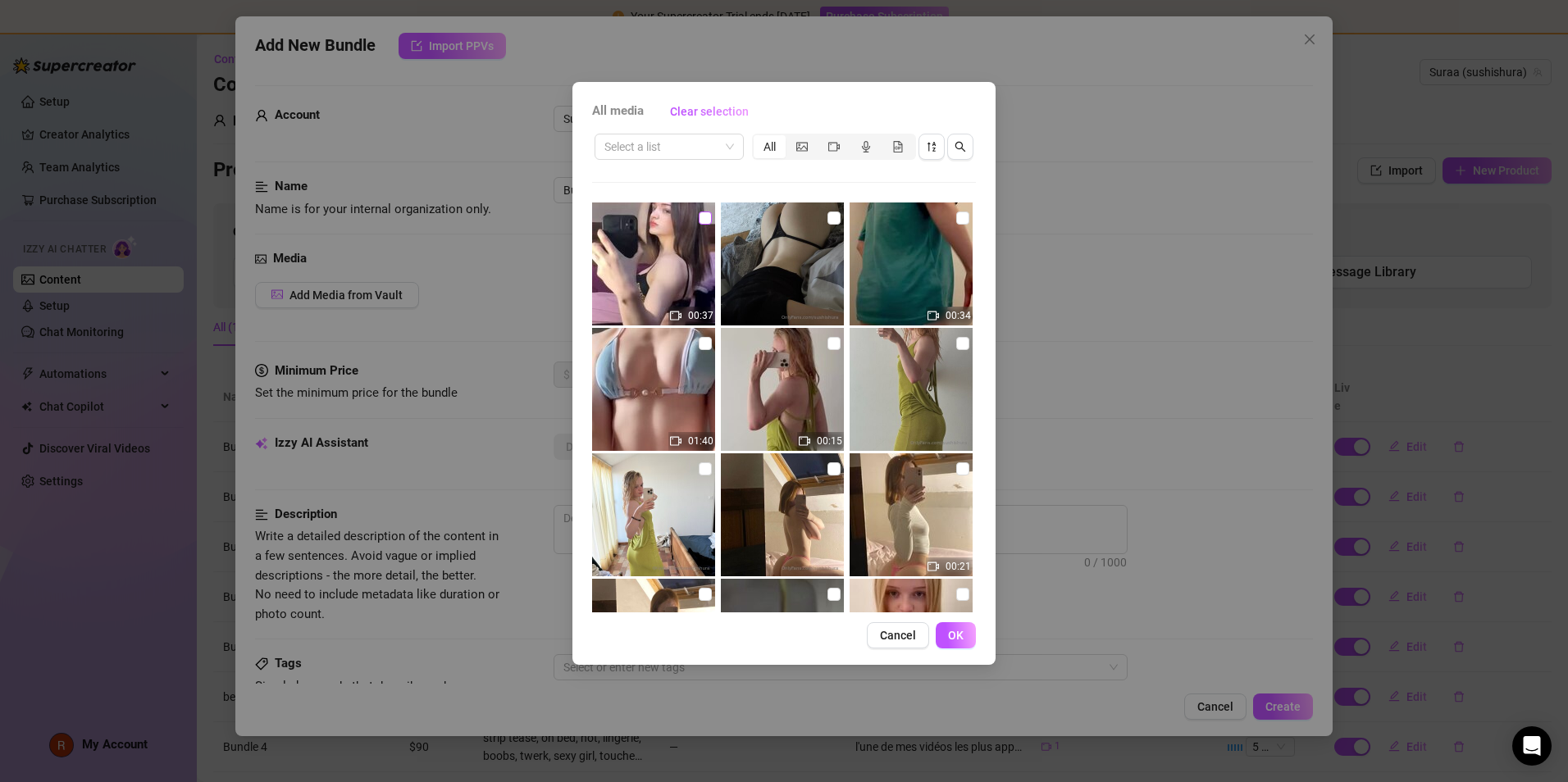
click at [700, 213] on input "checkbox" at bounding box center [705, 217] width 13 height 13
click at [756, 497] on span "OK" at bounding box center [956, 635] width 16 height 13
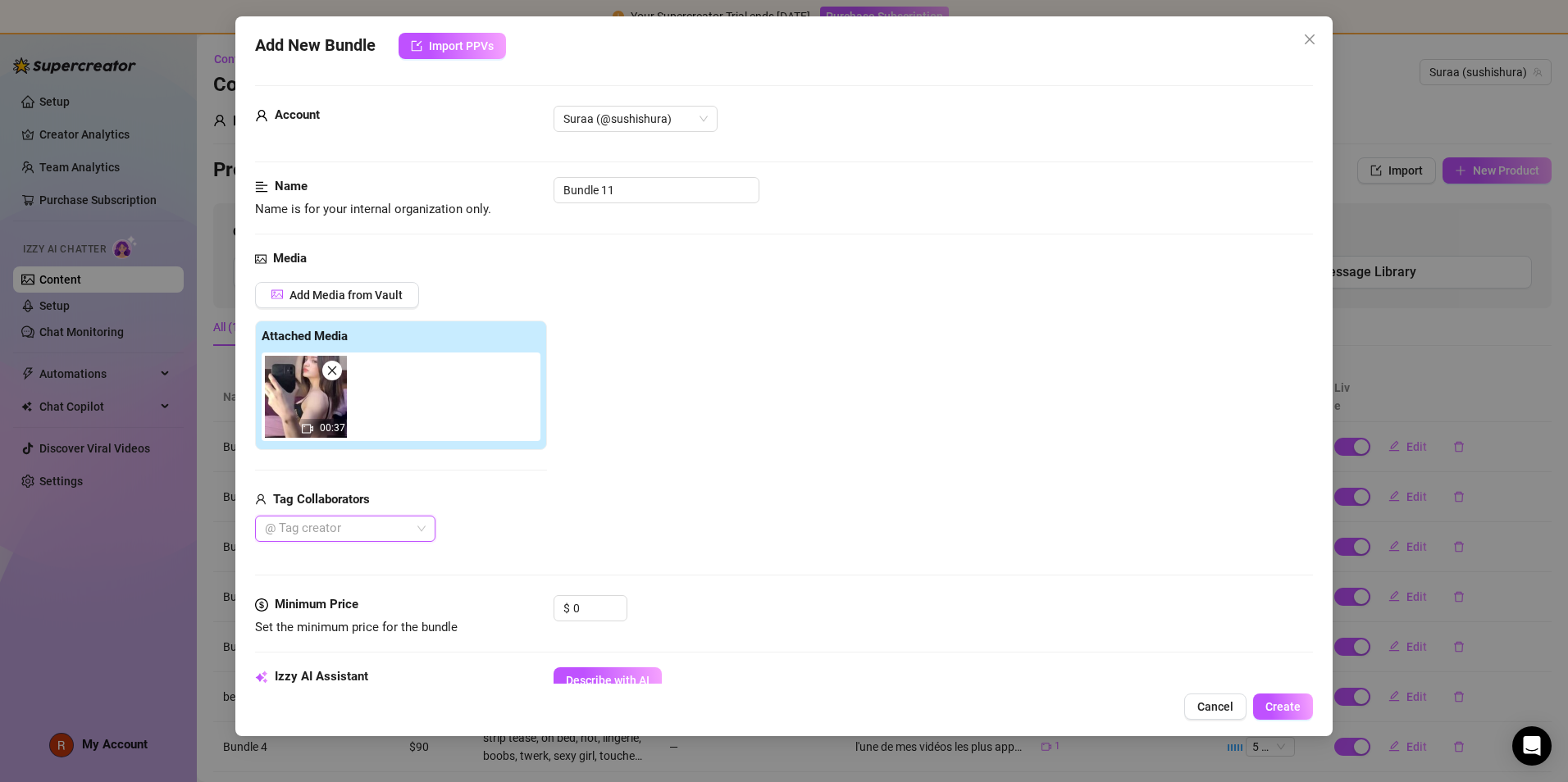
scroll to position [199, 0]
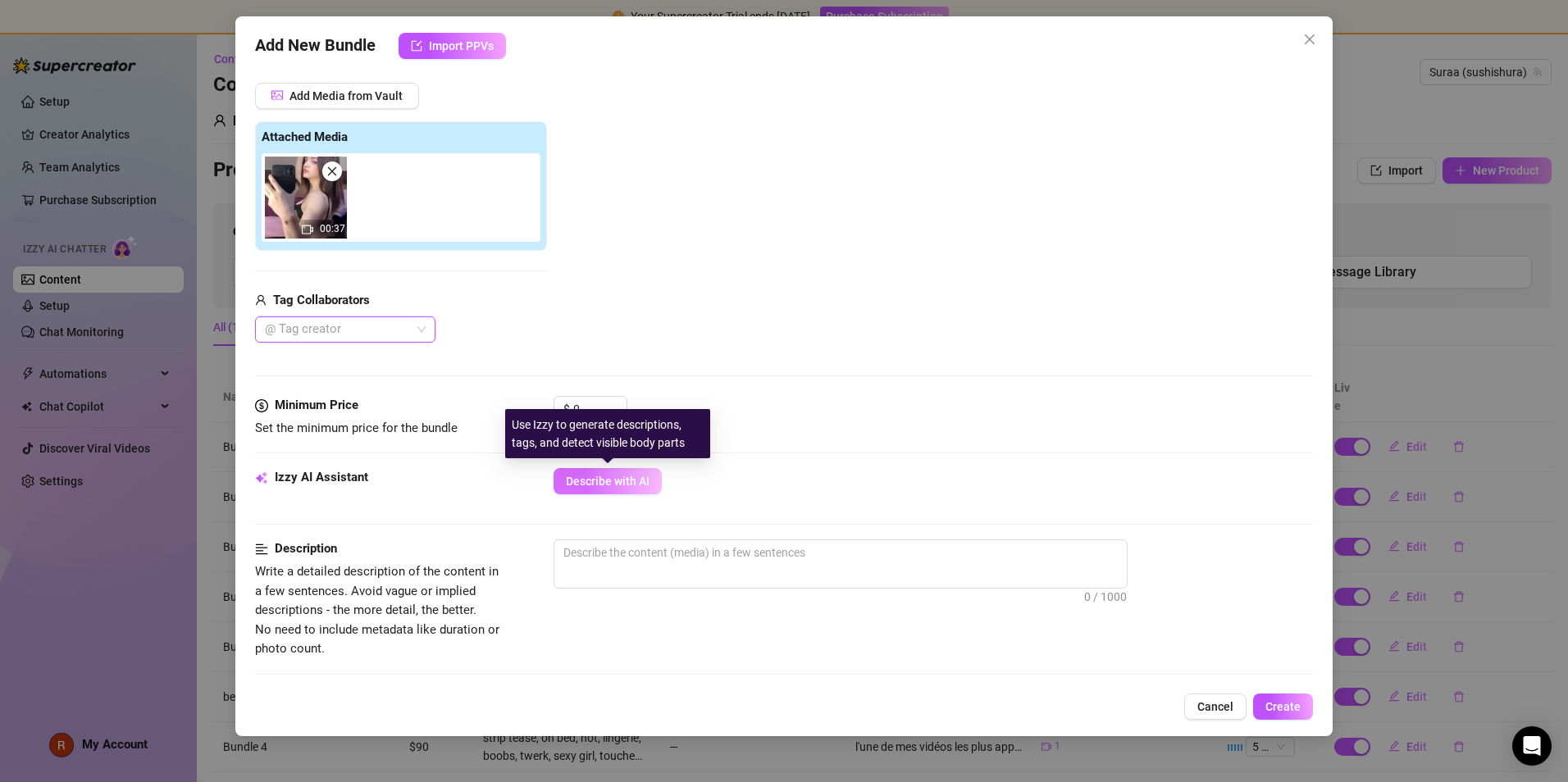
click at [619, 494] on button "Describe with AI" at bounding box center [608, 481] width 109 height 27
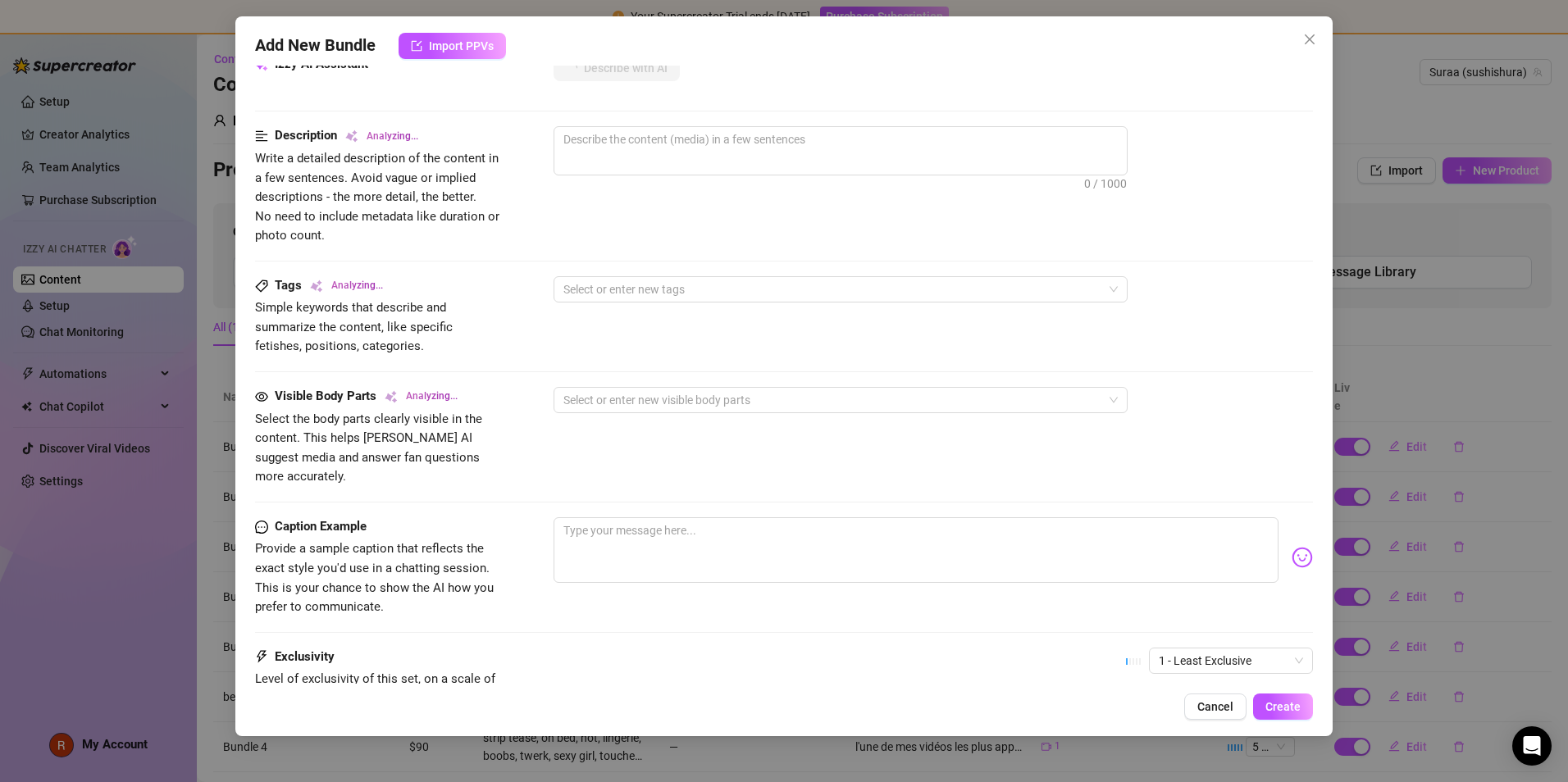
scroll to position [759, 0]
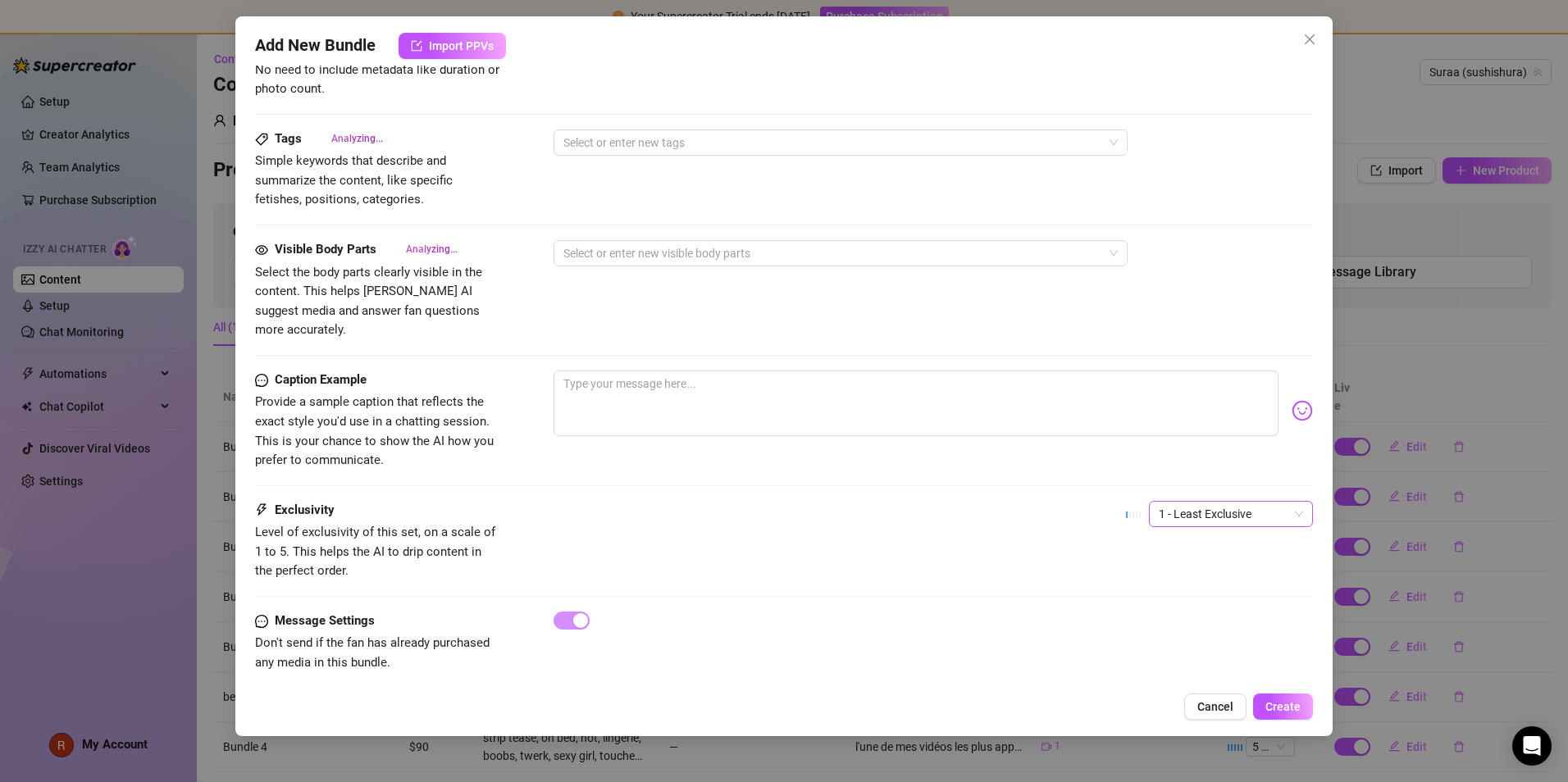
click at [756, 497] on span "1 - Least Exclusive" at bounding box center [1231, 513] width 144 height 25
click at [756, 497] on div "4" at bounding box center [1219, 606] width 138 height 18
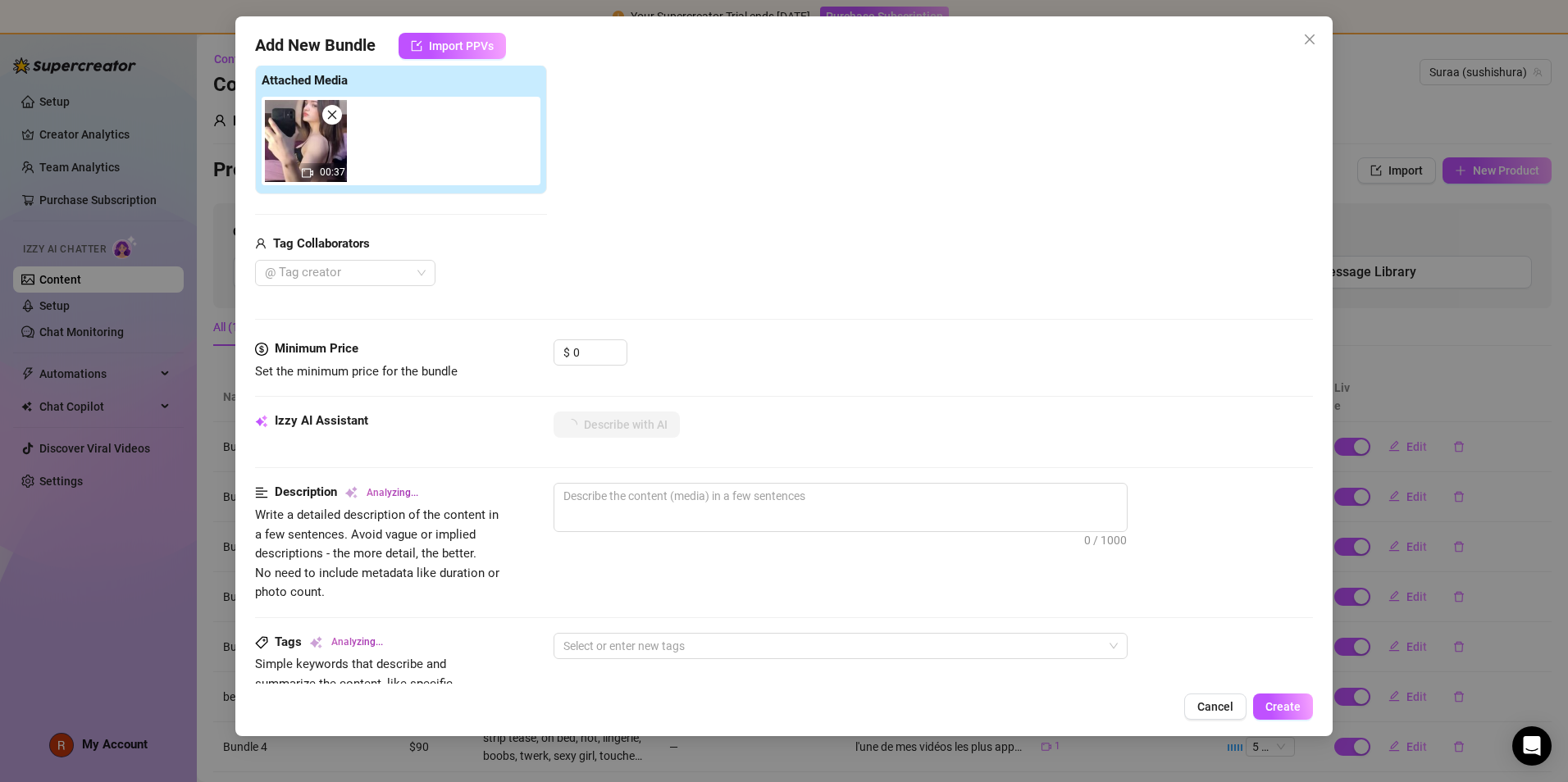
scroll to position [0, 0]
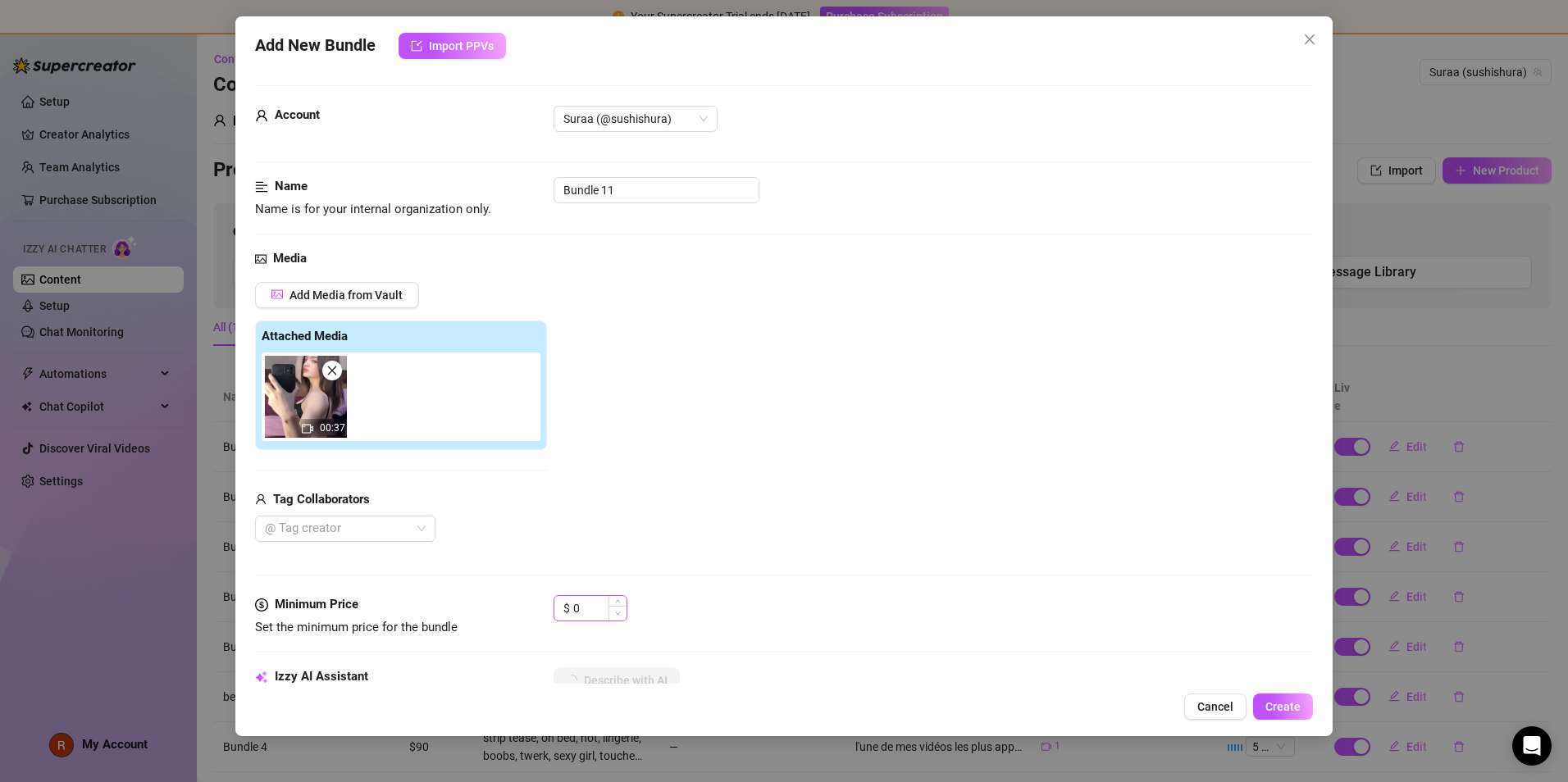
click at [618, 497] on icon "down" at bounding box center [618, 614] width 6 height 6
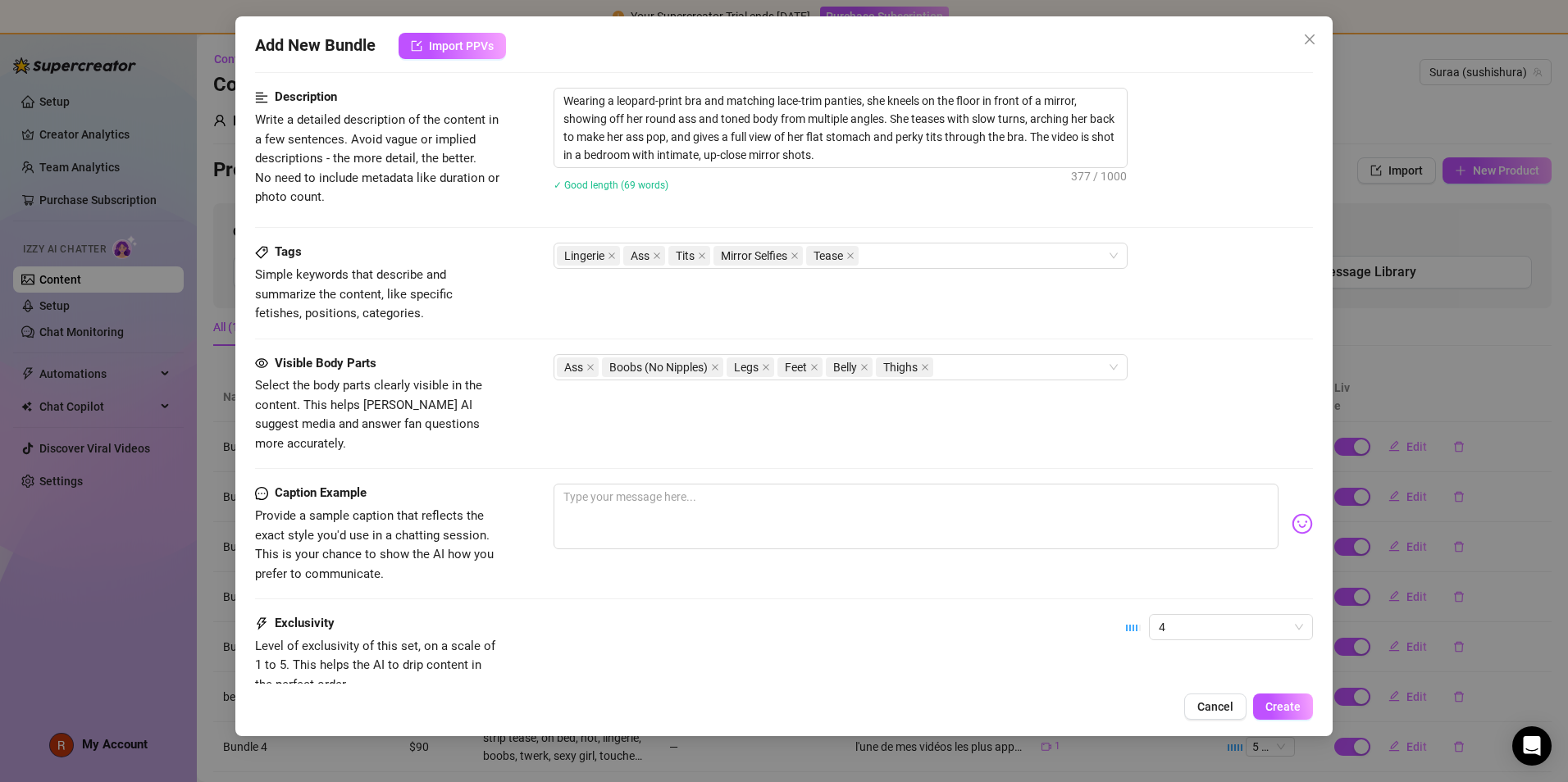
scroll to position [669, 0]
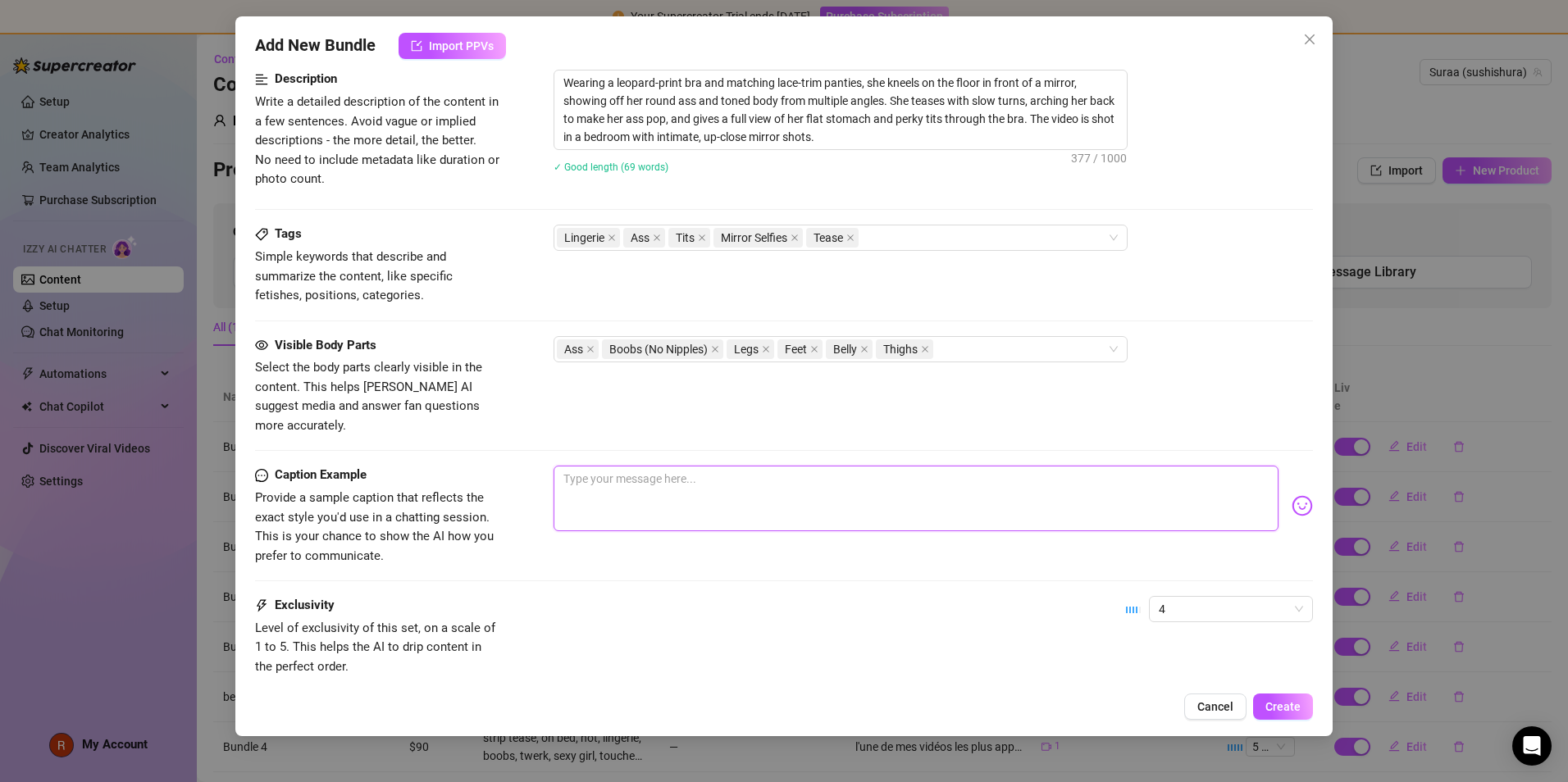
click at [637, 466] on textarea at bounding box center [916, 499] width 725 height 65
click at [690, 466] on textarea "court mais intense.. crois tu vas adorer" at bounding box center [916, 499] width 725 height 65
click at [756, 466] on textarea "court mais intense.. crois moi tu vas adorer" at bounding box center [916, 499] width 725 height 65
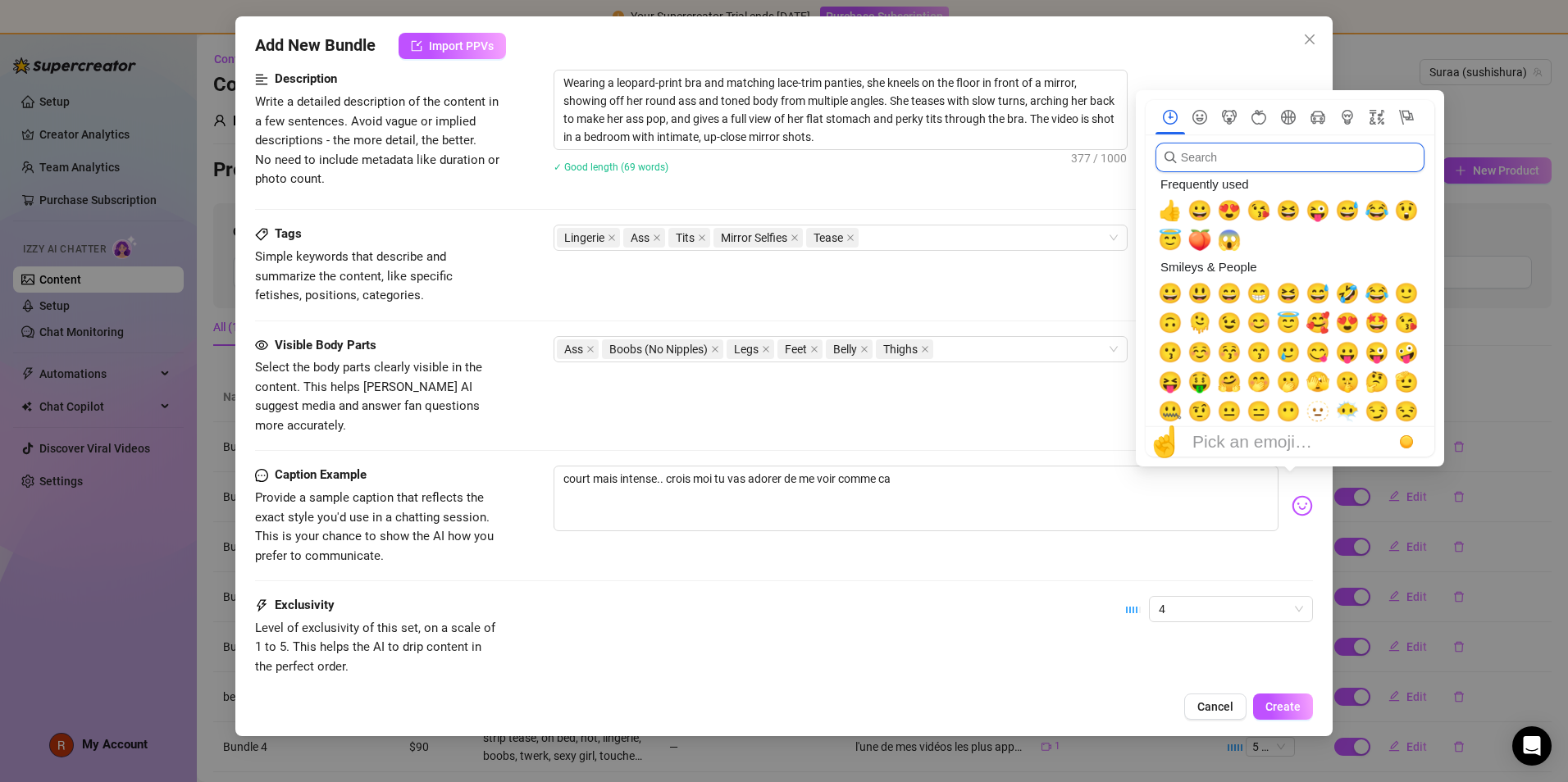
click at [756, 160] on input "search" at bounding box center [1290, 158] width 269 height 30
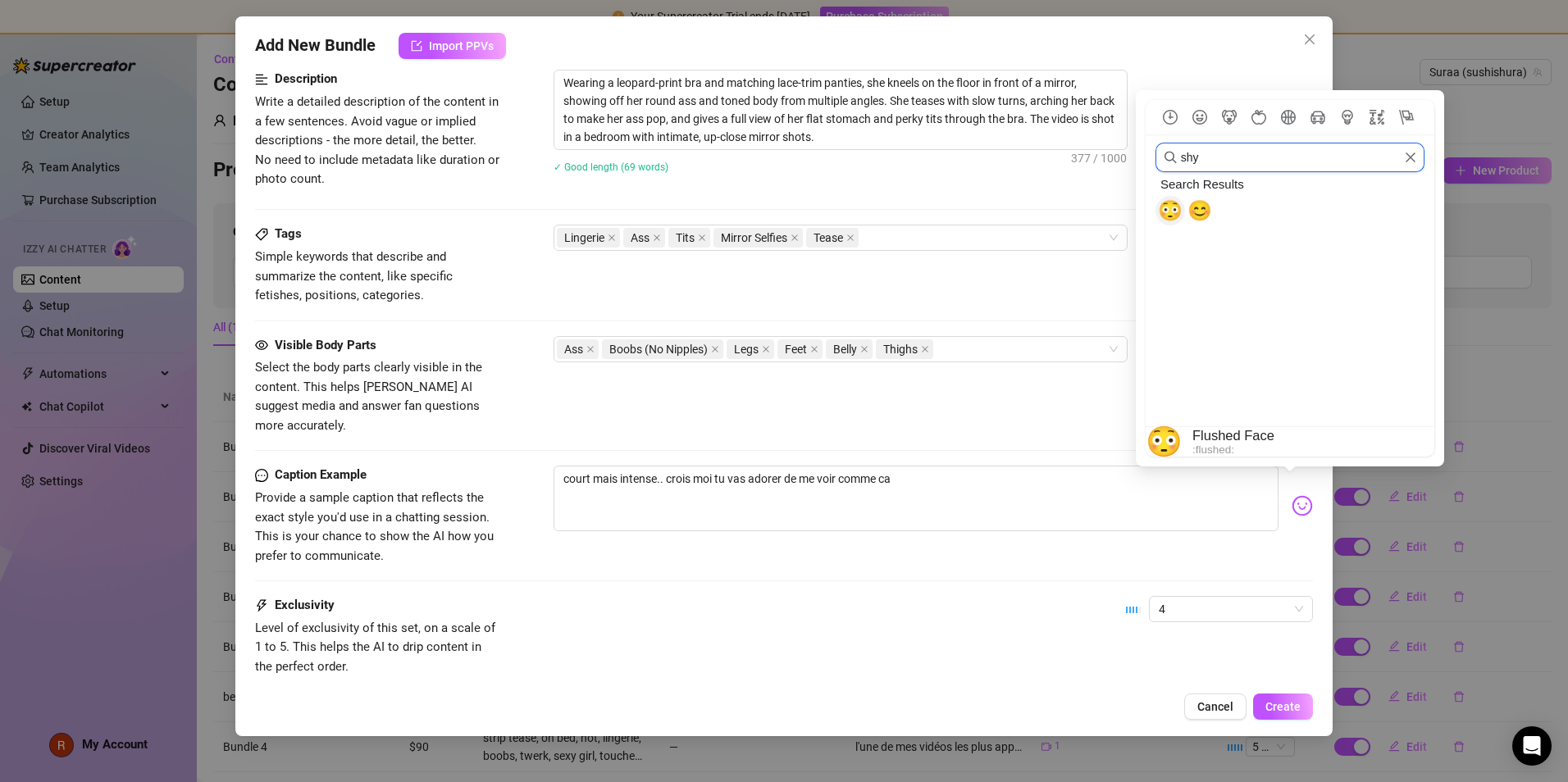
click at [756, 209] on span "😳" at bounding box center [1170, 210] width 25 height 23
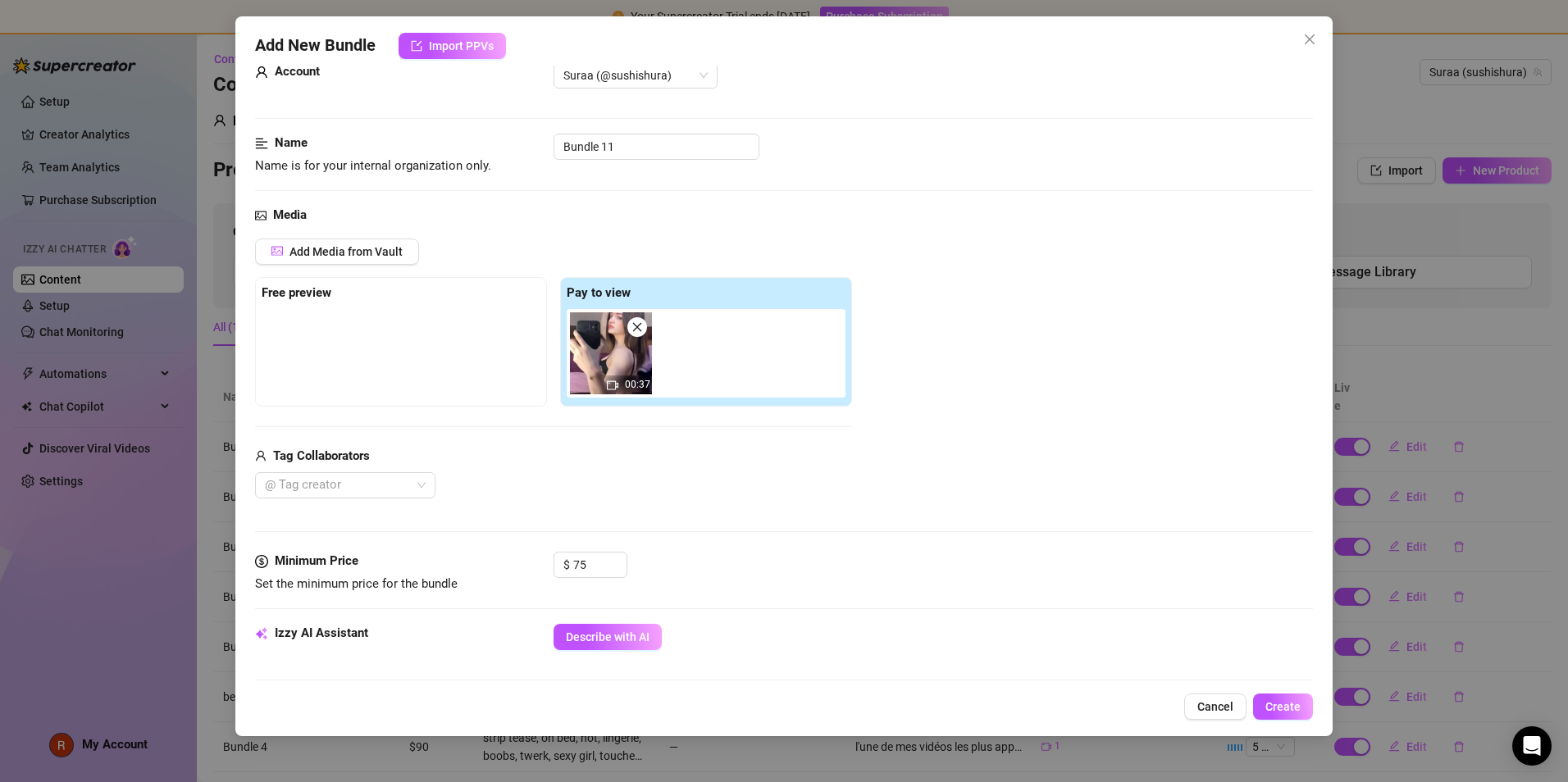
scroll to position [35, 0]
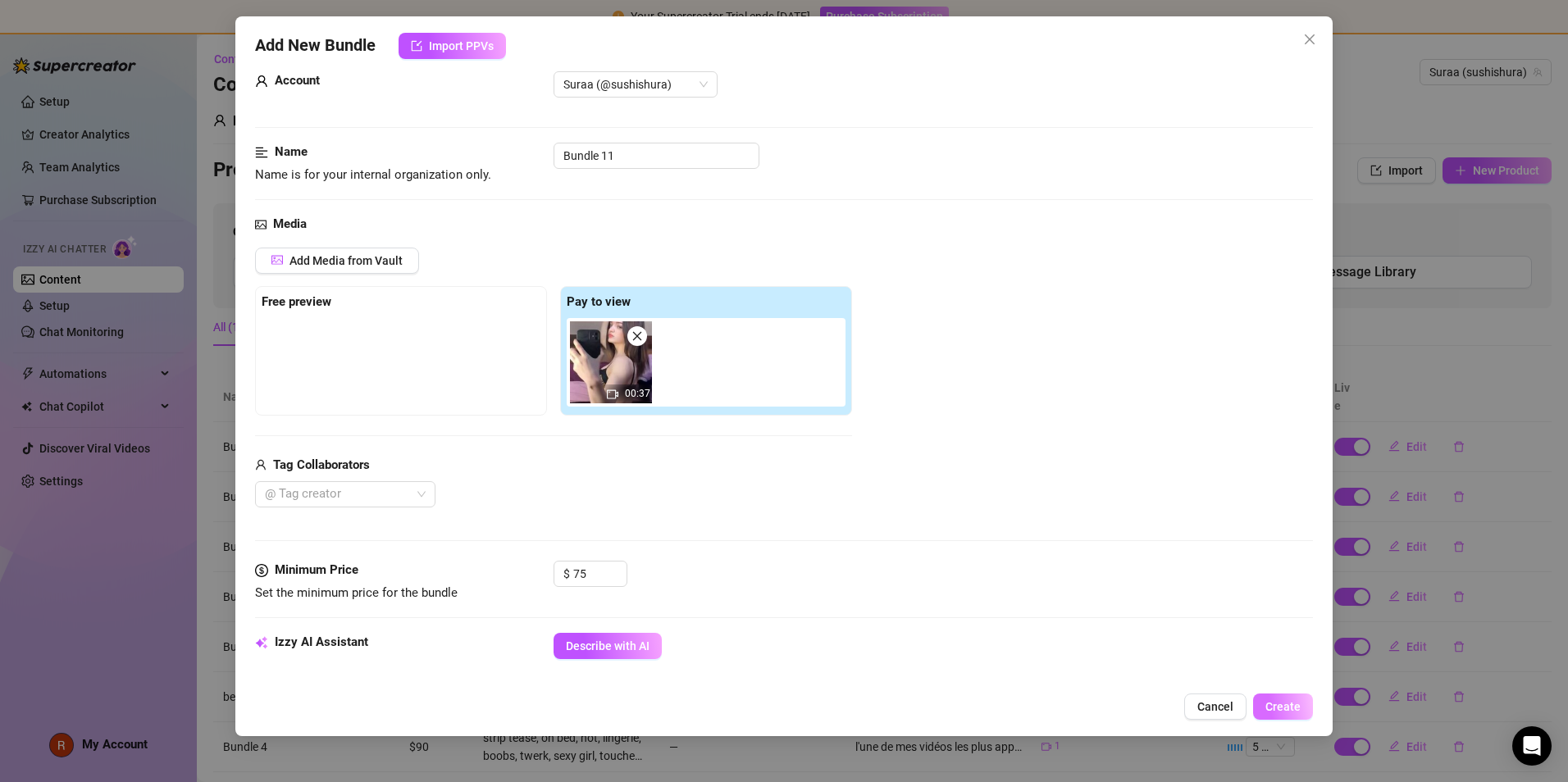
click at [756, 497] on button "Create" at bounding box center [1283, 707] width 60 height 27
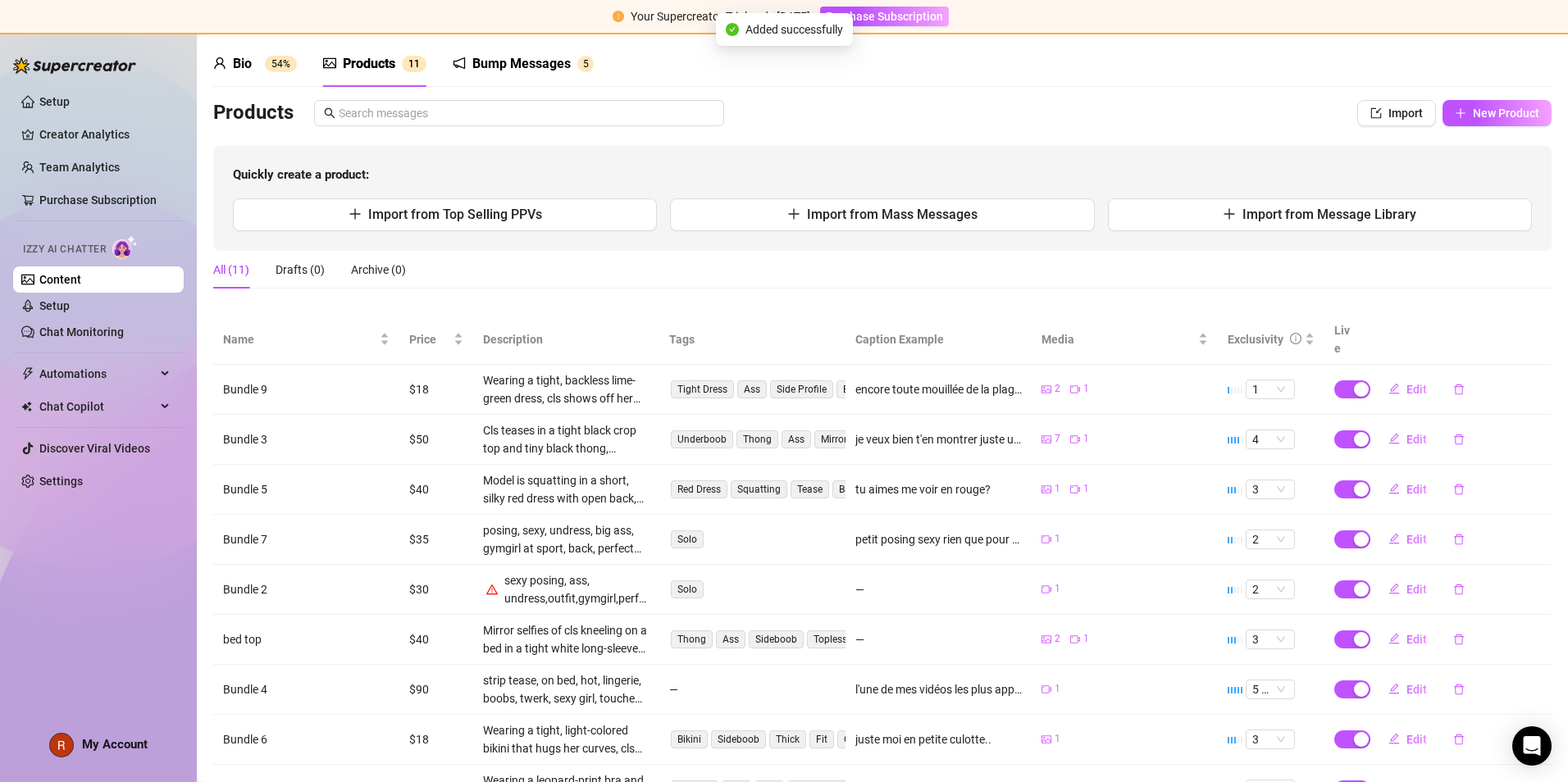
scroll to position [58, 0]
click at [410, 201] on button "Import from Top Selling PPVs" at bounding box center [444, 213] width 424 height 33
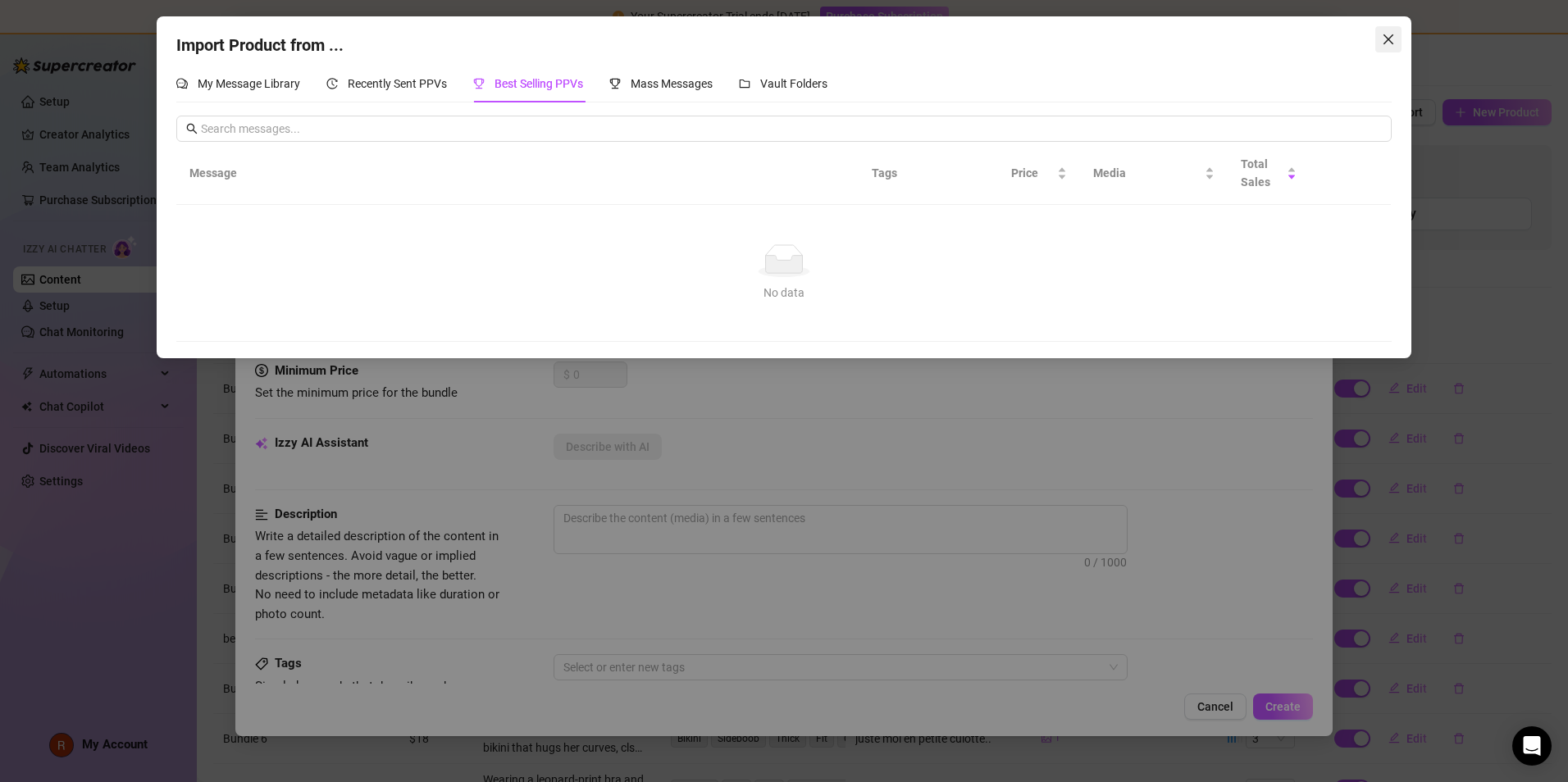
click at [756, 41] on icon "close" at bounding box center [1388, 39] width 13 height 13
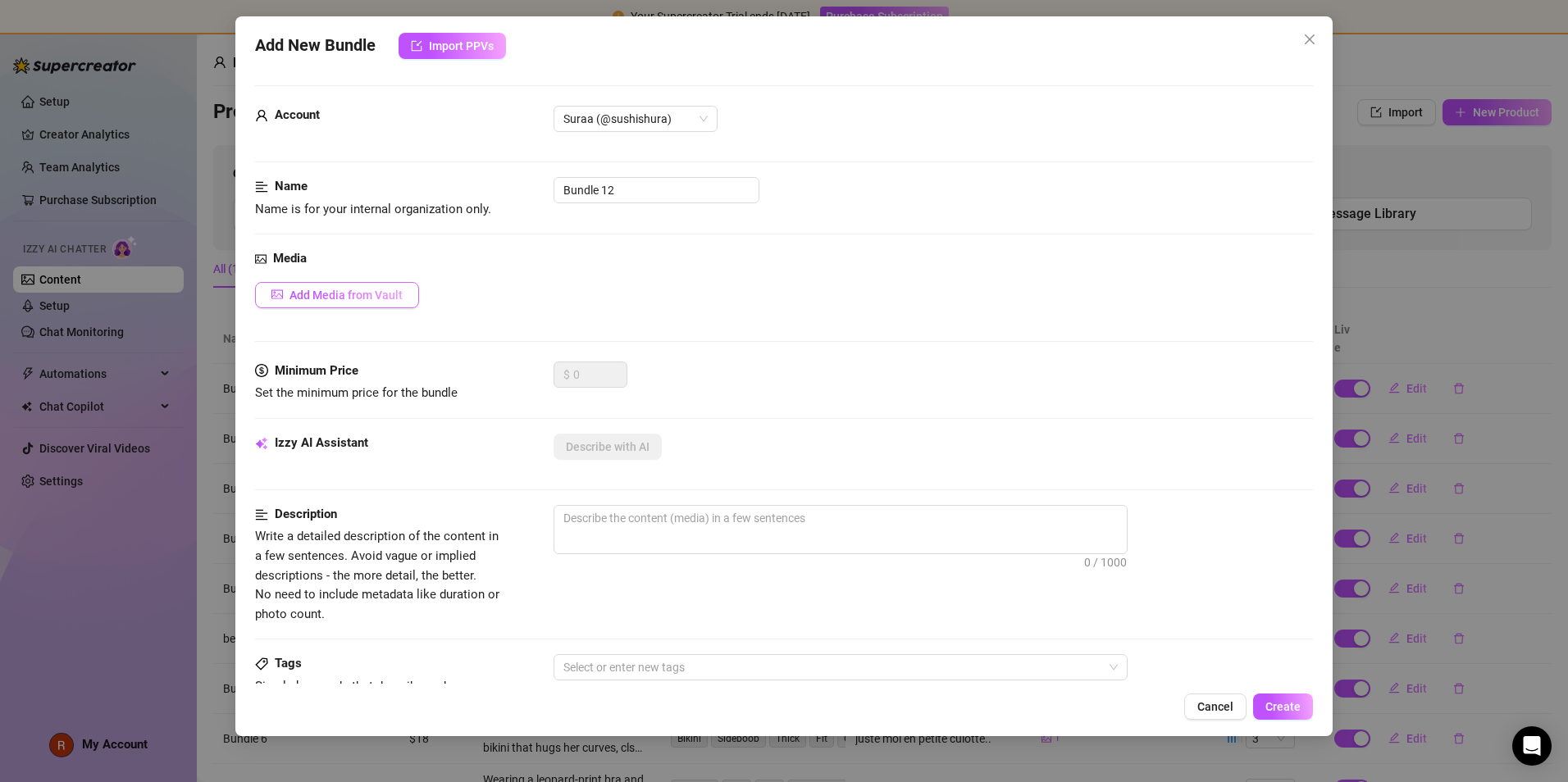
click at [364, 288] on span "Add Media from Vault" at bounding box center [346, 294] width 114 height 13
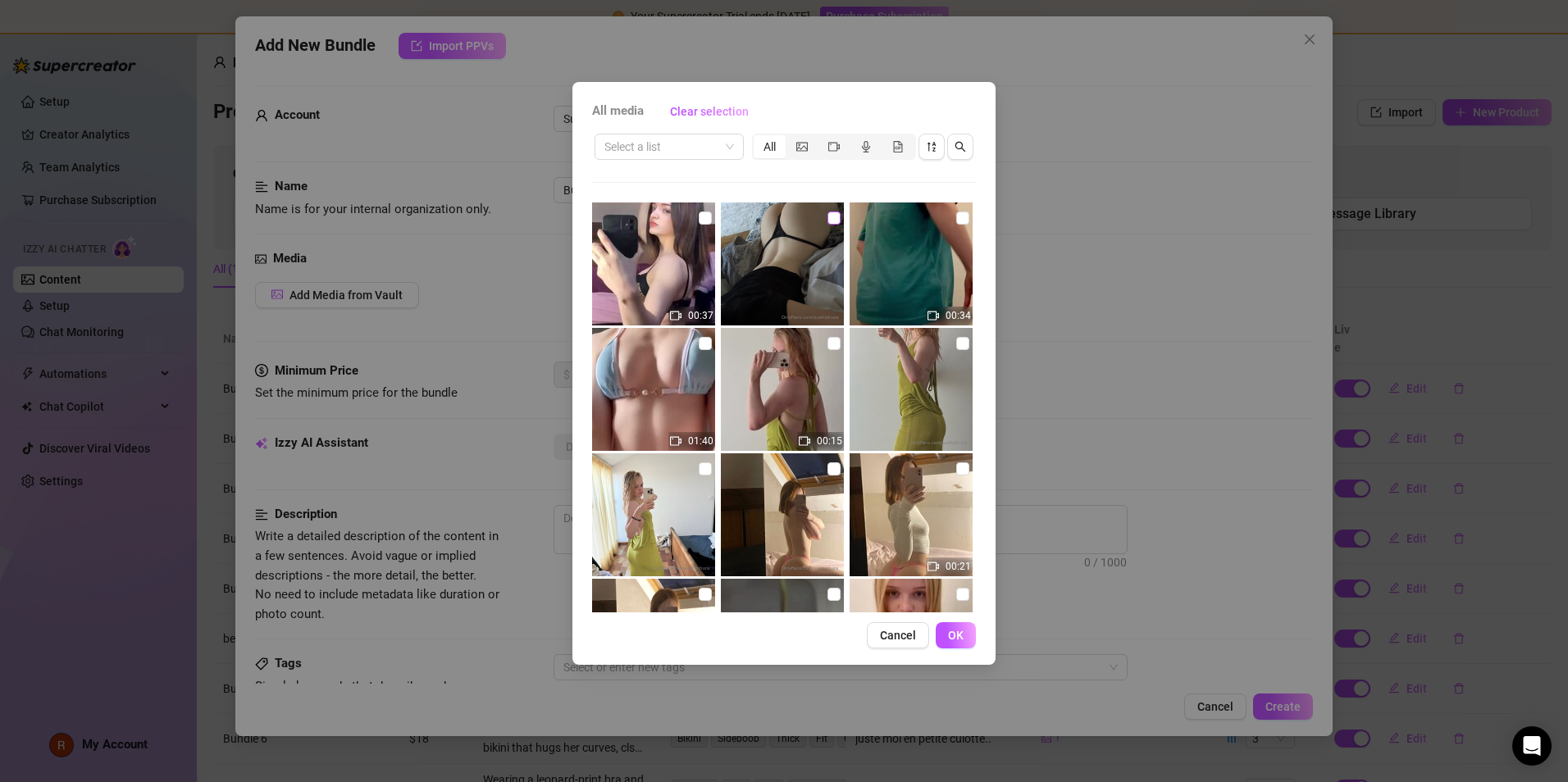
click at [756, 220] on input "checkbox" at bounding box center [833, 217] width 13 height 13
click at [756, 497] on span "OK" at bounding box center [956, 635] width 16 height 13
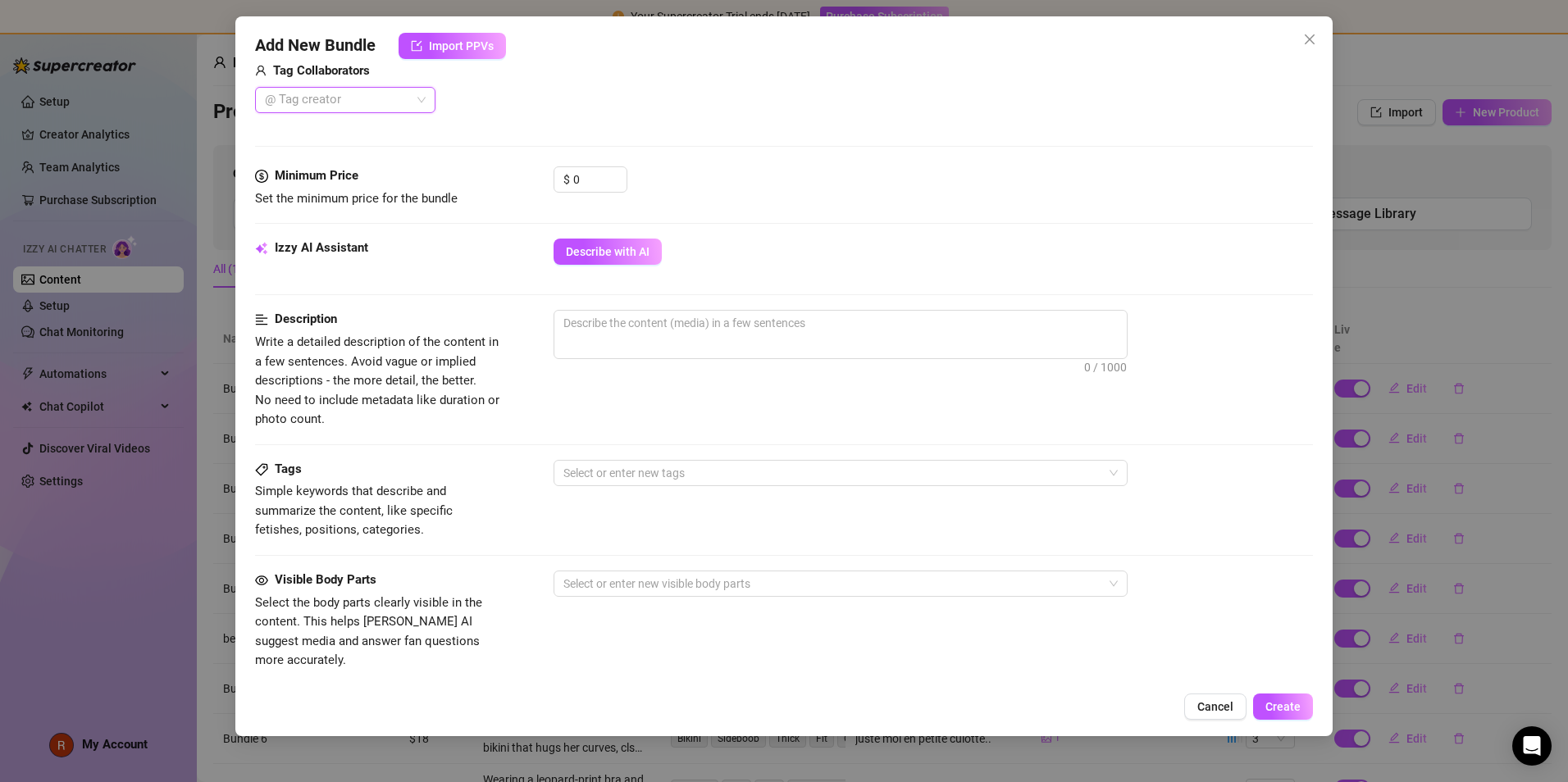
scroll to position [433, 0]
click at [688, 312] on textarea at bounding box center [841, 319] width 573 height 25
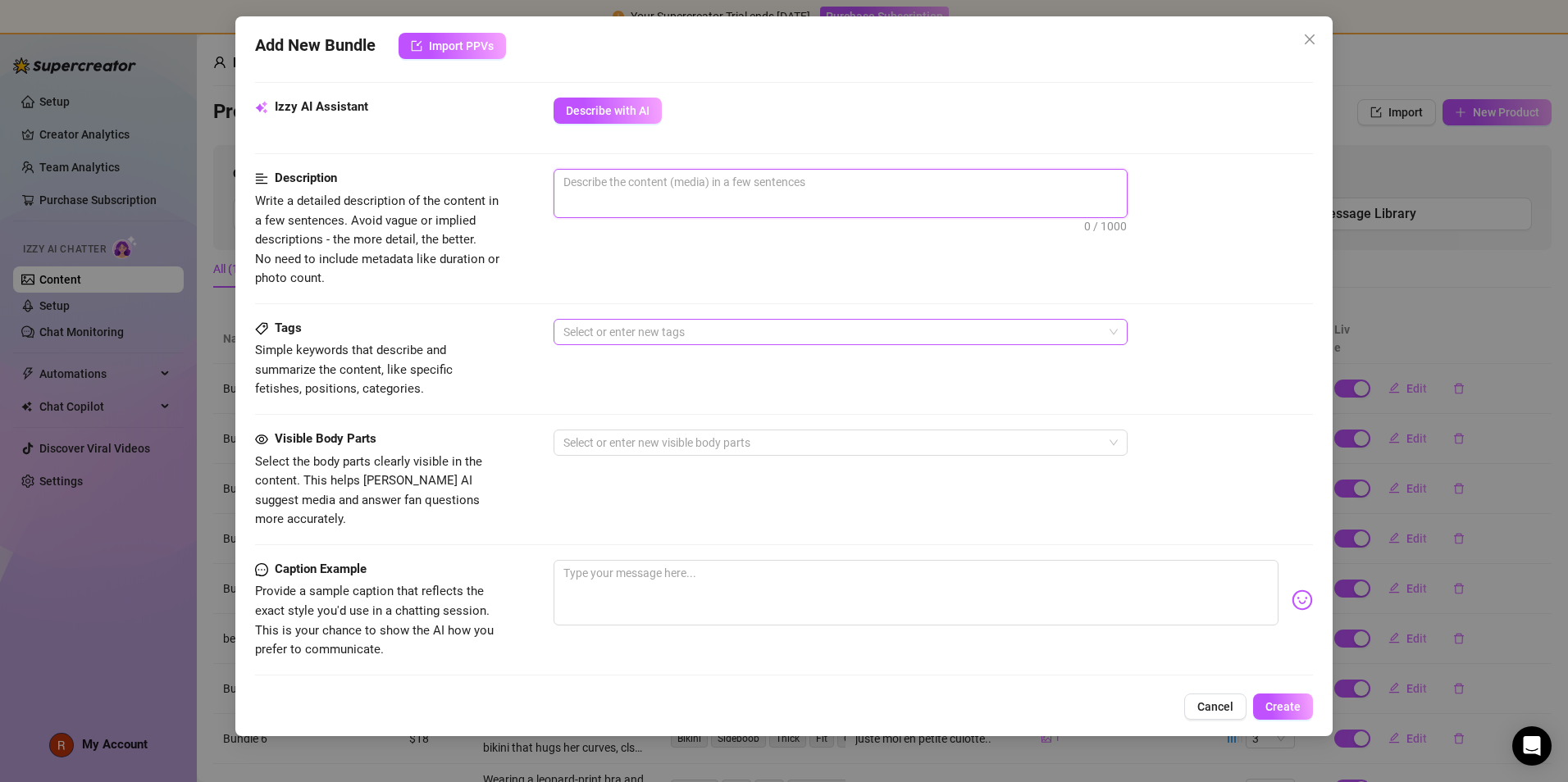
scroll to position [577, 0]
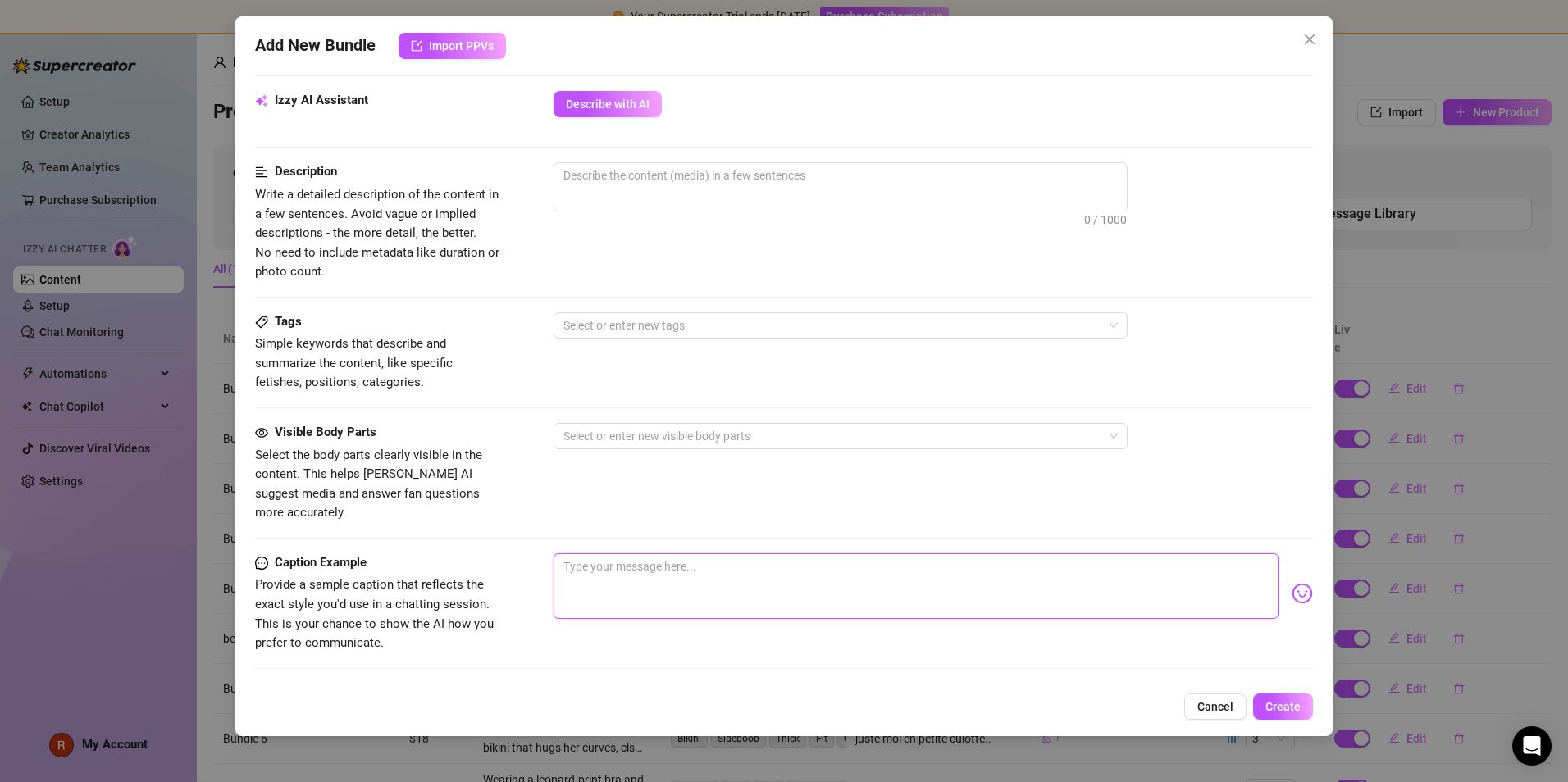
click at [682, 497] on textarea at bounding box center [916, 586] width 725 height 65
click at [756, 497] on img at bounding box center [1302, 594] width 22 height 22
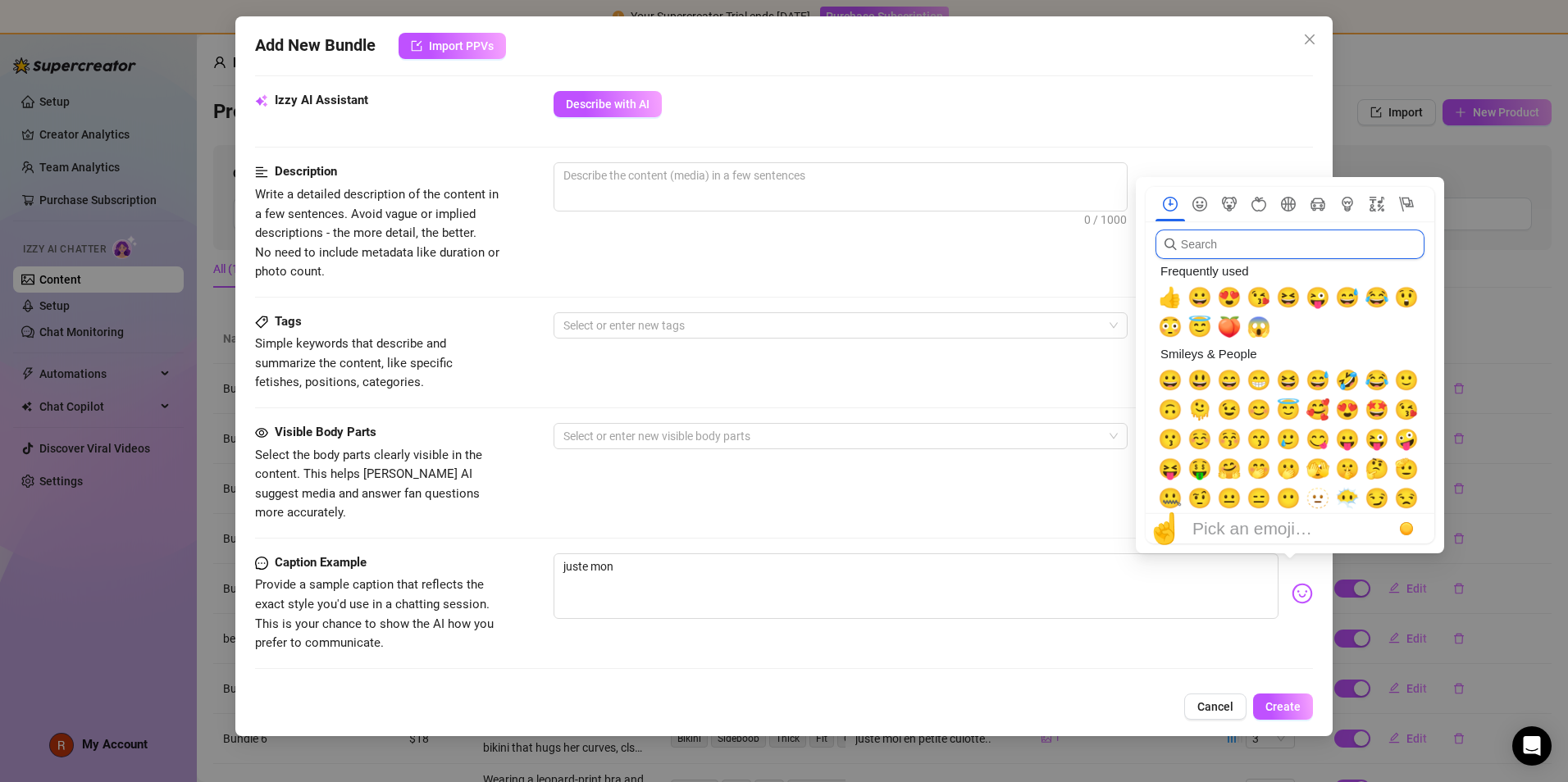
click at [756, 241] on input "search" at bounding box center [1290, 245] width 269 height 30
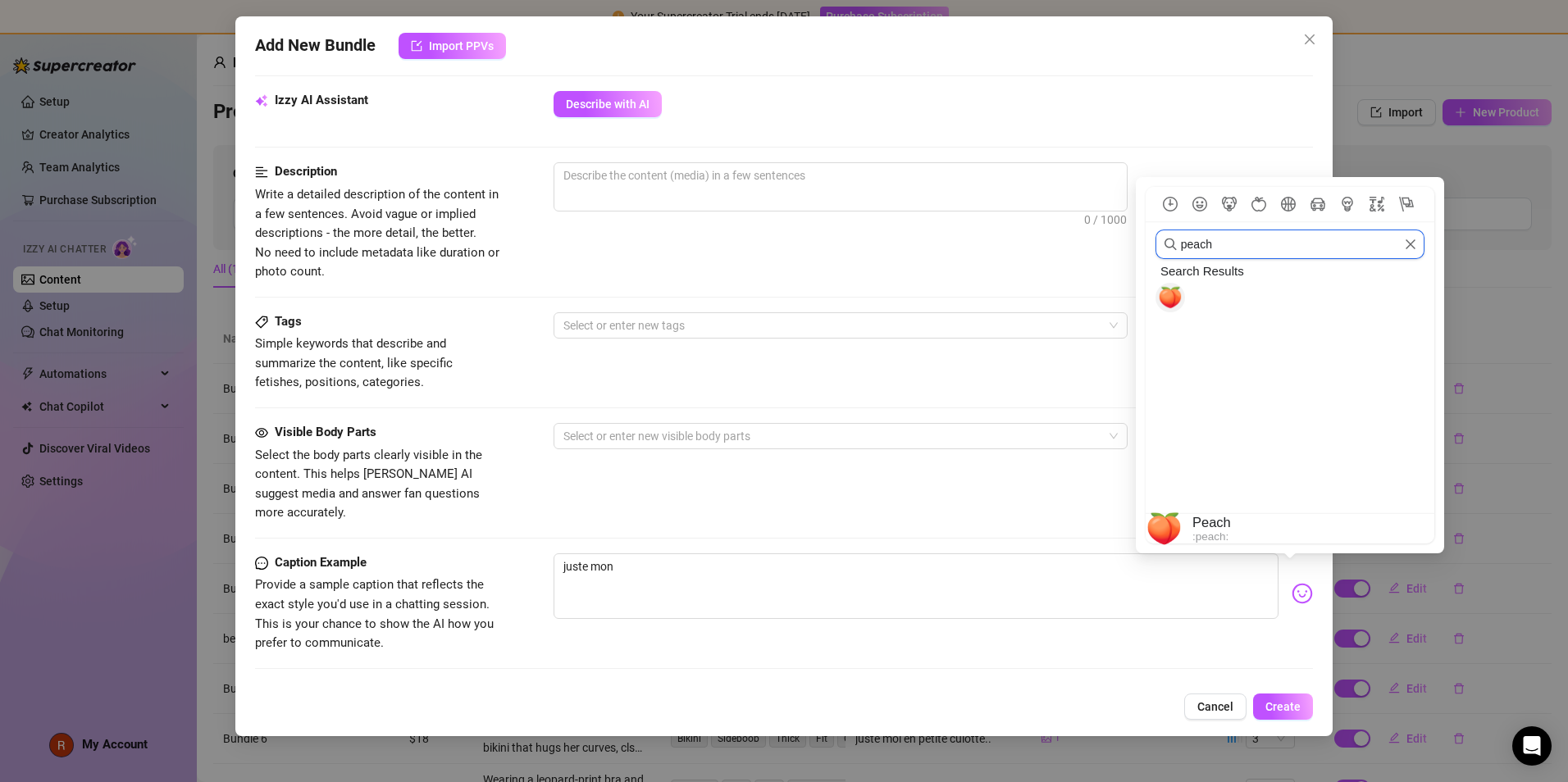
click at [756, 294] on span "🍑" at bounding box center [1170, 297] width 25 height 23
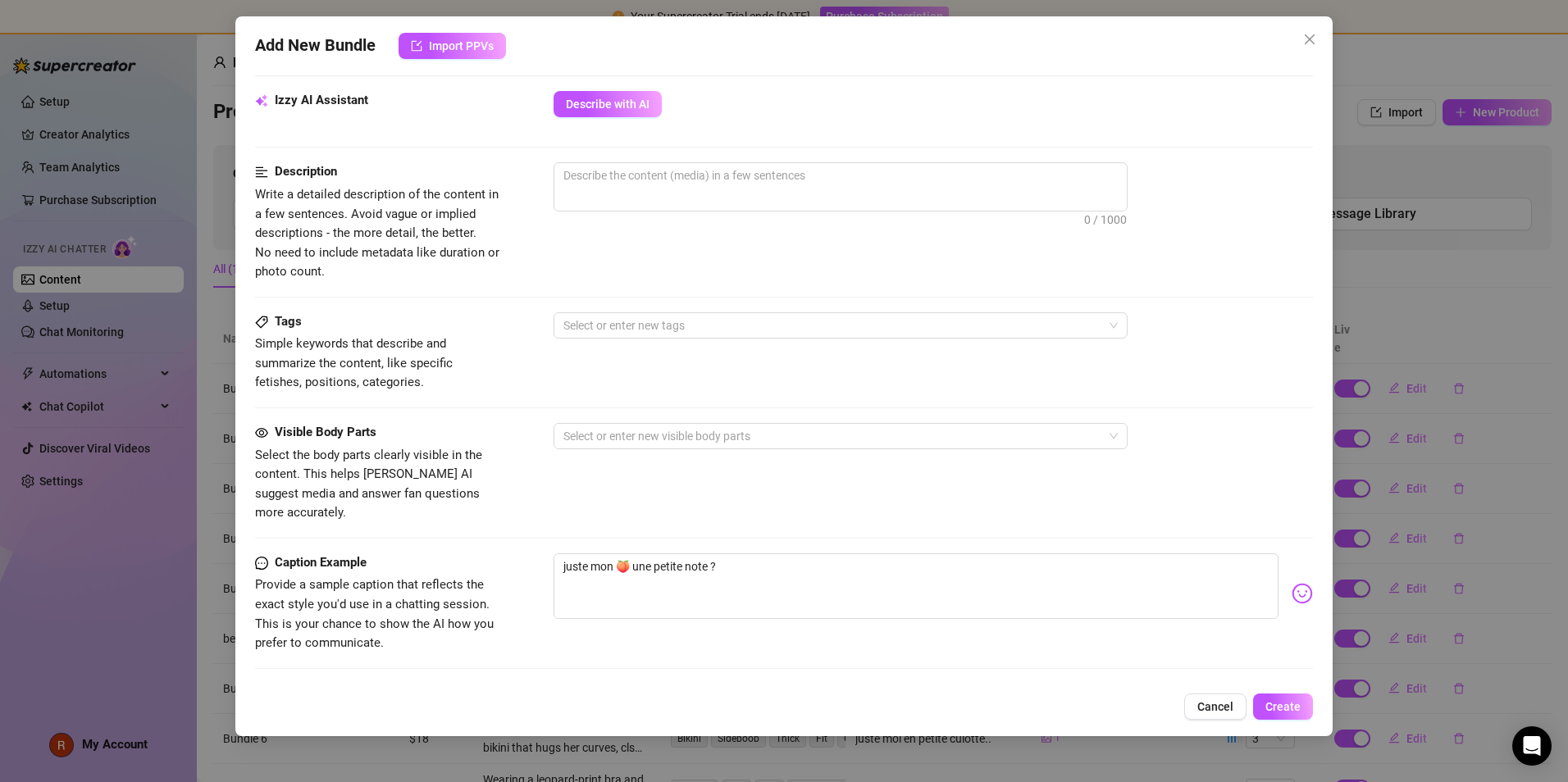
click at [756, 497] on div "juste mon 🍑 une petite note ?" at bounding box center [933, 593] width 759 height 80
click at [756, 497] on img at bounding box center [1302, 594] width 22 height 22
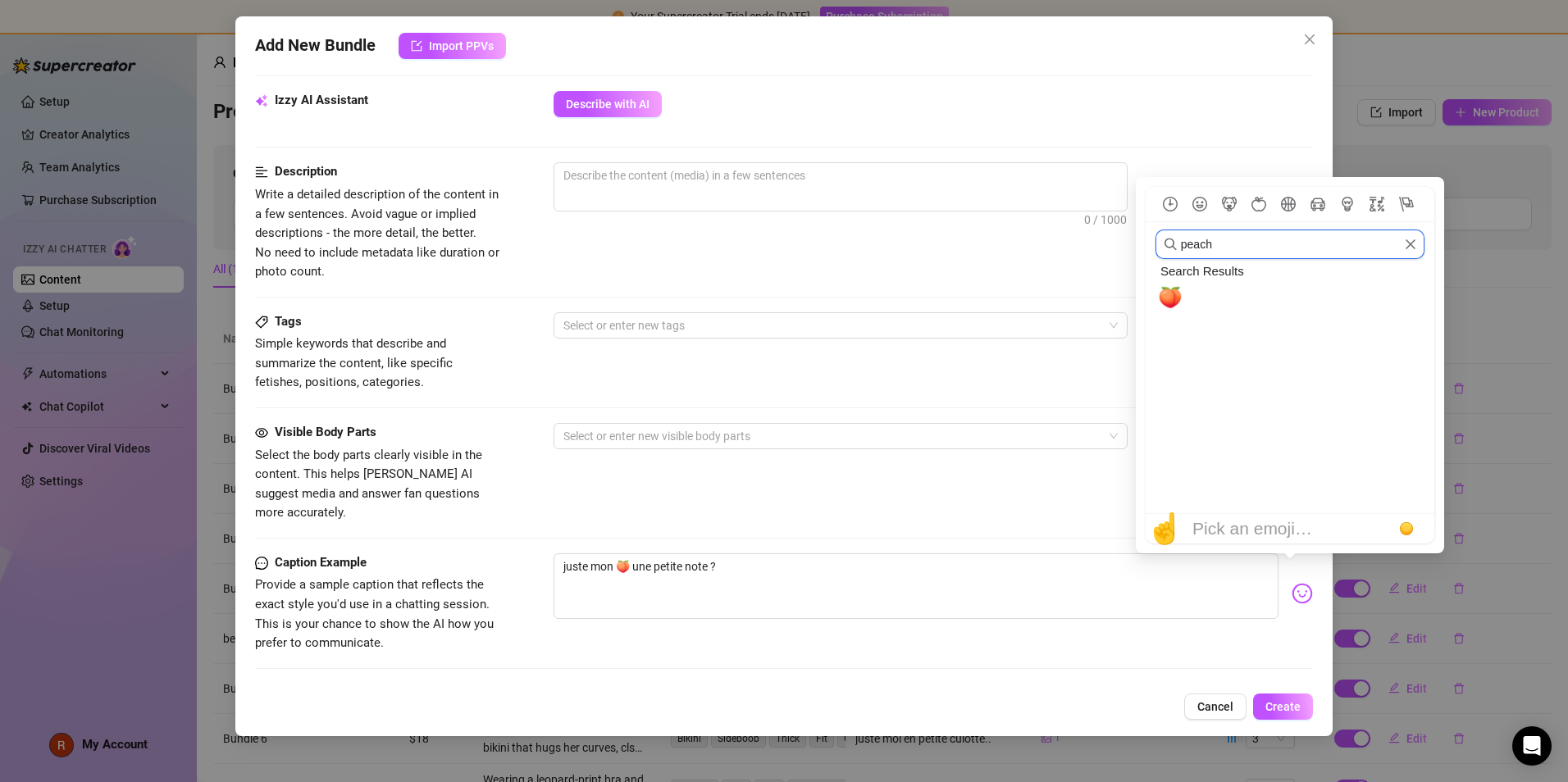
click at [756, 255] on input "peach" at bounding box center [1290, 245] width 269 height 30
click at [756, 497] on img at bounding box center [1302, 594] width 22 height 22
drag, startPoint x: 1228, startPoint y: 246, endPoint x: 1004, endPoint y: 258, distance: 224.3
click at [756, 258] on body "Your Supercreator Trial ends in 14 days. Purchase Subscription Setup Creator An…" at bounding box center [784, 391] width 1568 height 782
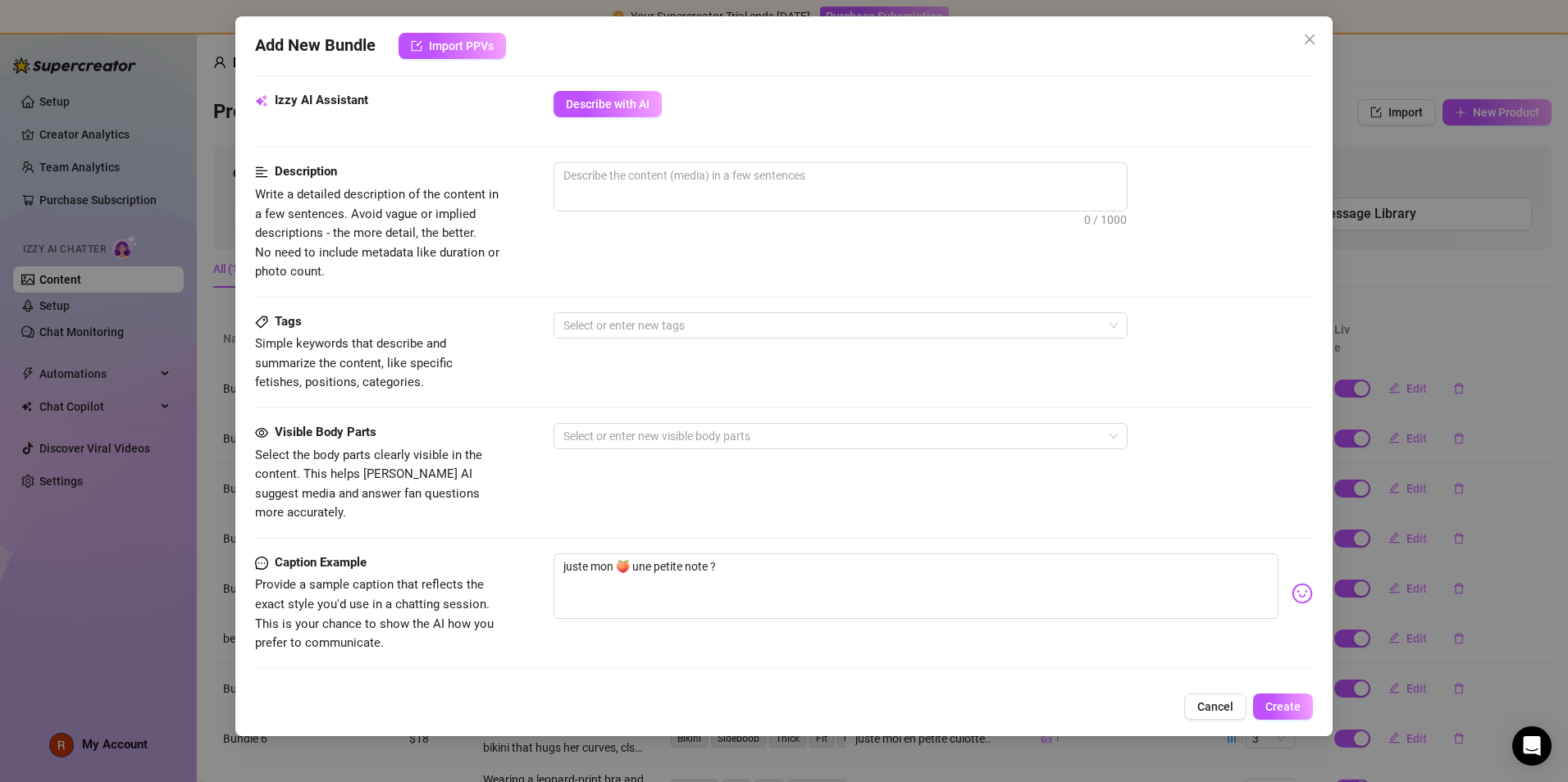
click at [756, 497] on img at bounding box center [1302, 594] width 22 height 22
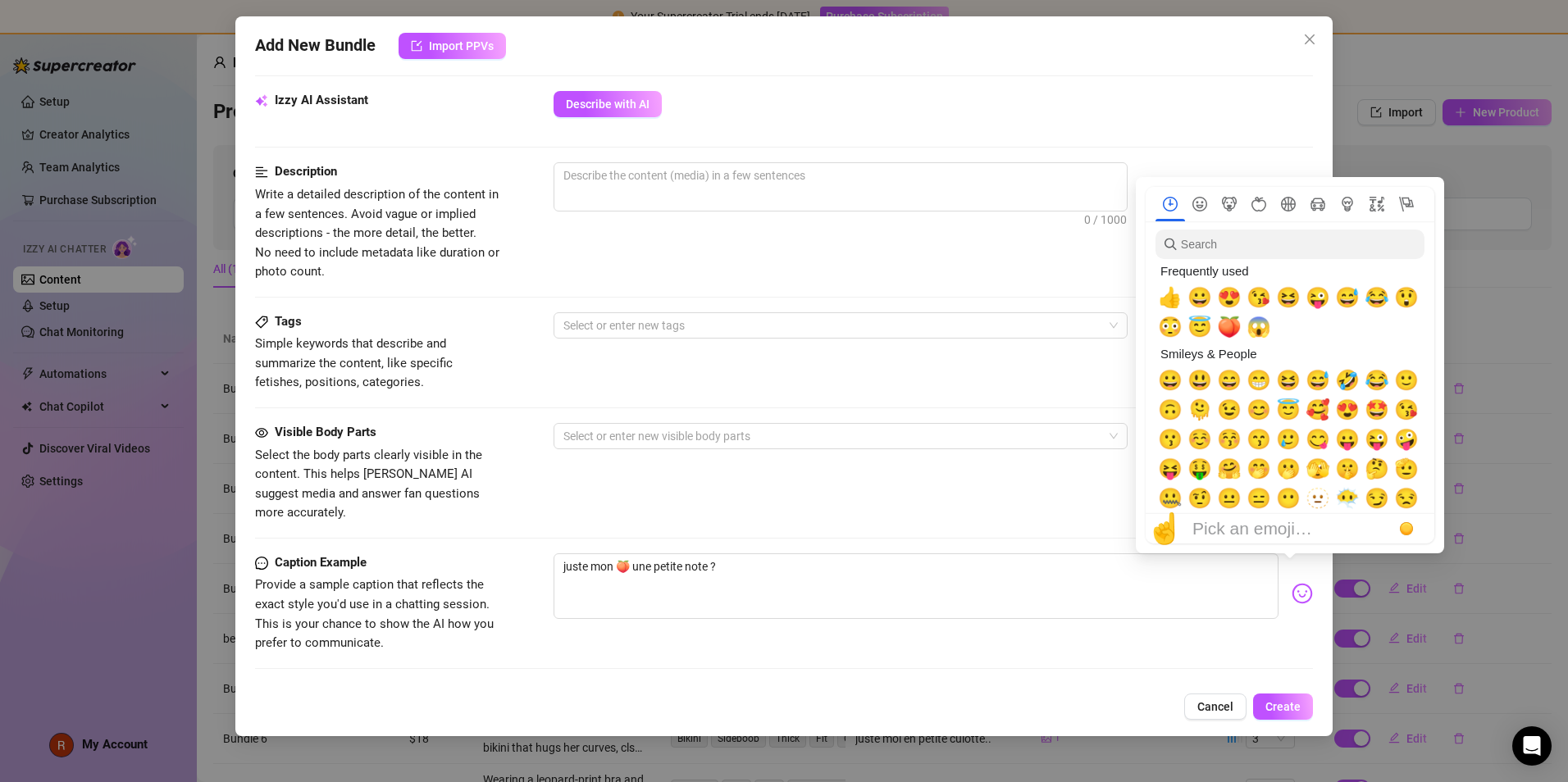
click at [756, 497] on img at bounding box center [1302, 594] width 22 height 22
click at [756, 322] on span "😇" at bounding box center [1200, 327] width 25 height 23
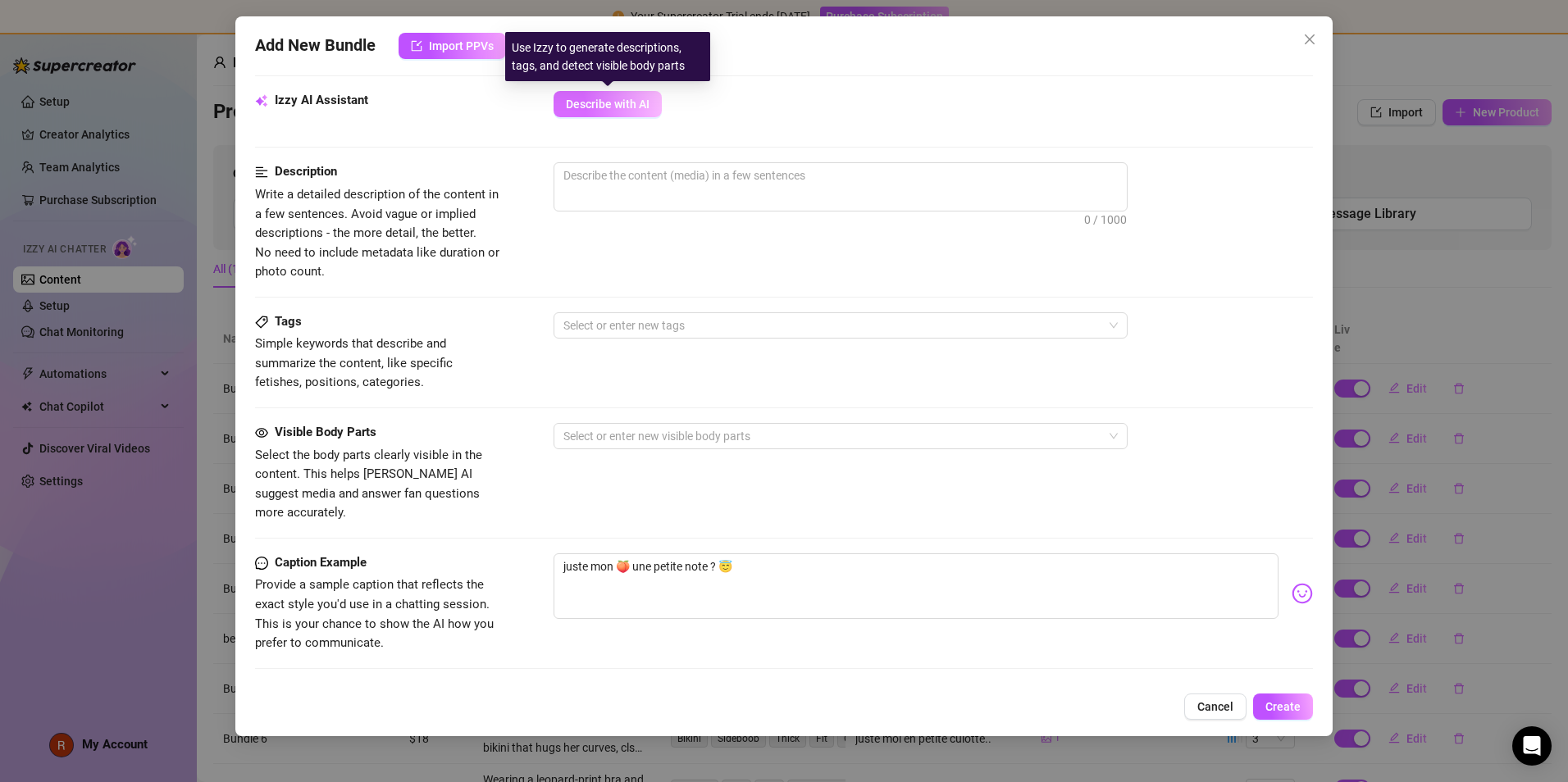
click at [629, 109] on span "Describe with AI" at bounding box center [607, 104] width 84 height 13
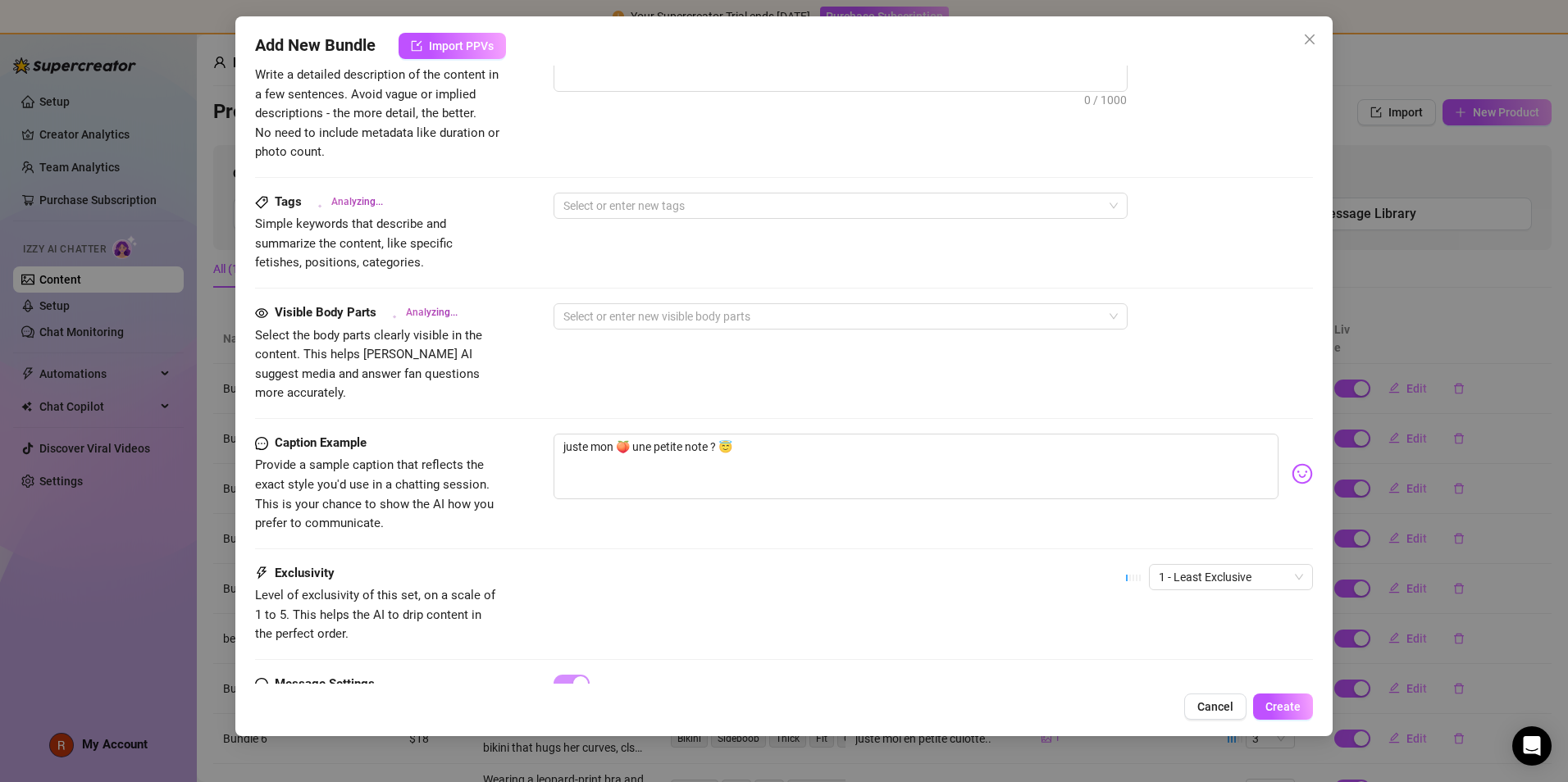
scroll to position [759, 0]
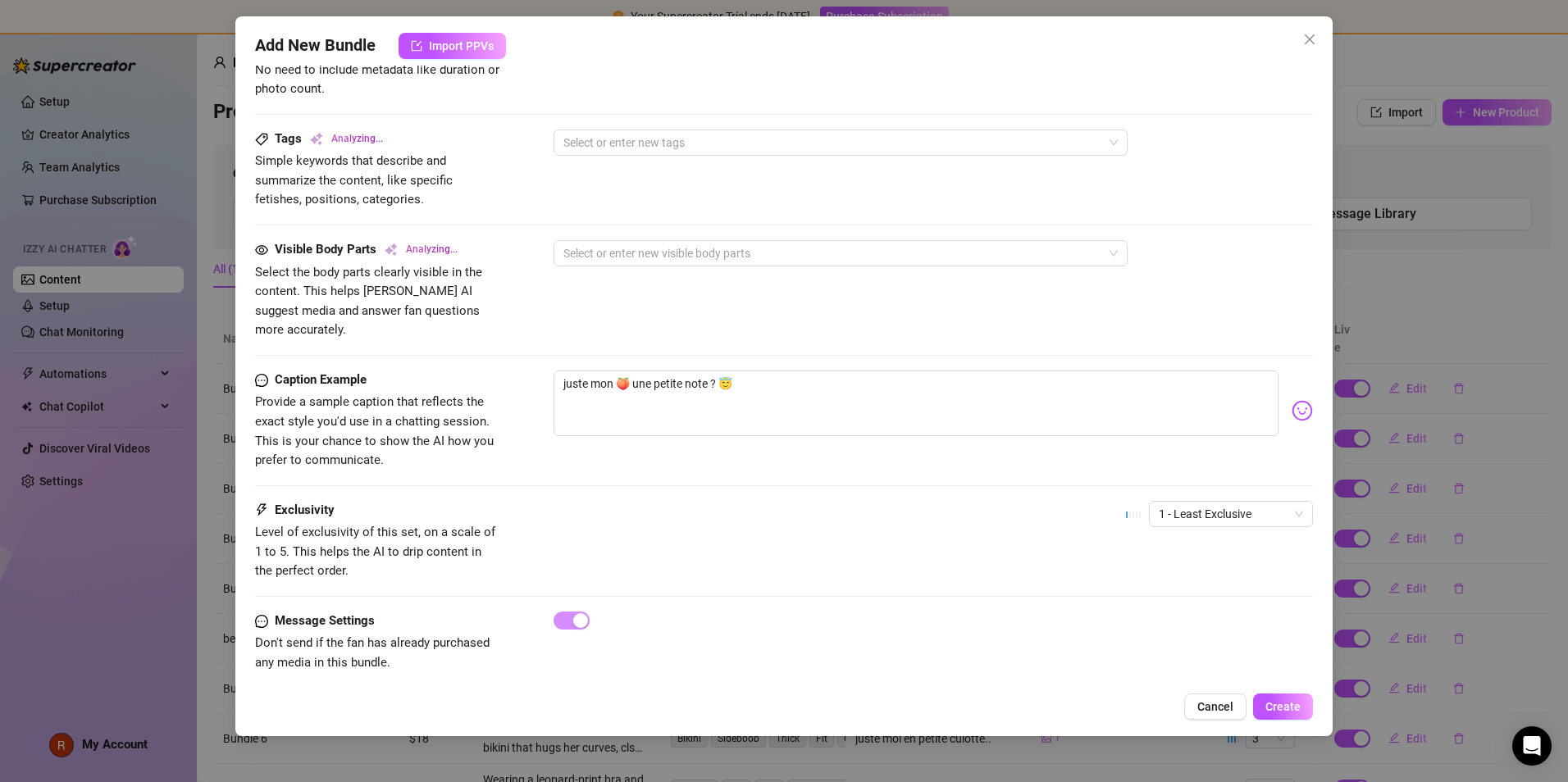
click at [756, 481] on div "Caption Example Provide a sample caption that reflects the exact style you'd us…" at bounding box center [784, 435] width 1058 height 130
click at [756, 497] on span "1 - Least Exclusive" at bounding box center [1231, 513] width 144 height 25
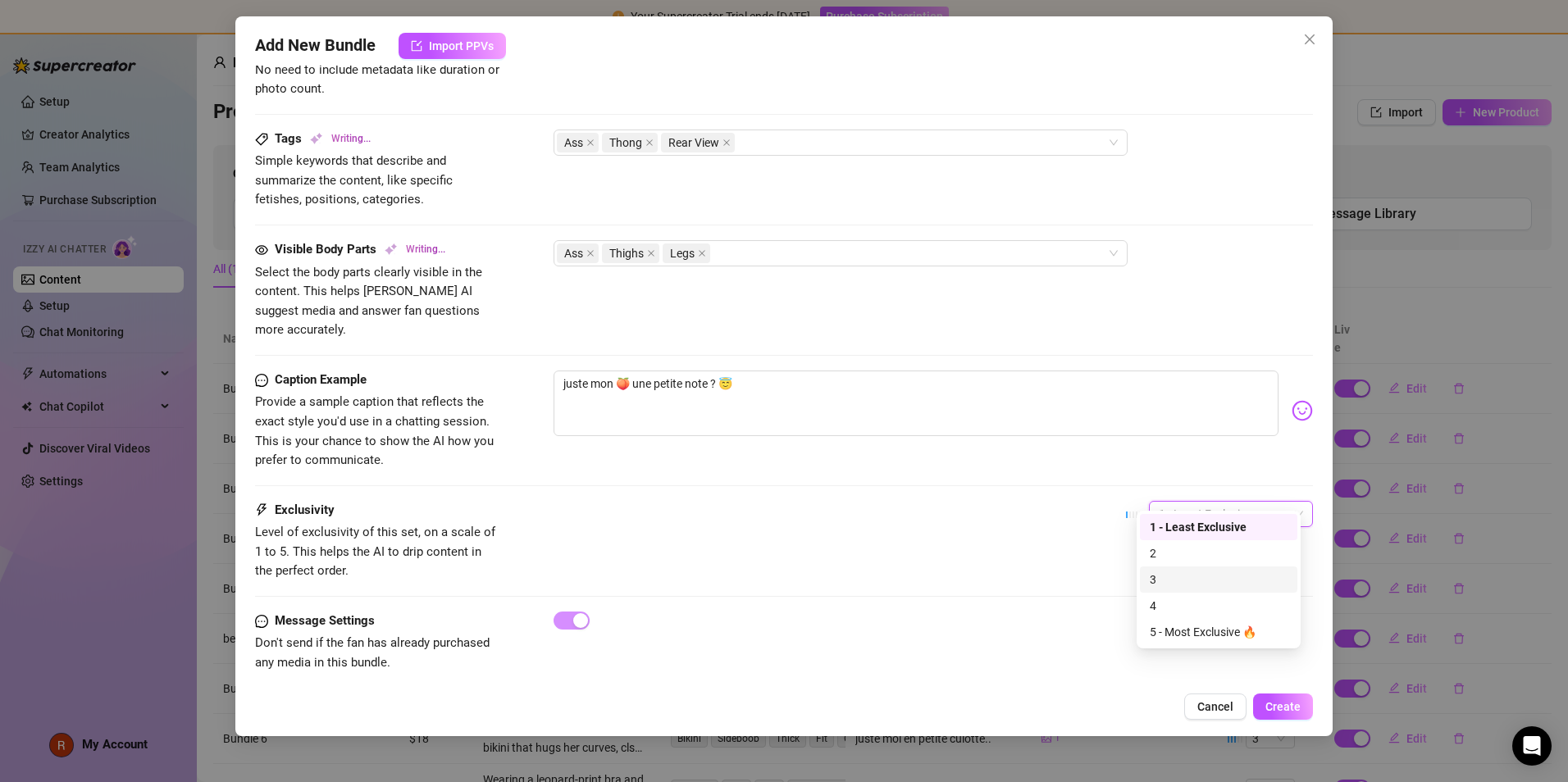
click at [756, 497] on div "3" at bounding box center [1219, 580] width 138 height 18
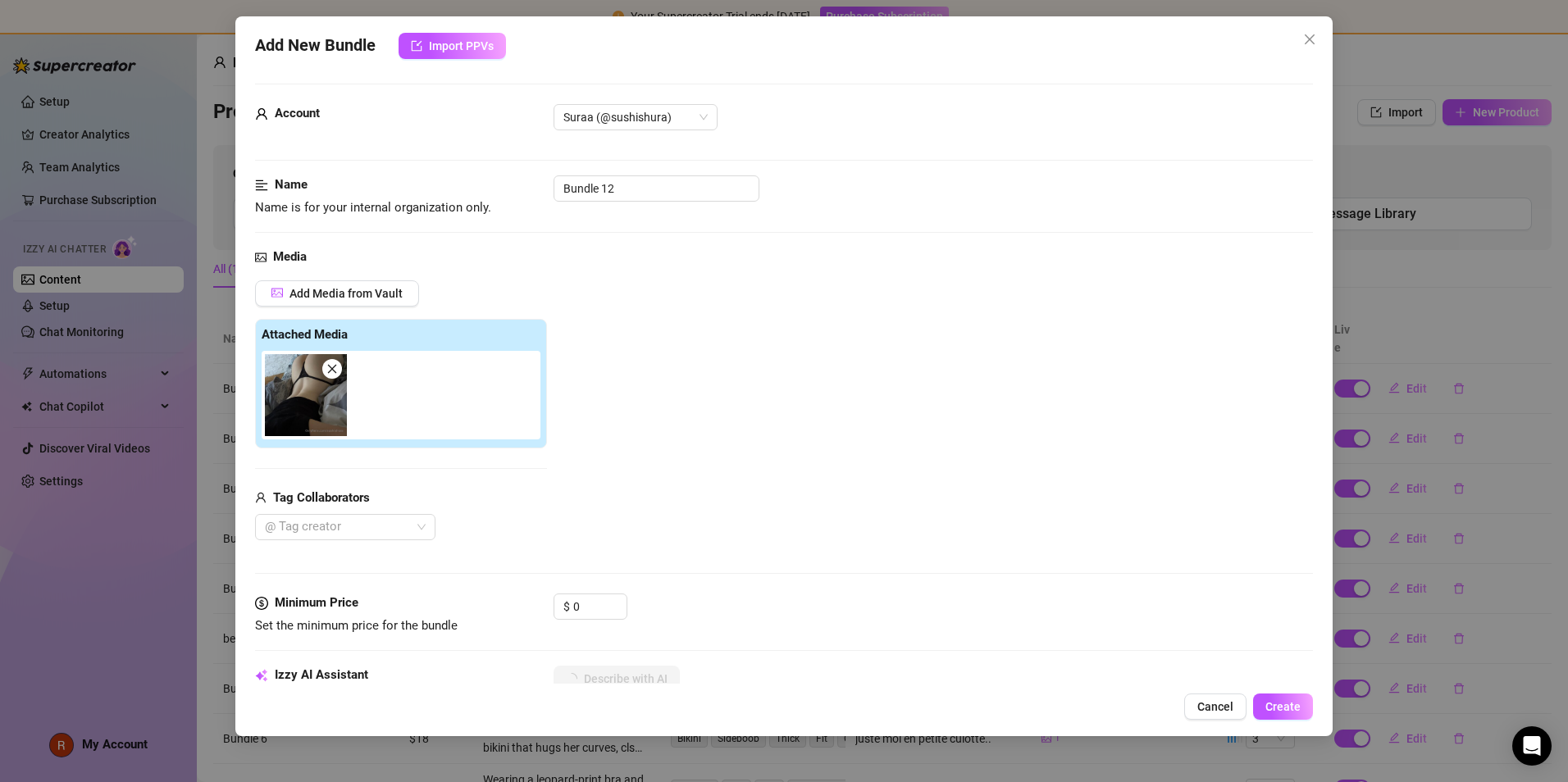
scroll to position [0, 0]
click at [603, 497] on input "0" at bounding box center [600, 608] width 53 height 25
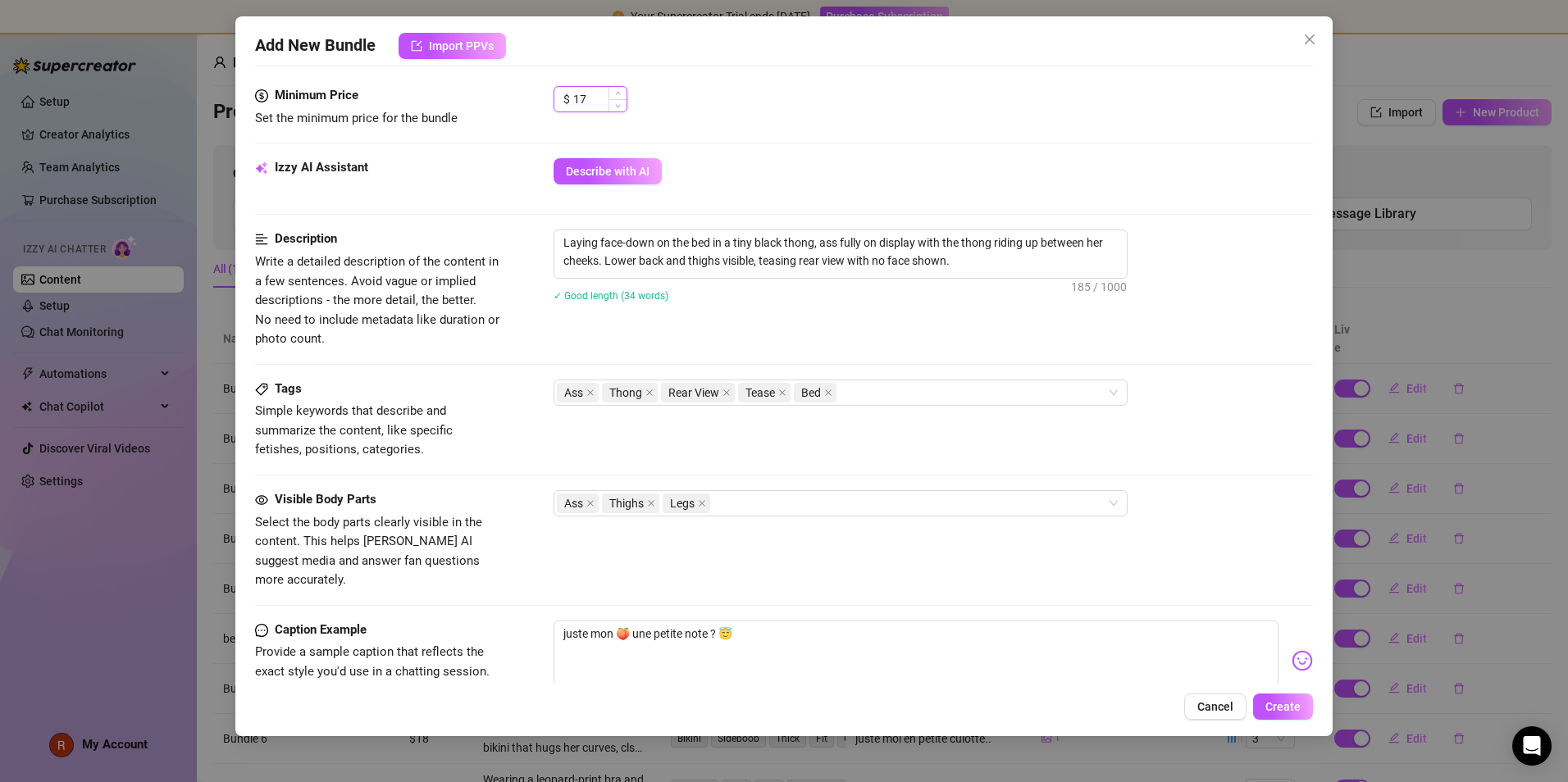
scroll to position [759, 0]
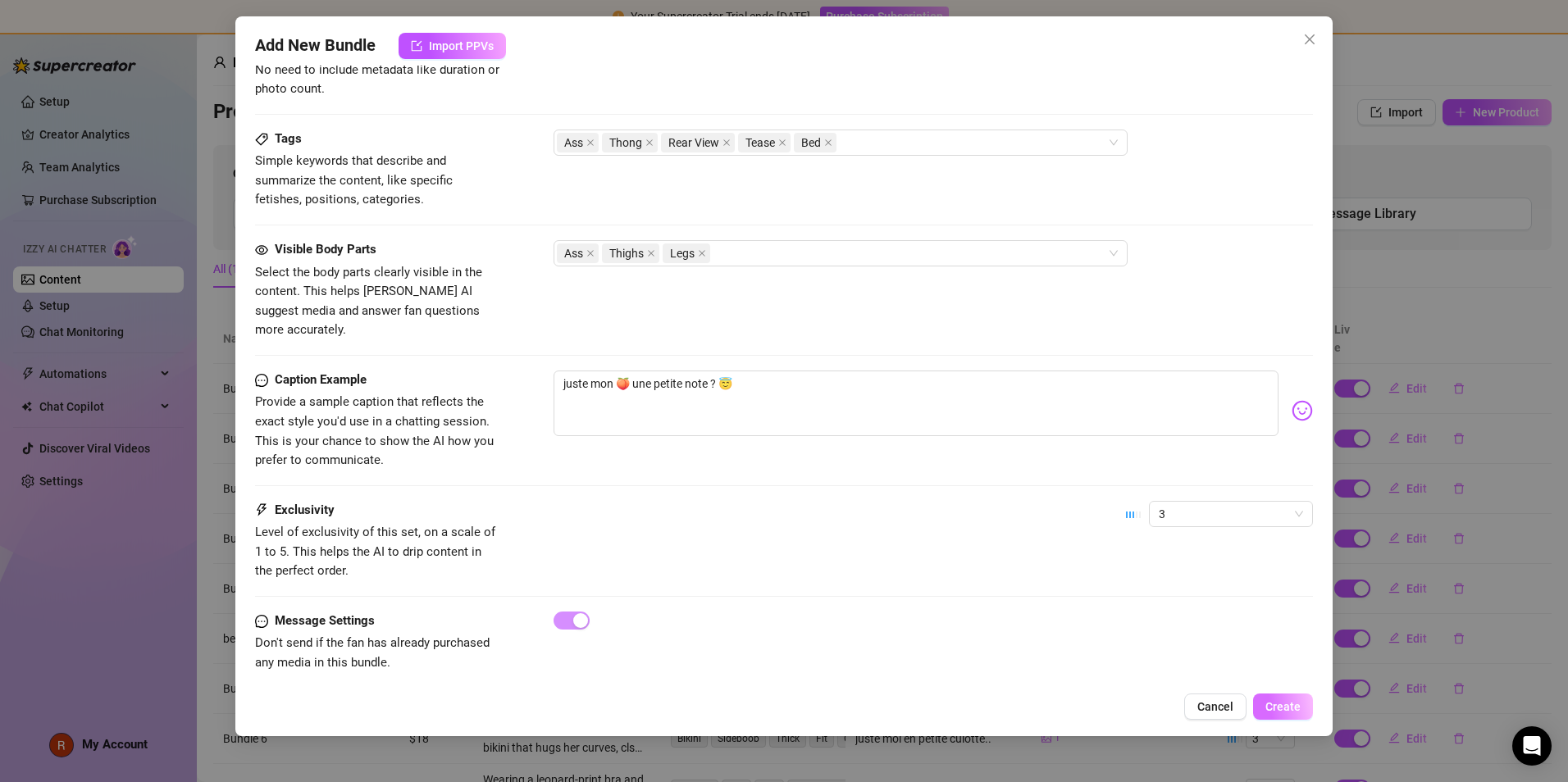
click at [756, 497] on span "Create" at bounding box center [1284, 706] width 36 height 13
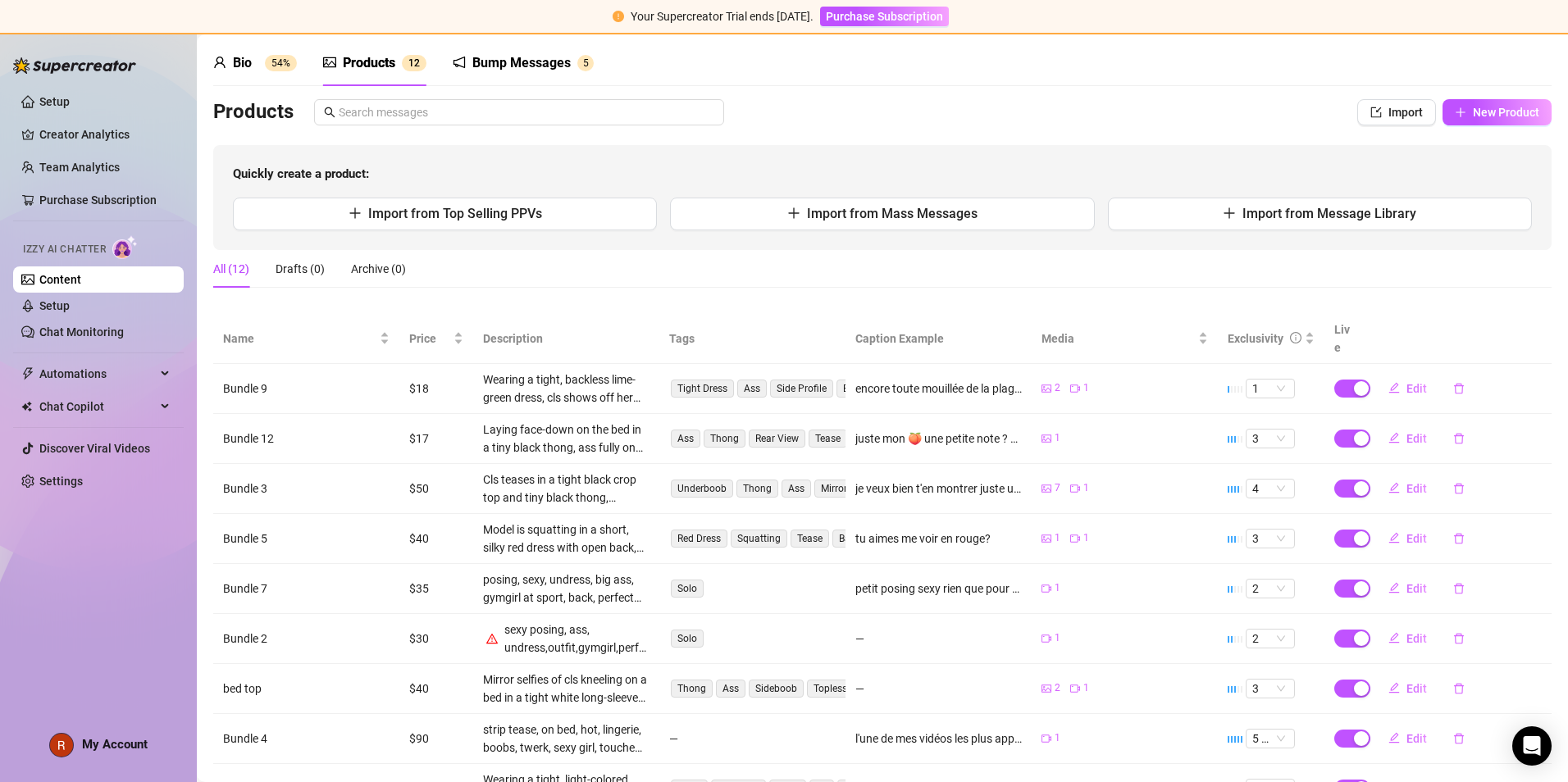
click at [258, 63] on div "Bio 54%" at bounding box center [255, 63] width 84 height 20
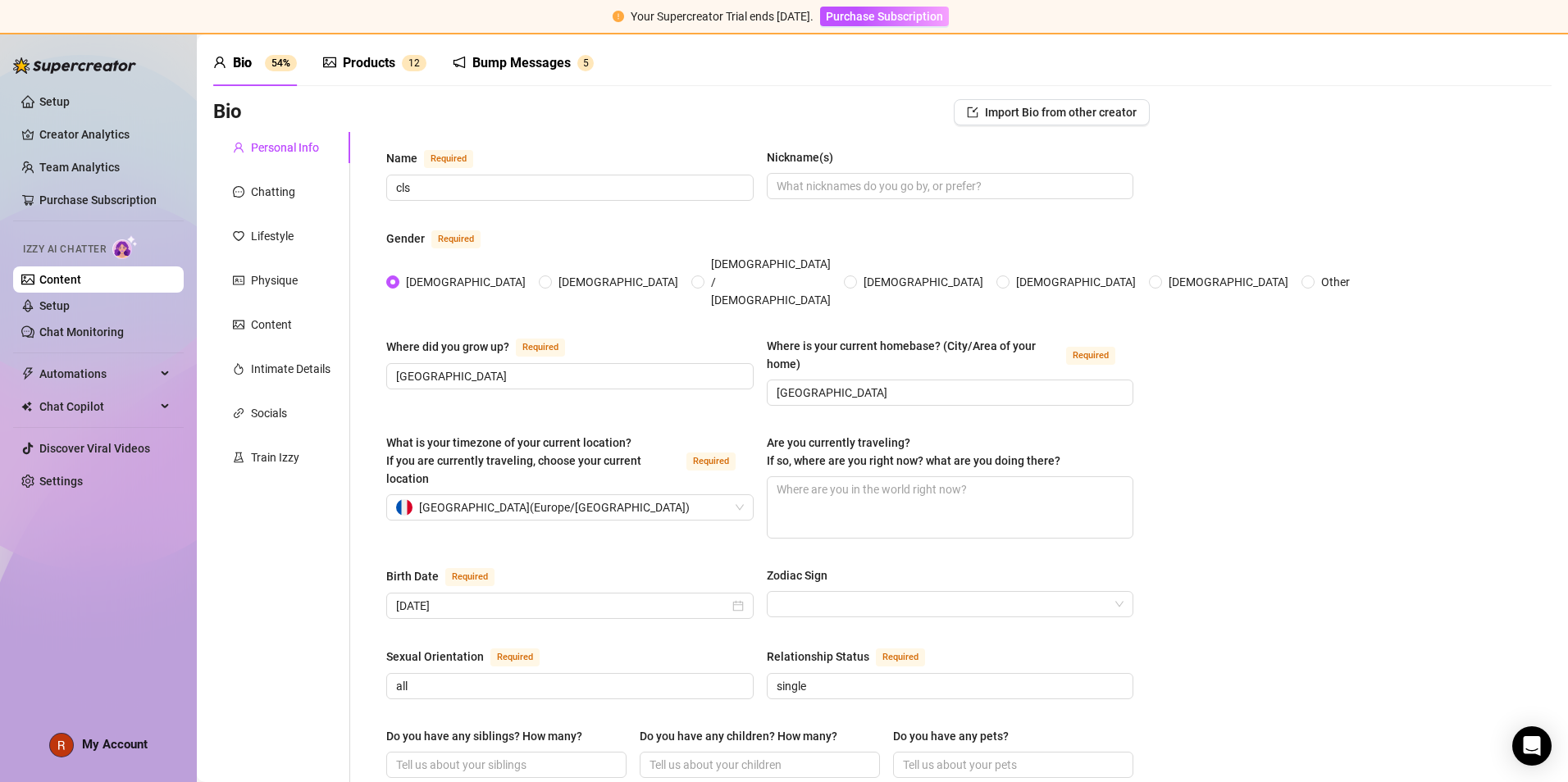
click at [352, 65] on div "Products" at bounding box center [368, 63] width 52 height 20
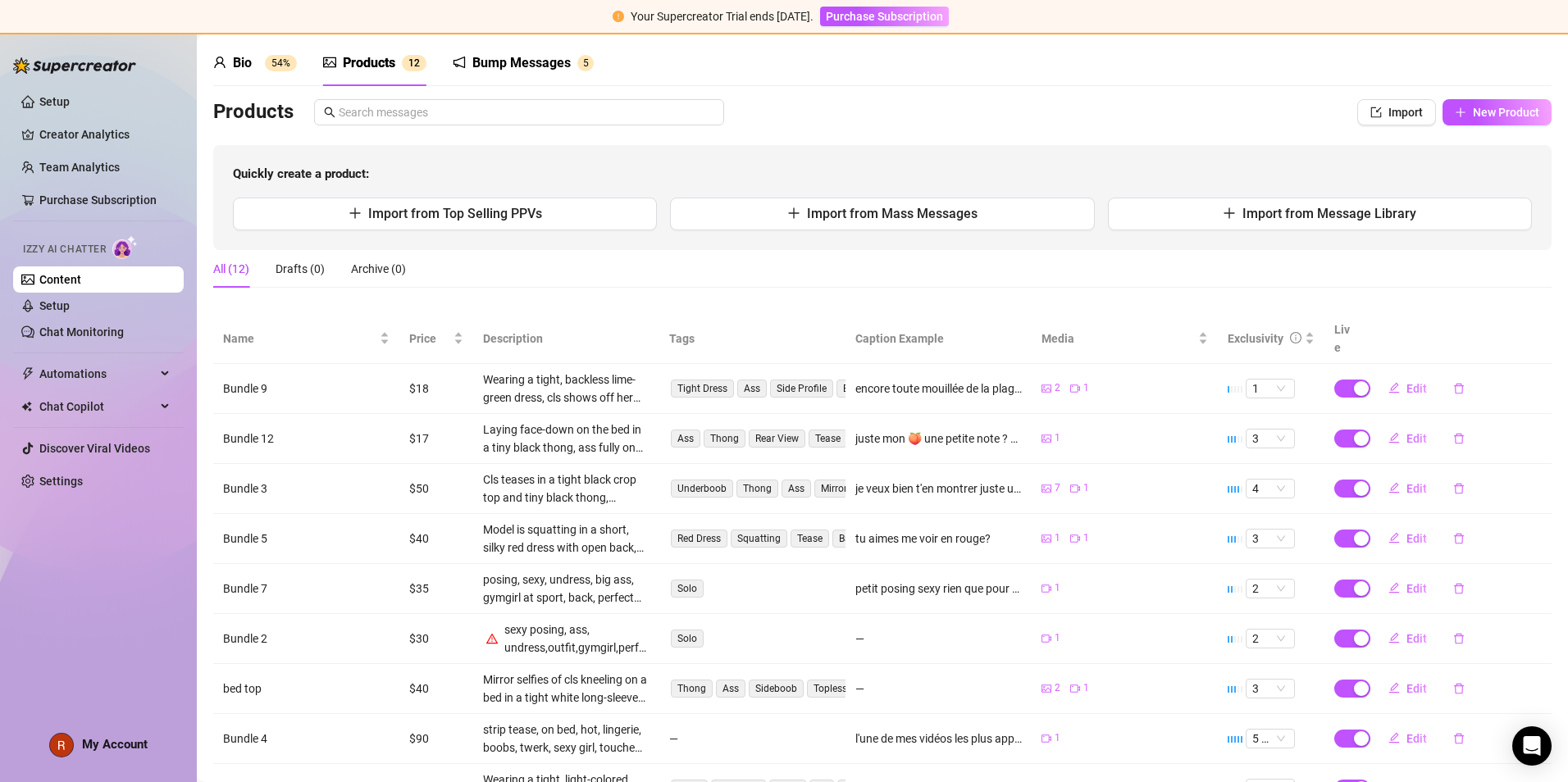
click at [515, 75] on div "Bump Messages 5" at bounding box center [523, 63] width 141 height 46
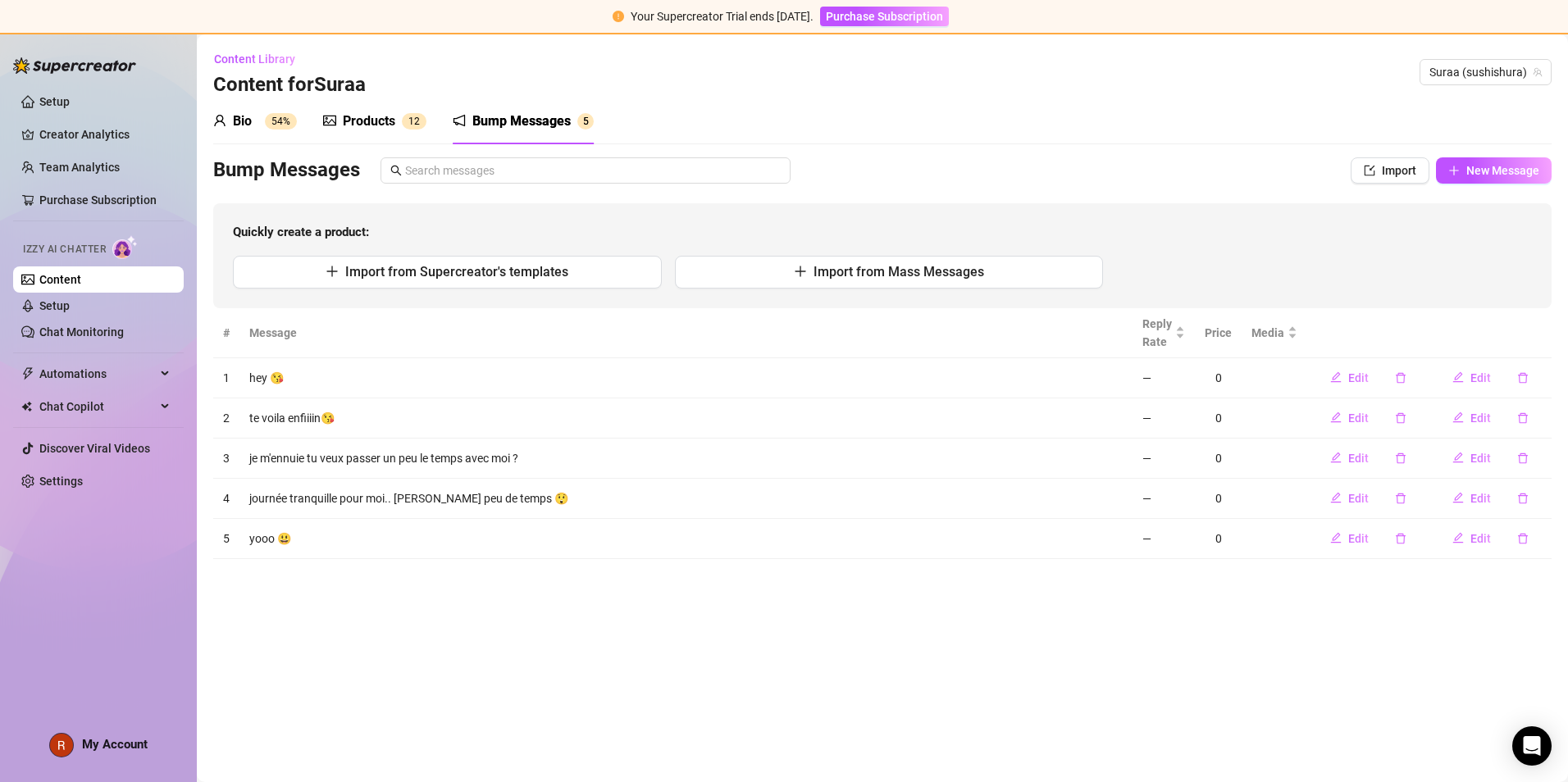
scroll to position [0, 0]
click at [109, 326] on link "Chat Monitoring" at bounding box center [82, 332] width 85 height 13
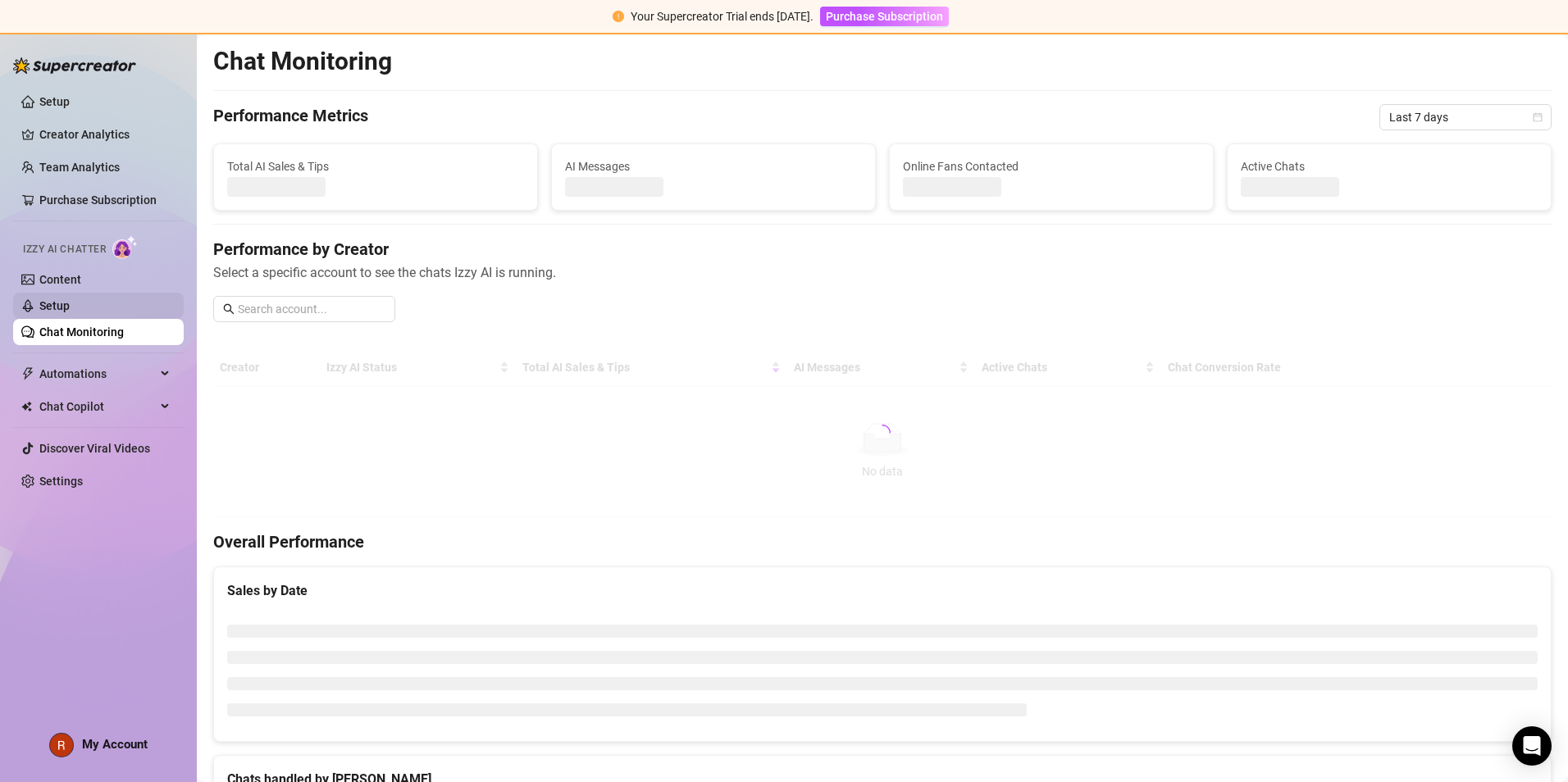
click at [70, 312] on link "Setup" at bounding box center [54, 305] width 31 height 13
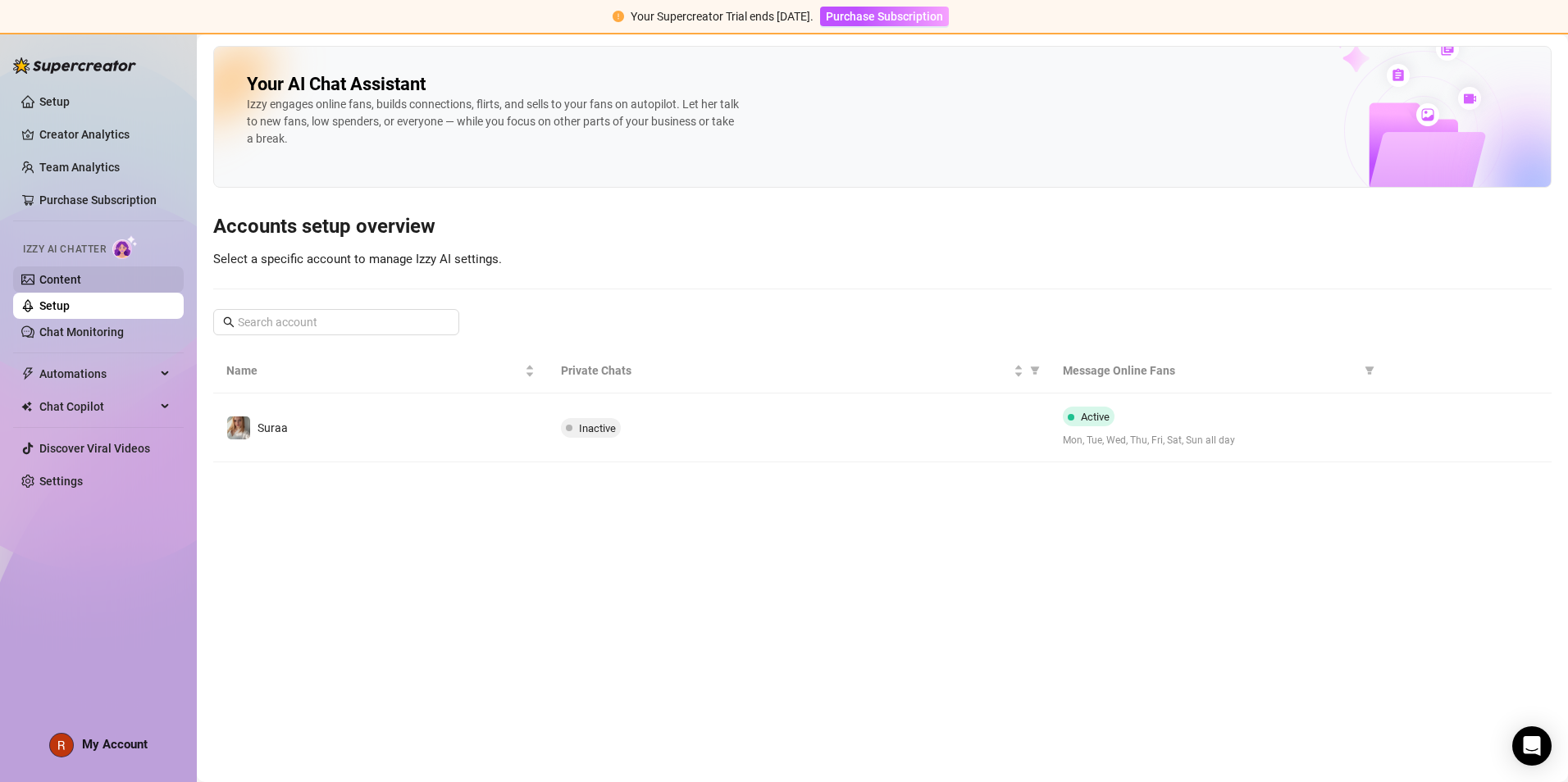
click at [96, 292] on ul "Content Setup Chat Monitoring" at bounding box center [98, 306] width 171 height 79
click at [81, 286] on link "Content" at bounding box center [60, 279] width 41 height 13
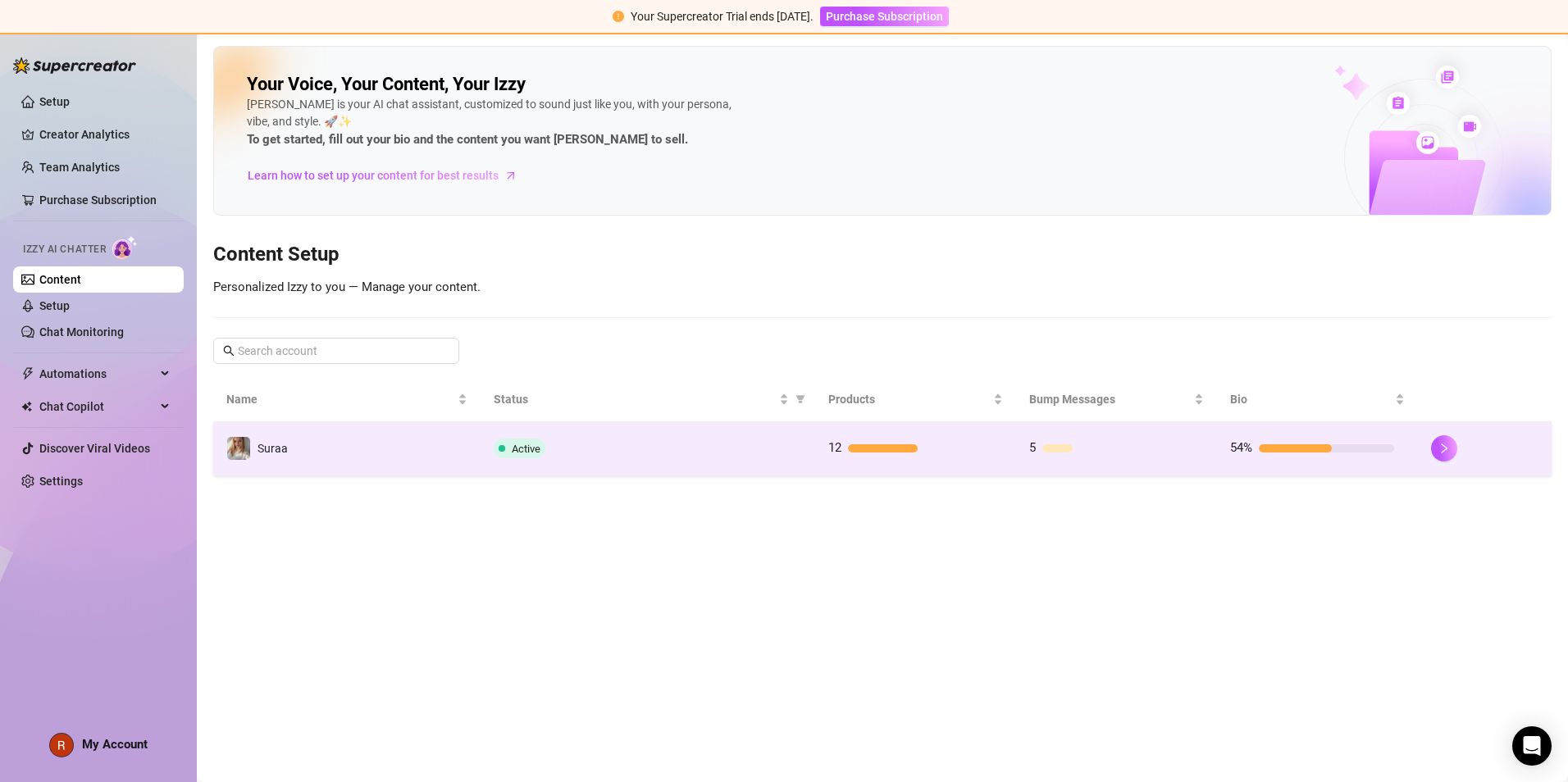
click at [633, 468] on td "Active" at bounding box center [648, 449] width 335 height 53
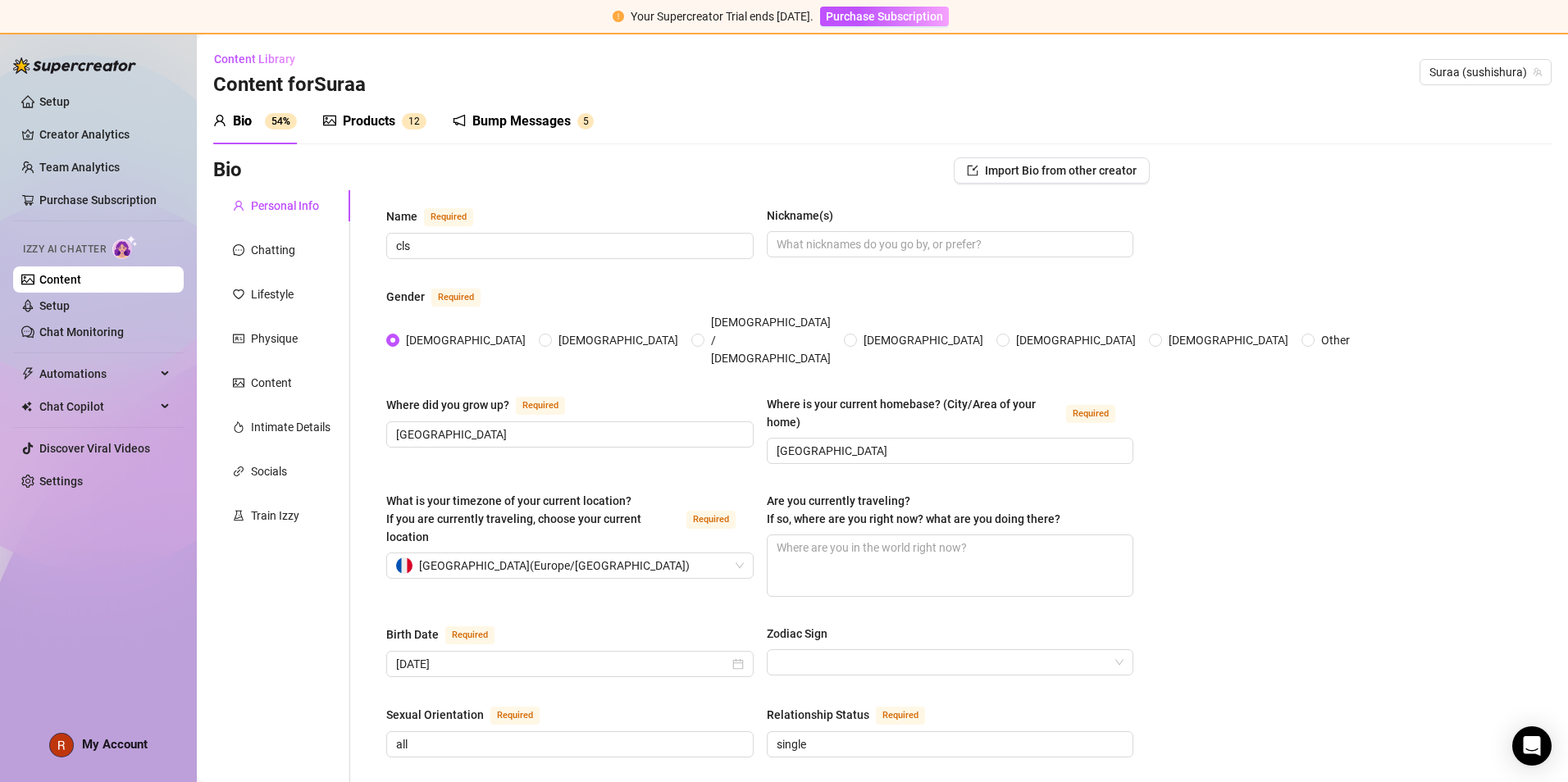
click at [257, 124] on div "Bio 54%" at bounding box center [255, 121] width 84 height 20
click at [341, 128] on div "Products 1 2" at bounding box center [374, 121] width 104 height 20
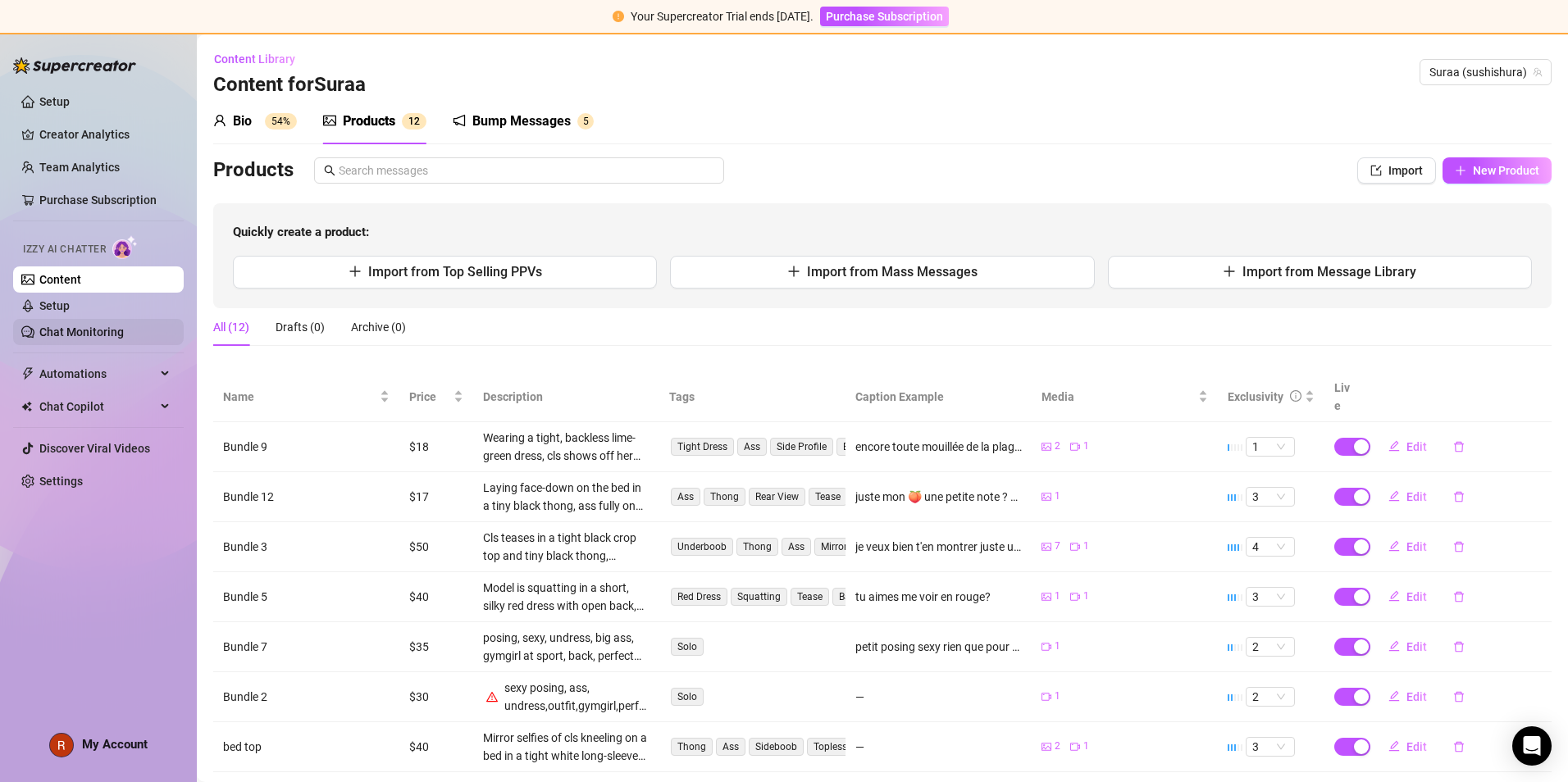
click at [123, 326] on link "Chat Monitoring" at bounding box center [82, 332] width 85 height 13
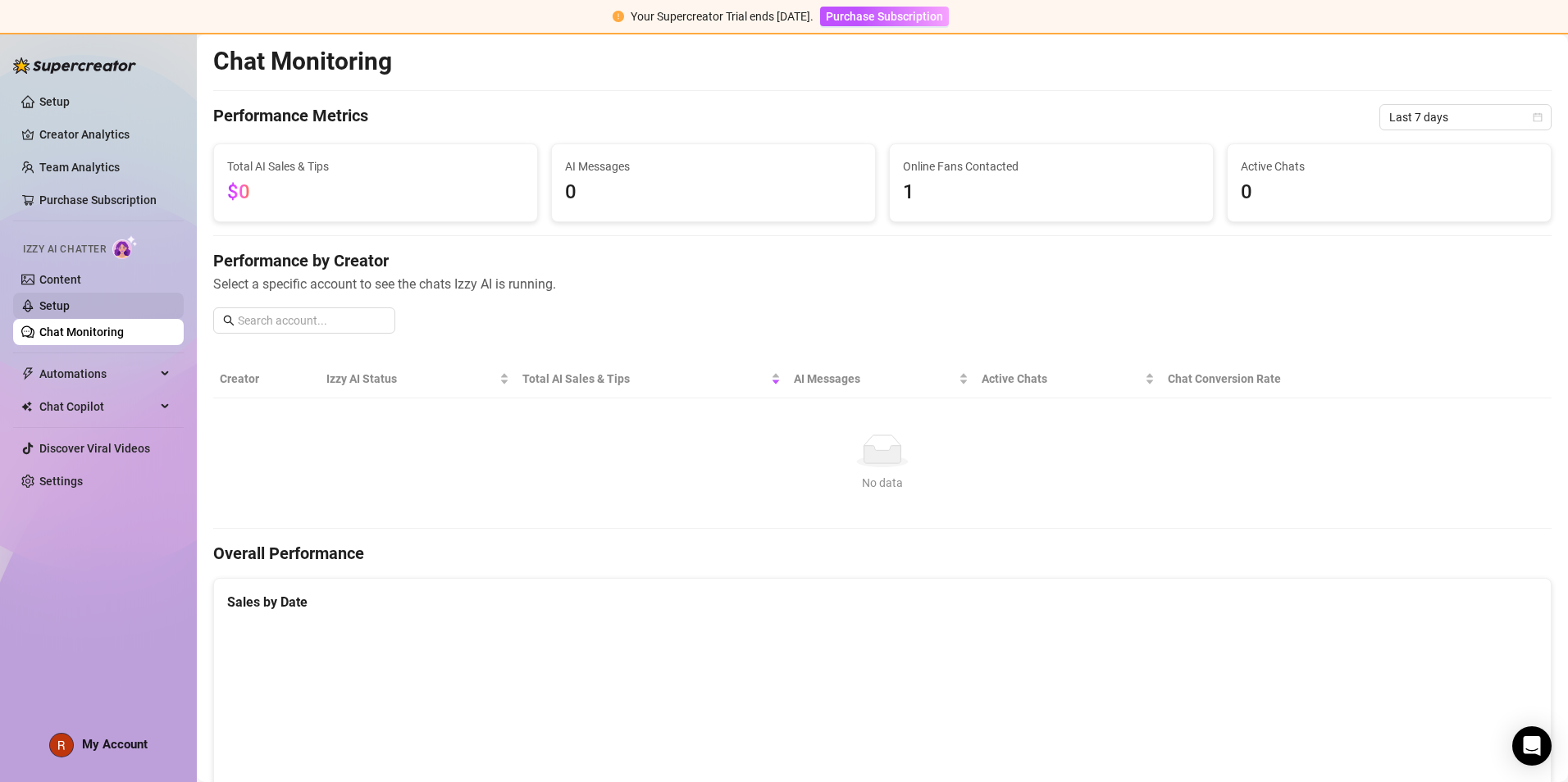
click at [70, 299] on link "Setup" at bounding box center [54, 305] width 31 height 13
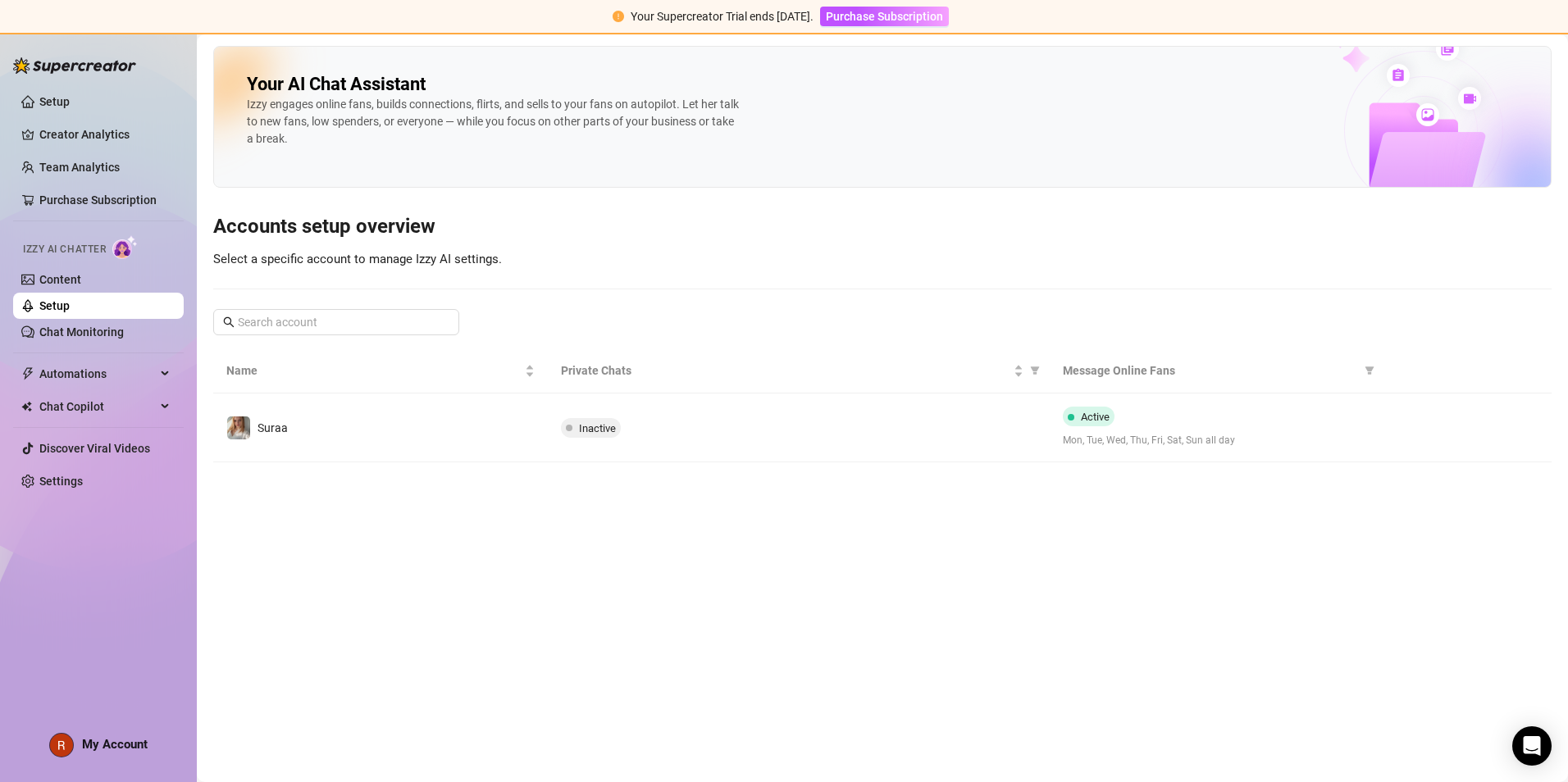
click at [474, 432] on td "Suraa" at bounding box center [380, 429] width 335 height 69
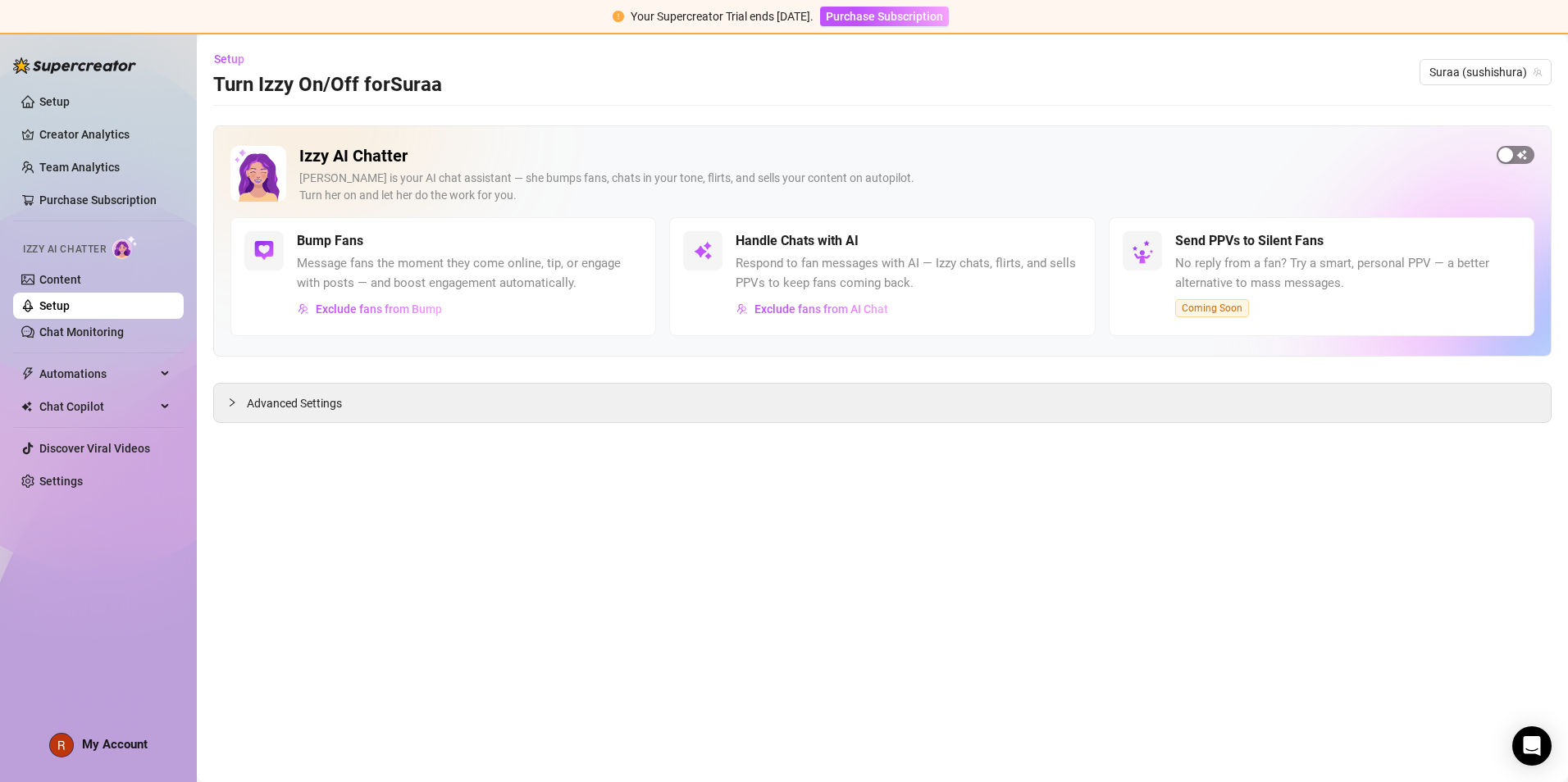
click at [756, 152] on span "button" at bounding box center [1516, 155] width 38 height 18
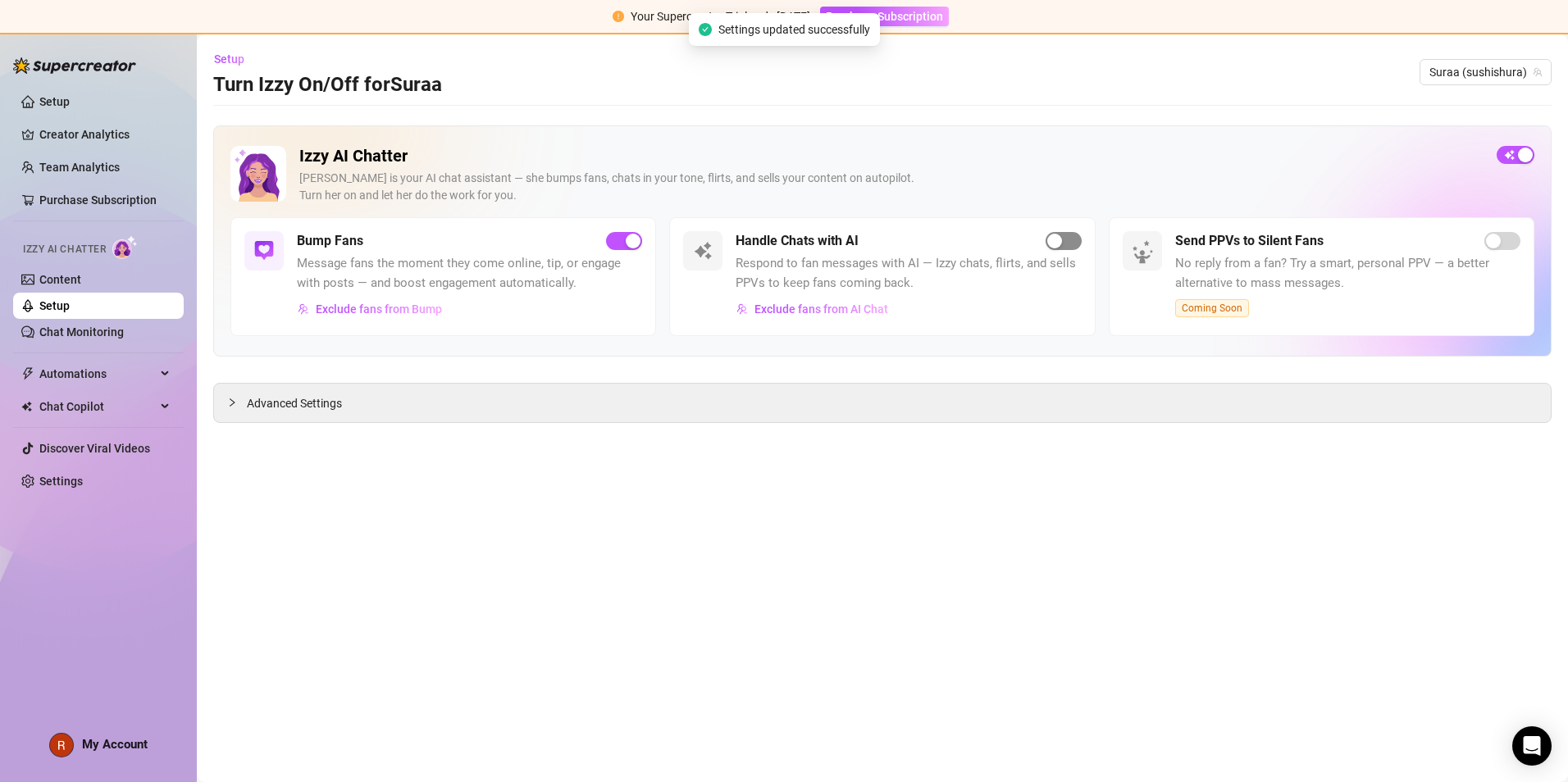
click at [756, 243] on button "button" at bounding box center [1063, 241] width 37 height 18
click at [756, 497] on icon "Open Intercom Messenger" at bounding box center [1531, 746] width 19 height 22
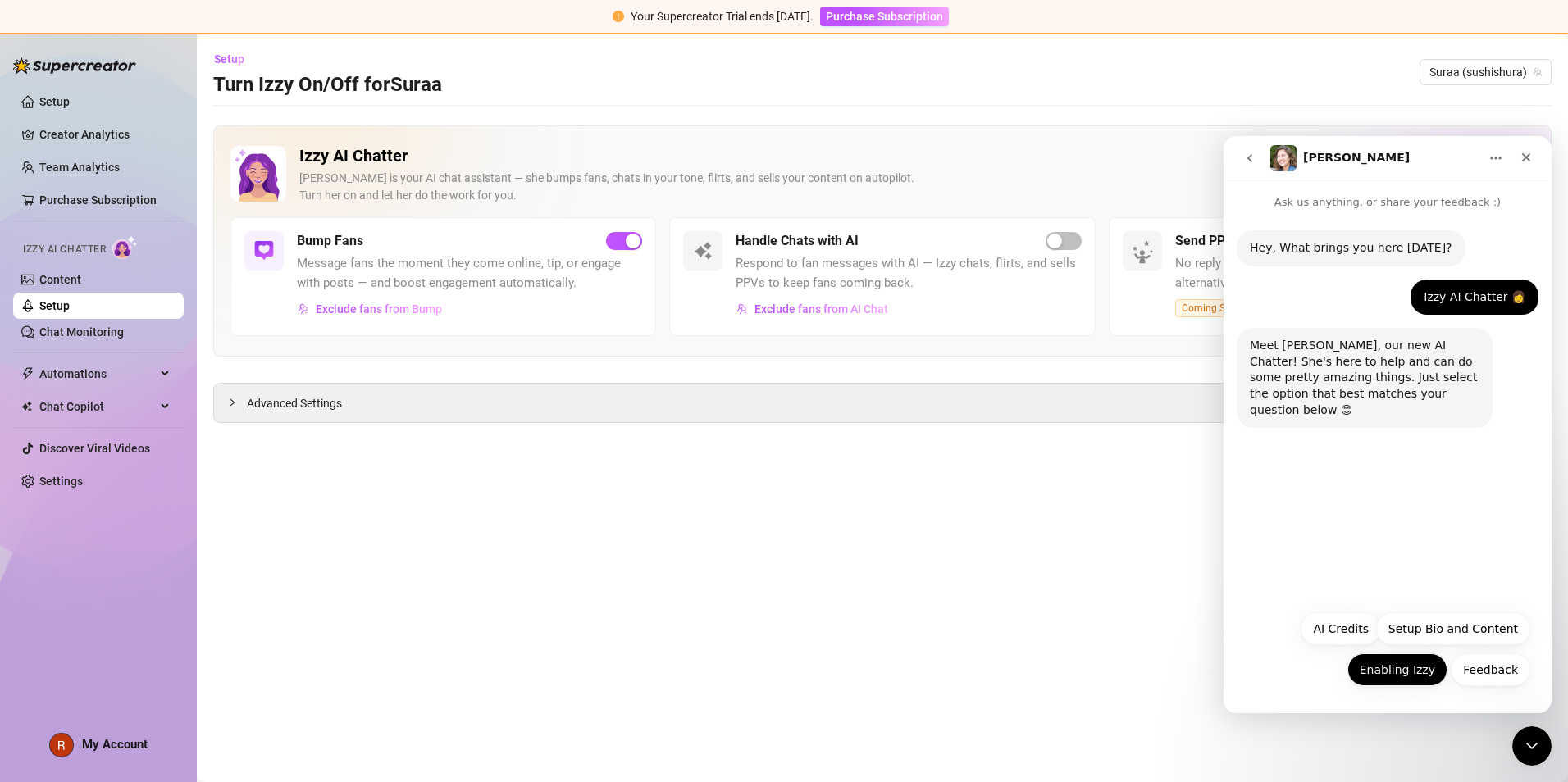
click at [756, 497] on button "Enabling Izzy" at bounding box center [1397, 669] width 100 height 33
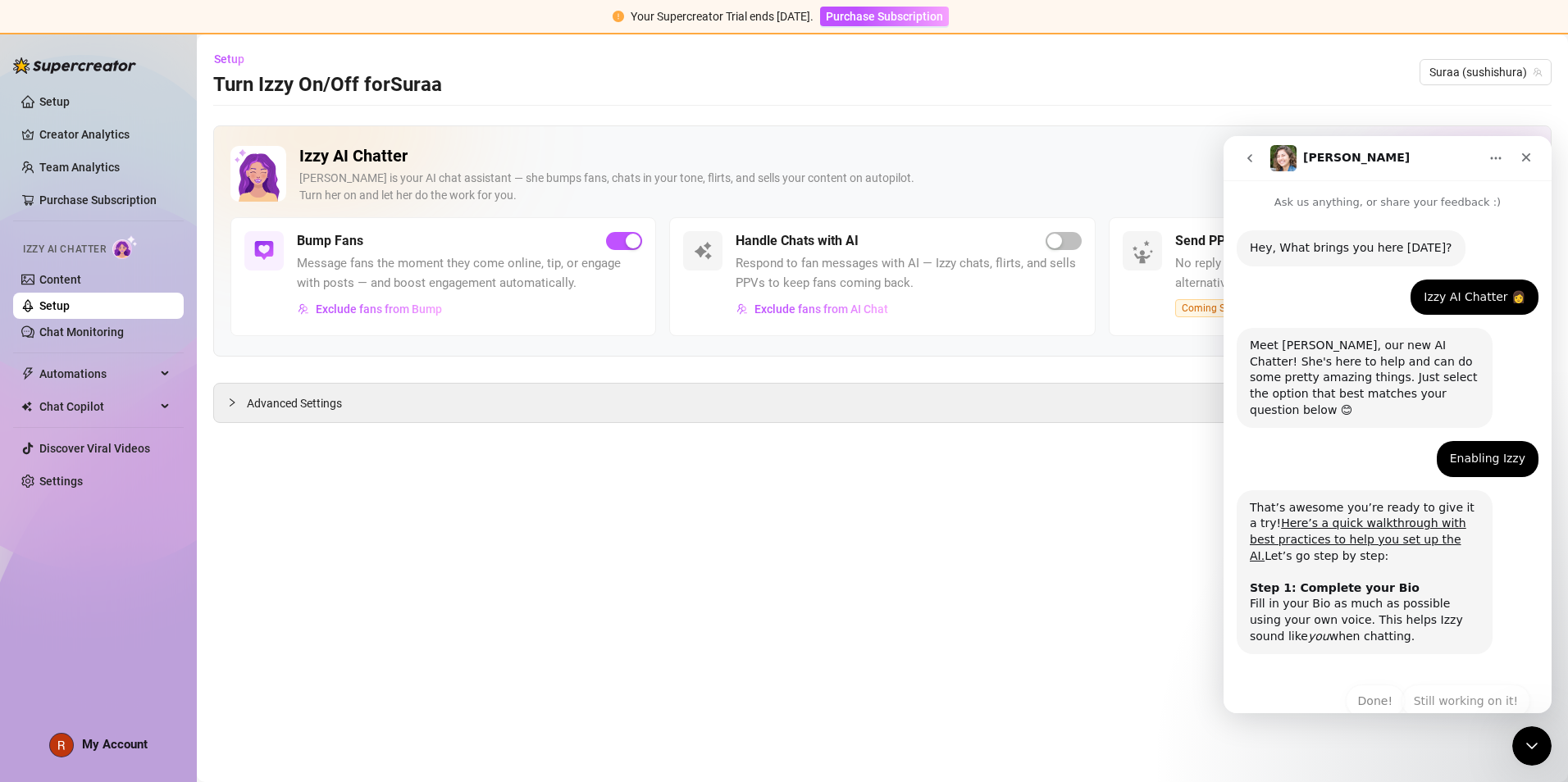
scroll to position [17, 0]
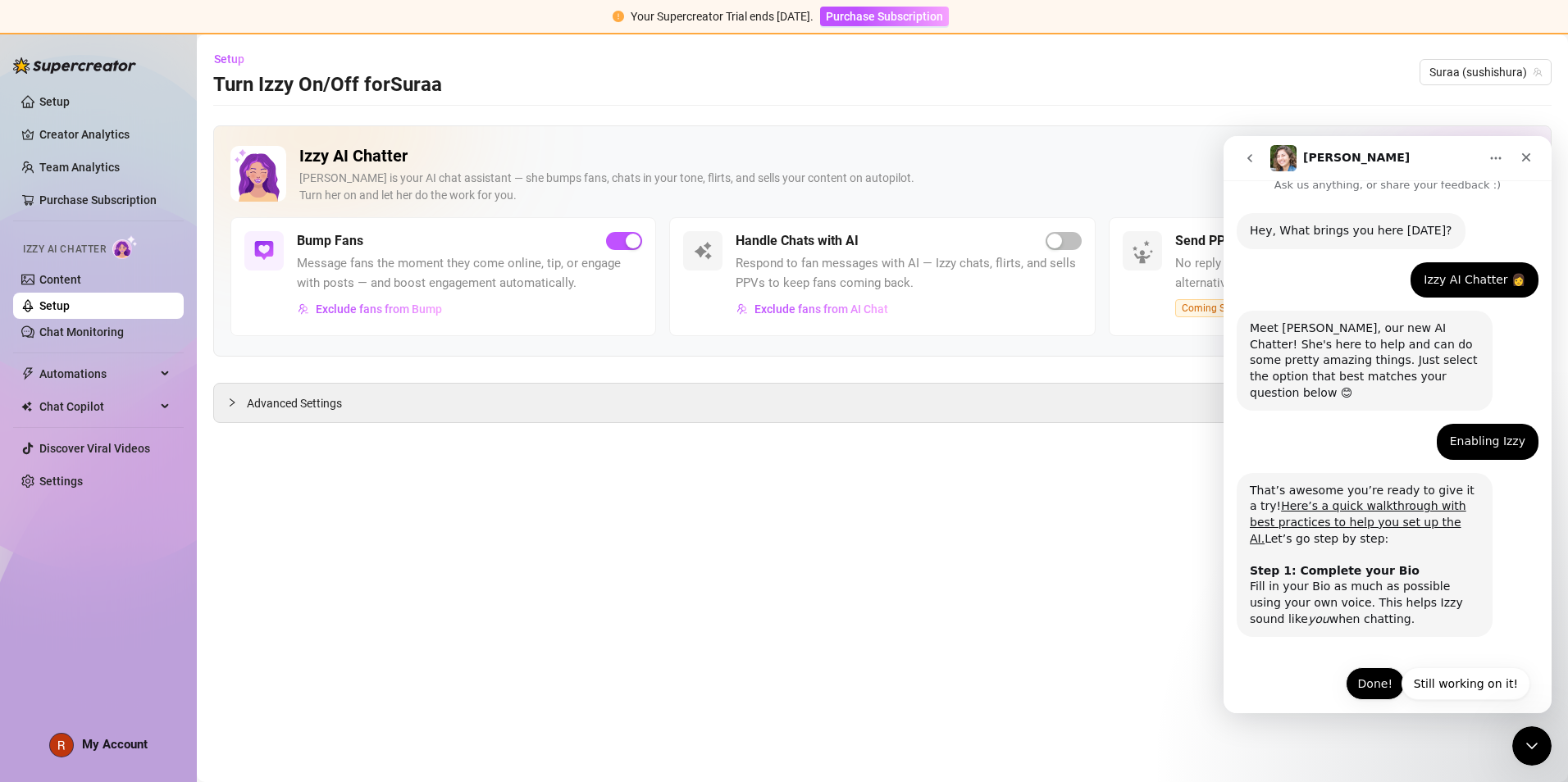
click at [756, 497] on button "Done!" at bounding box center [1375, 683] width 59 height 33
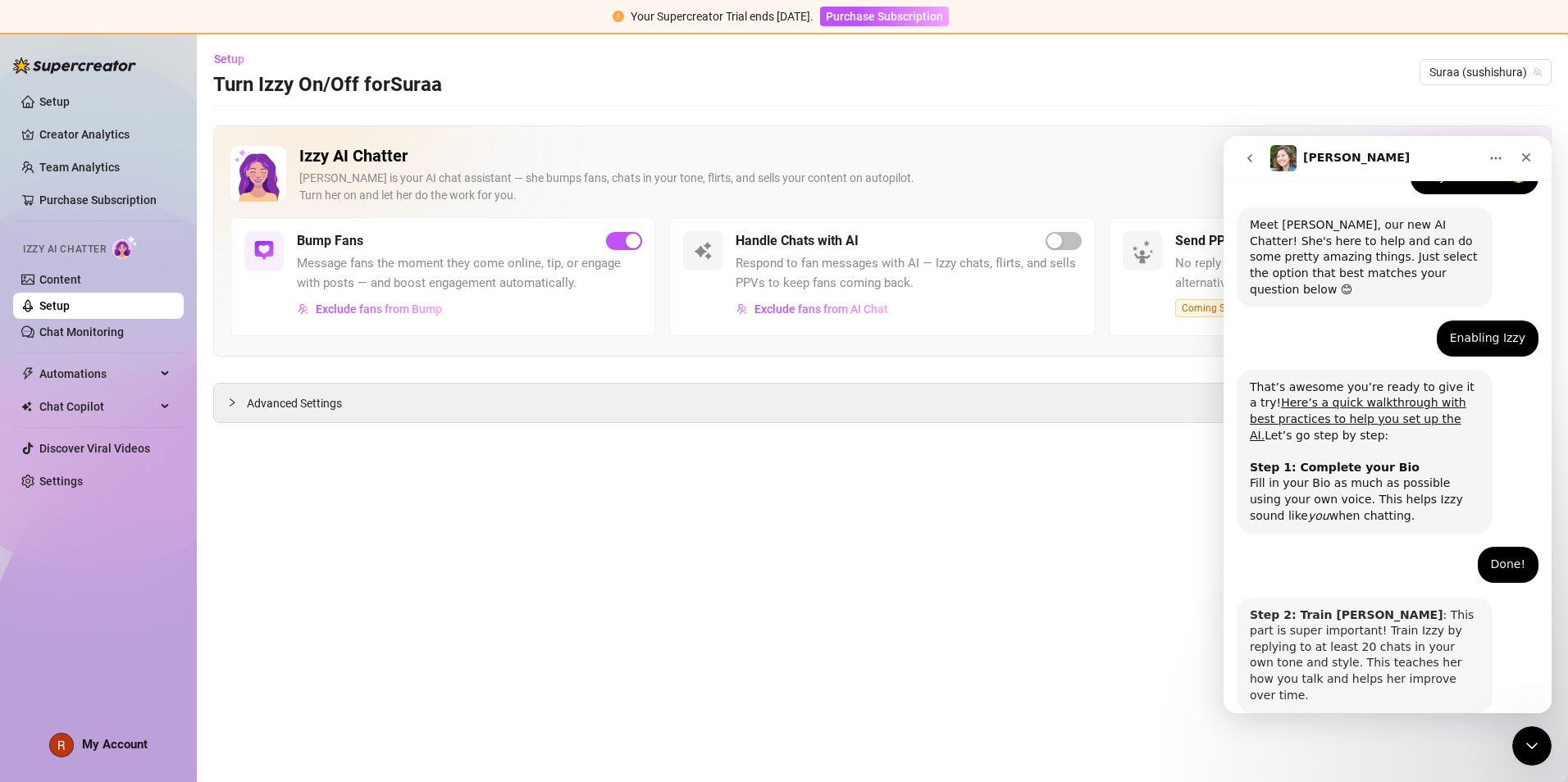
scroll to position [179, 0]
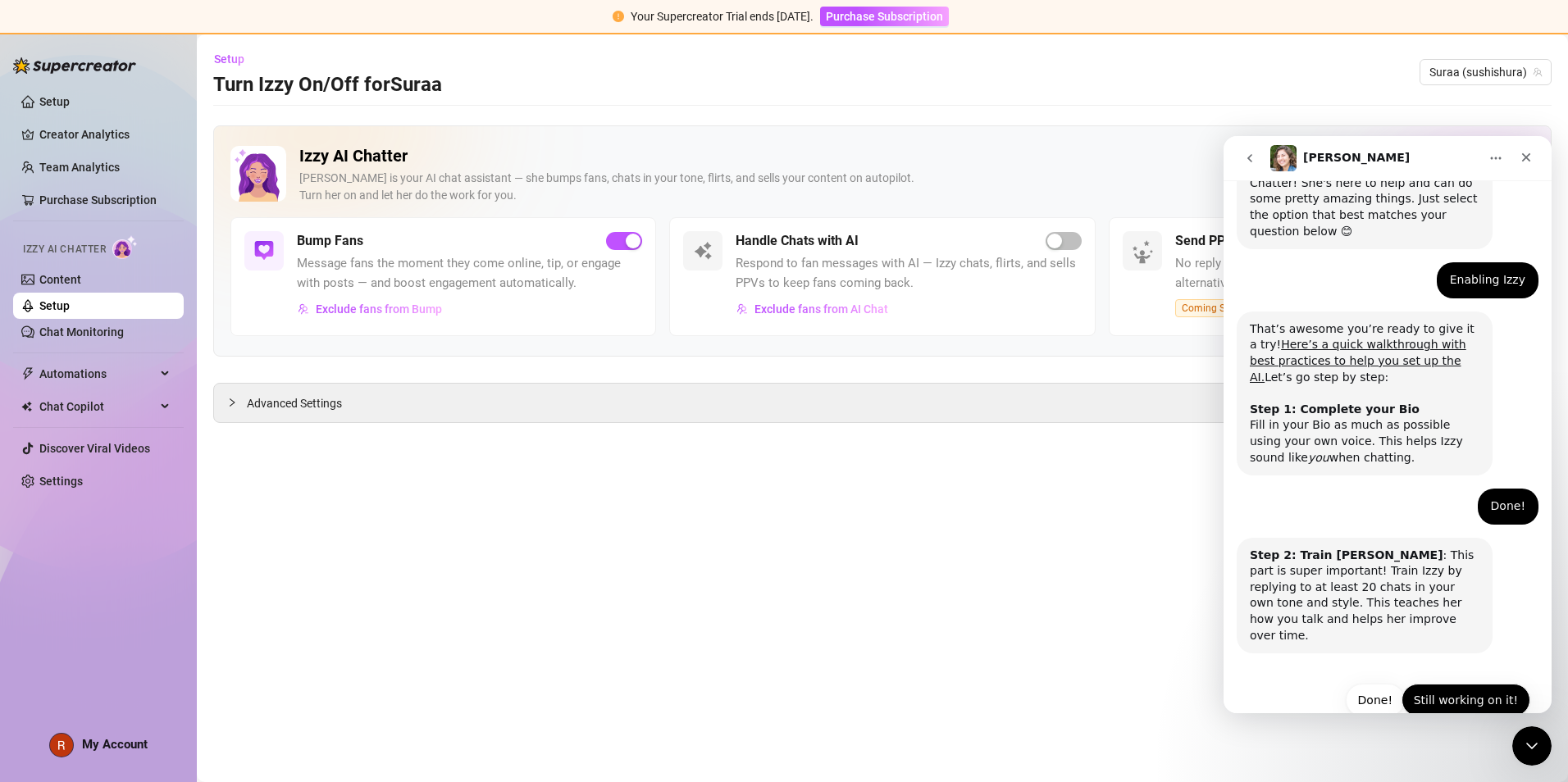
click at [756, 497] on button "Still working on it!" at bounding box center [1466, 700] width 128 height 33
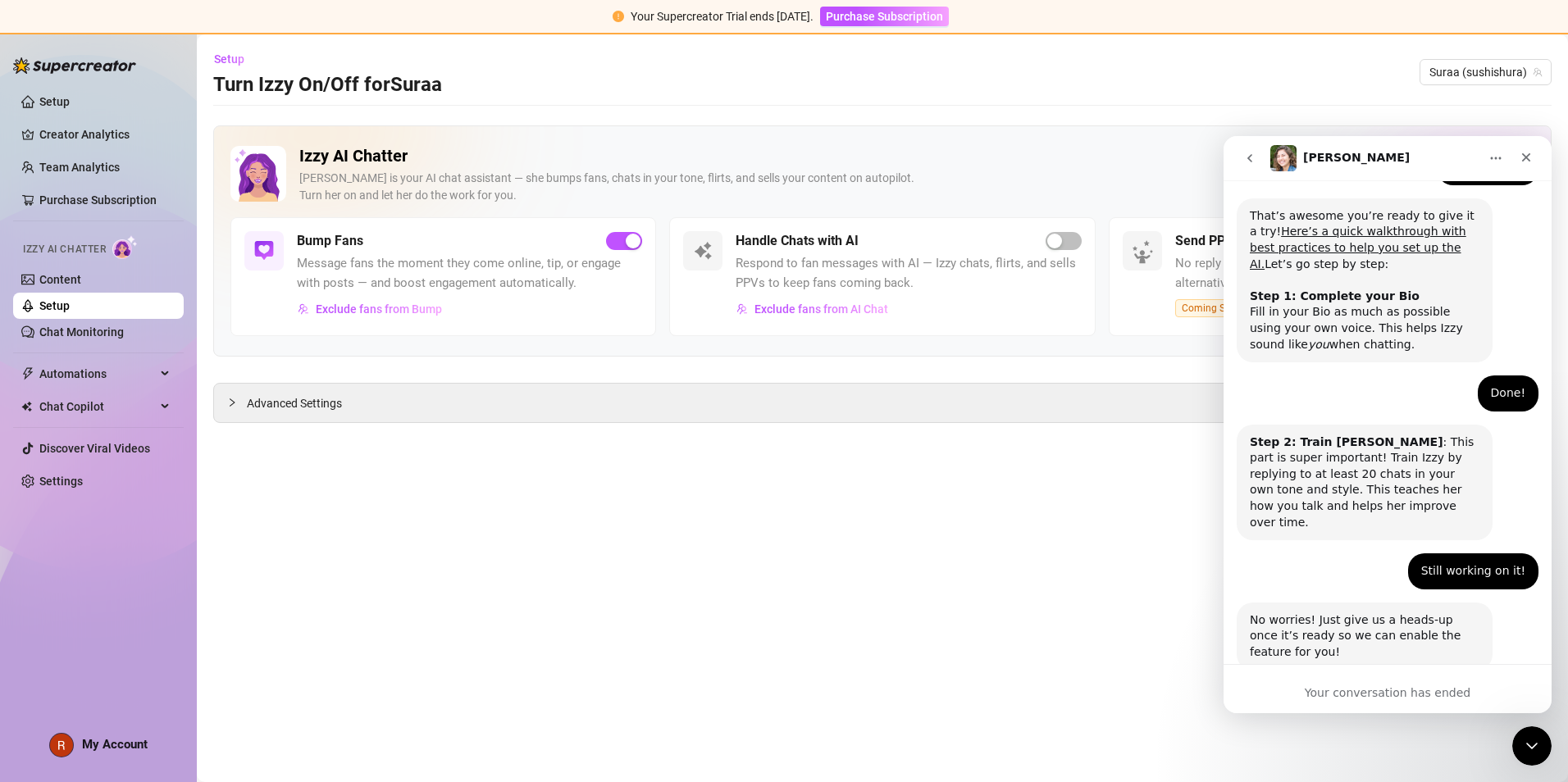
scroll to position [300, 0]
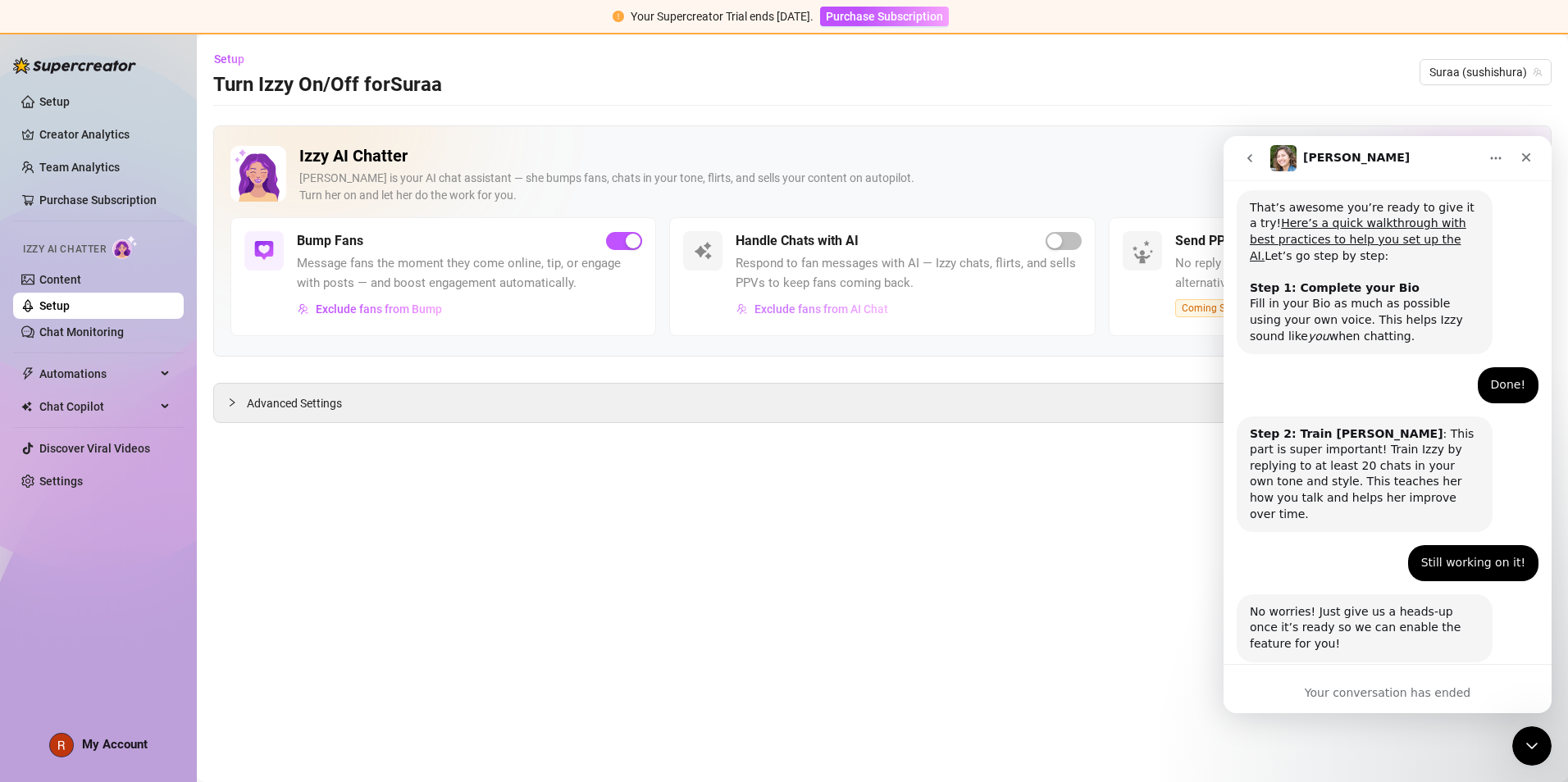
click at [756, 310] on span "Exclude fans from AI Chat" at bounding box center [821, 309] width 133 height 13
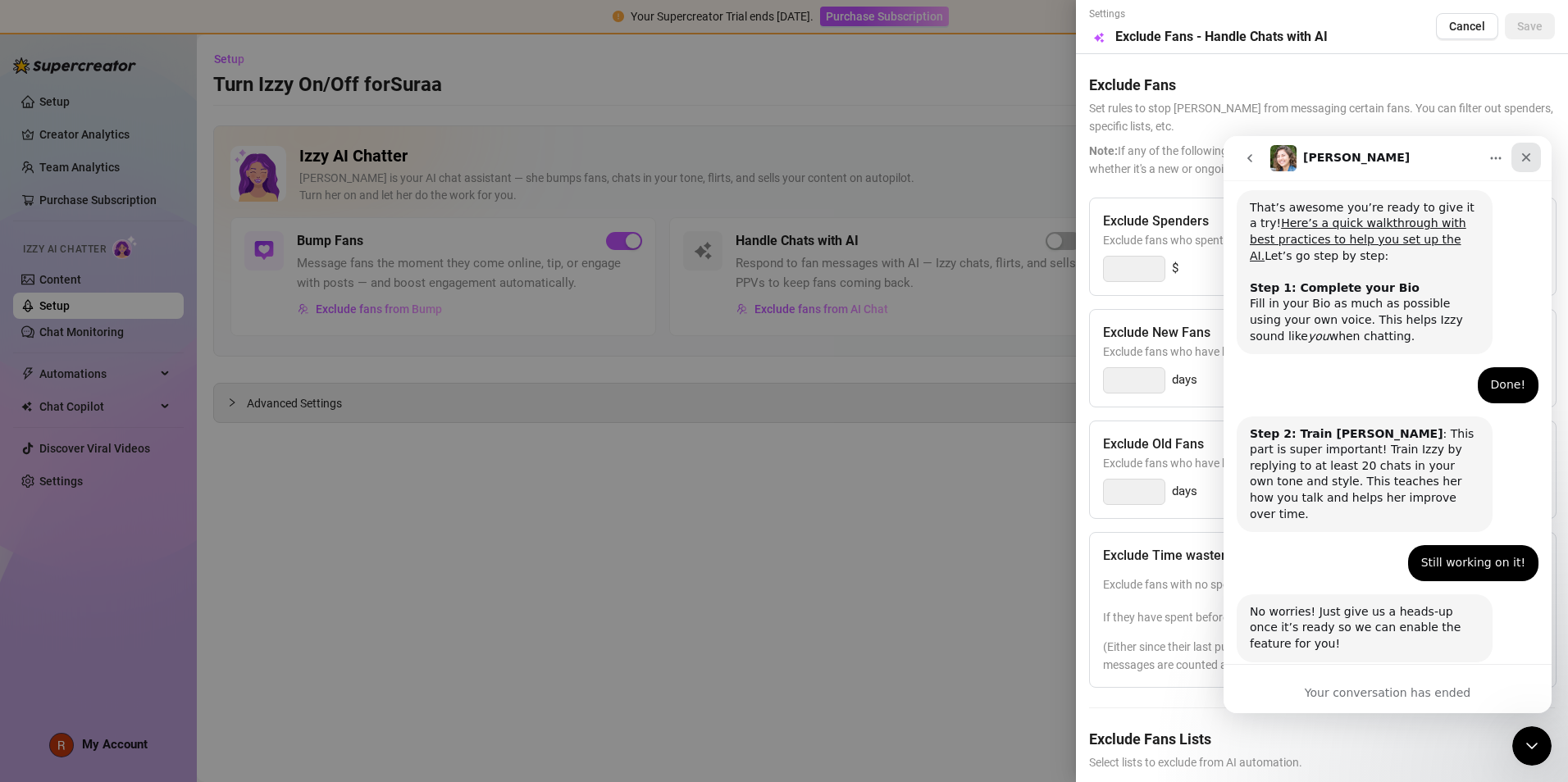
click at [756, 149] on div "Close" at bounding box center [1527, 158] width 30 height 30
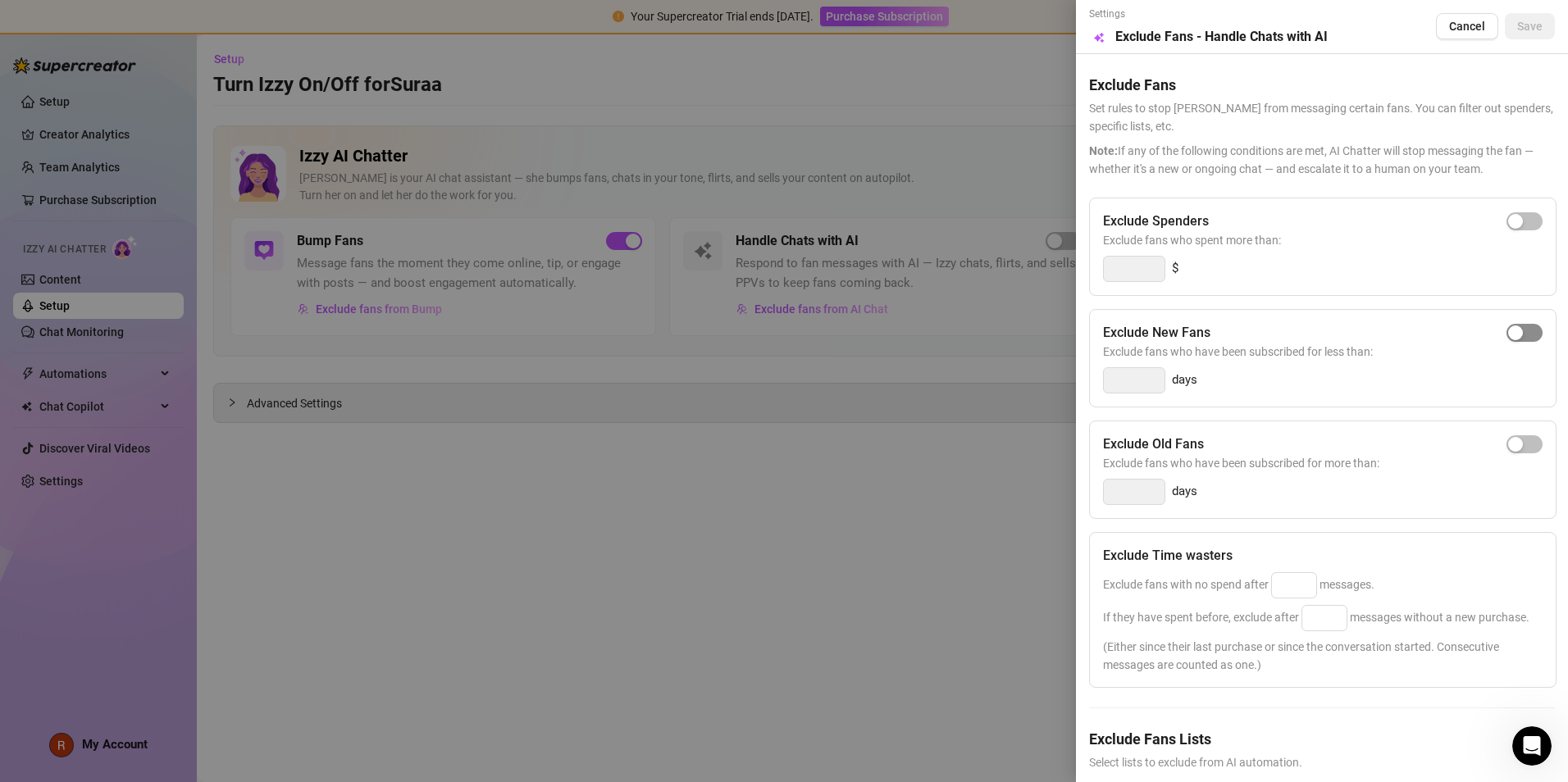
click at [756, 341] on span "button" at bounding box center [1525, 333] width 37 height 18
click at [756, 373] on input "3" at bounding box center [1134, 380] width 60 height 25
click at [756, 332] on div "Exclude New Fans Exclude fans who have been subscribed for less than: days" at bounding box center [1322, 358] width 467 height 99
click at [756, 334] on span "button" at bounding box center [1525, 333] width 37 height 18
click at [756, 379] on input "3" at bounding box center [1134, 380] width 60 height 25
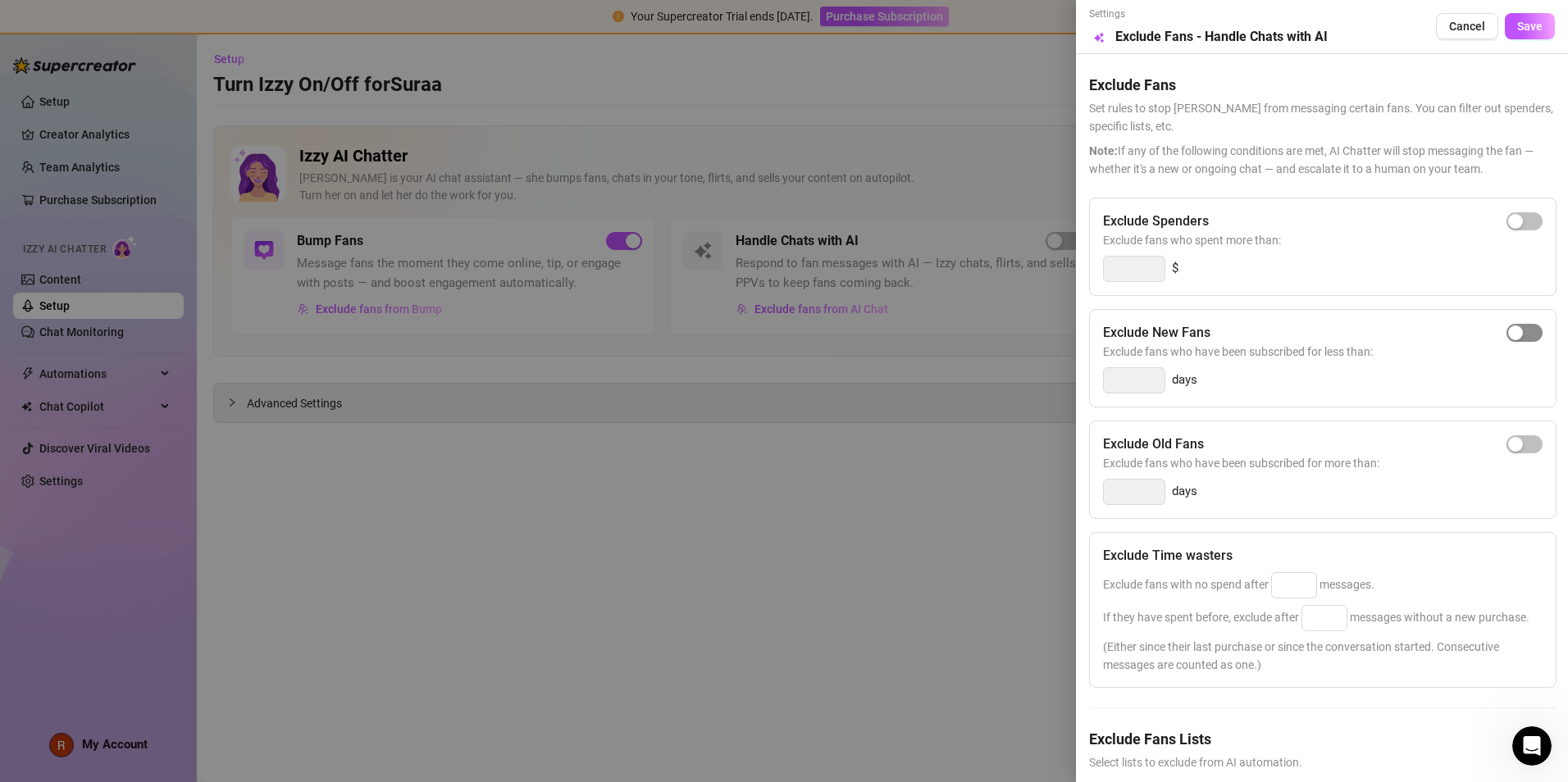
click at [756, 336] on div "button" at bounding box center [1516, 333] width 15 height 15
click at [756, 390] on div "3" at bounding box center [1134, 380] width 62 height 27
click at [756, 378] on input "3" at bounding box center [1134, 380] width 60 height 25
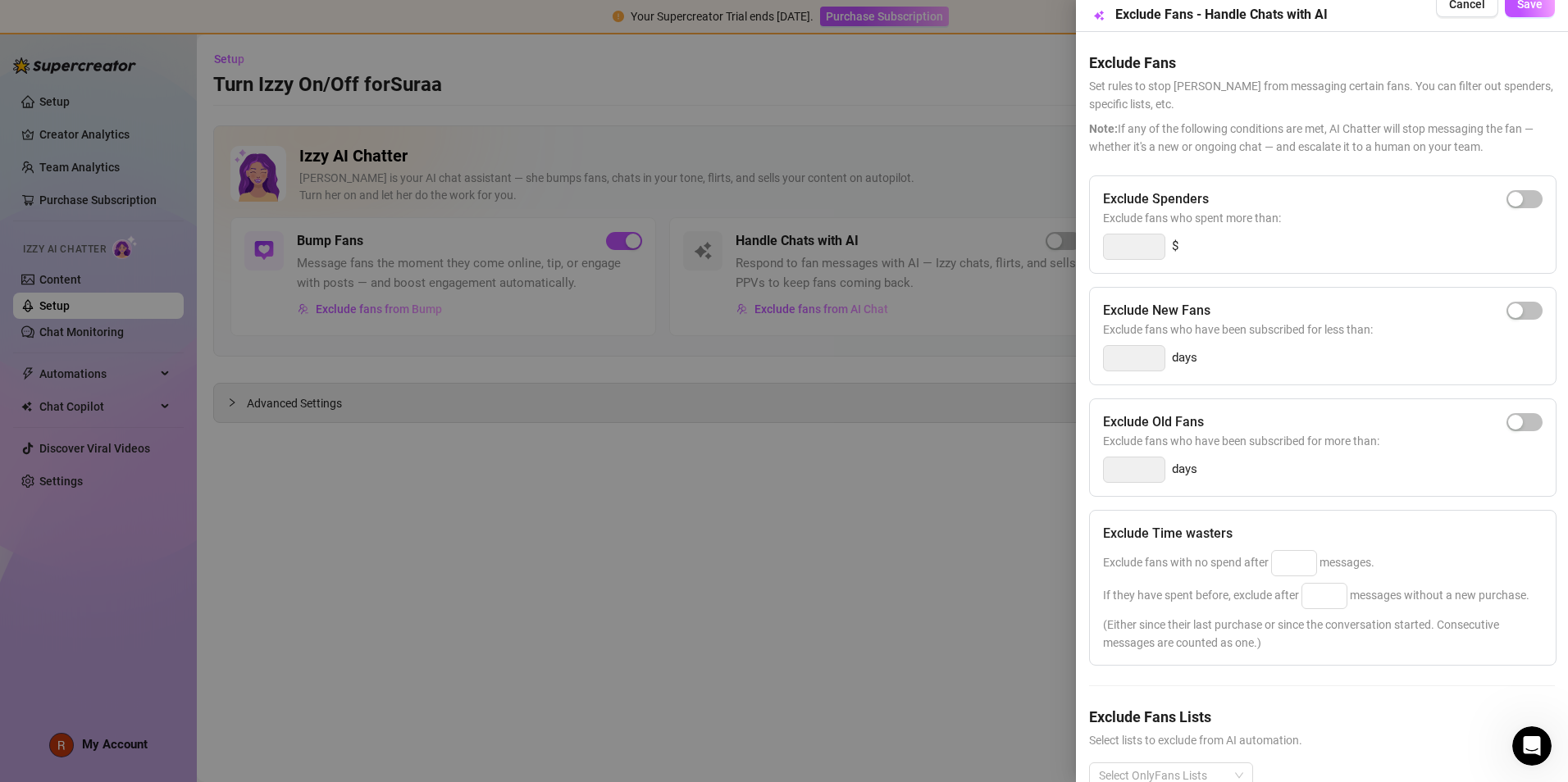
scroll to position [33, 0]
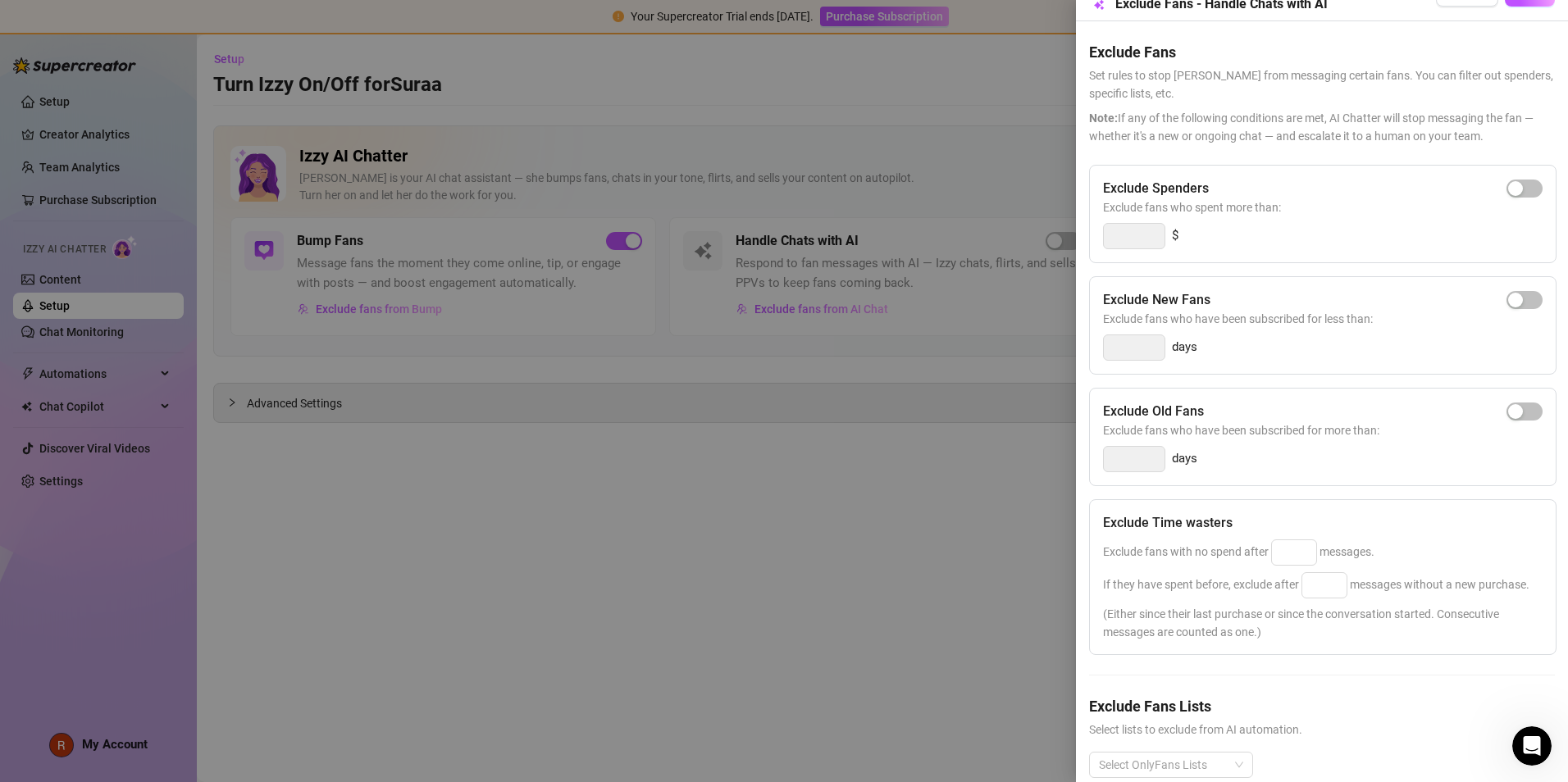
click at [756, 377] on div "Exclude Spenders Exclude fans who spent more than: $ Exclude New Fans Exclude f…" at bounding box center [1322, 485] width 466 height 640
click at [756, 306] on div "button" at bounding box center [1516, 300] width 15 height 15
click at [756, 342] on input "3" at bounding box center [1134, 348] width 60 height 25
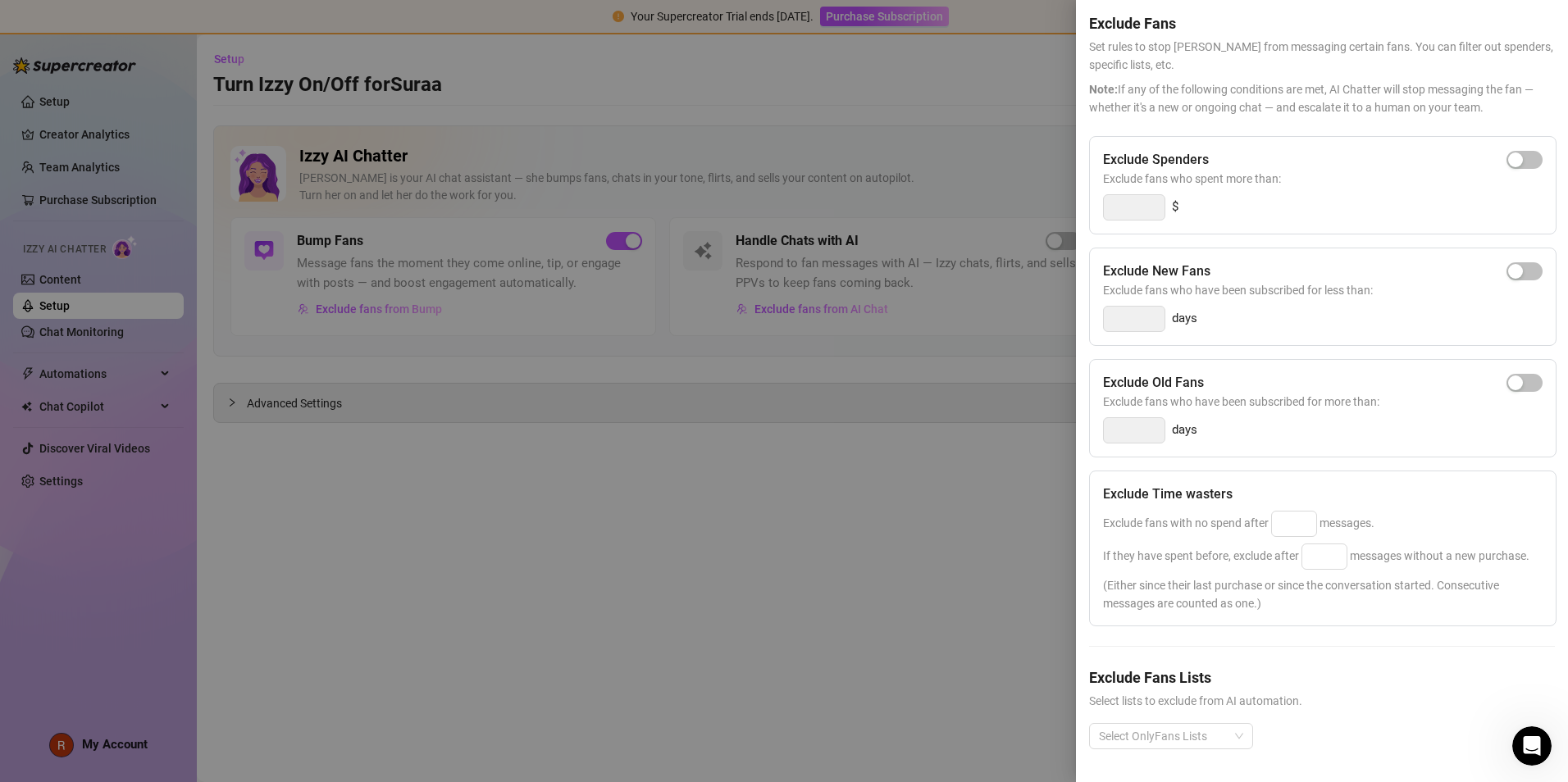
click at [756, 281] on span "Exclude fans who have been subscribed for less than:" at bounding box center [1322, 290] width 439 height 18
click at [756, 270] on div "button" at bounding box center [1516, 271] width 15 height 15
click at [756, 313] on input "3" at bounding box center [1134, 319] width 60 height 25
click at [756, 497] on div at bounding box center [1162, 736] width 140 height 23
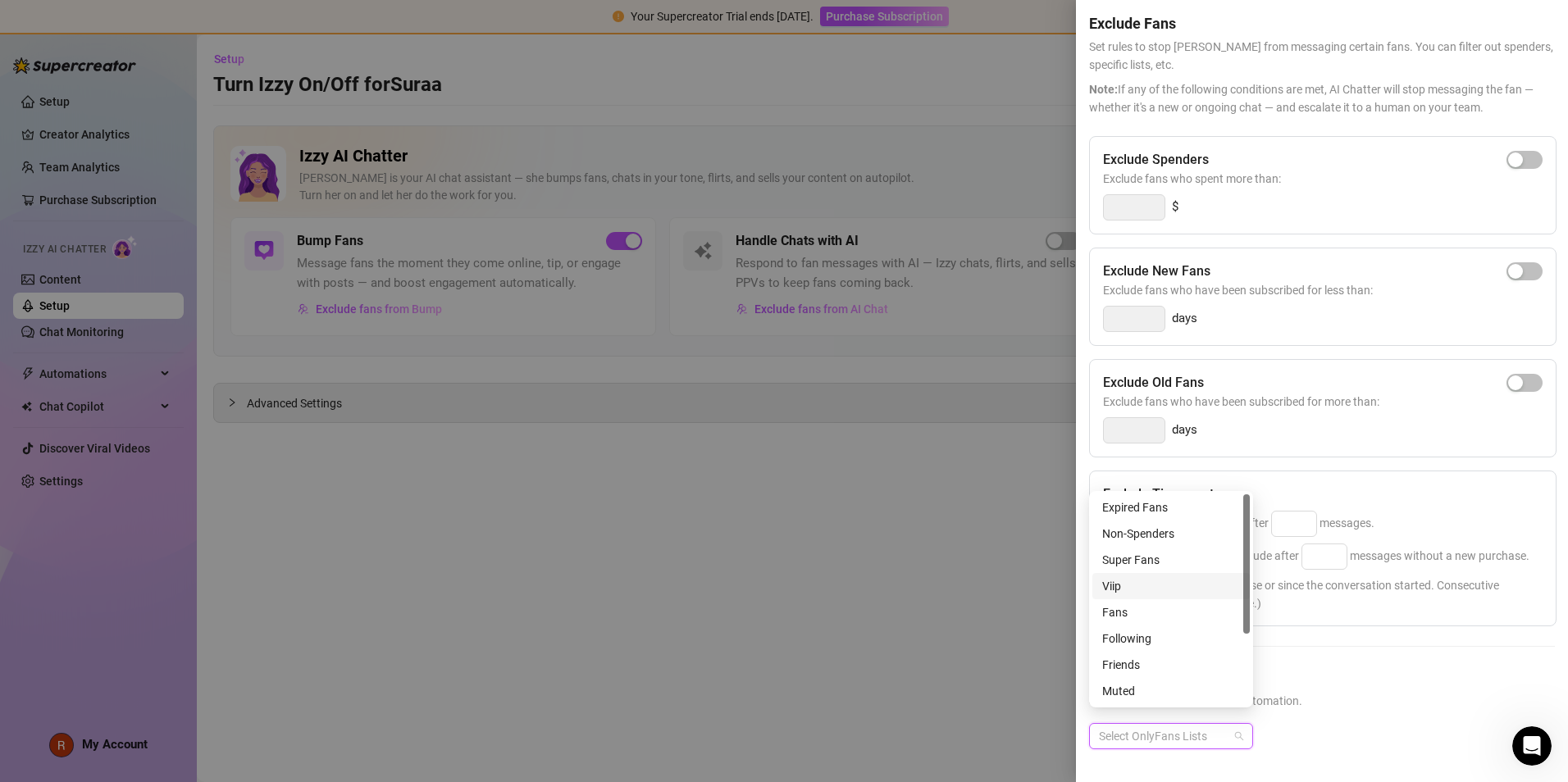
click at [756, 497] on div "Viip" at bounding box center [1171, 586] width 138 height 18
click at [756, 497] on span "Select lists to exclude from AI automation." at bounding box center [1322, 701] width 466 height 18
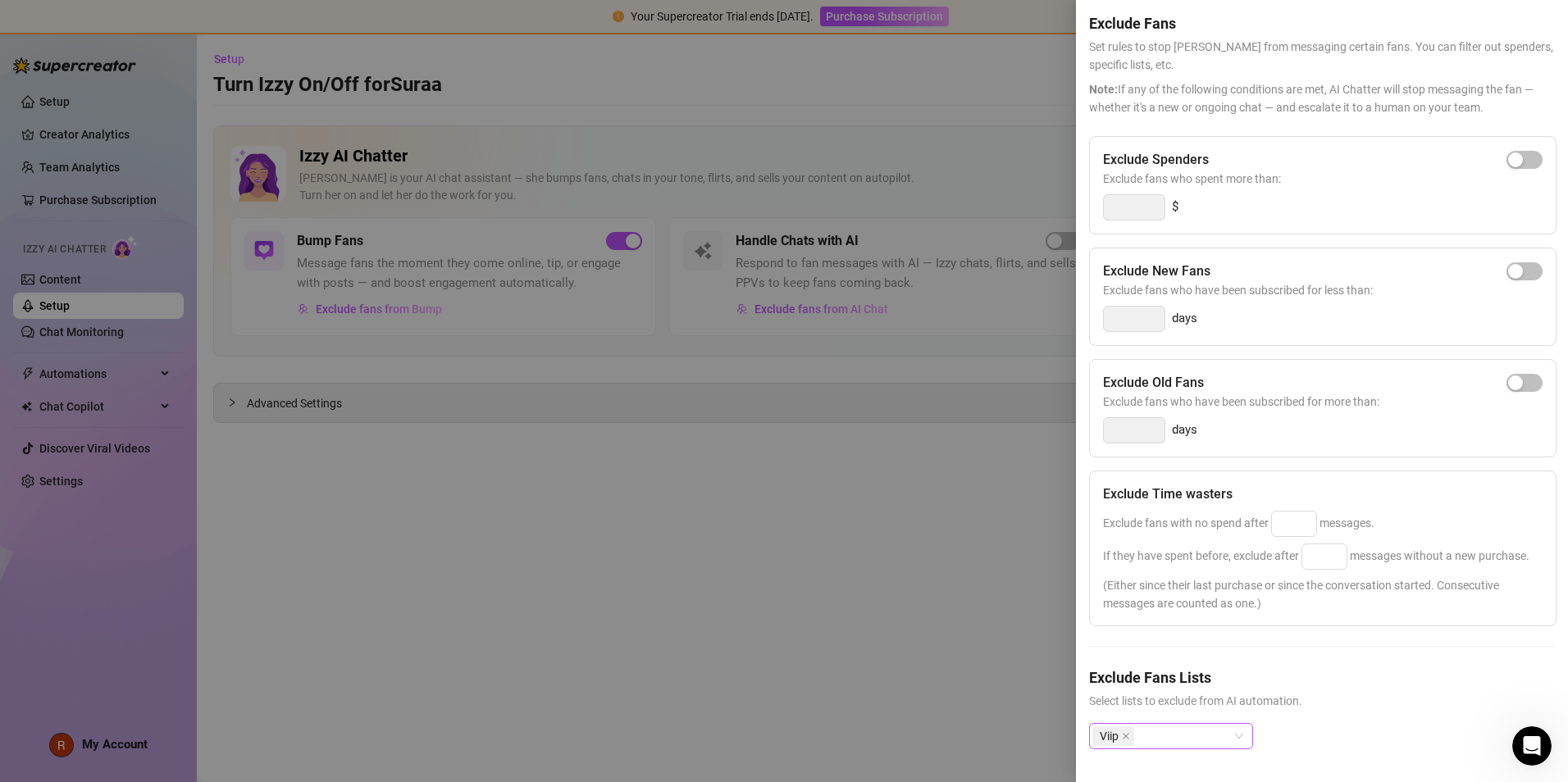
click at [756, 497] on div "Viip" at bounding box center [1162, 736] width 140 height 23
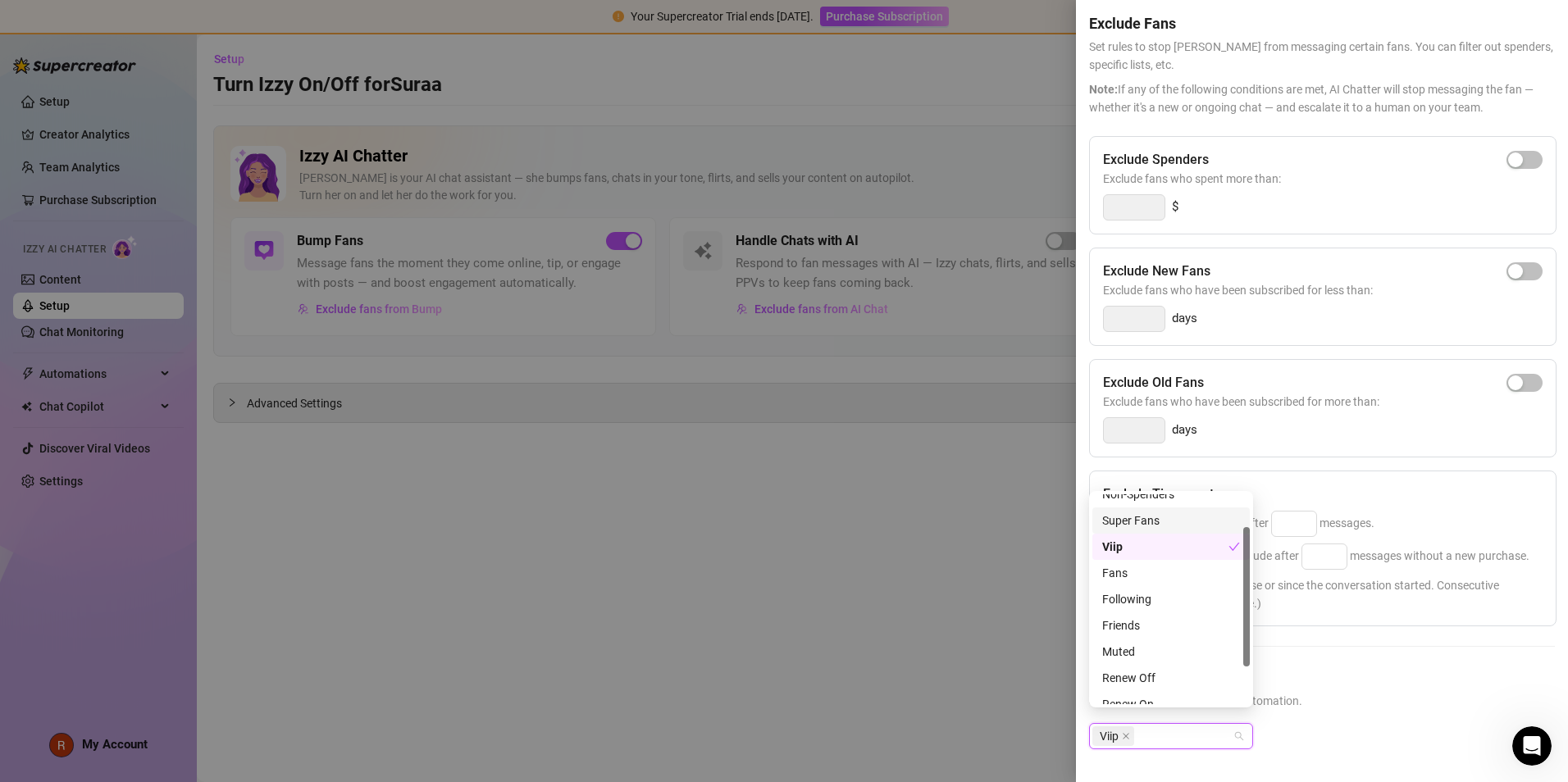
scroll to position [0, 0]
drag, startPoint x: 1247, startPoint y: 586, endPoint x: 1231, endPoint y: 542, distance: 46.8
click at [756, 497] on div "Expired Fans Non-Spenders Super Fans Viip Fans Following Friends Muted Renew Of…" at bounding box center [1170, 599] width 157 height 210
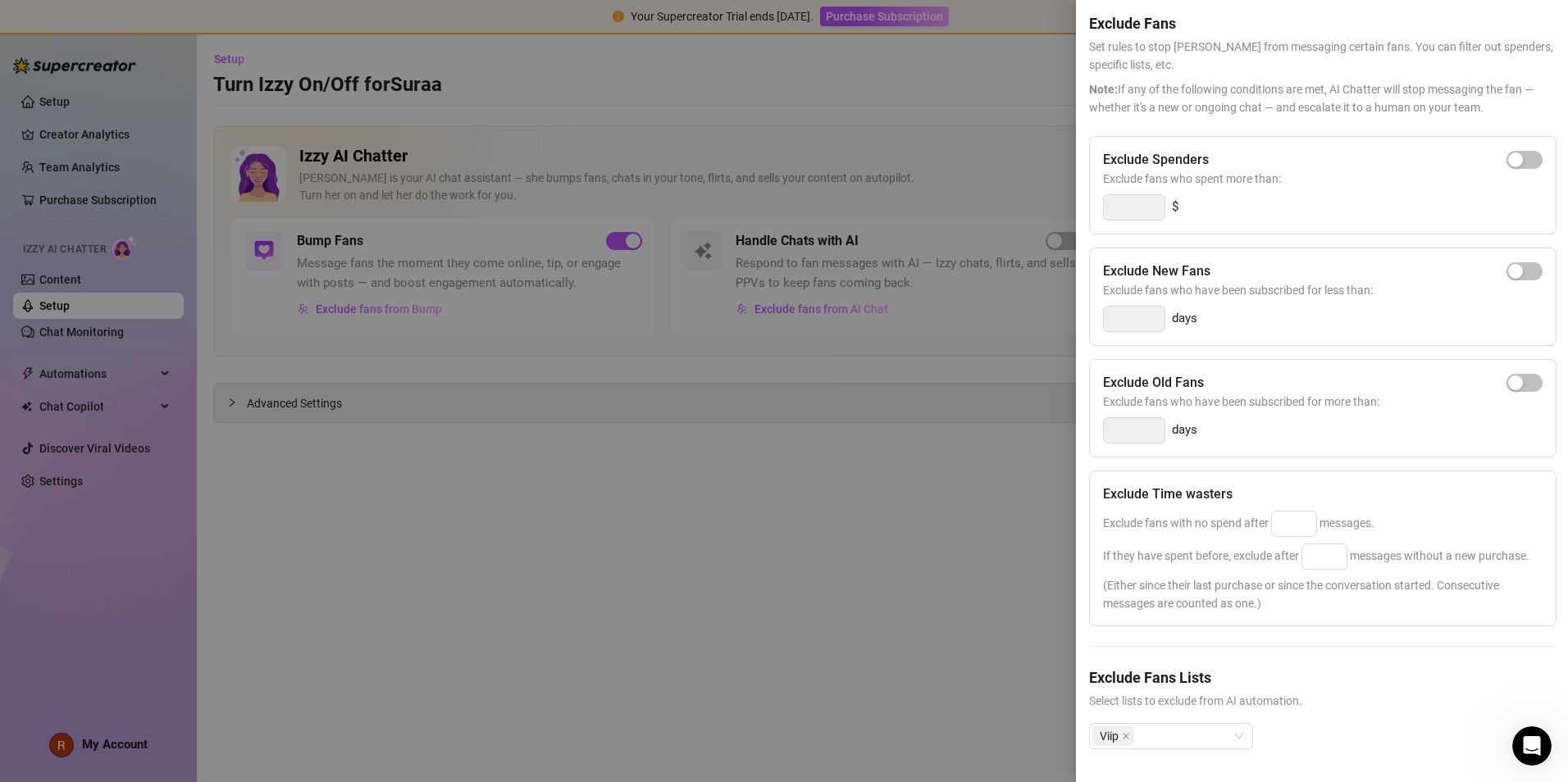
click at [756, 497] on h5 "Exclude Fans Lists" at bounding box center [1322, 677] width 466 height 22
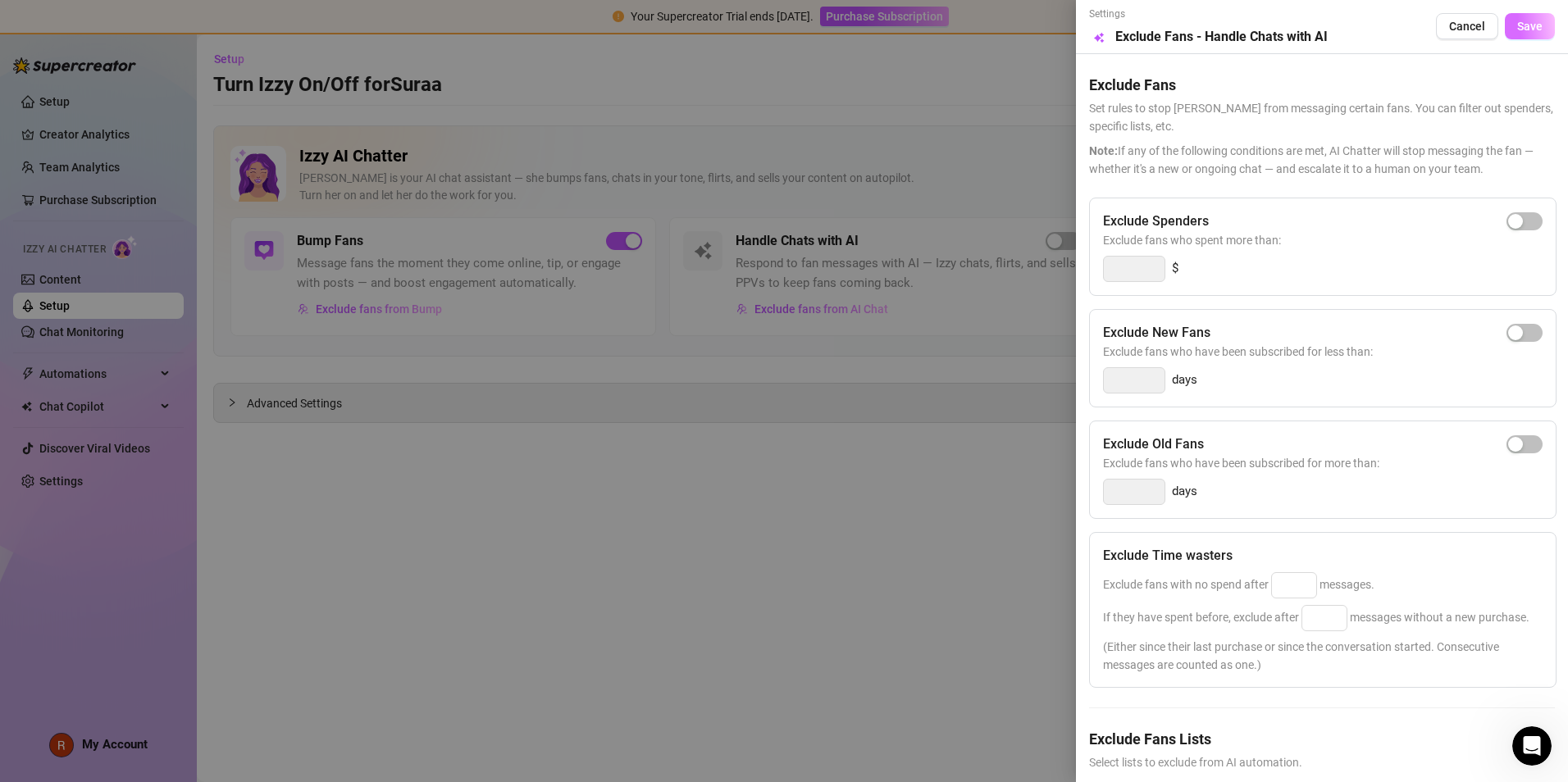
click at [756, 14] on button "Save" at bounding box center [1529, 26] width 50 height 27
click at [756, 497] on input at bounding box center [1294, 586] width 44 height 25
click at [756, 497] on input at bounding box center [1324, 618] width 44 height 25
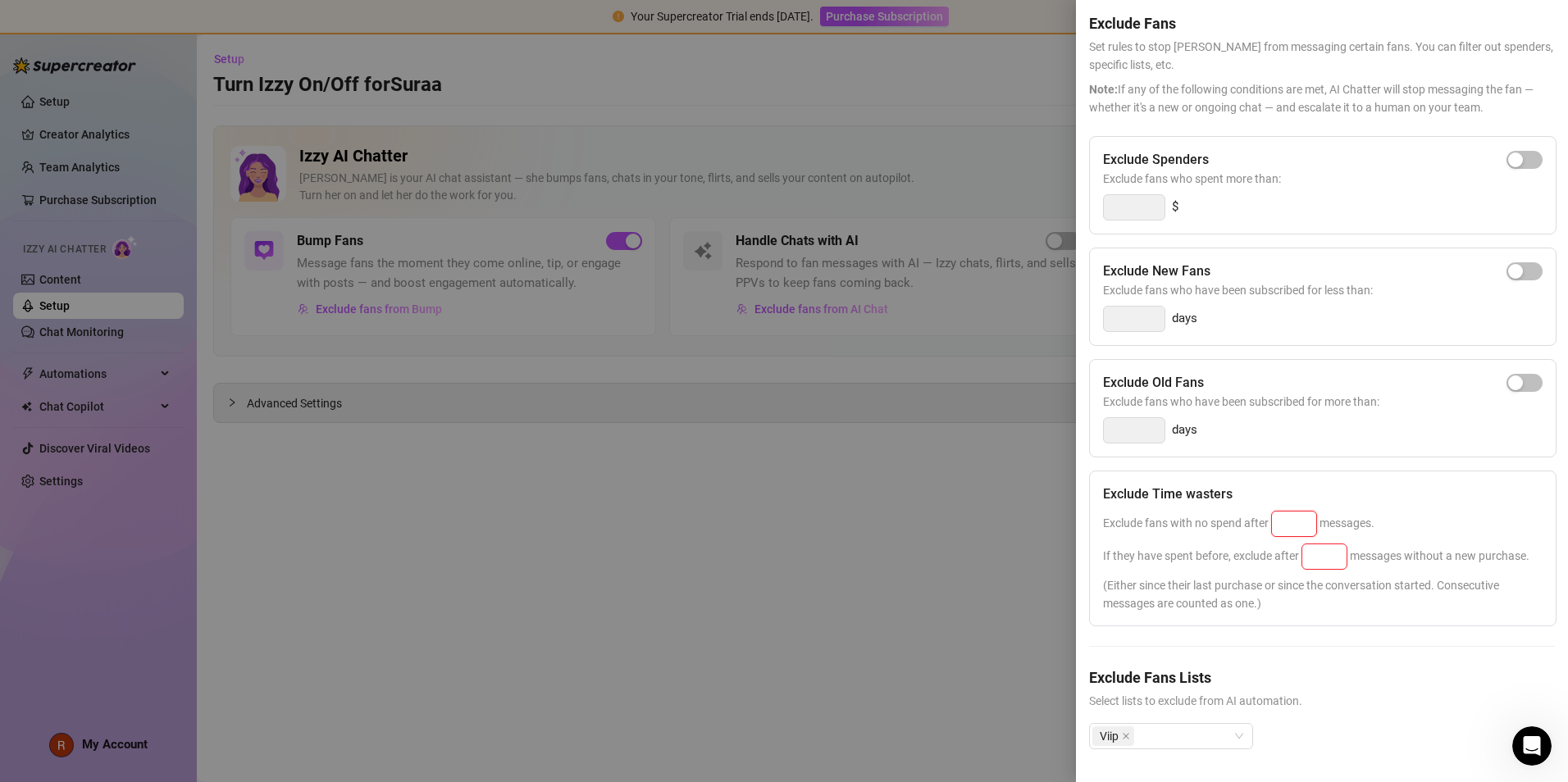
click at [756, 497] on input at bounding box center [1294, 523] width 44 height 25
click at [756, 497] on input at bounding box center [1324, 557] width 44 height 25
drag, startPoint x: 1319, startPoint y: 495, endPoint x: 1176, endPoint y: 496, distance: 143.0
click at [756, 497] on span "Exclude fans with no spend after 100 messages." at bounding box center [1238, 522] width 272 height 13
drag, startPoint x: 1176, startPoint y: 496, endPoint x: 1312, endPoint y: 492, distance: 136.1
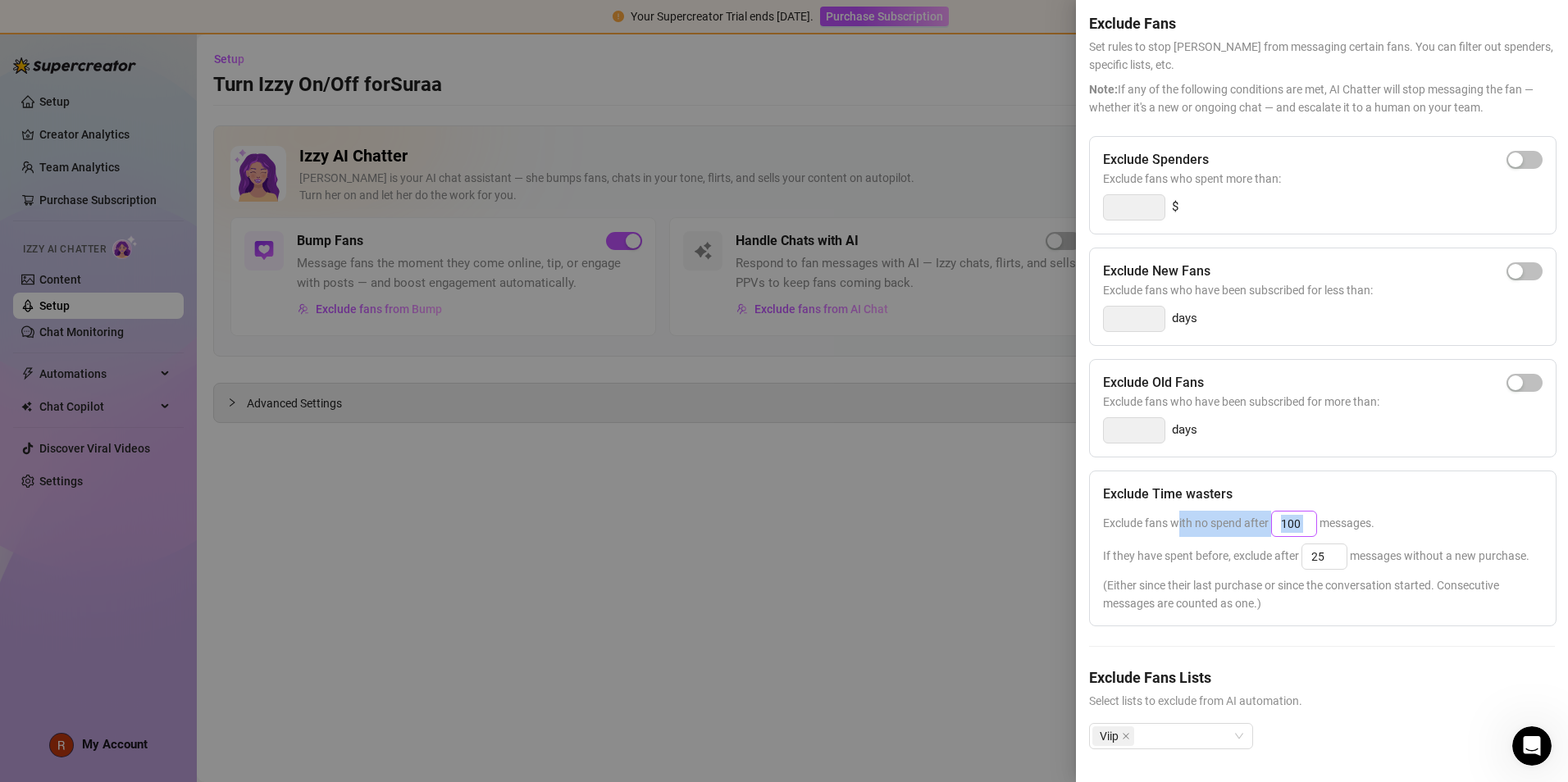
click at [756, 497] on input "100" at bounding box center [1294, 523] width 44 height 25
click at [756, 497] on span "If they have spent before, exclude after 25 messages without a new purchase." at bounding box center [1316, 556] width 427 height 13
click at [756, 497] on div "If they have spent before, exclude after 25 messages without a new purchase." at bounding box center [1322, 557] width 439 height 27
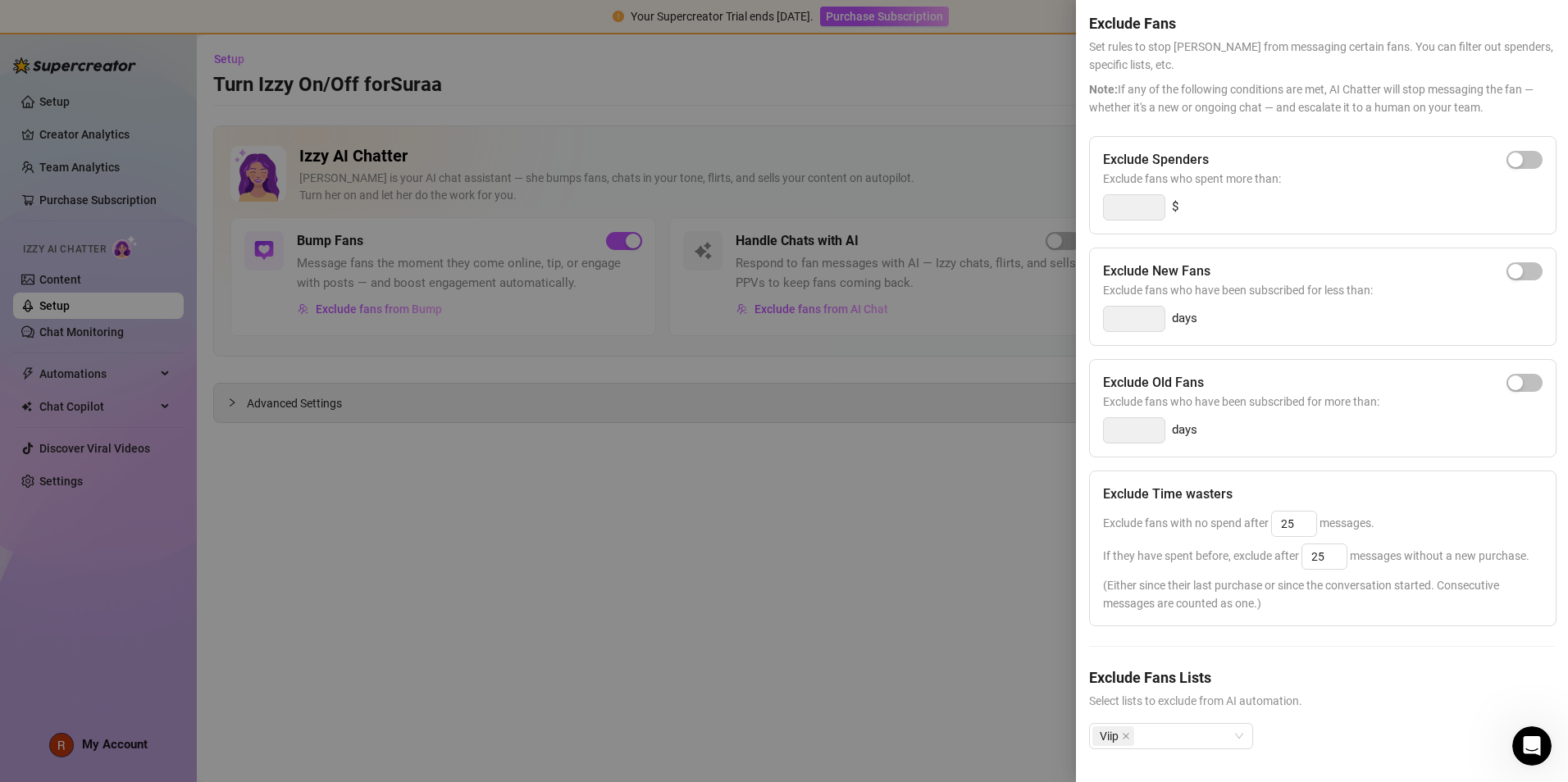
click at [756, 497] on div "Exclude Time wasters Exclude fans with no spend after 25 messages. If they have…" at bounding box center [1322, 549] width 467 height 156
click at [756, 497] on input "25" at bounding box center [1324, 557] width 44 height 25
drag, startPoint x: 1313, startPoint y: 489, endPoint x: 1122, endPoint y: 515, distance: 192.8
click at [756, 497] on div "Exclude fans with no spend after 25 messages." at bounding box center [1322, 524] width 439 height 27
click at [756, 443] on div at bounding box center [784, 391] width 1568 height 782
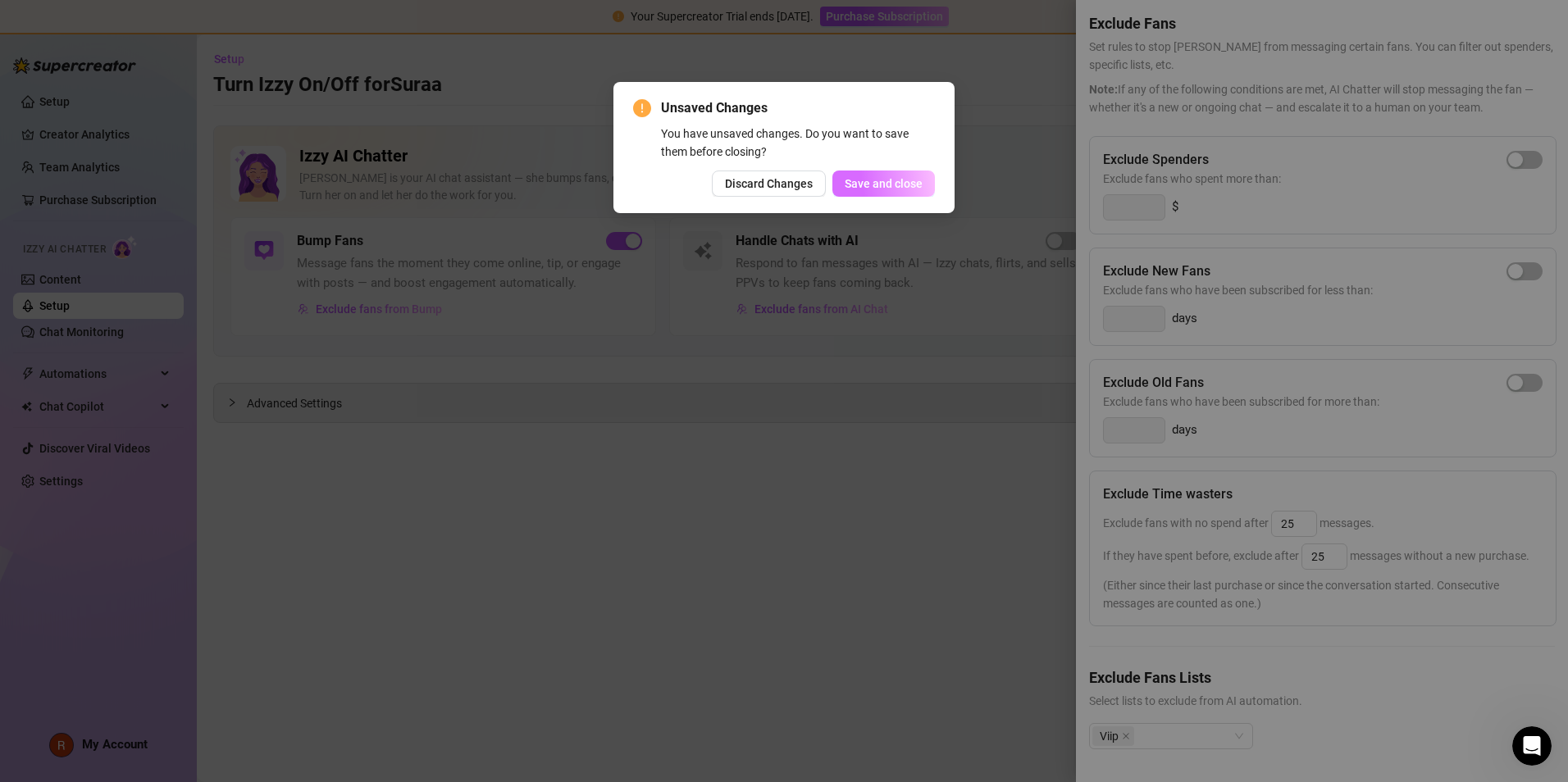
click at [756, 186] on span "Save and close" at bounding box center [884, 183] width 78 height 13
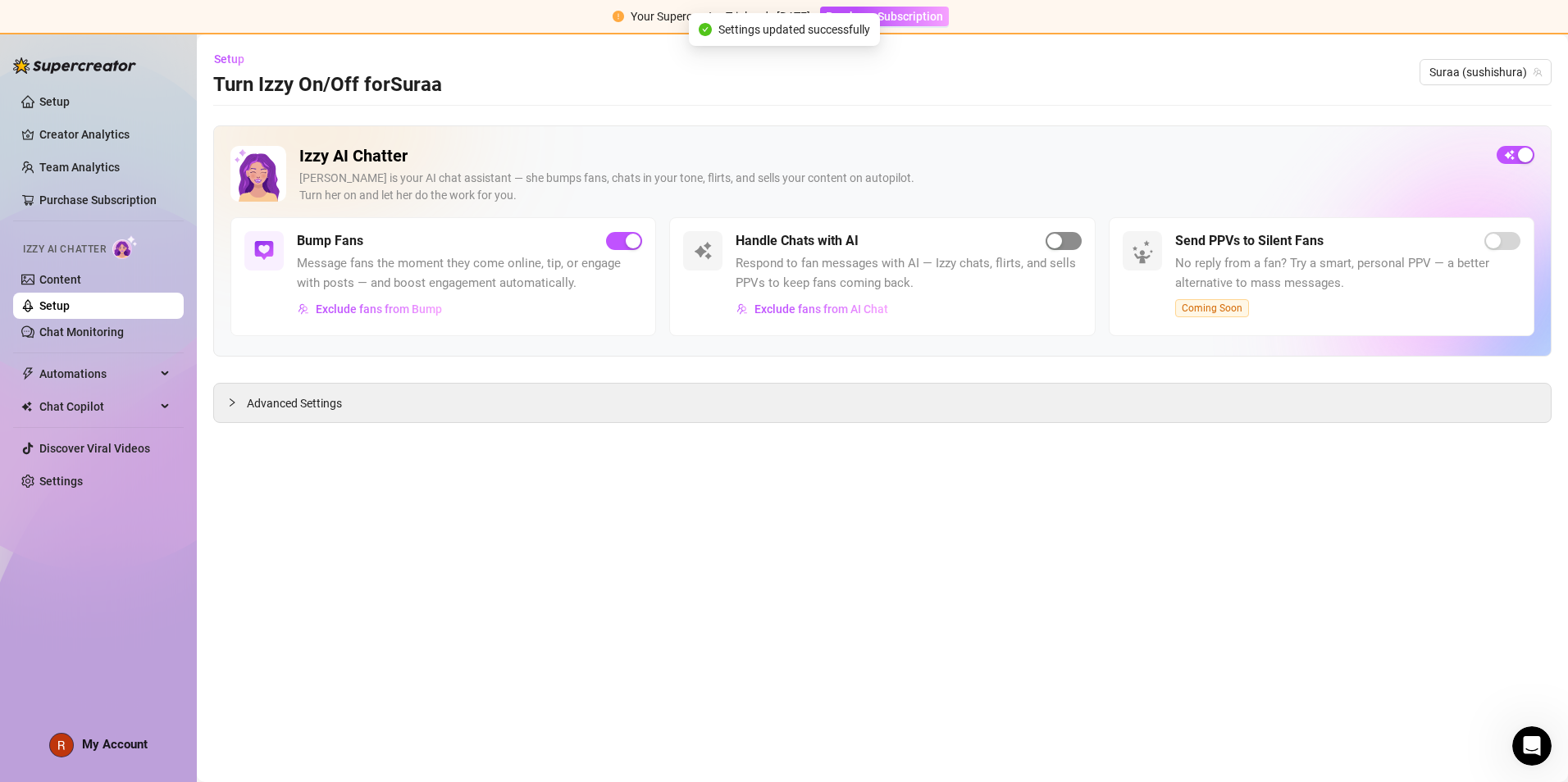
click at [756, 237] on span "button" at bounding box center [1063, 241] width 37 height 18
click at [68, 280] on link "Content" at bounding box center [60, 279] width 41 height 13
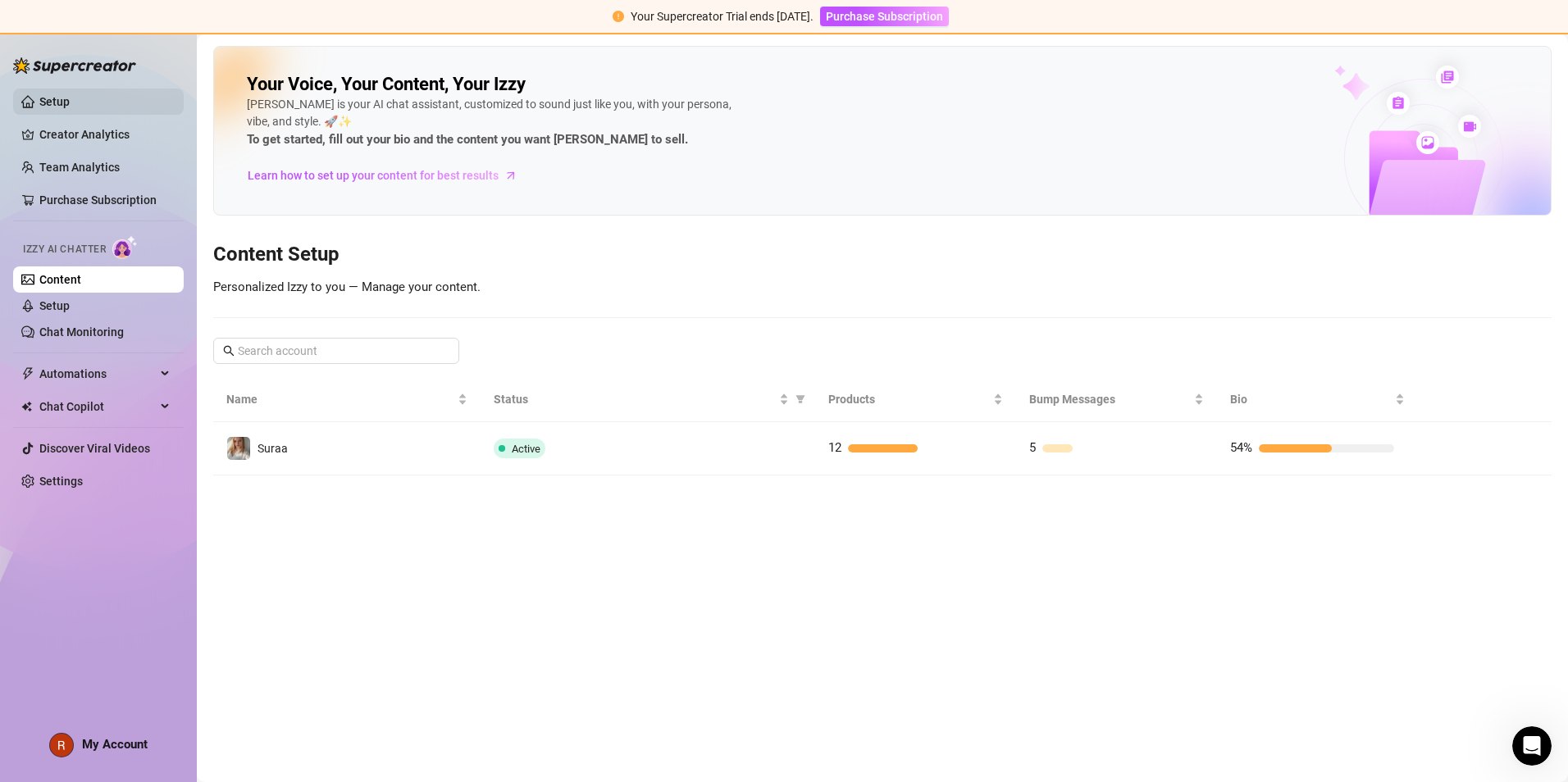
click at [70, 95] on link "Setup" at bounding box center [54, 101] width 31 height 13
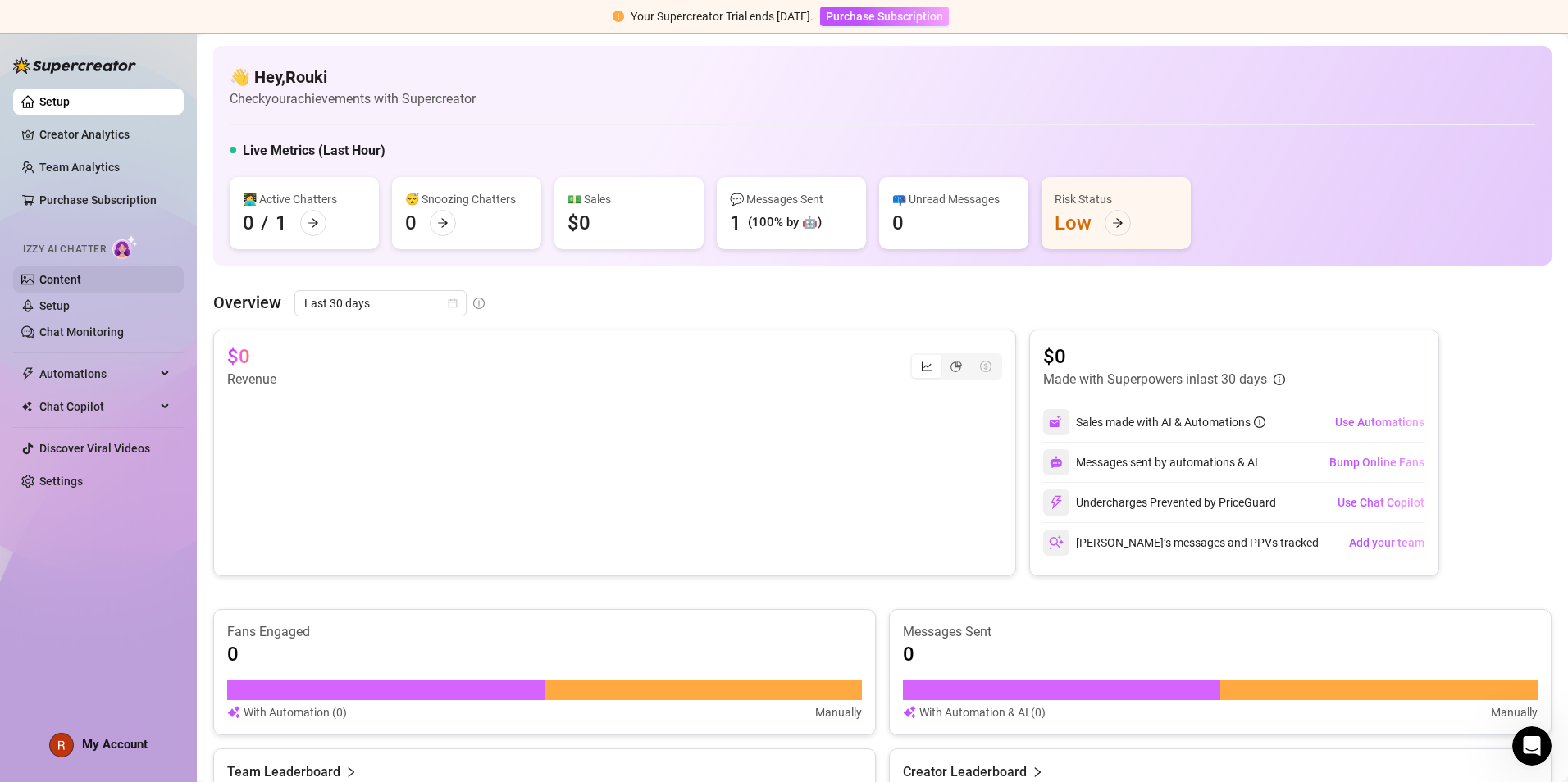
click at [81, 276] on link "Content" at bounding box center [60, 279] width 41 height 13
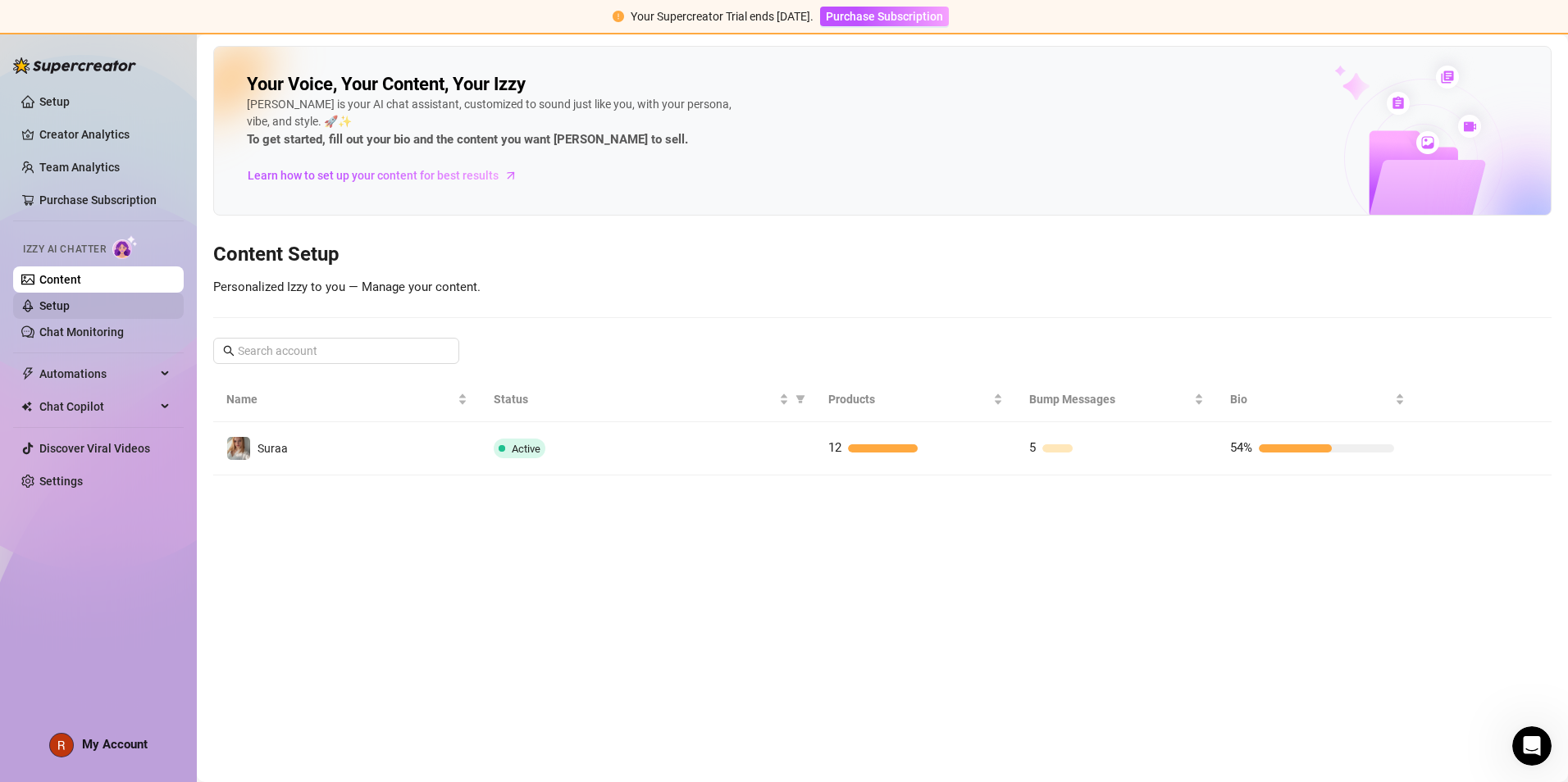
click at [70, 301] on link "Setup" at bounding box center [54, 305] width 31 height 13
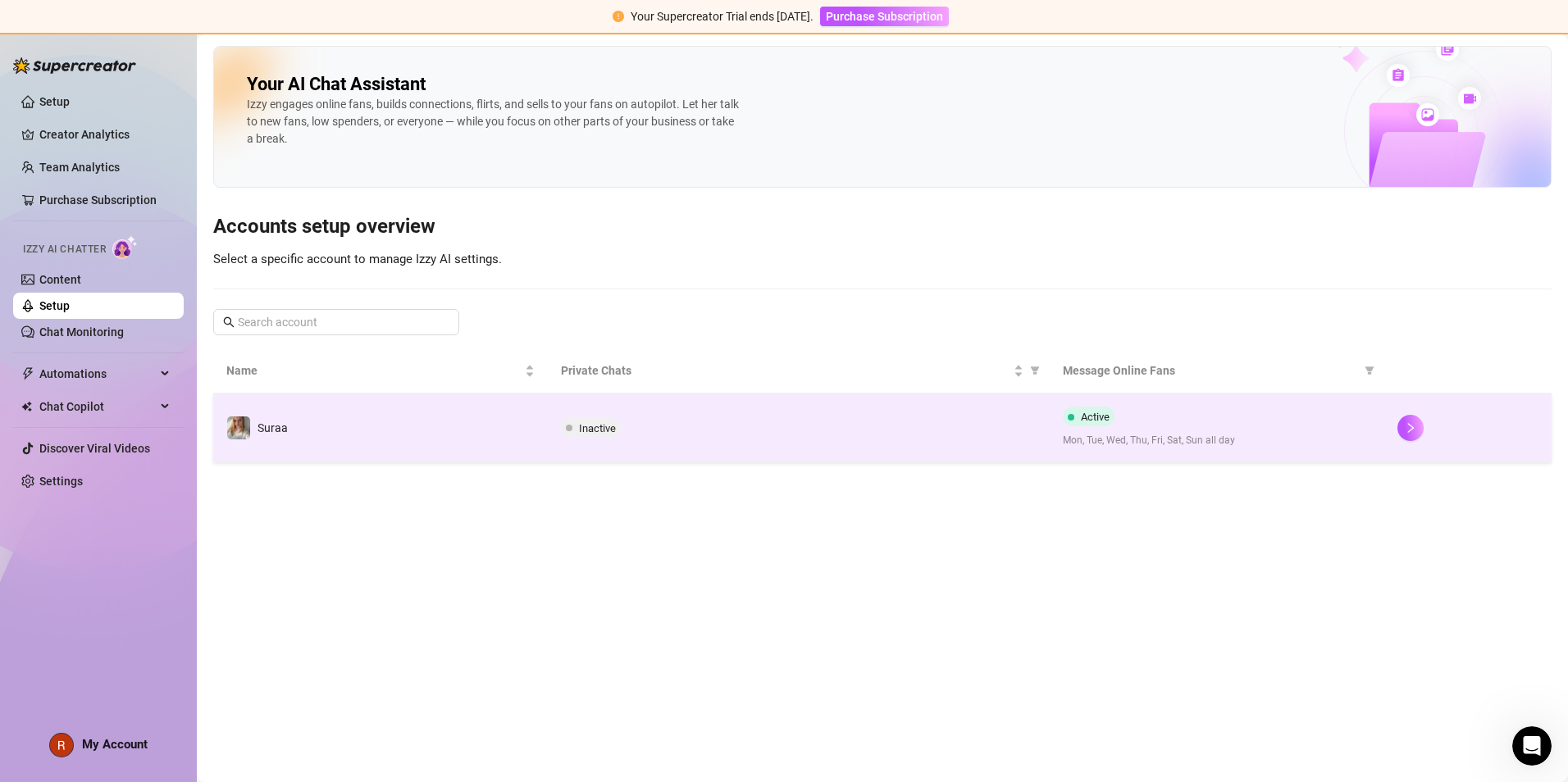
click at [530, 424] on td "Suraa" at bounding box center [380, 429] width 335 height 69
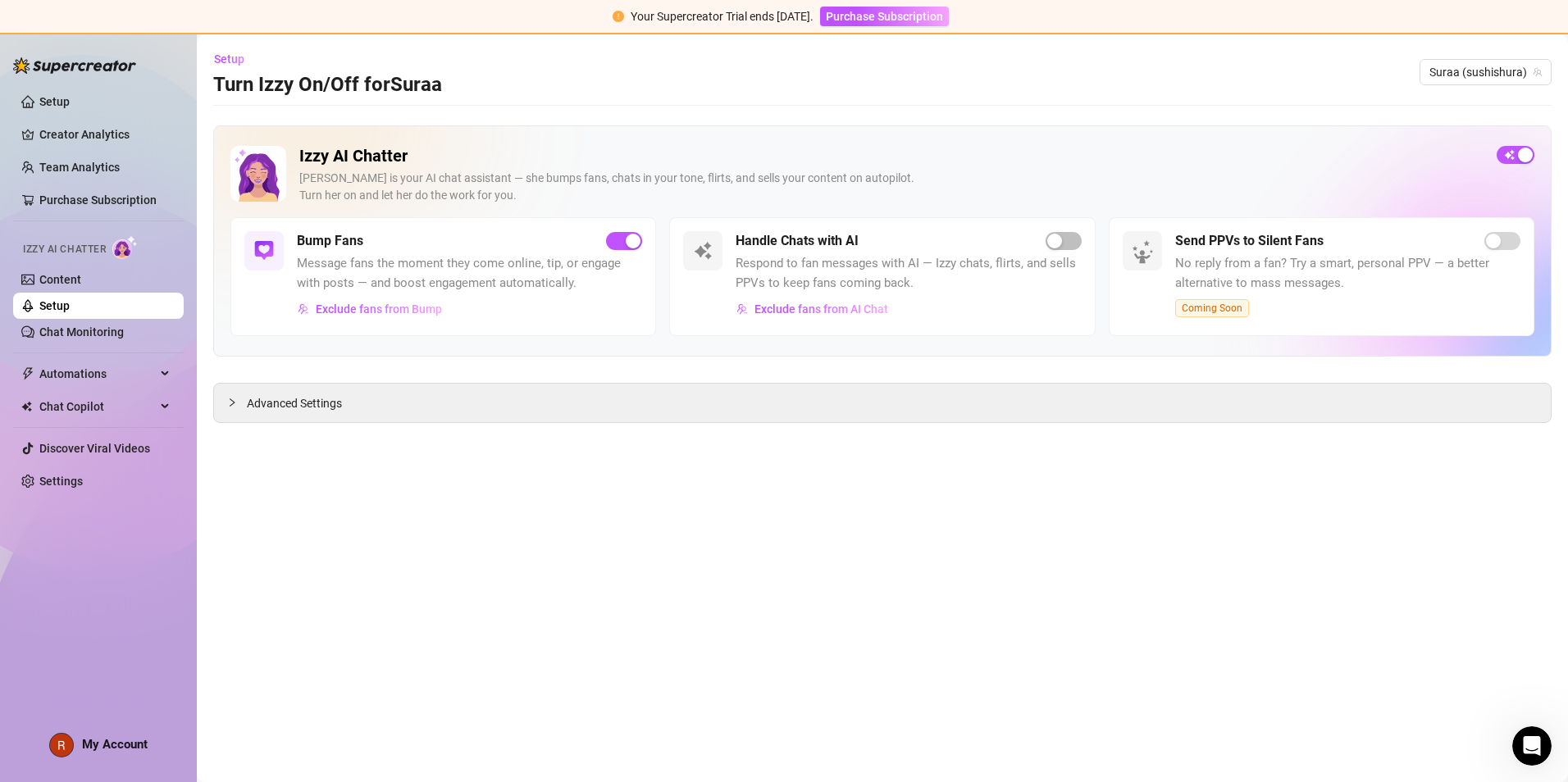
click at [337, 148] on h2 "Izzy AI Chatter" at bounding box center [891, 156] width 1184 height 21
click at [377, 395] on div "Advanced Settings" at bounding box center [883, 403] width 1337 height 39
click at [312, 423] on div "Advanced Settings" at bounding box center [883, 403] width 1337 height 39
click at [308, 405] on span "Advanced Settings" at bounding box center [294, 404] width 95 height 18
click at [311, 404] on span "Advanced Settings" at bounding box center [294, 404] width 95 height 18
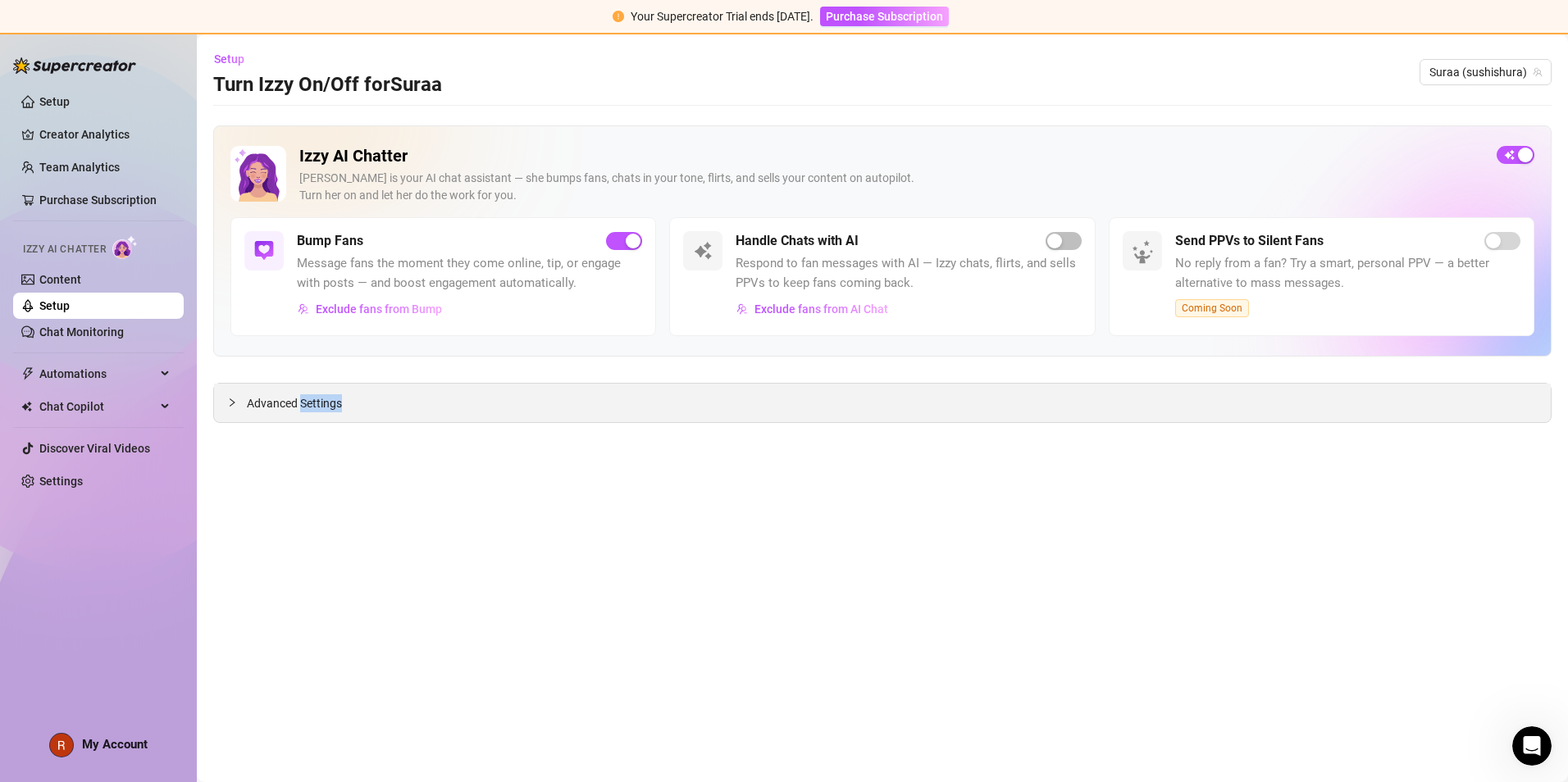
click at [311, 404] on span "Advanced Settings" at bounding box center [294, 404] width 95 height 18
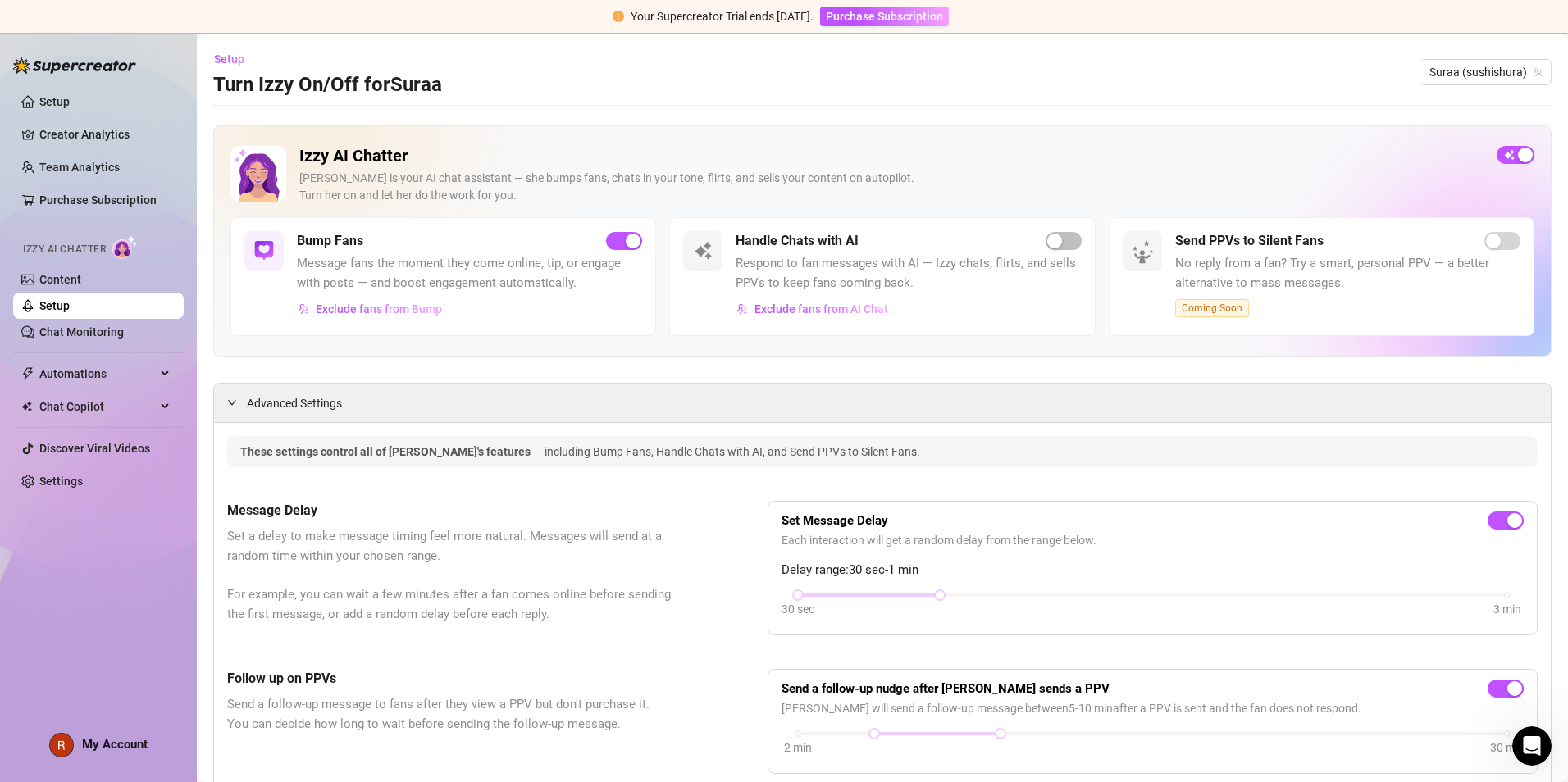
click at [656, 497] on h5 "Message Delay" at bounding box center [456, 511] width 458 height 20
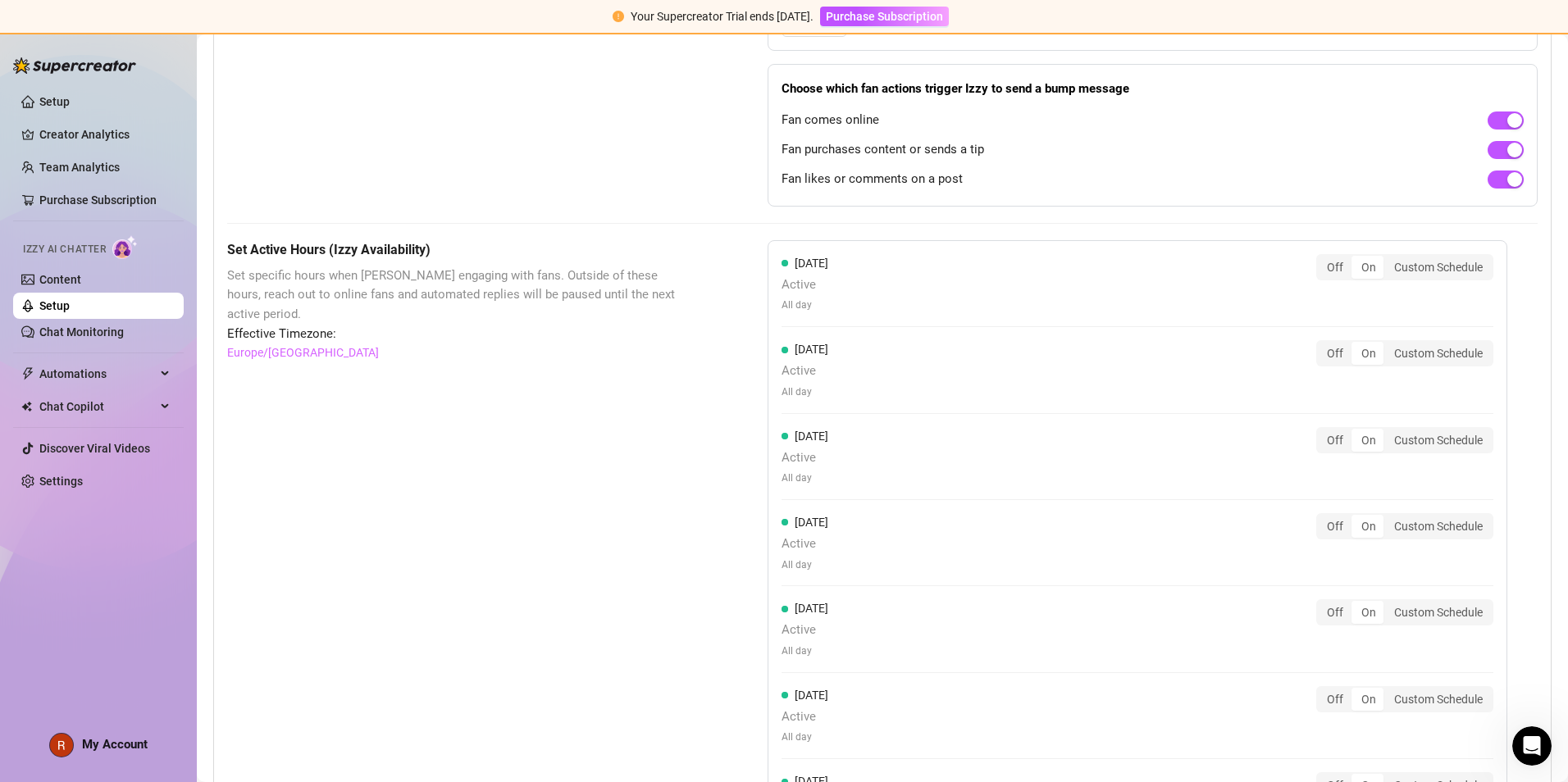
scroll to position [1308, 0]
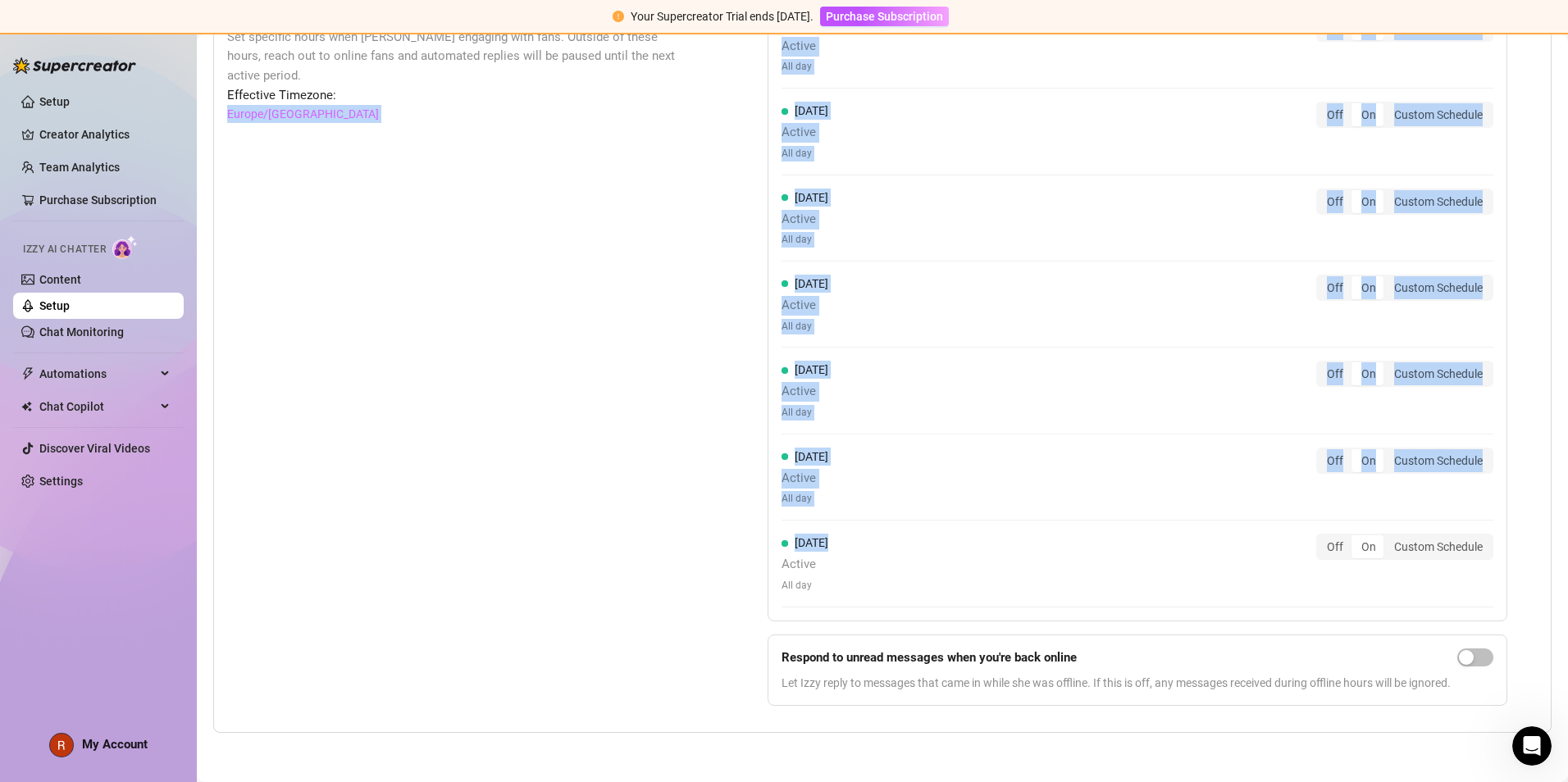
drag, startPoint x: 1026, startPoint y: 545, endPoint x: 584, endPoint y: 568, distance: 442.6
click at [584, 497] on div "Set Active Hours (Izzy Availability) Set specific hours when Izzy engaging with…" at bounding box center [882, 360] width 1310 height 718
click at [584, 497] on div "Set Active Hours (Izzy Availability) Set specific hours when Izzy engaging with…" at bounding box center [456, 360] width 458 height 718
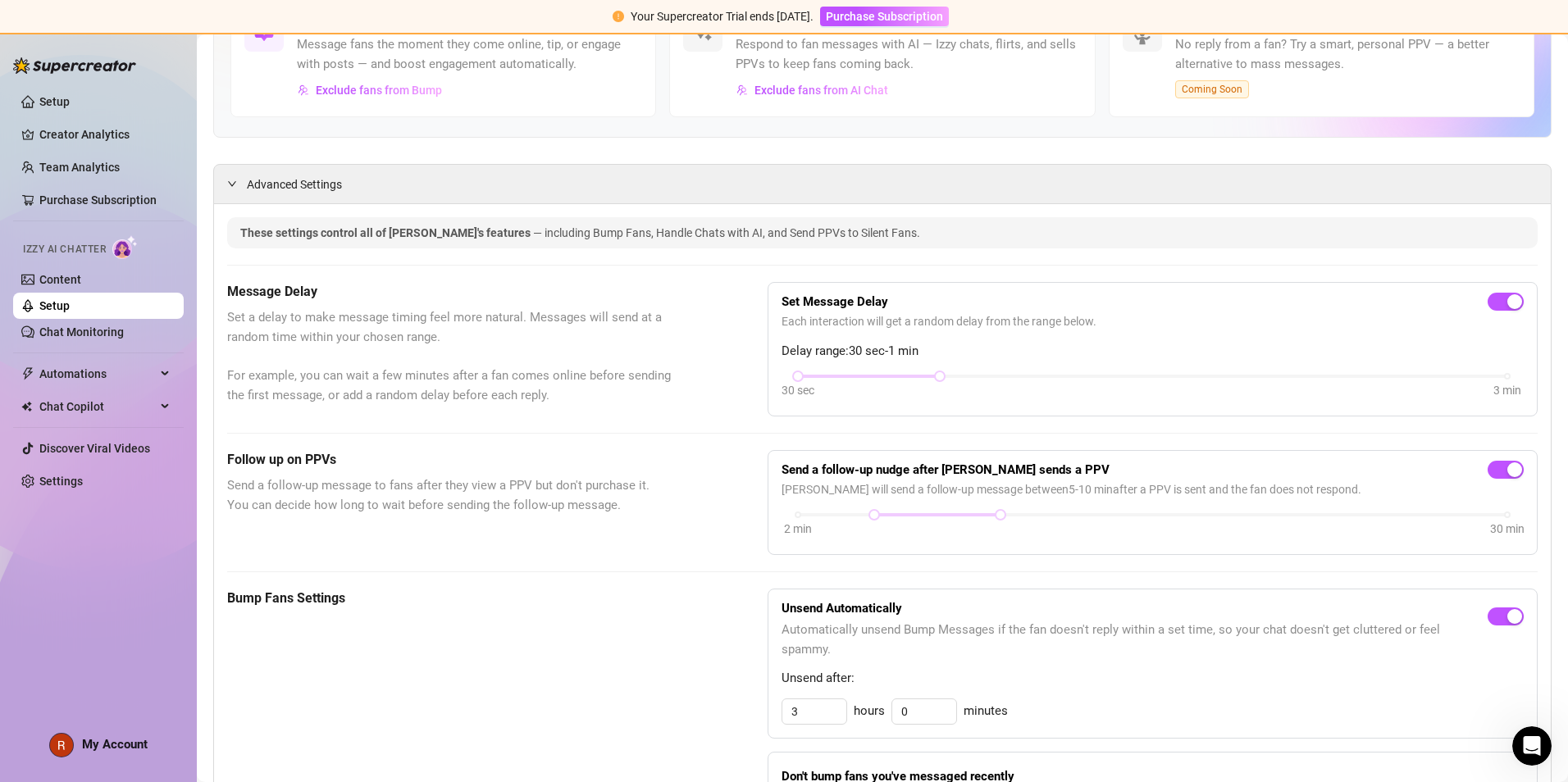
scroll to position [0, 0]
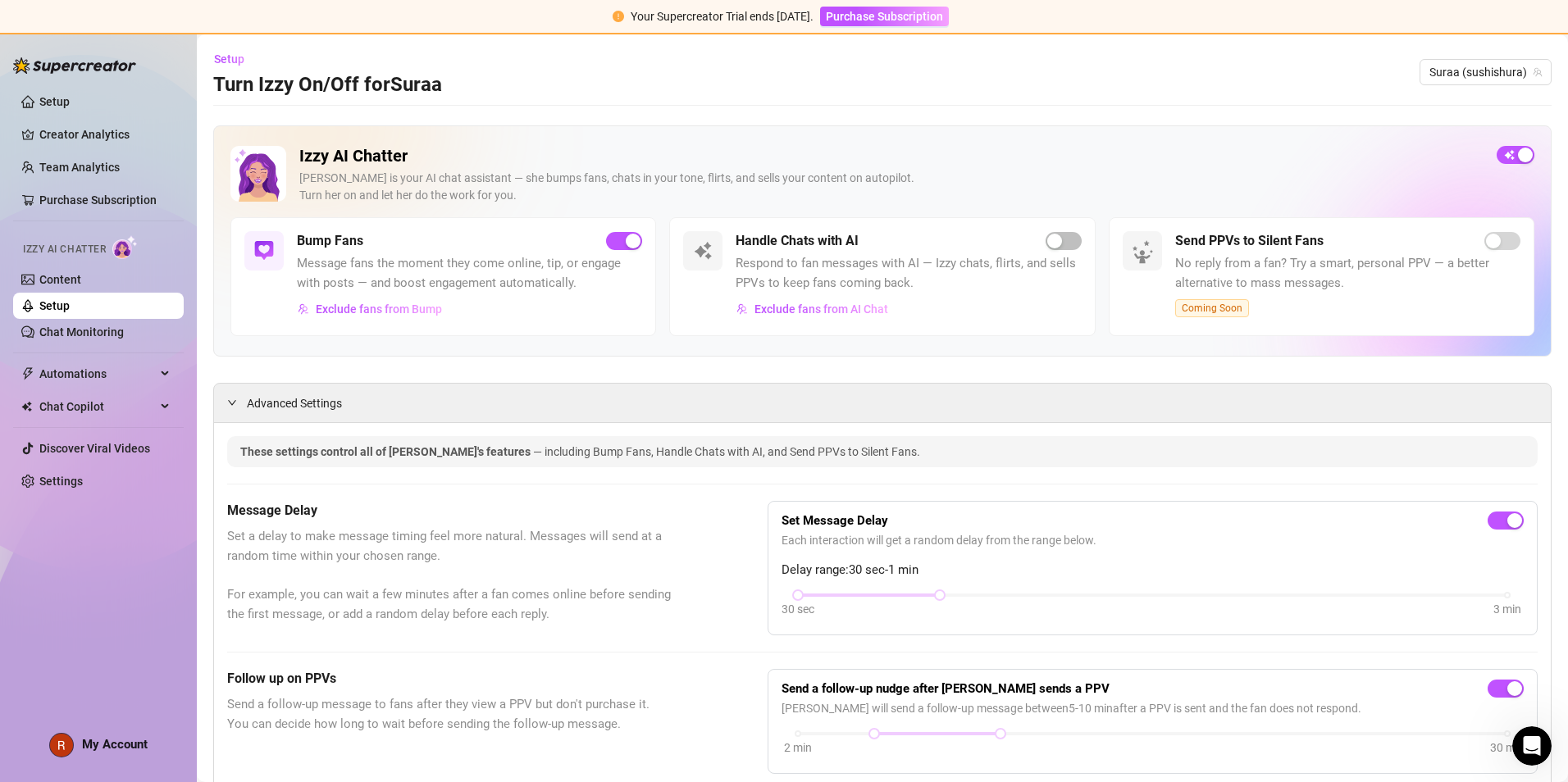
click at [70, 302] on link "Setup" at bounding box center [54, 305] width 31 height 13
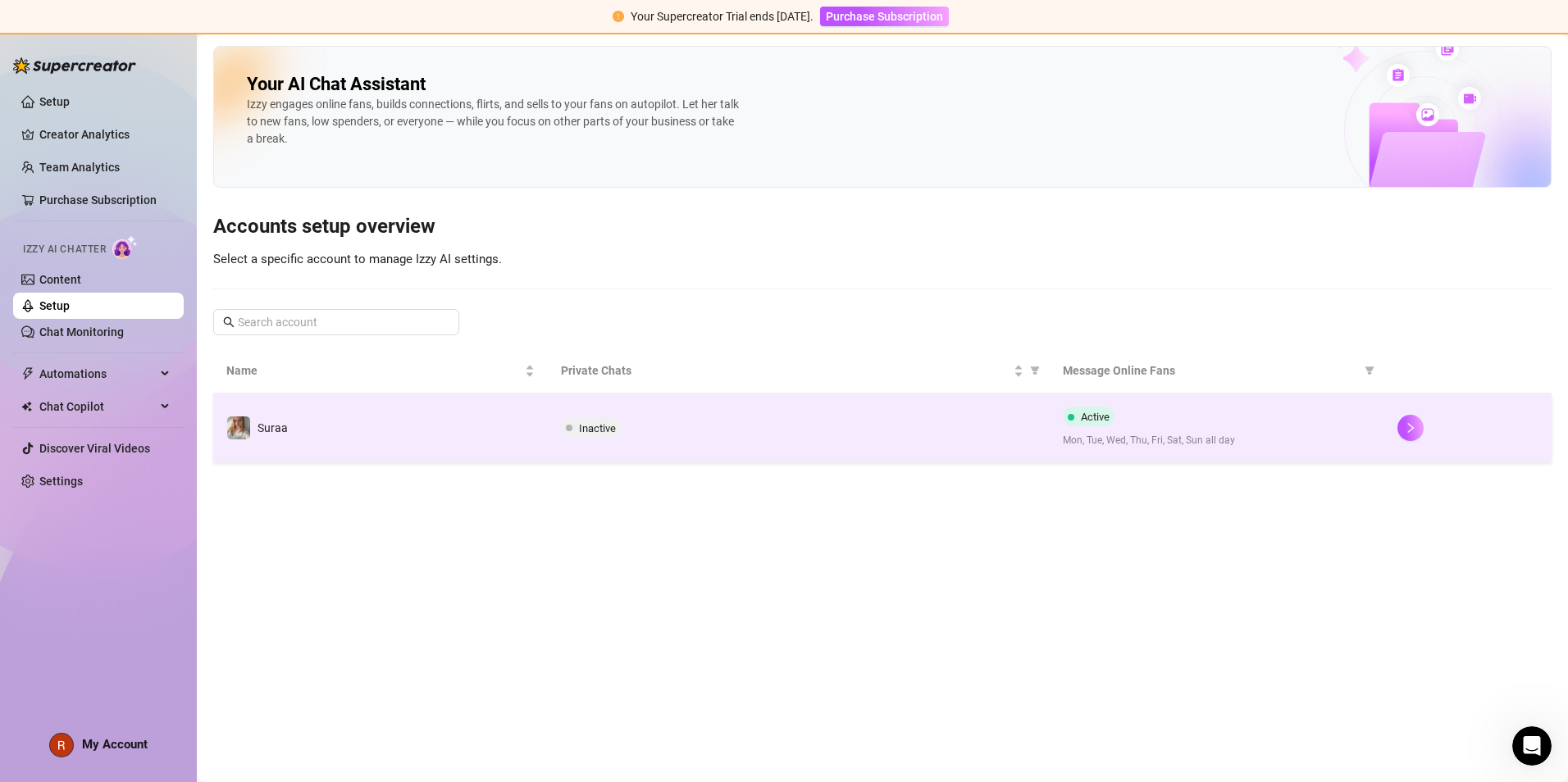
click at [608, 433] on span "Inactive" at bounding box center [596, 429] width 37 height 12
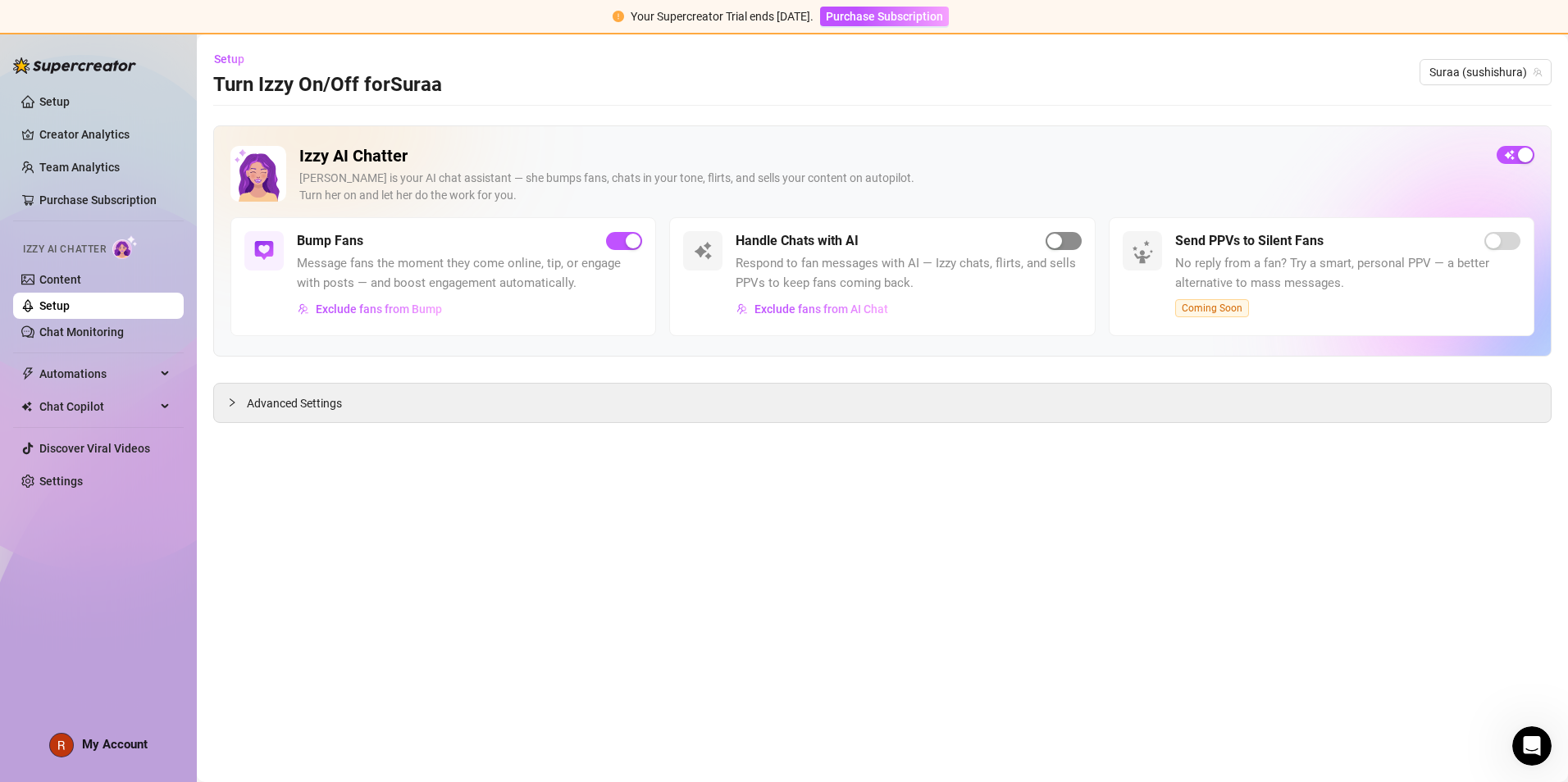
click at [756, 246] on div "button" at bounding box center [1055, 241] width 15 height 15
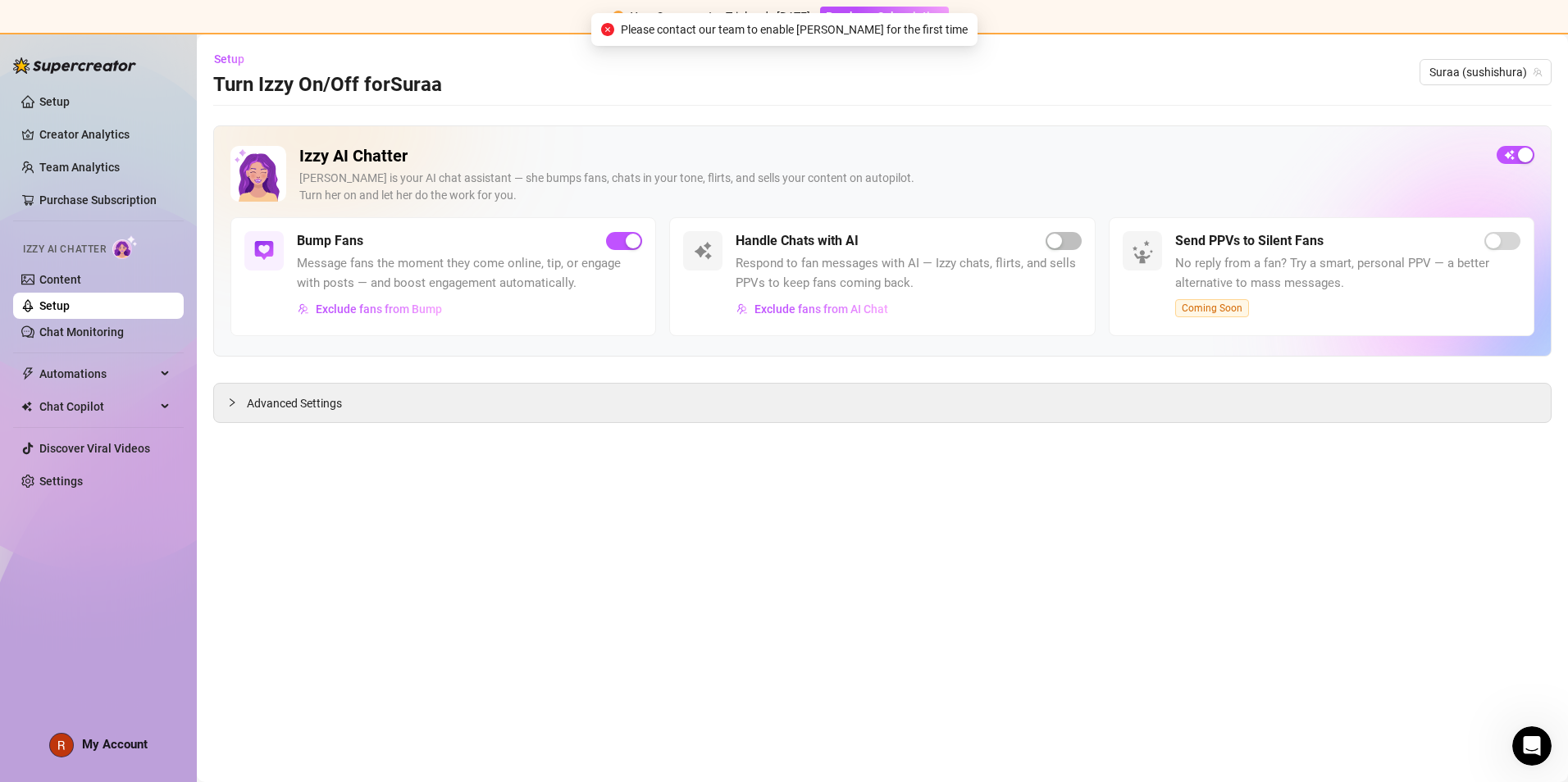
click at [718, 244] on div at bounding box center [703, 251] width 39 height 39
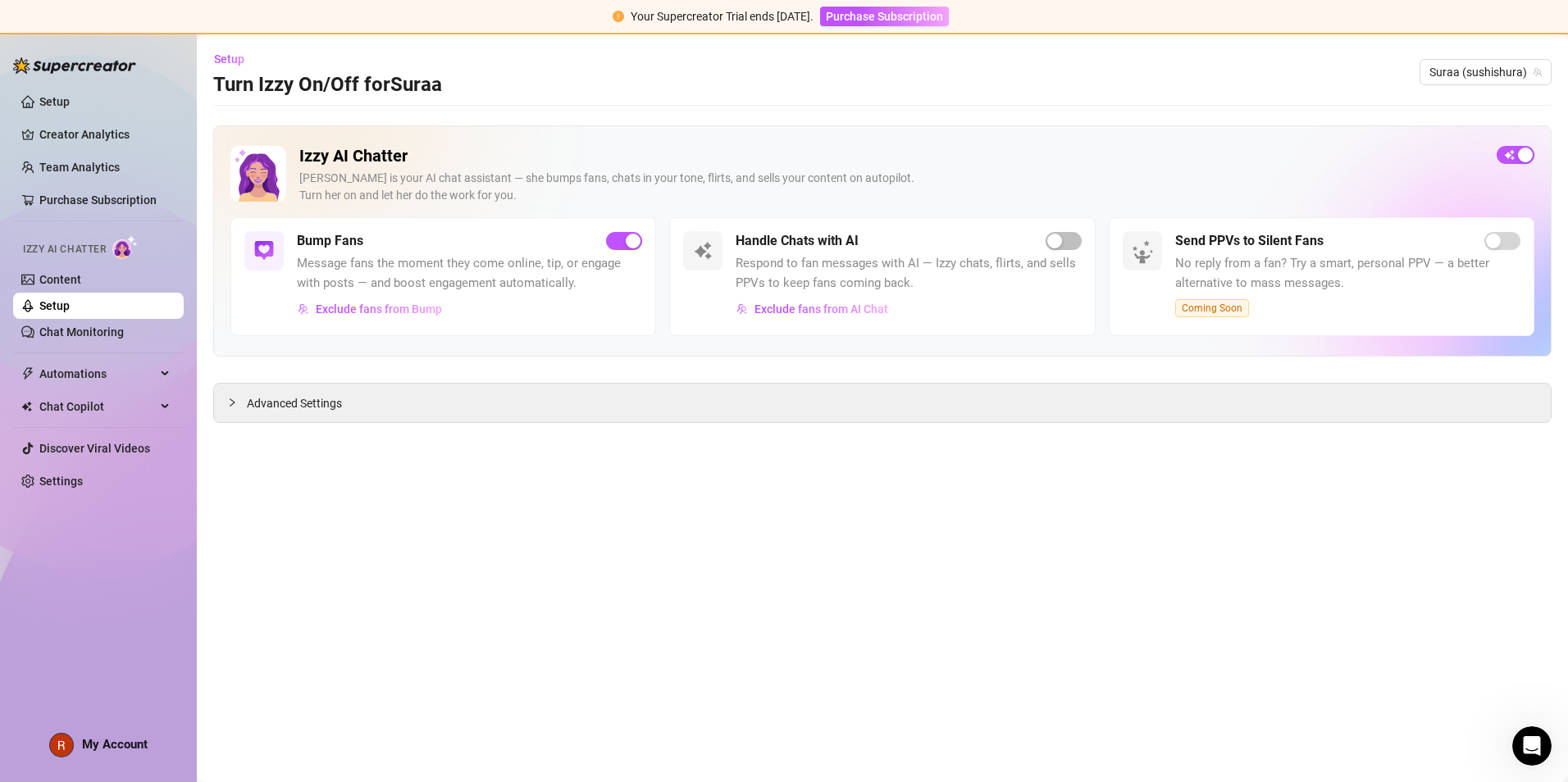
click at [88, 85] on ul "Setup Creator Analytics Team Analytics Purchase Subscription Izzy AI Chatter Co…" at bounding box center [98, 291] width 171 height 419
click at [70, 95] on link "Setup" at bounding box center [54, 101] width 31 height 13
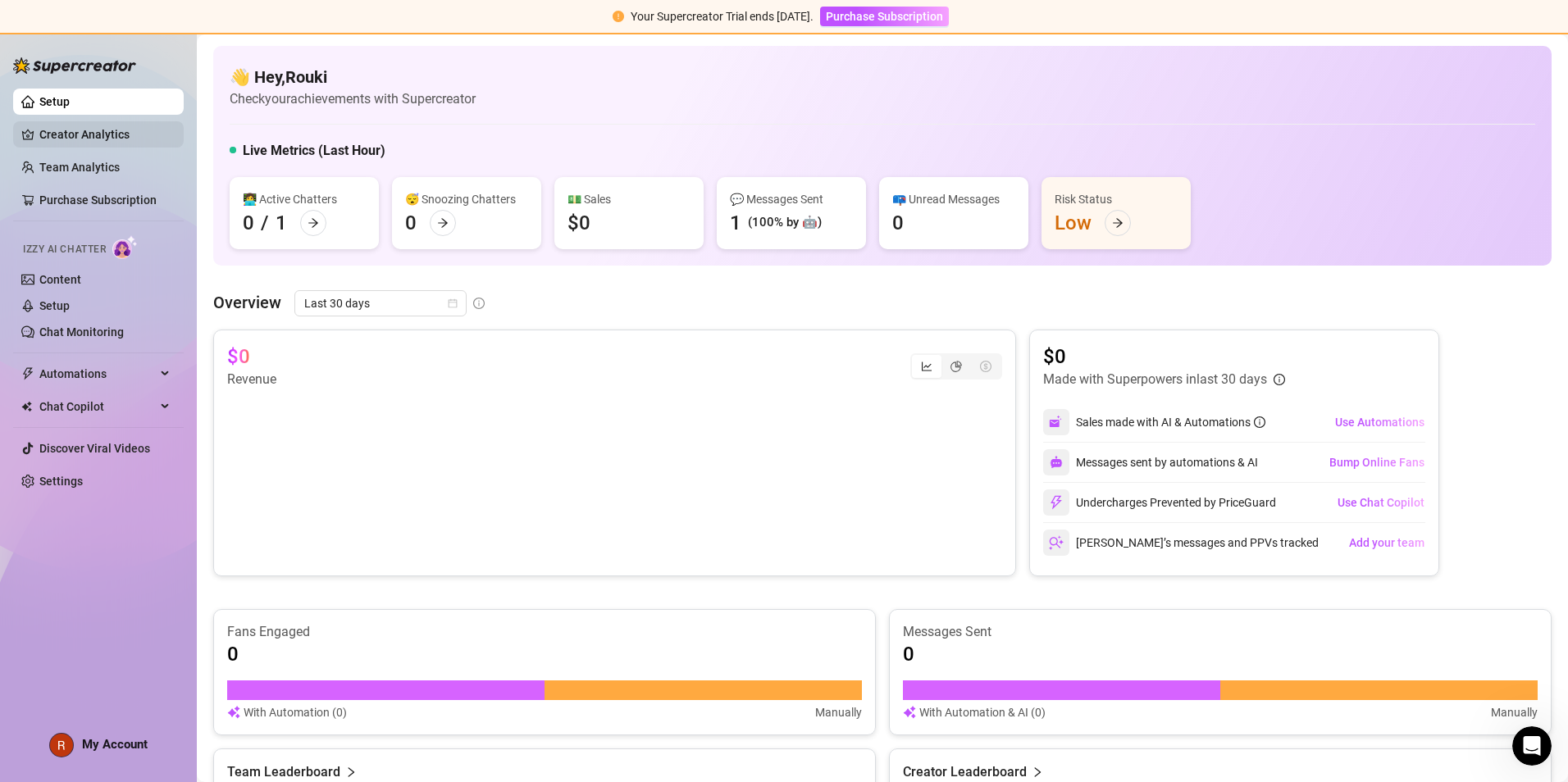
click at [143, 137] on link "Creator Analytics" at bounding box center [105, 134] width 131 height 27
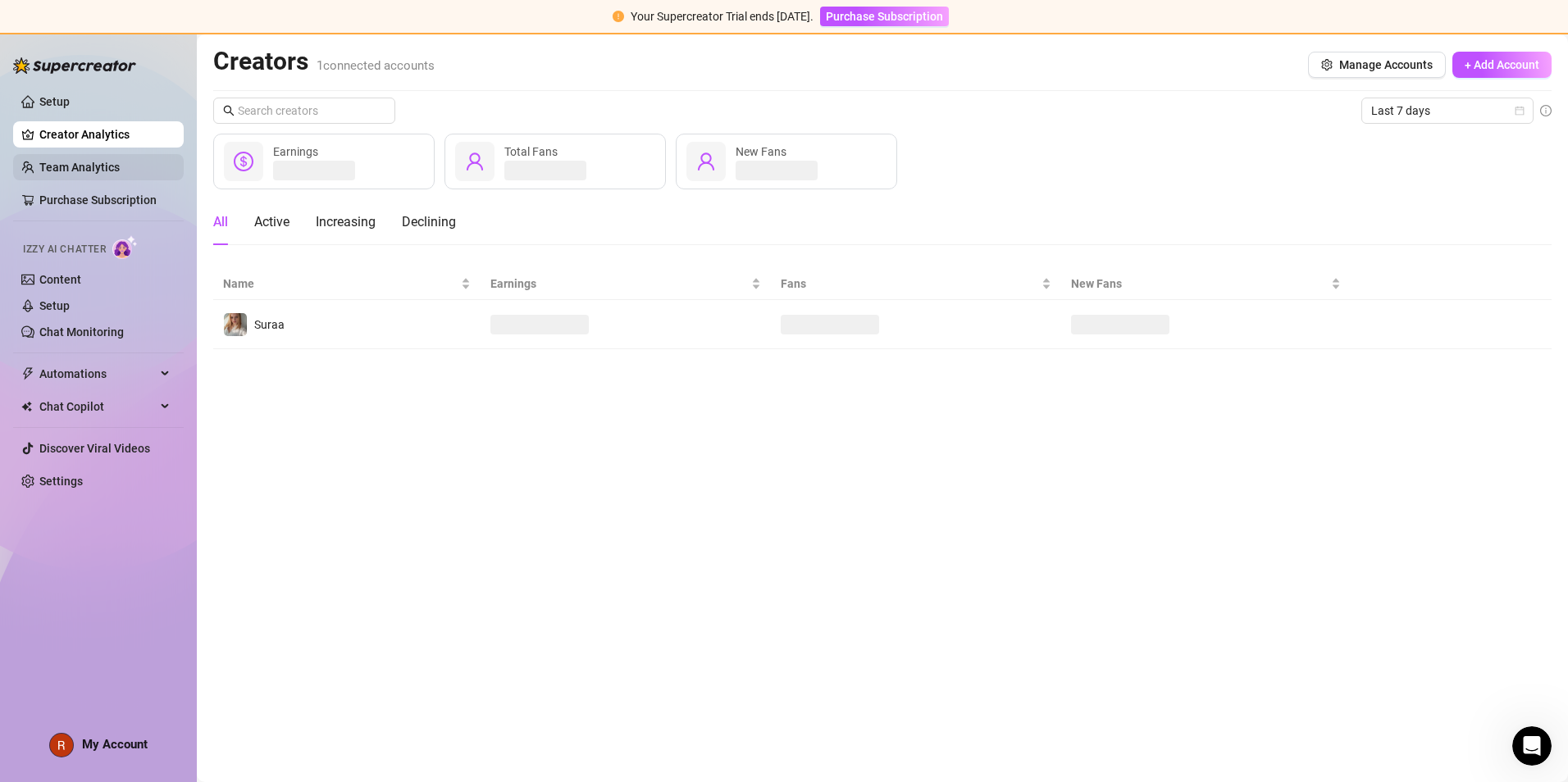
click at [101, 174] on link "Team Analytics" at bounding box center [79, 167] width 80 height 13
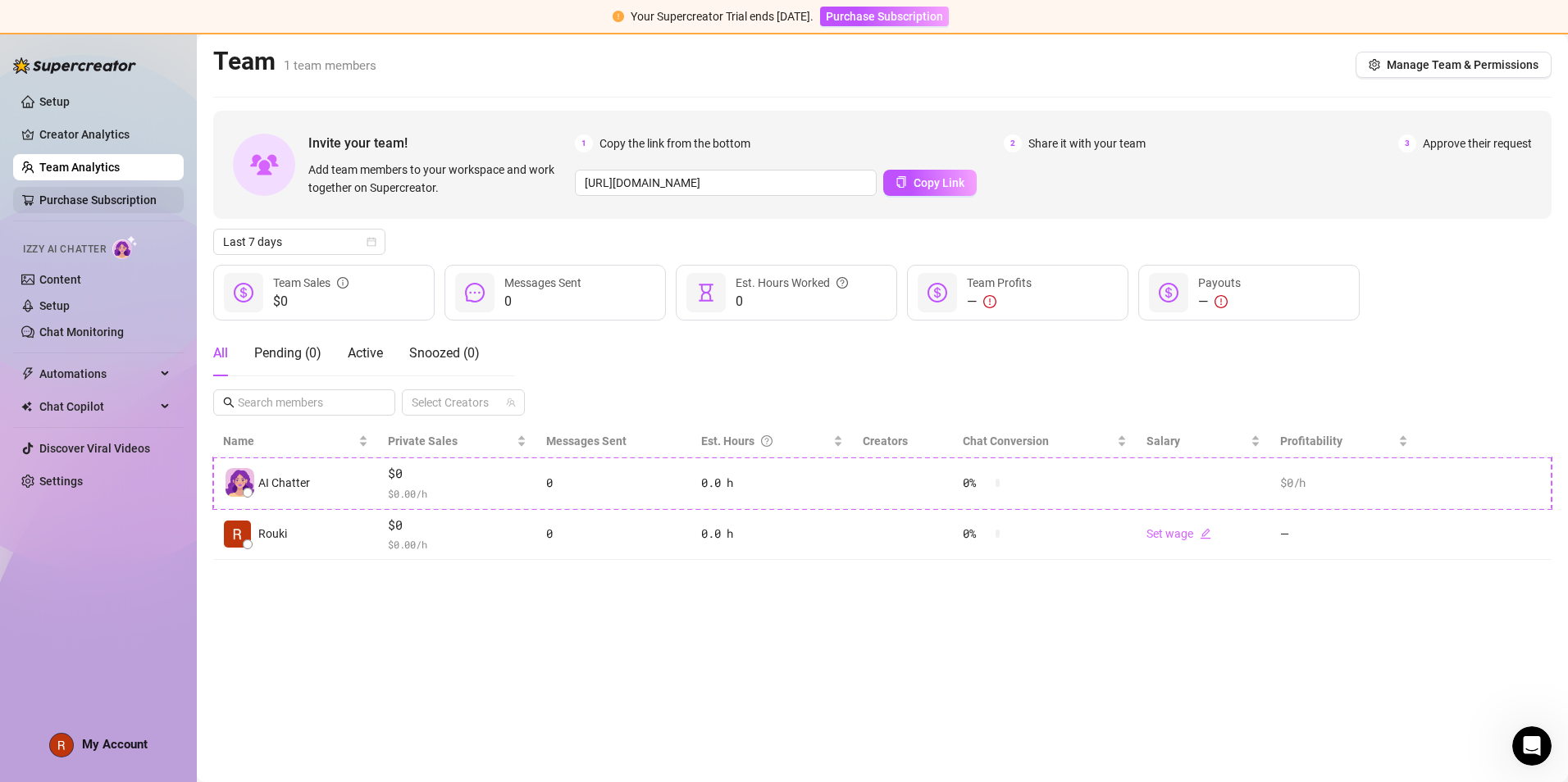
click at [107, 196] on link "Purchase Subscription" at bounding box center [98, 199] width 118 height 13
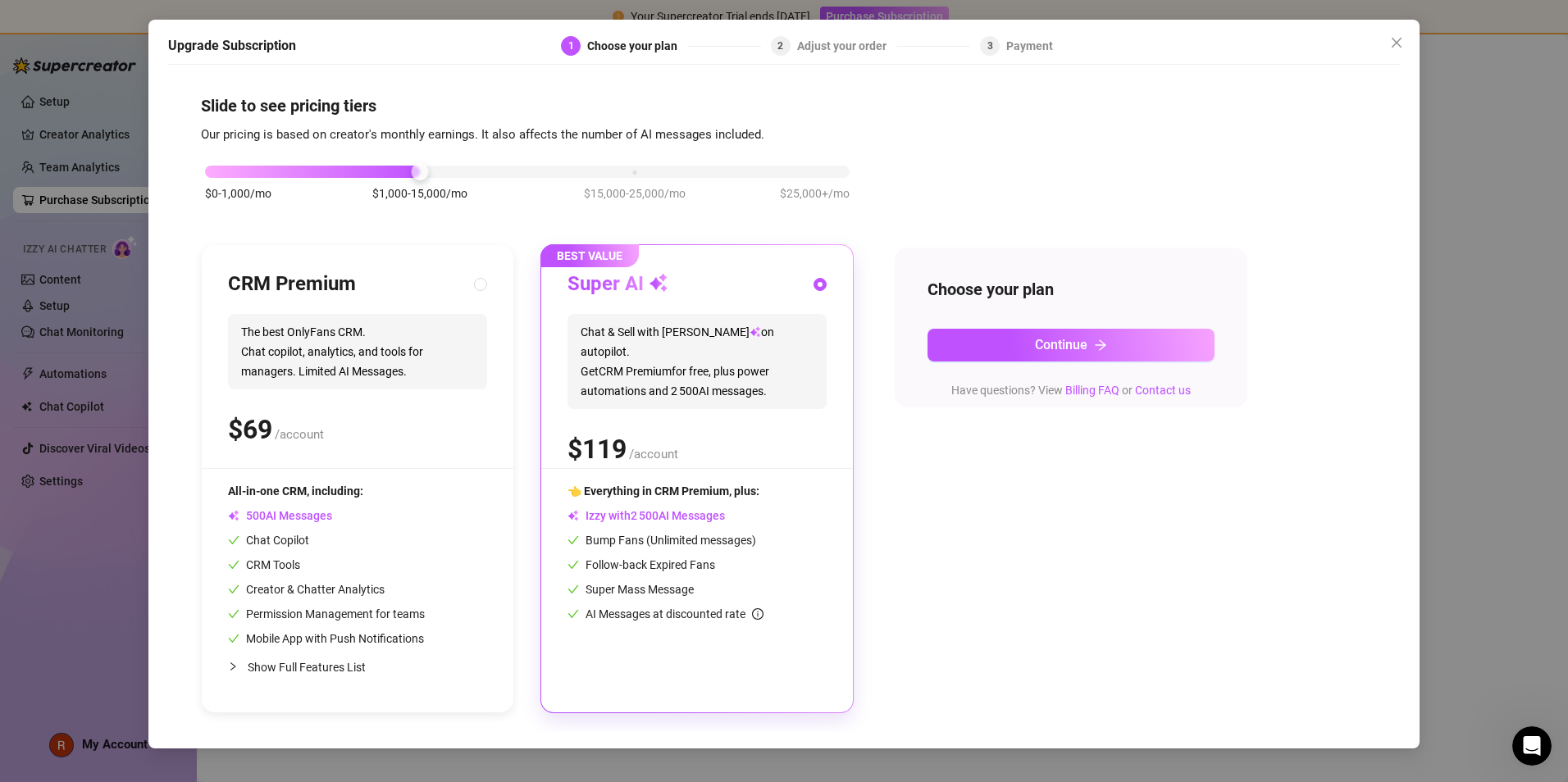
click at [63, 351] on div "Upgrade Subscription 1 Choose your plan 2 Adjust your order 3 Payment Slide to …" at bounding box center [784, 391] width 1568 height 782
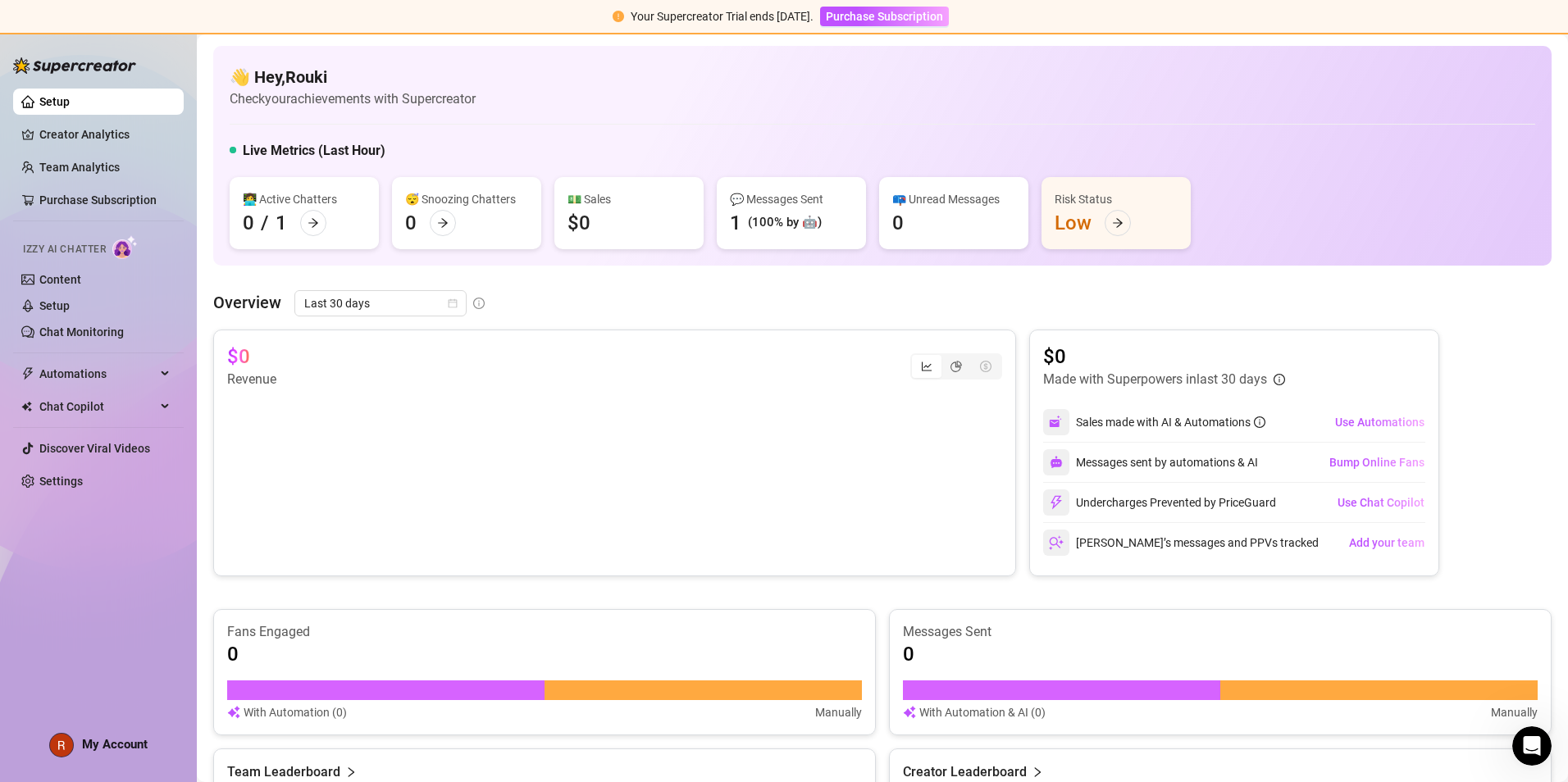
click at [89, 255] on span "Izzy AI Chatter" at bounding box center [64, 250] width 83 height 16
click at [89, 247] on span "Izzy AI Chatter" at bounding box center [64, 250] width 83 height 16
click at [79, 266] on div "Izzy AI Chatter" at bounding box center [97, 247] width 174 height 37
click at [78, 274] on link "Content" at bounding box center [60, 279] width 41 height 13
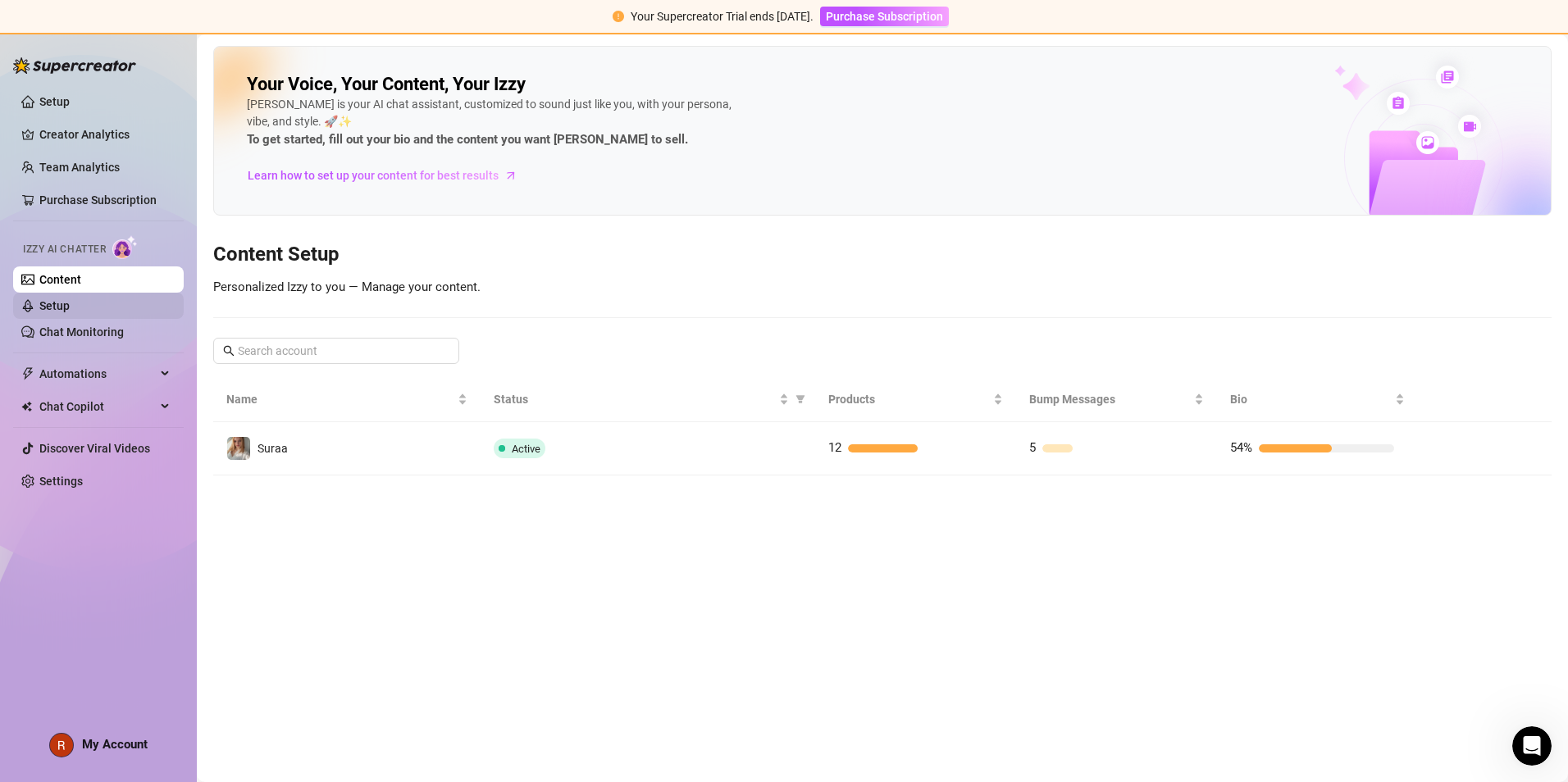
click at [69, 312] on link "Setup" at bounding box center [54, 305] width 31 height 13
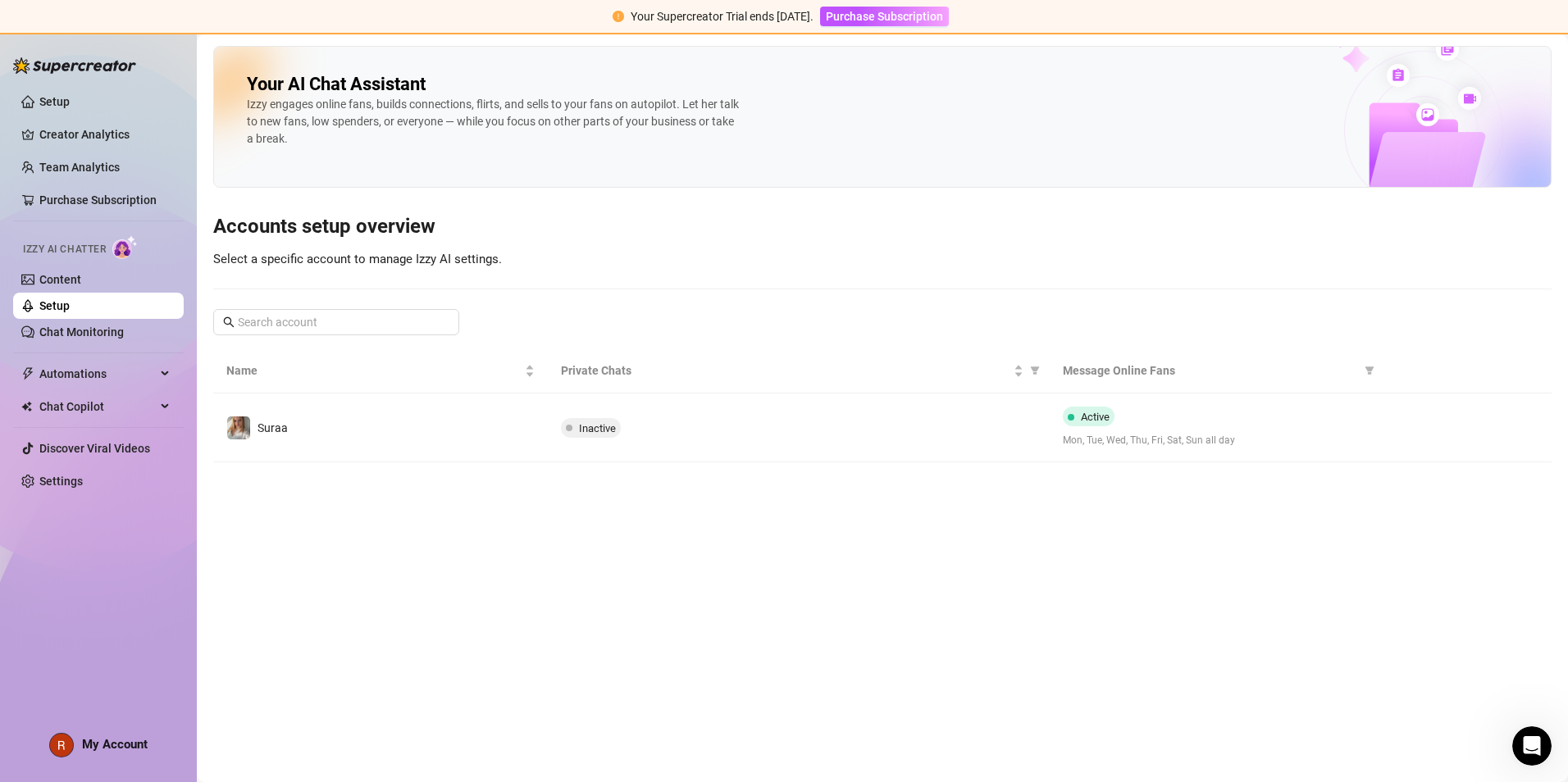
click at [353, 203] on div "Your AI Chat Assistant Izzy engages online fans, builds connections, flirts, an…" at bounding box center [883, 255] width 1339 height 417
click at [347, 236] on h3 "Accounts setup overview" at bounding box center [883, 227] width 1339 height 27
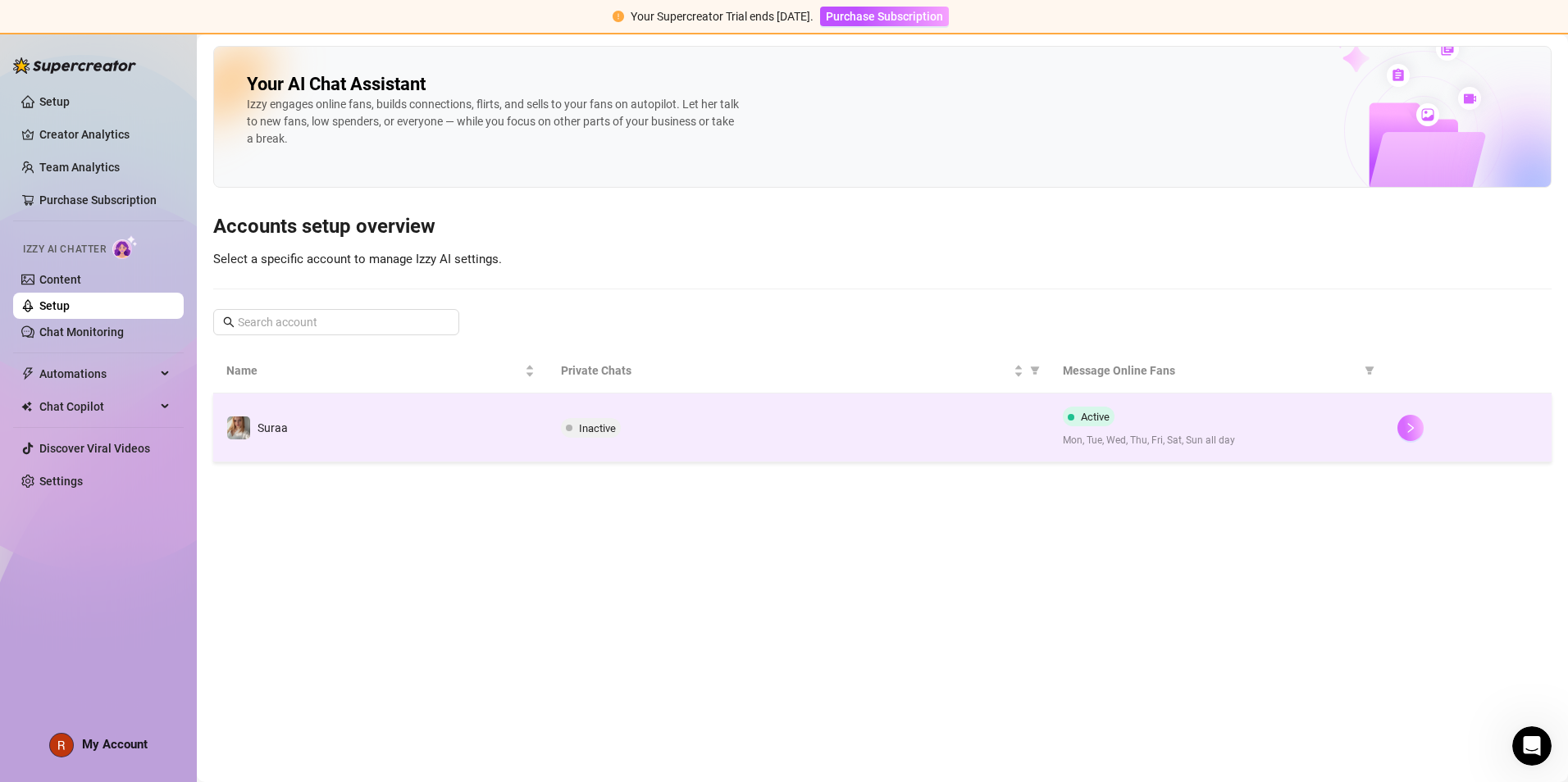
click at [756, 425] on icon "right" at bounding box center [1411, 429] width 12 height 12
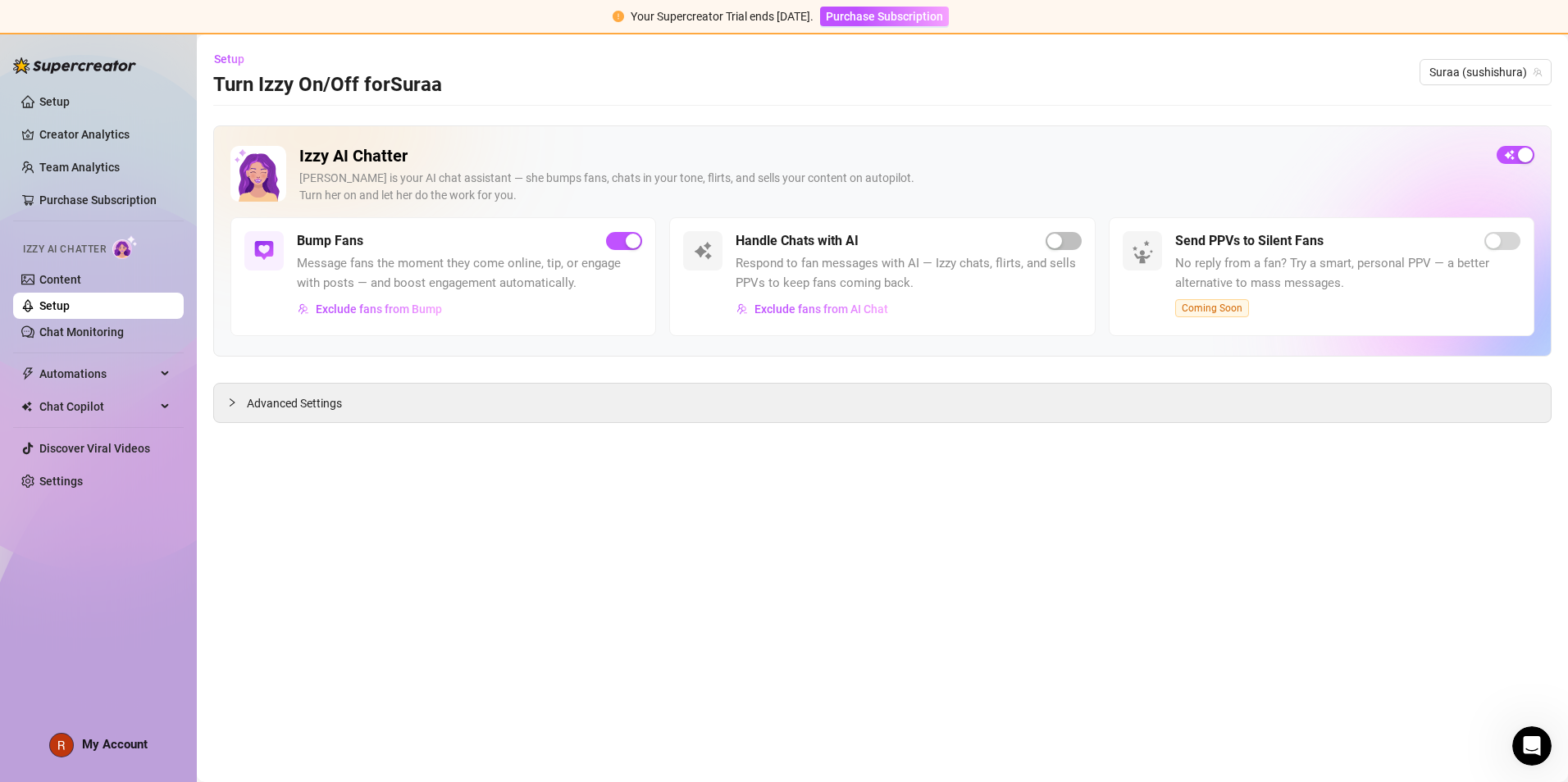
click at [377, 86] on h3 "Turn Izzy On/Off for Suraa" at bounding box center [328, 85] width 229 height 27
click at [756, 155] on div "button" at bounding box center [1526, 155] width 15 height 15
click at [298, 409] on span "Advanced Settings" at bounding box center [294, 404] width 95 height 18
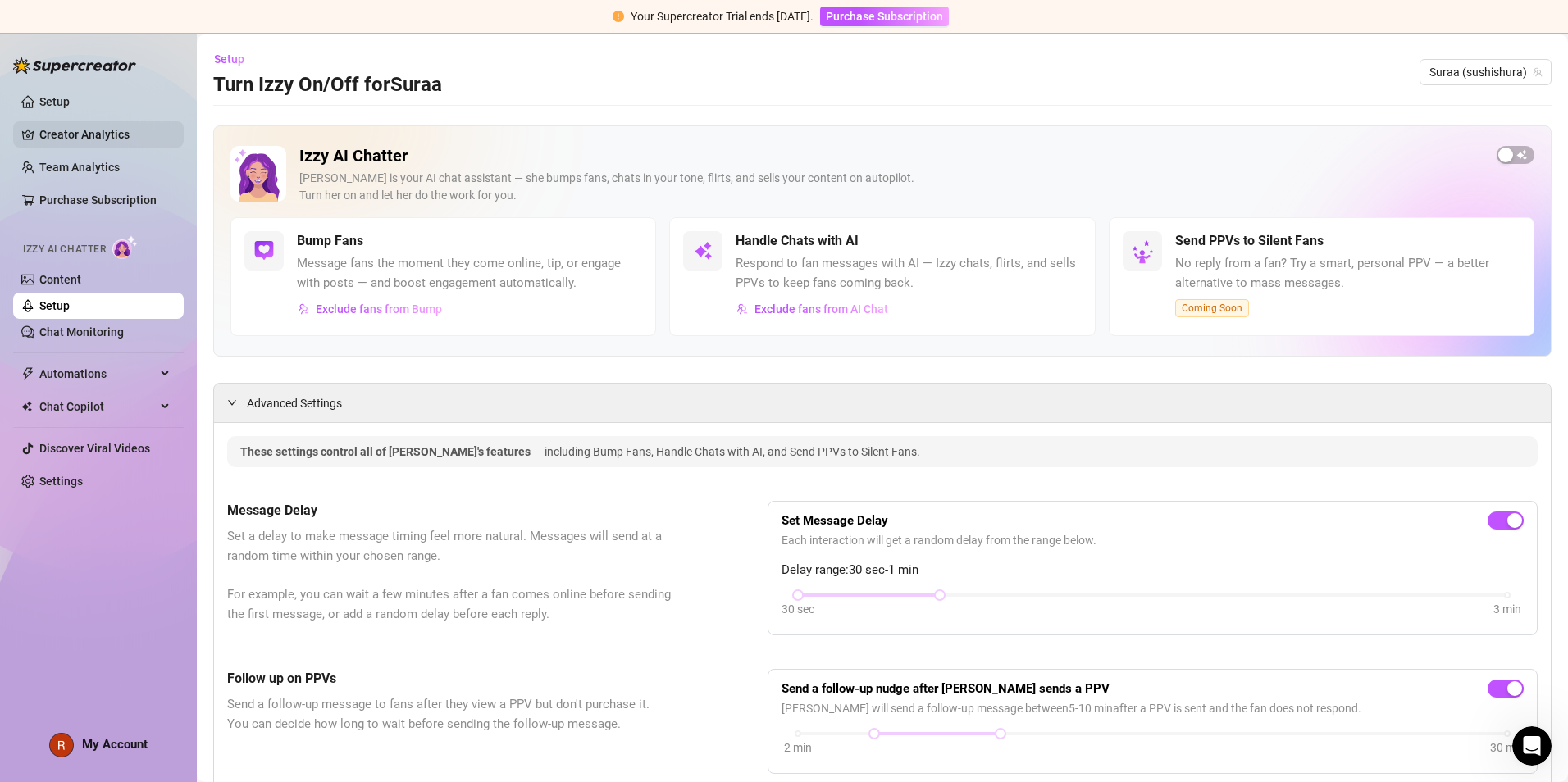
click at [57, 128] on link "Creator Analytics" at bounding box center [105, 134] width 131 height 27
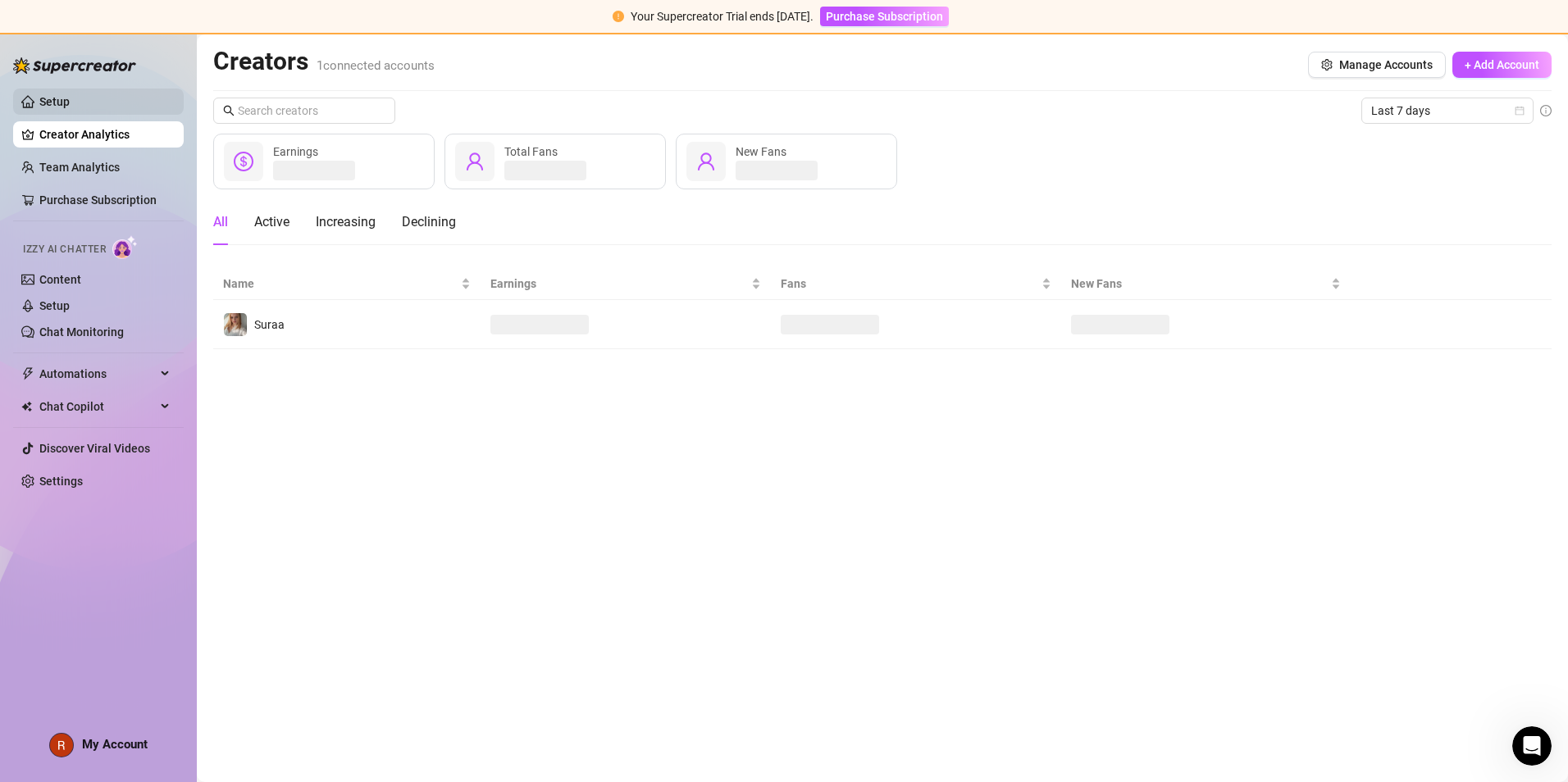
click at [57, 95] on link "Setup" at bounding box center [54, 101] width 31 height 13
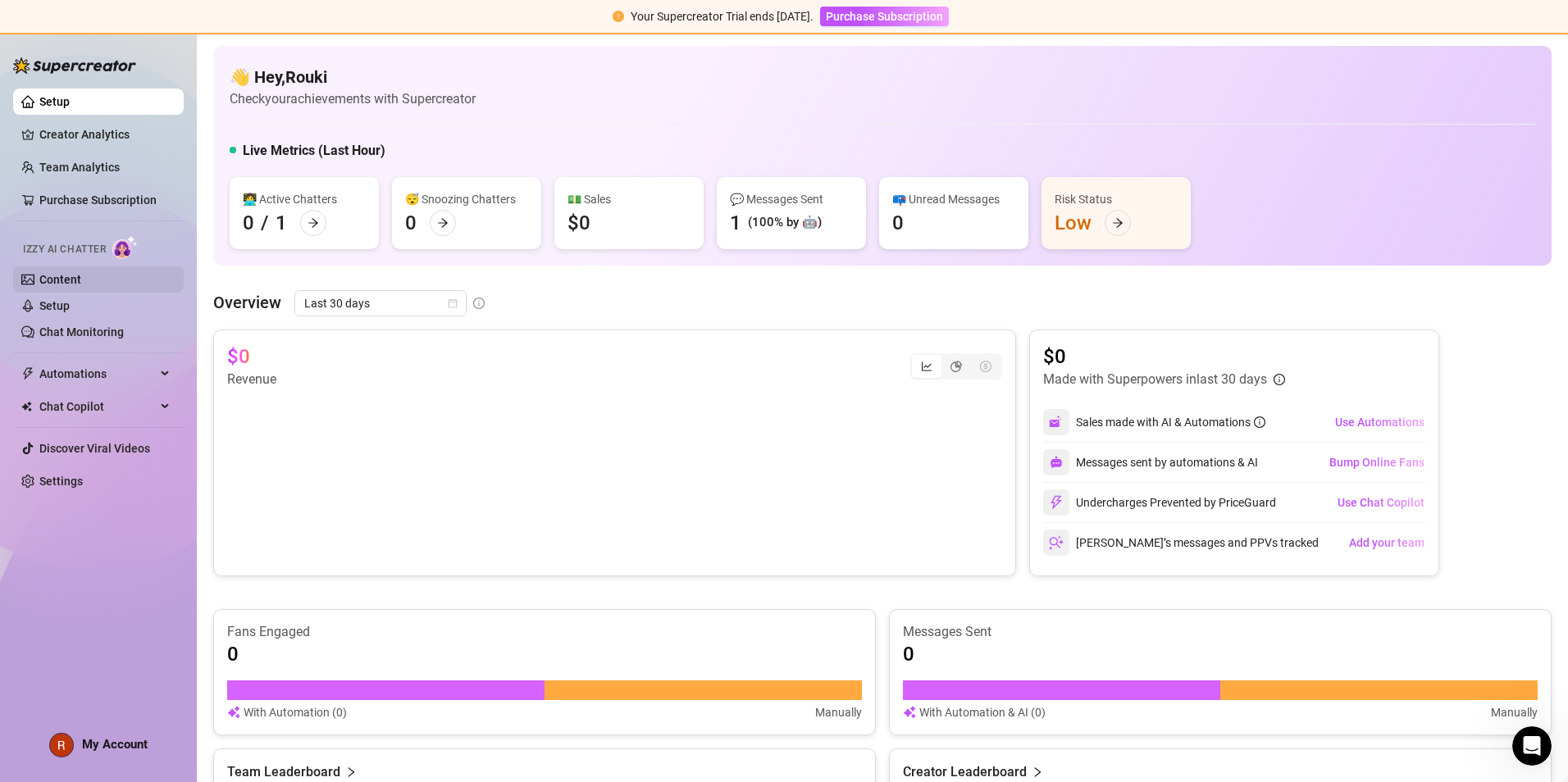
click at [64, 274] on link "Content" at bounding box center [60, 279] width 41 height 13
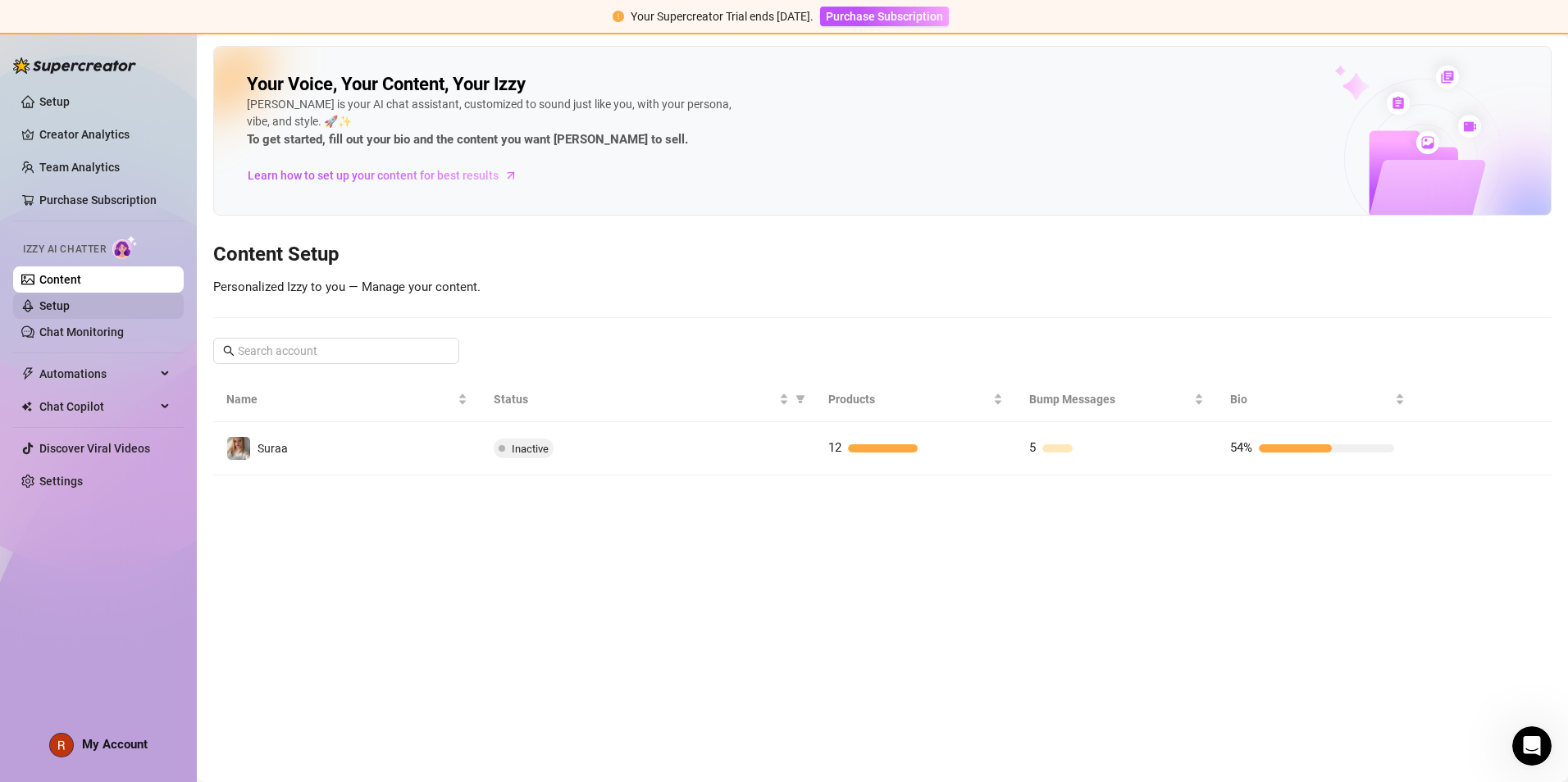
click at [70, 311] on link "Setup" at bounding box center [54, 305] width 31 height 13
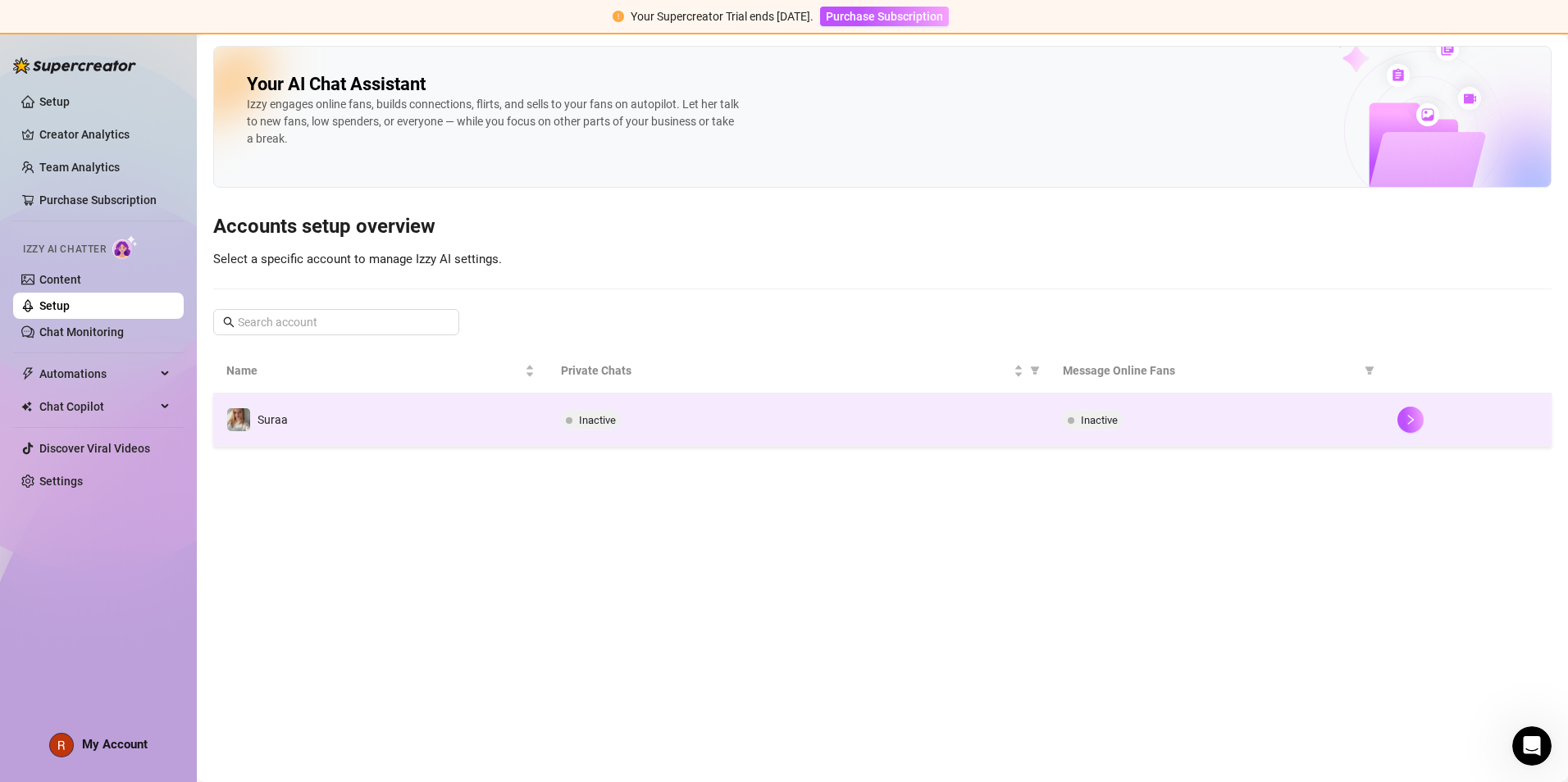
click at [686, 404] on td "Inactive" at bounding box center [799, 421] width 502 height 53
